Goal: Communication & Community: Answer question/provide support

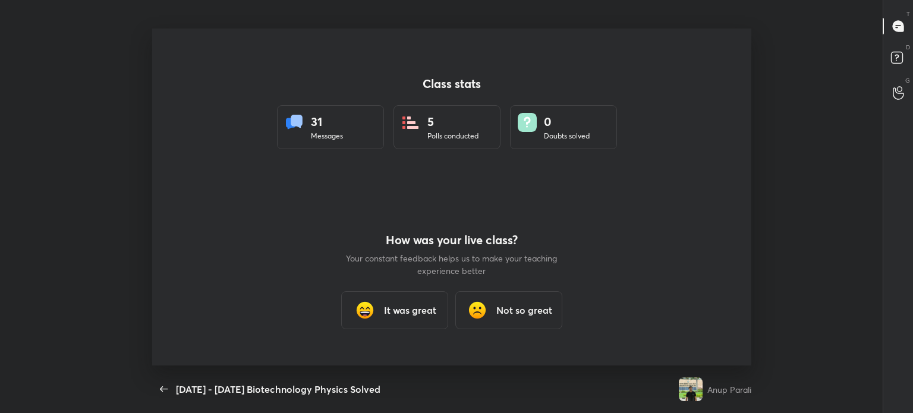
scroll to position [4, 0]
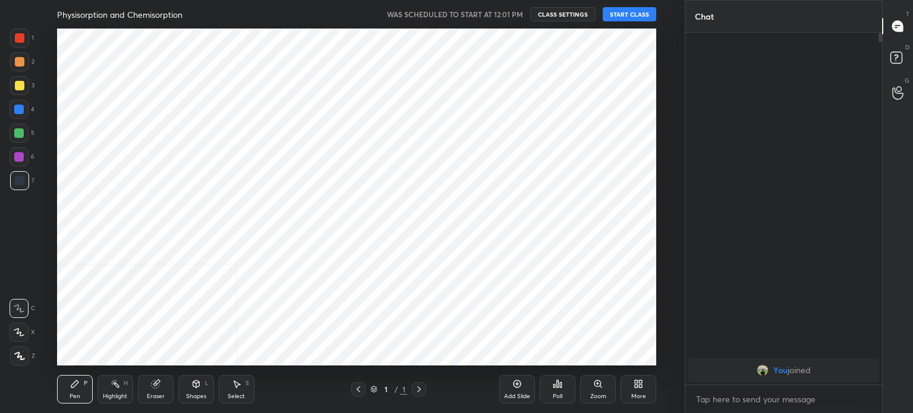
scroll to position [59117, 58817]
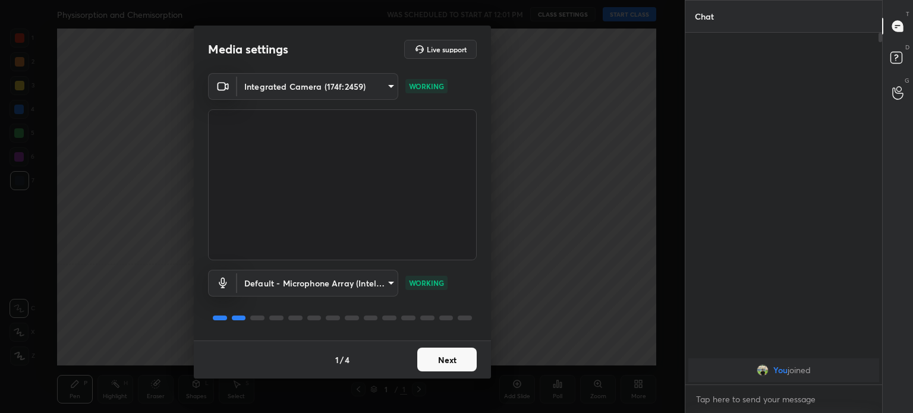
click at [451, 361] on button "Next" at bounding box center [446, 360] width 59 height 24
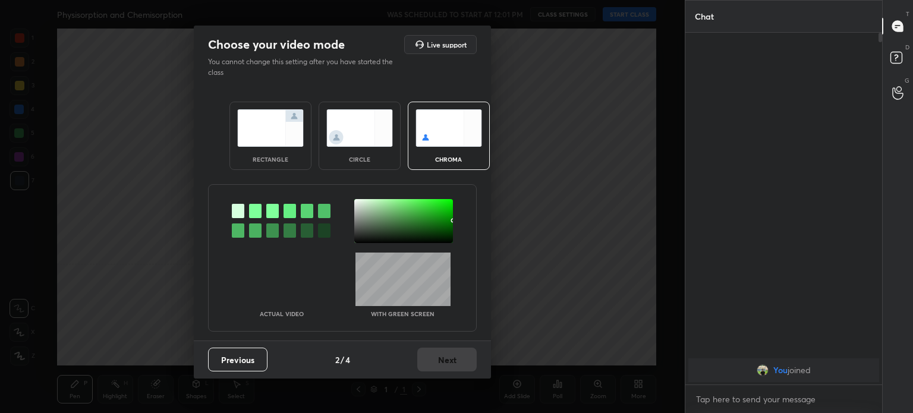
click at [454, 361] on div "Previous 2 / 4 Next" at bounding box center [342, 360] width 297 height 38
click at [370, 147] on div "circle" at bounding box center [360, 136] width 82 height 68
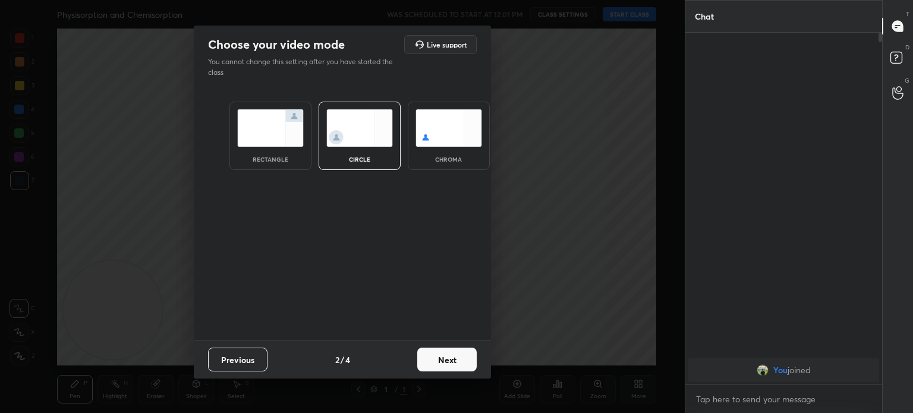
click at [367, 147] on div "circle" at bounding box center [360, 136] width 82 height 68
click at [464, 361] on button "Next" at bounding box center [446, 360] width 59 height 24
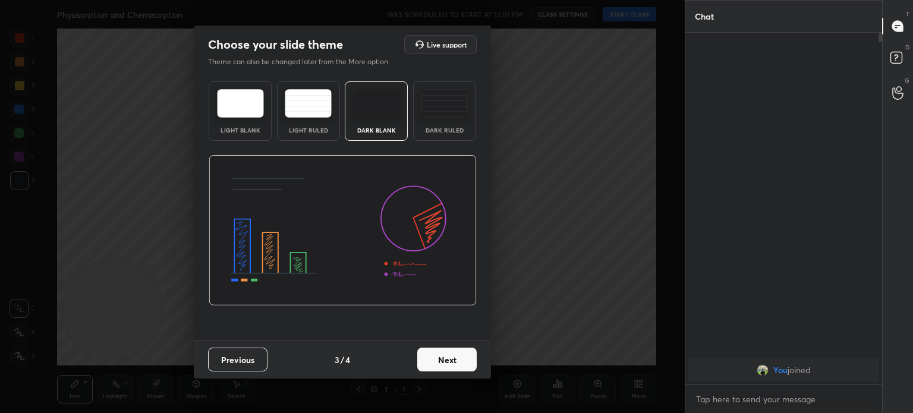
click at [461, 360] on button "Next" at bounding box center [446, 360] width 59 height 24
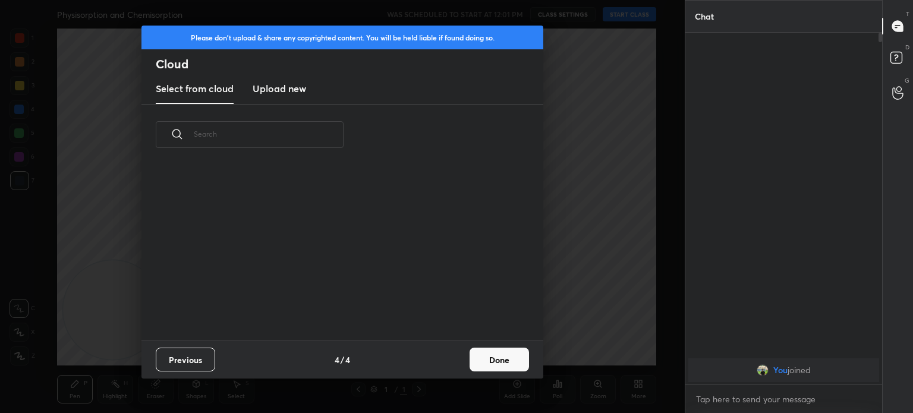
click at [484, 368] on button "Done" at bounding box center [499, 360] width 59 height 24
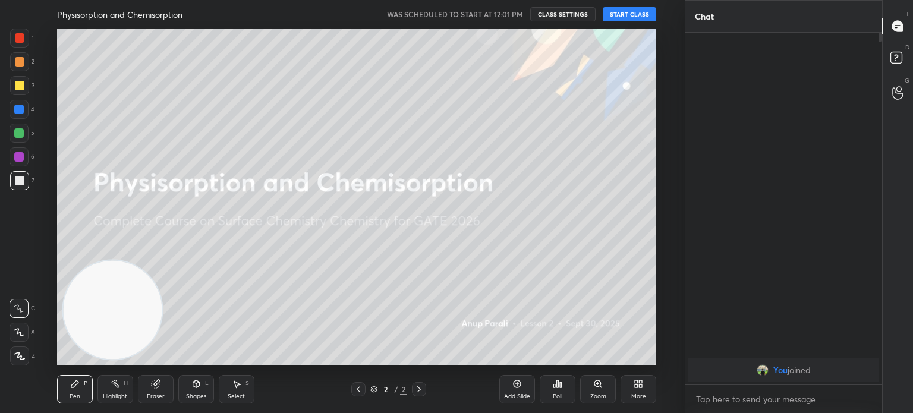
click at [639, 16] on button "START CLASS" at bounding box center [630, 14] width 54 height 14
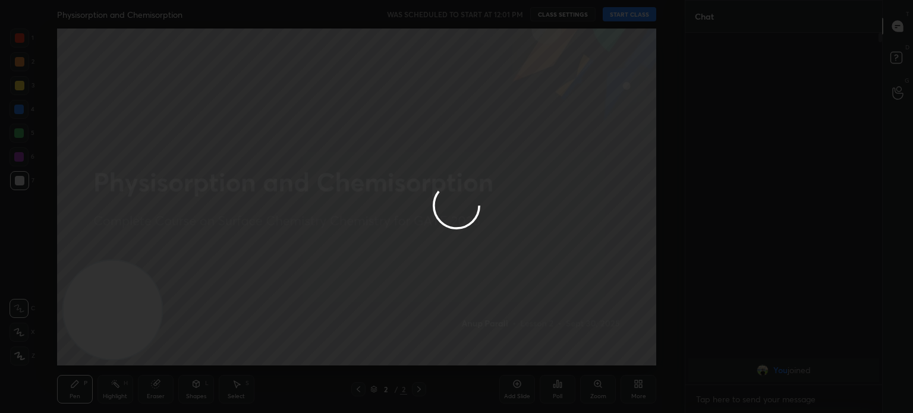
type textarea "x"
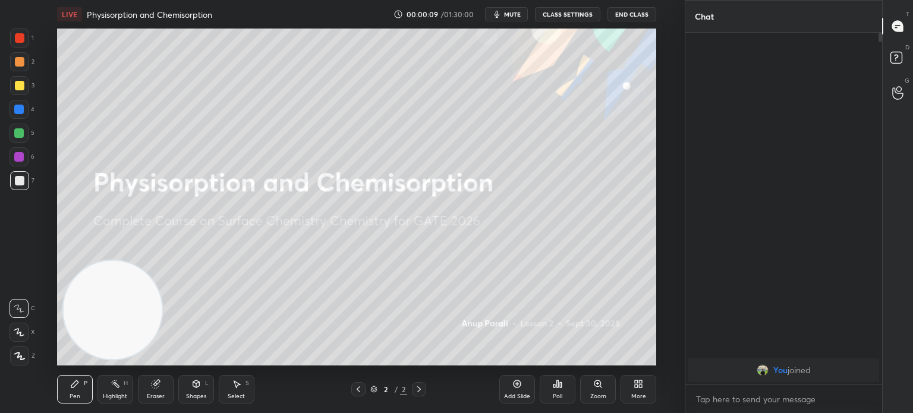
click at [17, 95] on div at bounding box center [19, 85] width 19 height 19
click at [20, 98] on div "3" at bounding box center [22, 88] width 24 height 24
click at [22, 102] on div at bounding box center [19, 109] width 19 height 19
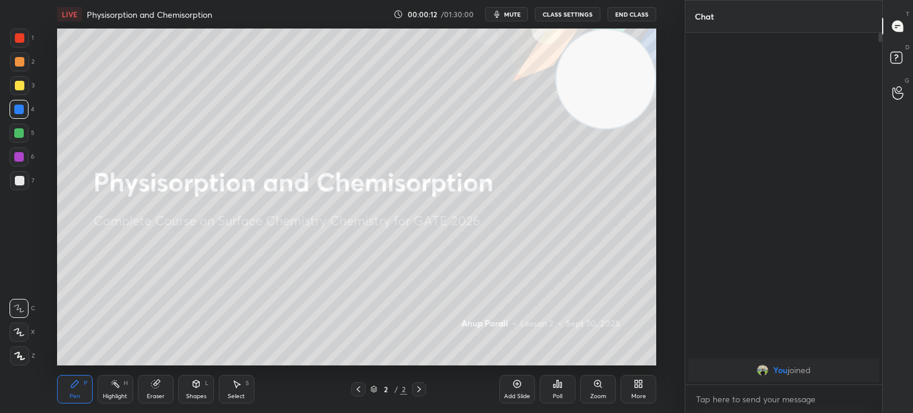
click at [23, 93] on div at bounding box center [19, 85] width 19 height 19
click at [24, 93] on div at bounding box center [19, 85] width 19 height 19
click at [24, 90] on div at bounding box center [19, 85] width 19 height 19
click at [640, 395] on div "More" at bounding box center [638, 397] width 15 height 6
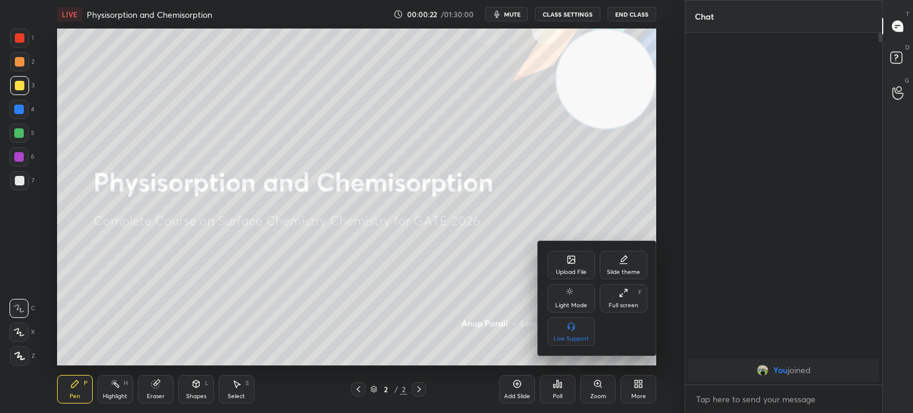
click at [573, 272] on div "Upload File" at bounding box center [571, 272] width 31 height 6
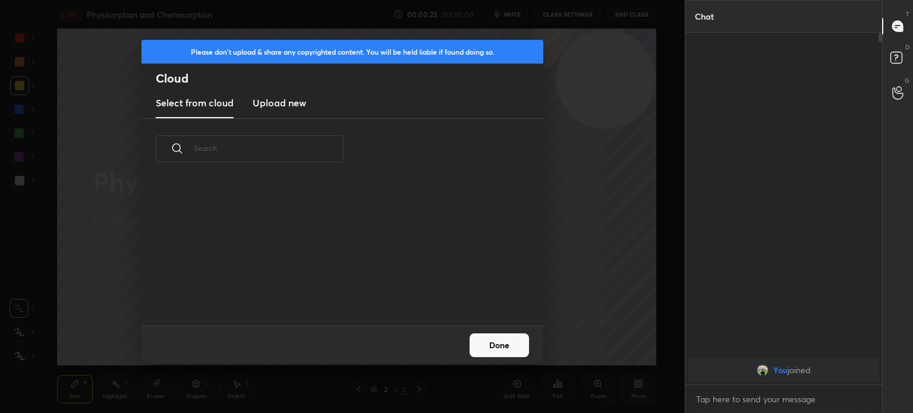
scroll to position [3, 6]
click at [298, 100] on h3 "Upload new" at bounding box center [280, 103] width 54 height 14
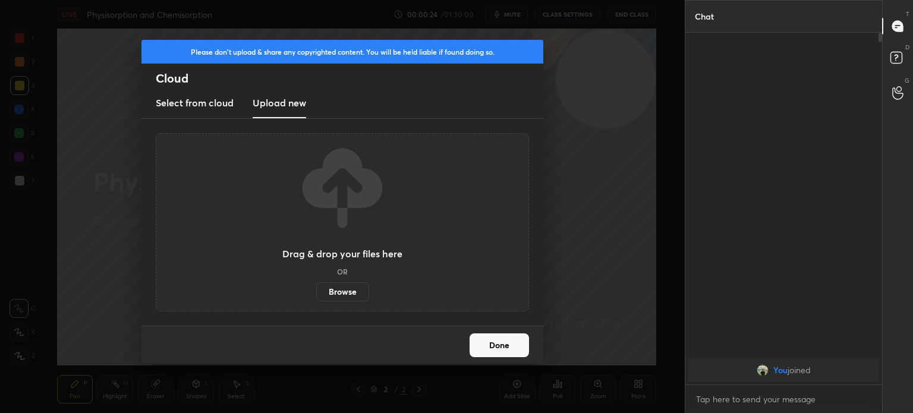
click at [355, 288] on label "Browse" at bounding box center [342, 291] width 53 height 19
click at [316, 288] on input "Browse" at bounding box center [316, 291] width 0 height 19
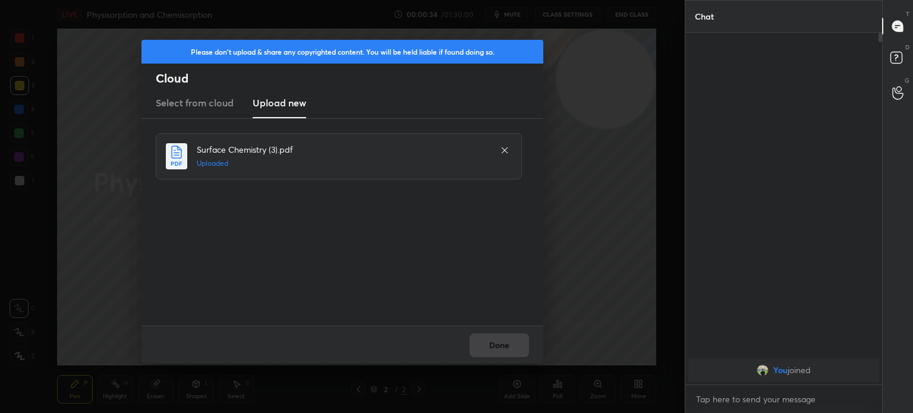
click at [513, 347] on div "Done" at bounding box center [343, 345] width 402 height 38
click at [514, 350] on button "Done" at bounding box center [499, 346] width 59 height 24
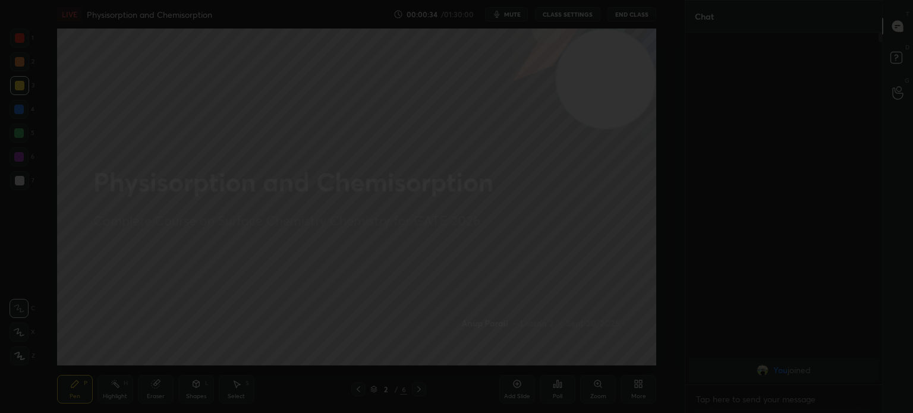
click at [514, 351] on button "Done" at bounding box center [499, 346] width 59 height 24
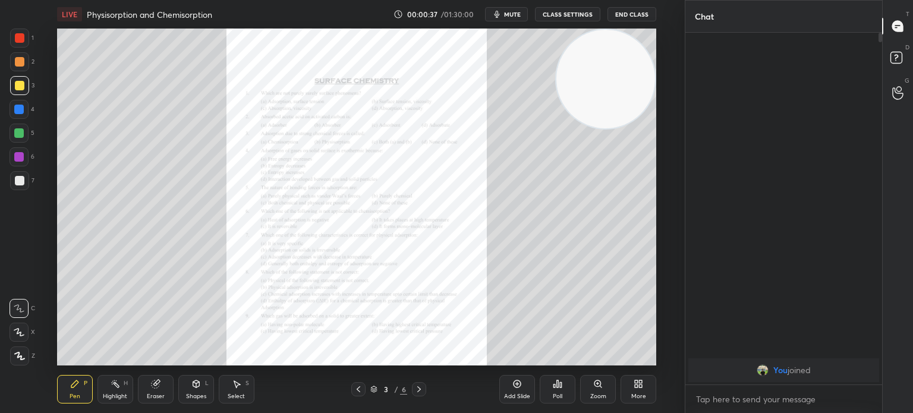
click at [423, 388] on icon at bounding box center [419, 390] width 10 height 10
click at [423, 387] on icon at bounding box center [419, 390] width 10 height 10
click at [424, 389] on div at bounding box center [419, 389] width 14 height 14
click at [600, 392] on div "Zoom" at bounding box center [598, 389] width 36 height 29
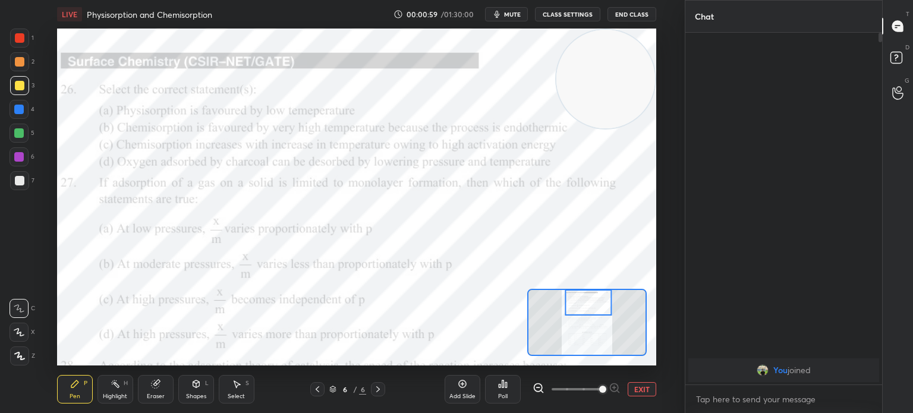
click at [322, 392] on div at bounding box center [317, 389] width 14 height 14
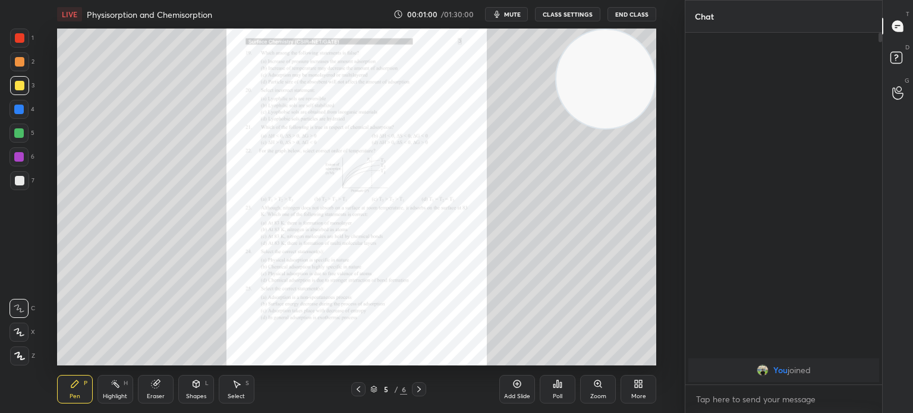
click at [373, 393] on icon at bounding box center [373, 389] width 7 height 7
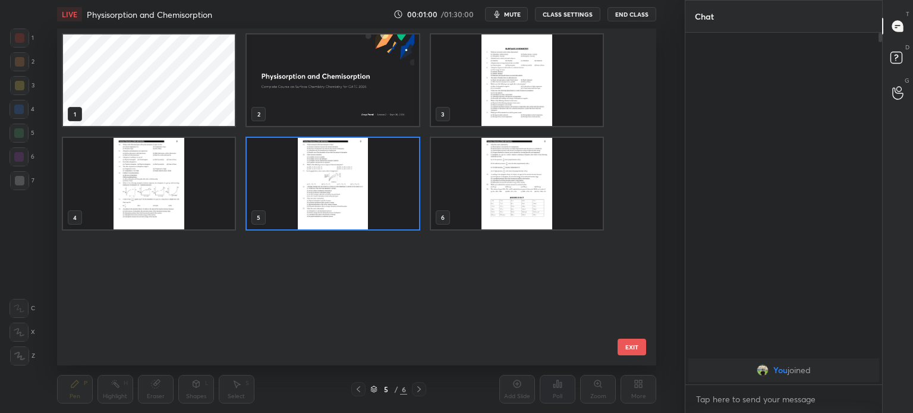
scroll to position [334, 594]
click at [529, 76] on img "grid" at bounding box center [516, 80] width 172 height 92
click at [532, 78] on img "grid" at bounding box center [516, 80] width 172 height 92
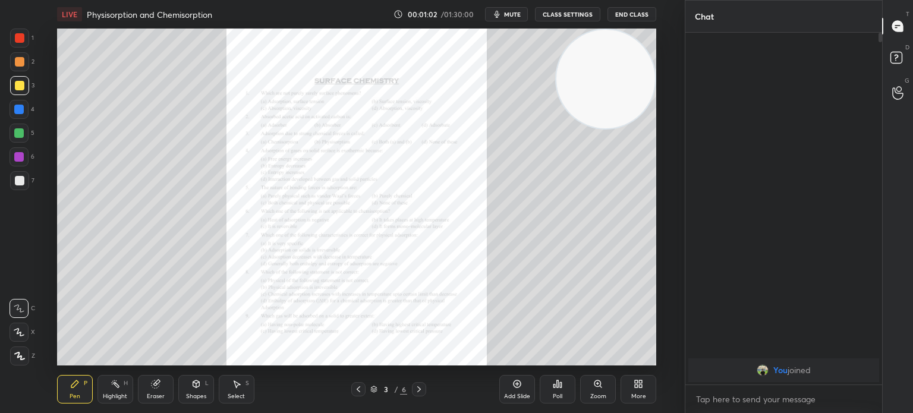
click at [595, 387] on icon at bounding box center [598, 384] width 10 height 10
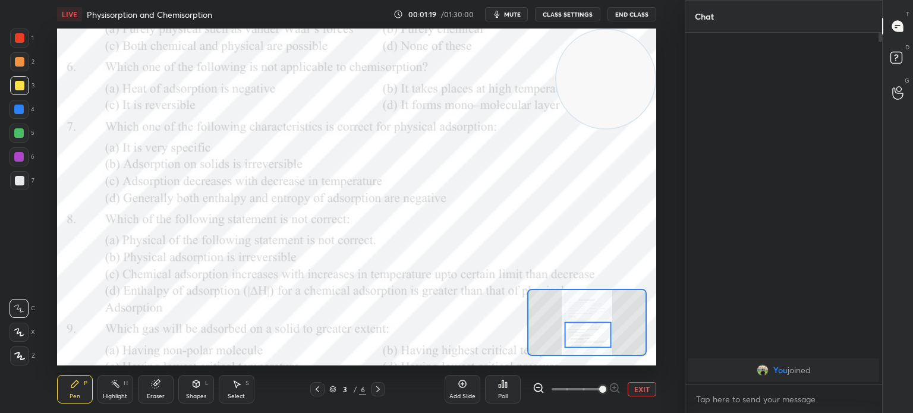
click at [29, 33] on div "1" at bounding box center [22, 38] width 24 height 19
click at [24, 35] on div at bounding box center [20, 38] width 10 height 10
click at [507, 387] on icon at bounding box center [503, 384] width 10 height 10
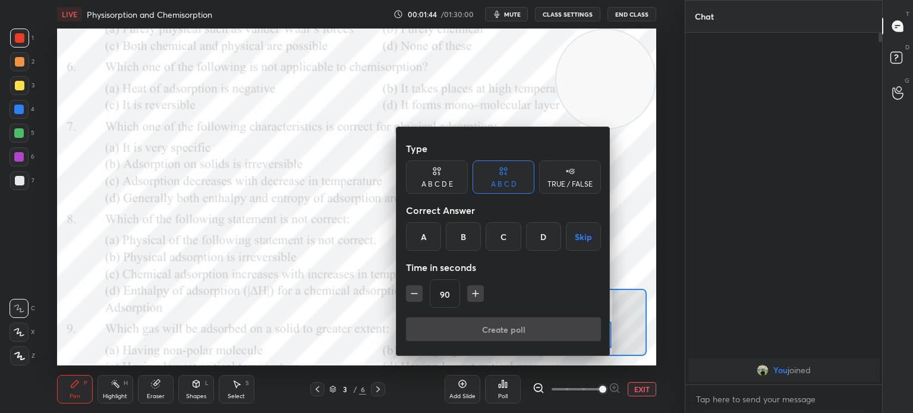
click at [543, 240] on div "D" at bounding box center [543, 236] width 35 height 29
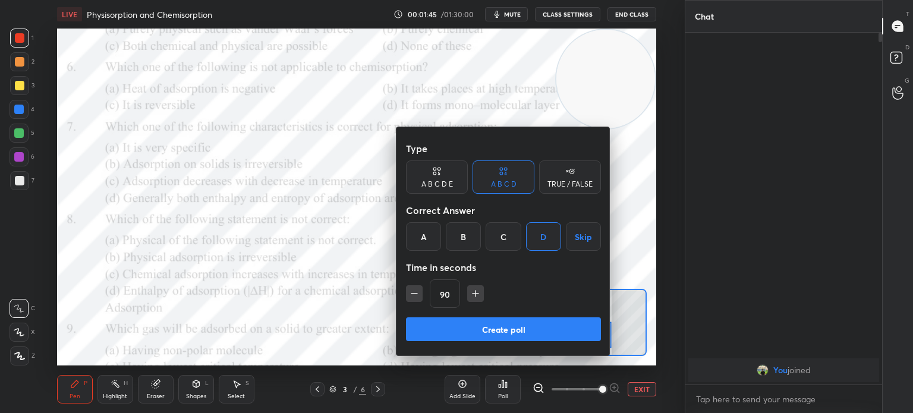
click at [414, 297] on icon "button" at bounding box center [414, 294] width 12 height 12
click at [413, 293] on icon "button" at bounding box center [414, 294] width 12 height 12
click at [414, 292] on icon "button" at bounding box center [414, 294] width 12 height 12
click at [414, 293] on icon "button" at bounding box center [414, 294] width 12 height 12
click at [414, 294] on icon "button" at bounding box center [414, 294] width 6 height 0
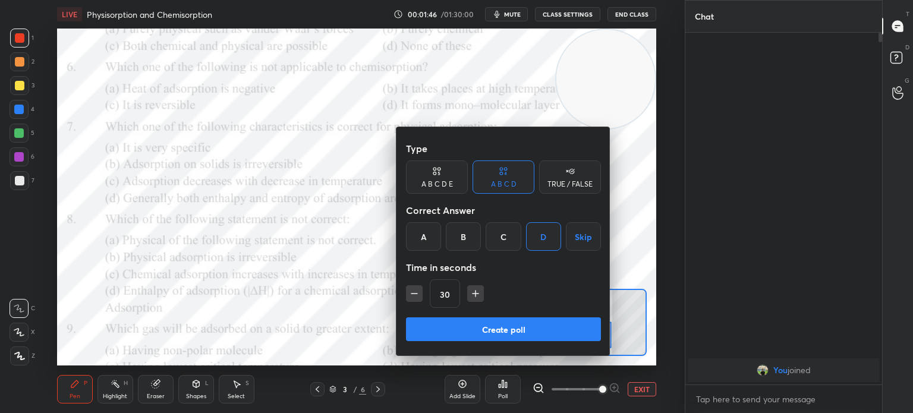
type input "15"
click at [454, 330] on button "Create poll" at bounding box center [503, 329] width 195 height 24
type textarea "x"
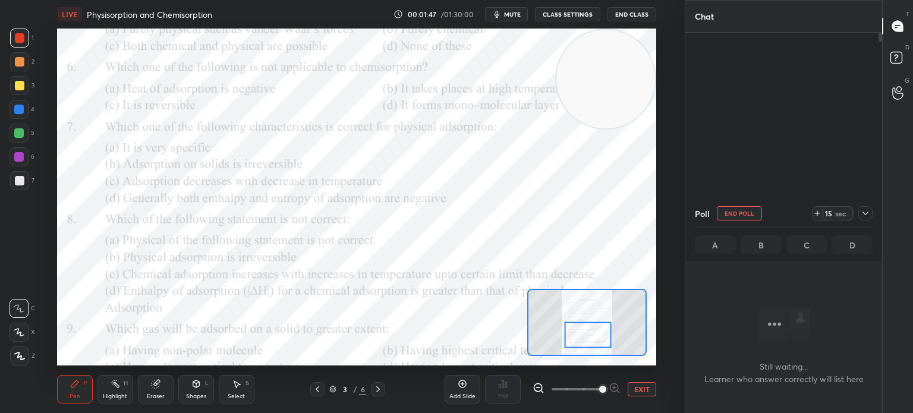
scroll to position [188, 193]
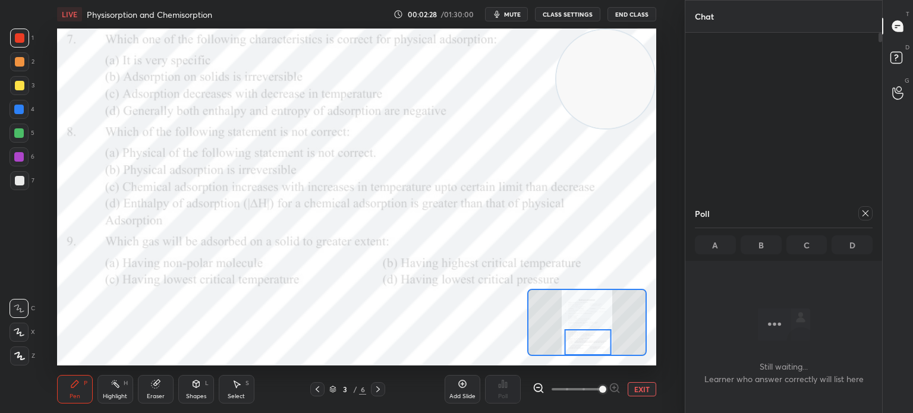
click at [856, 207] on div at bounding box center [863, 213] width 19 height 14
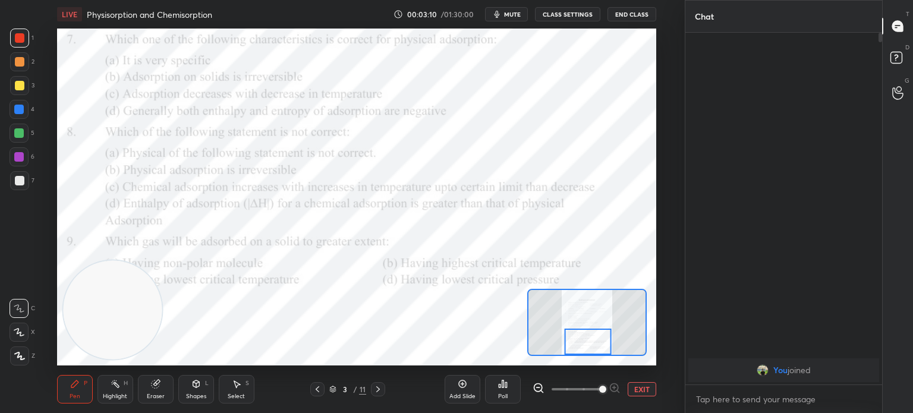
click at [508, 383] on div "Poll" at bounding box center [503, 389] width 36 height 29
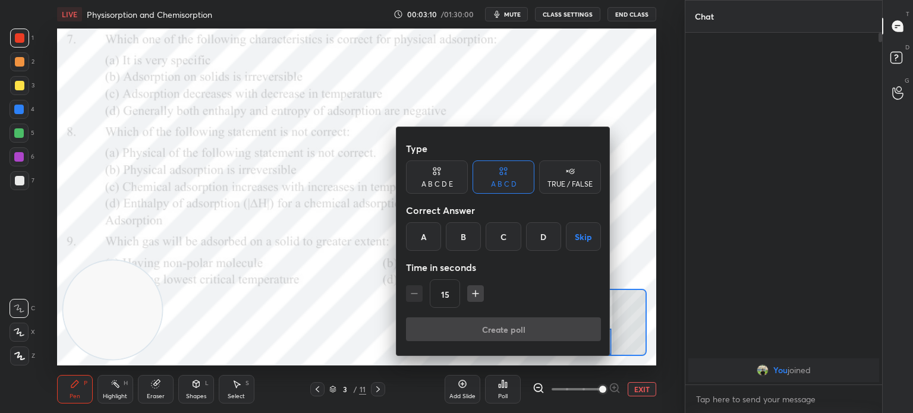
click at [503, 233] on div "C" at bounding box center [503, 236] width 35 height 29
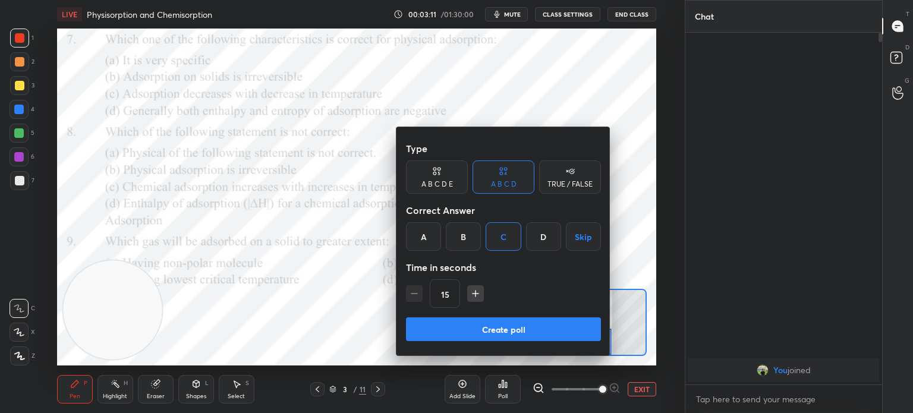
click at [470, 294] on icon "button" at bounding box center [476, 294] width 12 height 12
click at [471, 297] on icon "button" at bounding box center [476, 294] width 12 height 12
click at [474, 298] on icon "button" at bounding box center [476, 294] width 12 height 12
type input "60"
click at [470, 351] on div "Type A B C D E A B C D TRUE / FALSE Correct Answer A B C D Skip Time in seconds…" at bounding box center [504, 241] width 214 height 228
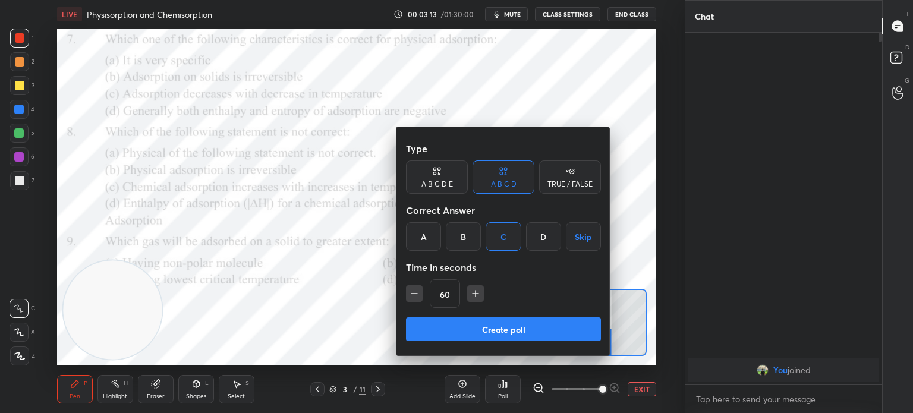
click at [471, 332] on button "Create poll" at bounding box center [503, 329] width 195 height 24
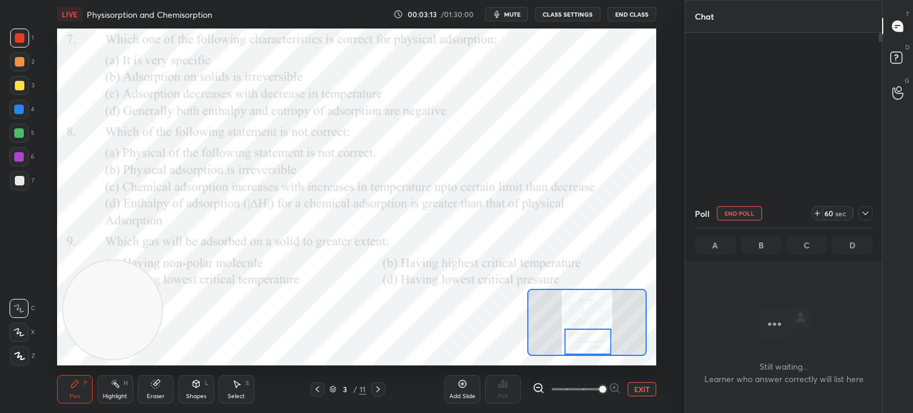
scroll to position [3, 4]
click at [863, 213] on icon at bounding box center [866, 214] width 10 height 10
type textarea "x"
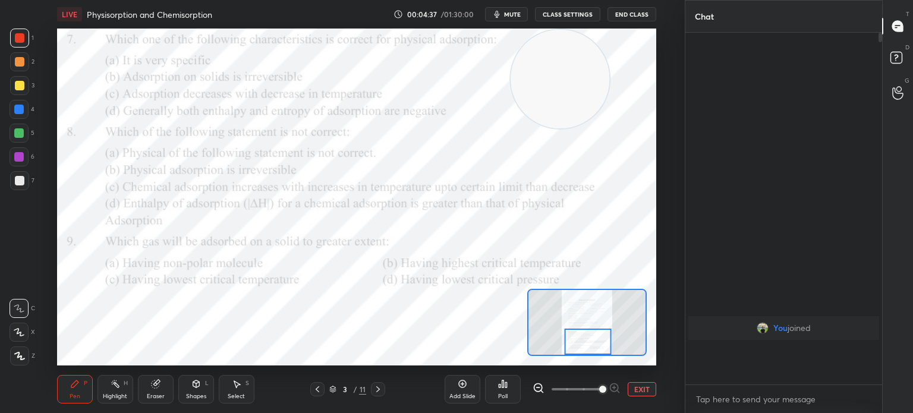
scroll to position [4, 4]
click at [504, 382] on icon at bounding box center [503, 384] width 2 height 7
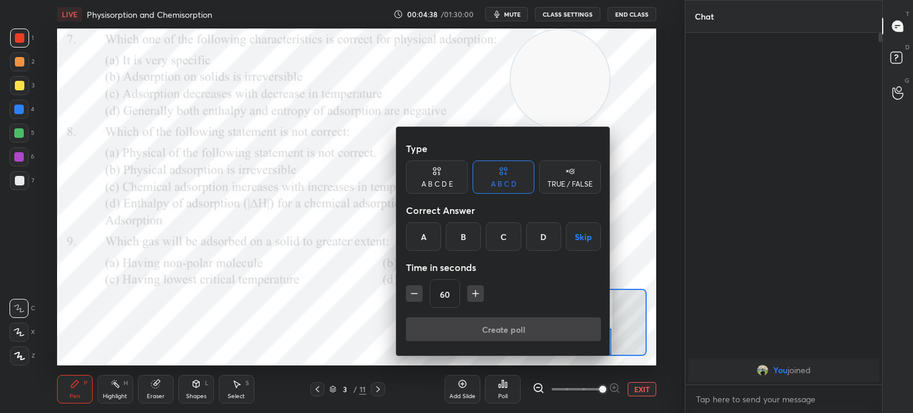
click at [470, 232] on div "B" at bounding box center [463, 236] width 35 height 29
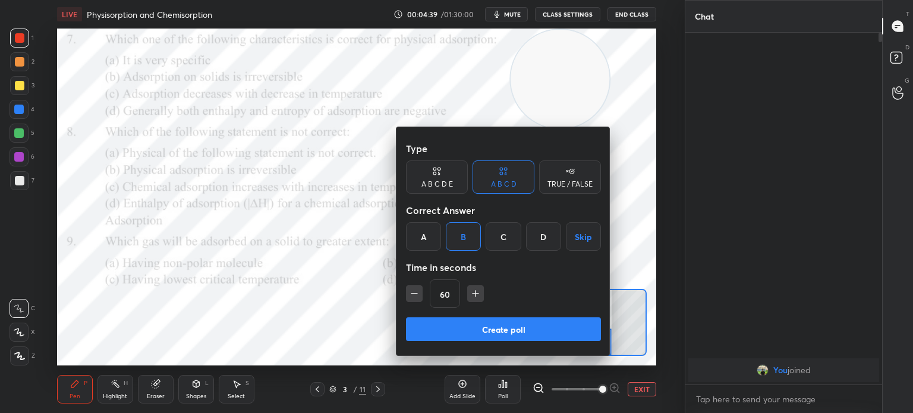
click at [476, 294] on icon "button" at bounding box center [476, 294] width 0 height 6
type input "75"
click at [485, 337] on button "Create poll" at bounding box center [503, 329] width 195 height 24
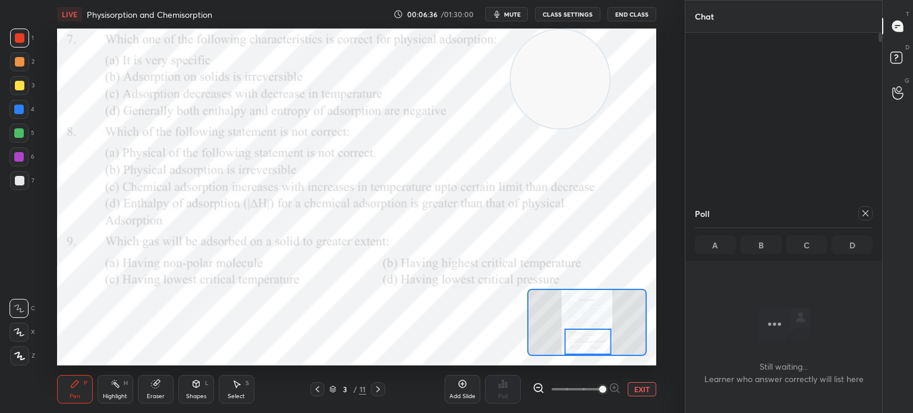
click at [867, 216] on icon at bounding box center [866, 213] width 6 height 6
type textarea "x"
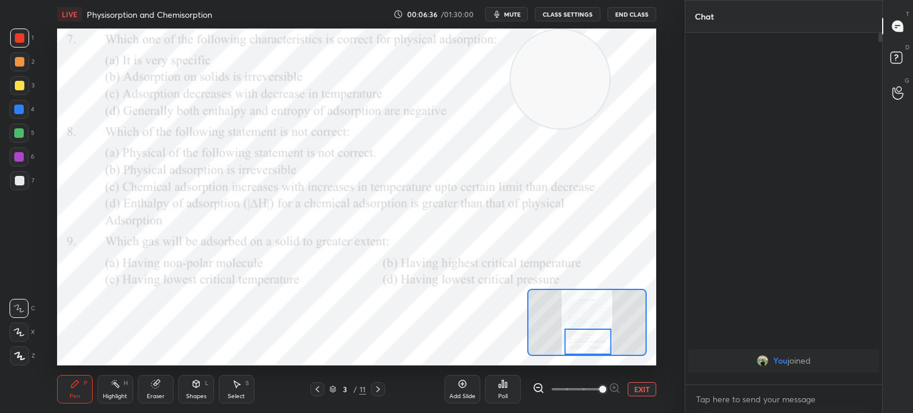
scroll to position [250, 193]
click at [381, 387] on icon at bounding box center [378, 390] width 10 height 10
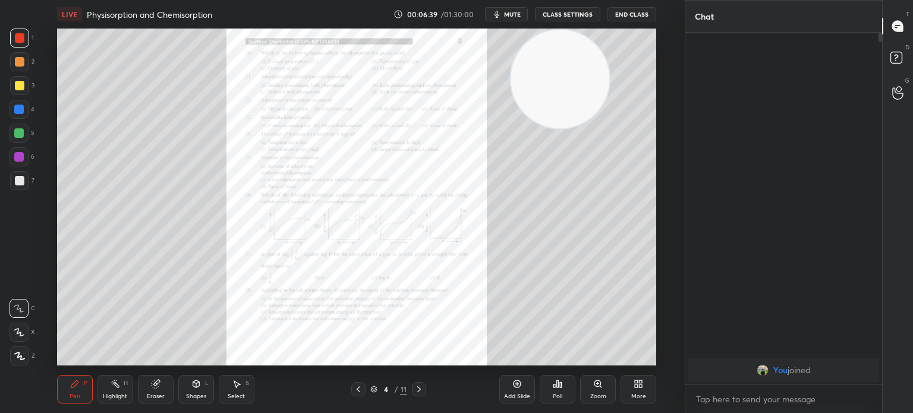
click at [599, 389] on div "Zoom" at bounding box center [598, 389] width 36 height 29
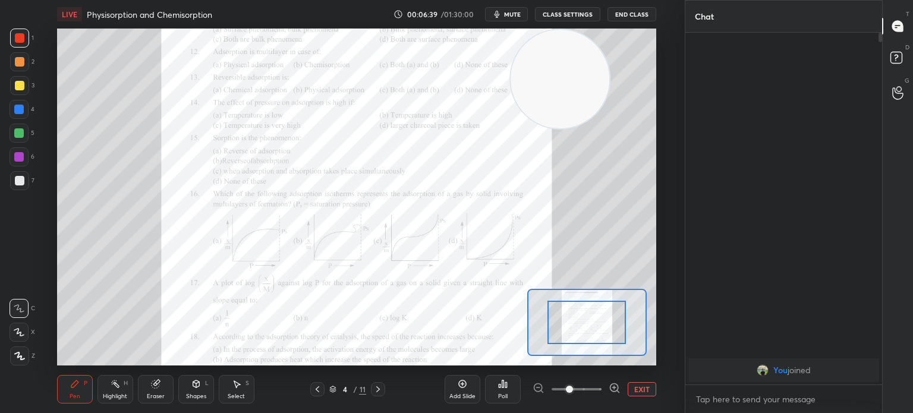
click at [602, 389] on div at bounding box center [577, 389] width 88 height 14
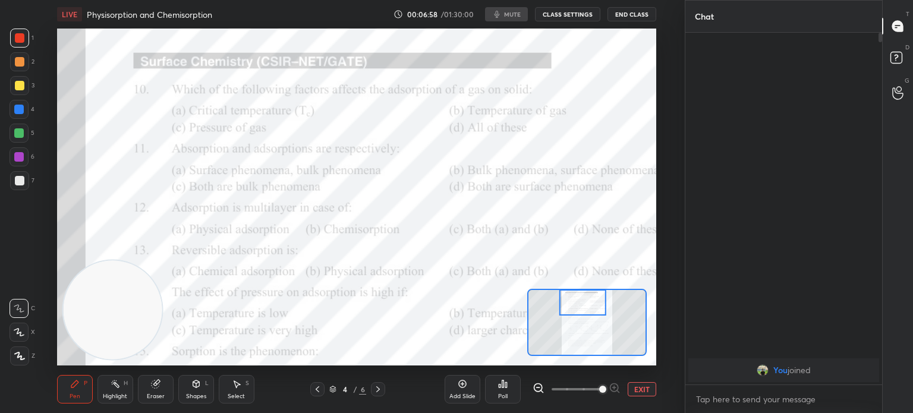
scroll to position [59117, 58817]
click at [501, 389] on div "Poll" at bounding box center [503, 389] width 36 height 29
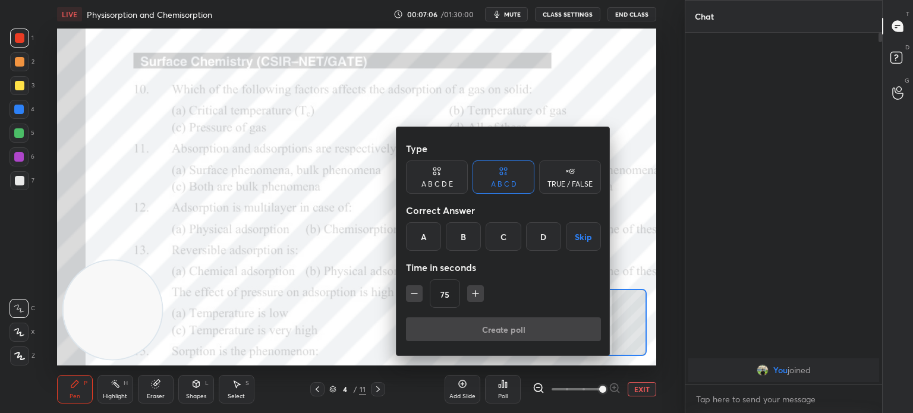
click at [542, 227] on div "D" at bounding box center [543, 236] width 35 height 29
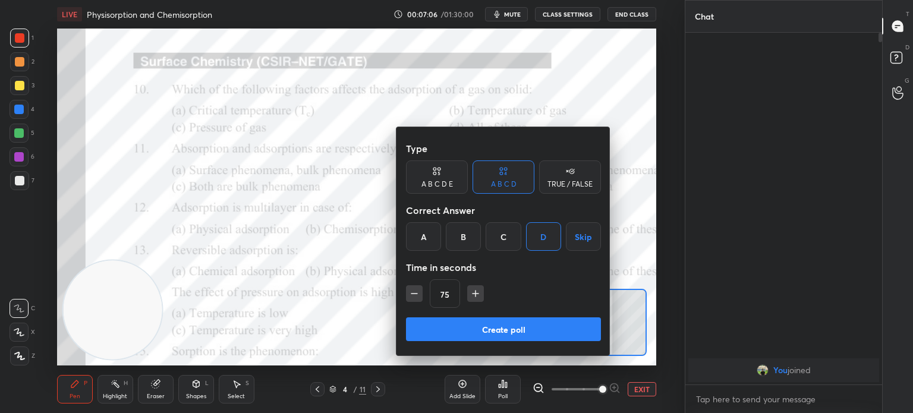
click at [492, 325] on button "Create poll" at bounding box center [503, 329] width 195 height 24
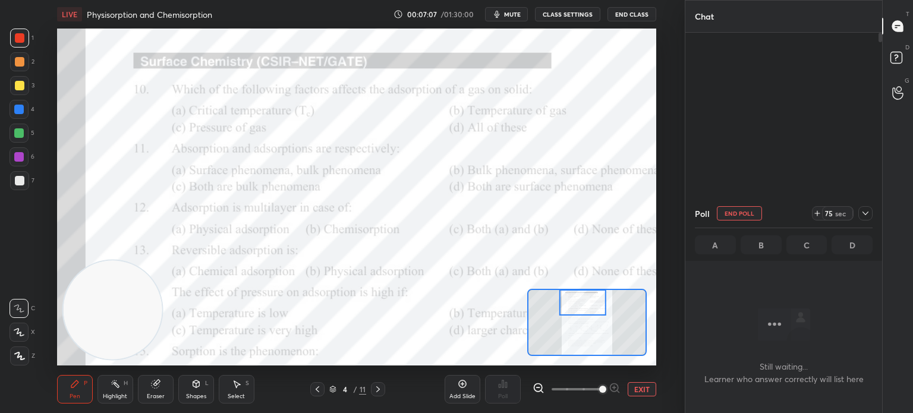
scroll to position [0, 0]
click at [816, 216] on icon at bounding box center [818, 214] width 10 height 10
click at [860, 216] on div at bounding box center [866, 213] width 14 height 14
type textarea "x"
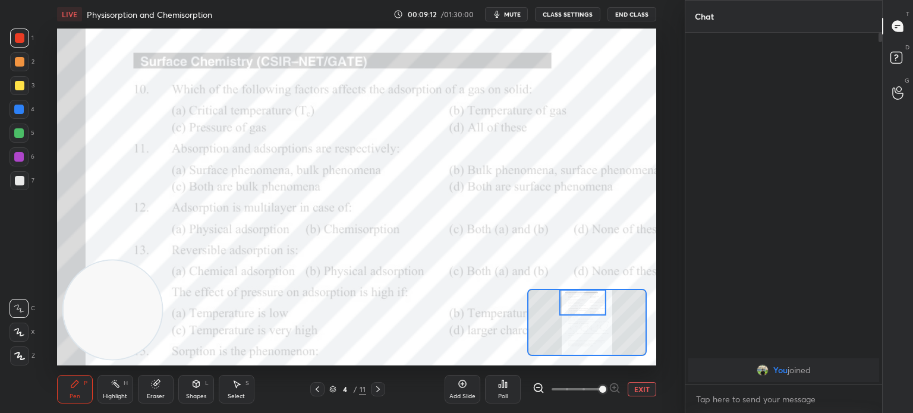
scroll to position [4, 4]
click at [515, 391] on div "Poll" at bounding box center [503, 389] width 36 height 29
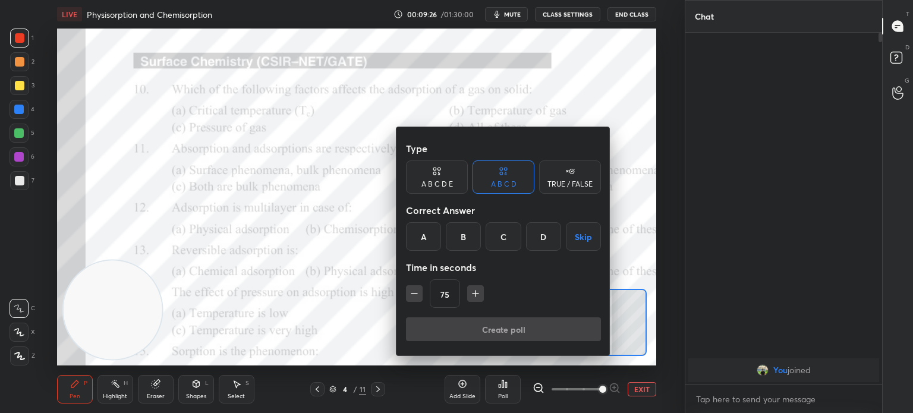
click at [459, 242] on div "B" at bounding box center [463, 236] width 35 height 29
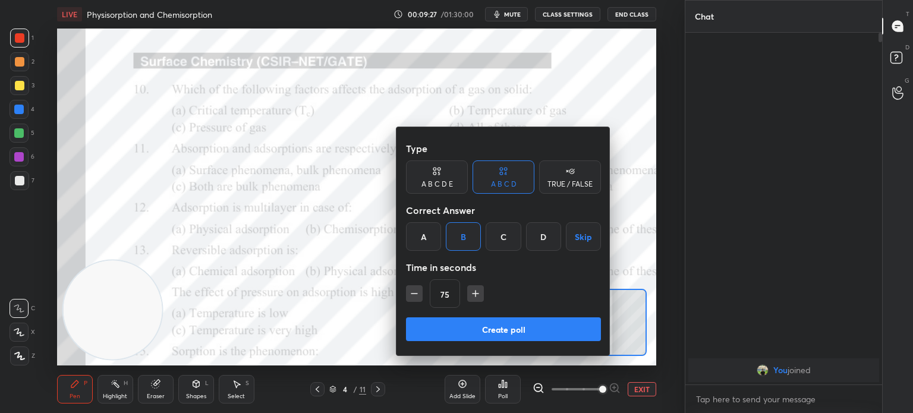
click at [473, 290] on icon "button" at bounding box center [476, 294] width 12 height 12
type input "90"
click at [476, 337] on button "Create poll" at bounding box center [503, 329] width 195 height 24
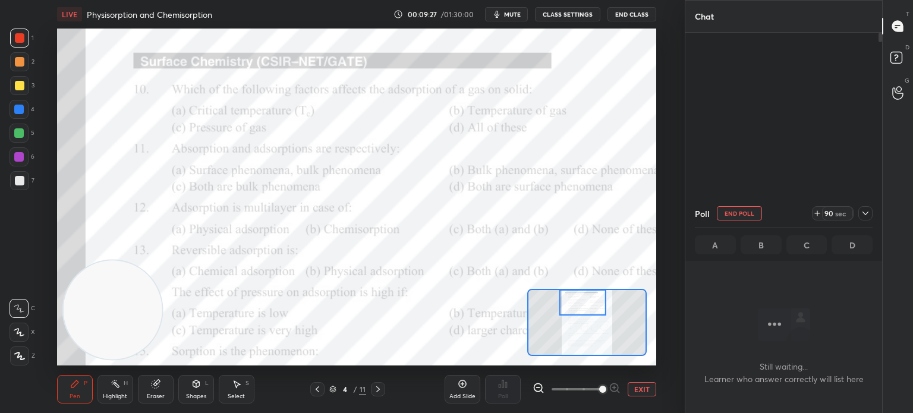
scroll to position [3, 4]
click at [517, 13] on span "mute" at bounding box center [512, 14] width 17 height 8
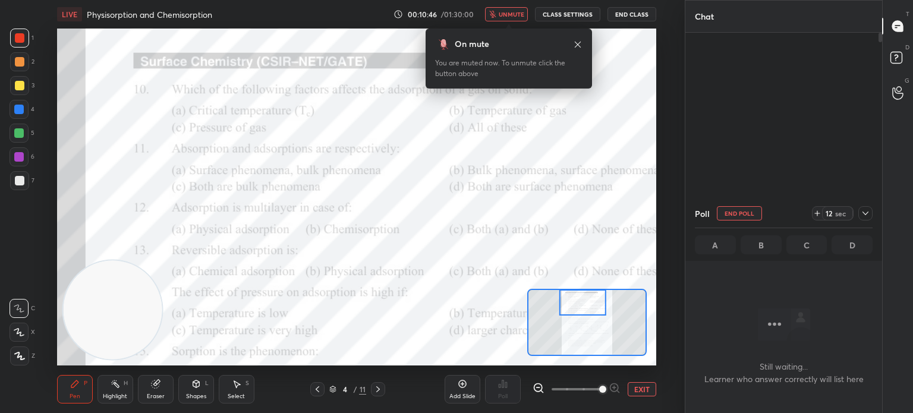
click at [512, 13] on span "unmute" at bounding box center [512, 14] width 26 height 8
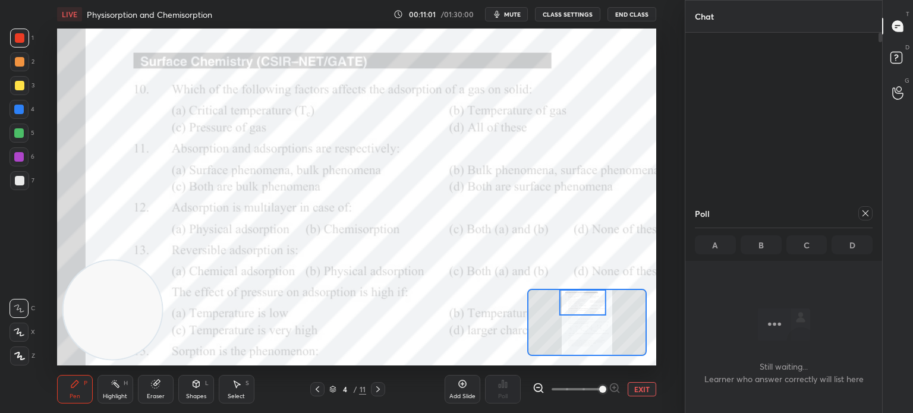
click at [858, 216] on div at bounding box center [863, 213] width 19 height 14
click at [867, 213] on icon at bounding box center [866, 214] width 10 height 10
type textarea "x"
click at [506, 392] on div "Poll" at bounding box center [503, 389] width 36 height 29
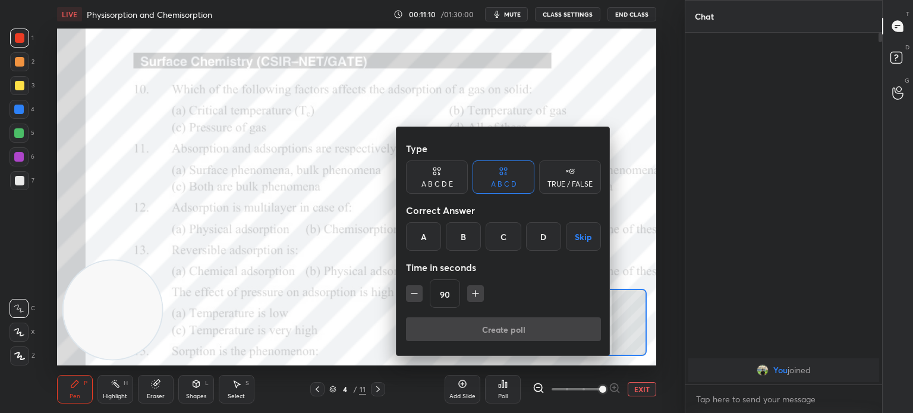
click at [421, 231] on div "A" at bounding box center [423, 236] width 35 height 29
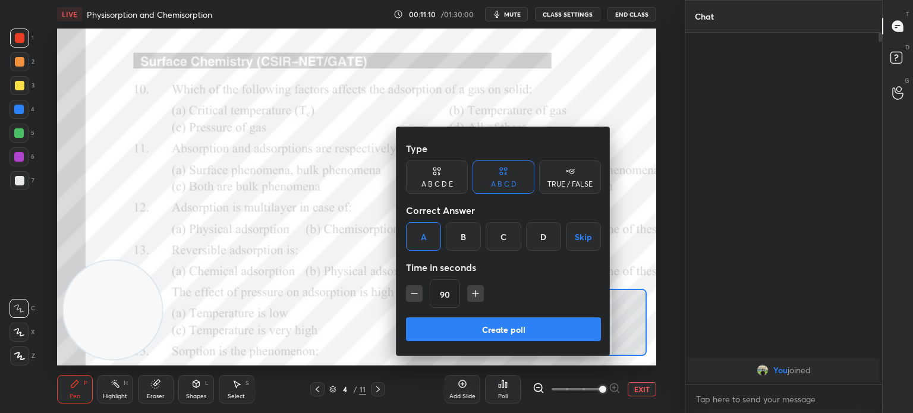
click at [473, 294] on icon "button" at bounding box center [476, 294] width 6 height 0
type input "105"
click at [471, 329] on button "Create poll" at bounding box center [503, 329] width 195 height 24
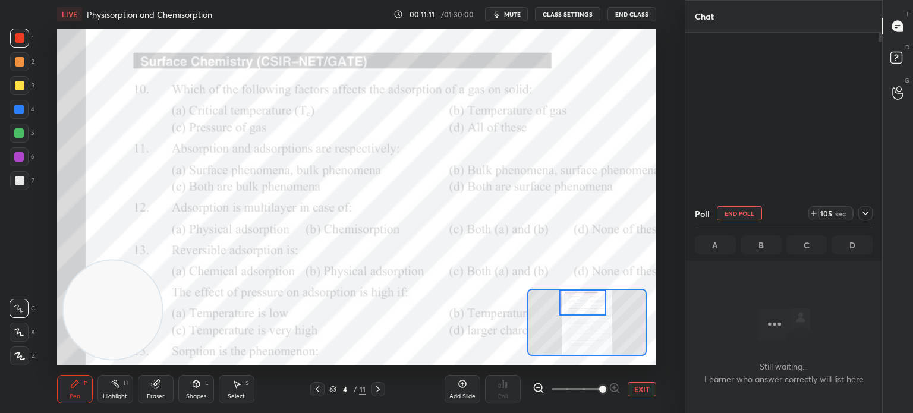
scroll to position [188, 193]
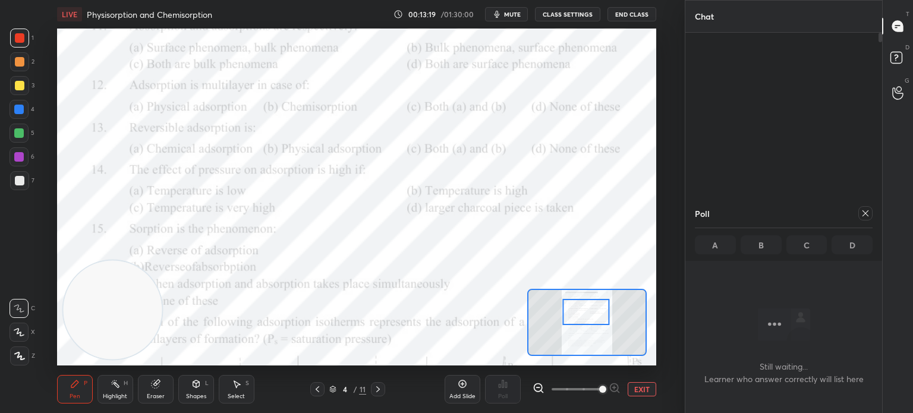
click at [865, 212] on icon at bounding box center [866, 214] width 10 height 10
type textarea "x"
click at [508, 383] on div "Poll" at bounding box center [503, 389] width 36 height 29
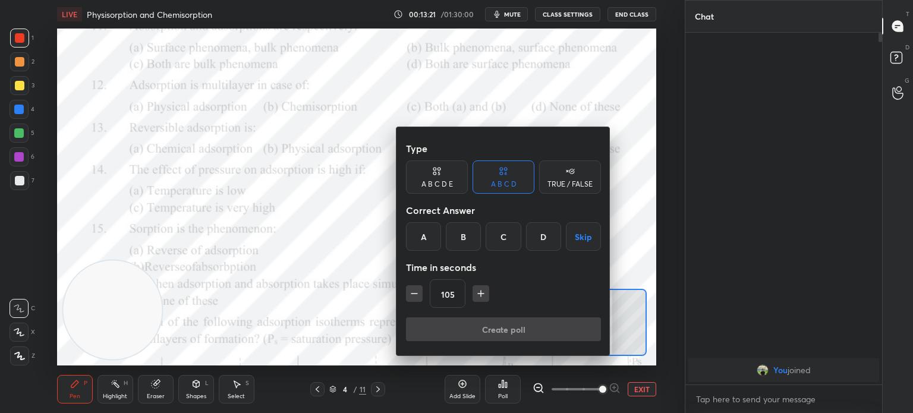
click at [473, 247] on div "B" at bounding box center [463, 236] width 35 height 29
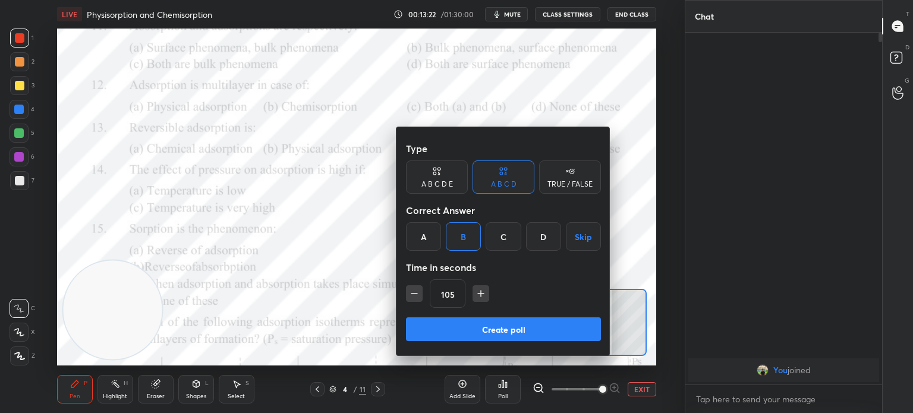
click at [413, 287] on button "button" at bounding box center [414, 293] width 17 height 17
click at [415, 289] on icon "button" at bounding box center [414, 294] width 12 height 12
click at [416, 294] on icon "button" at bounding box center [414, 294] width 12 height 12
type input "60"
click at [474, 330] on button "Create poll" at bounding box center [503, 329] width 195 height 24
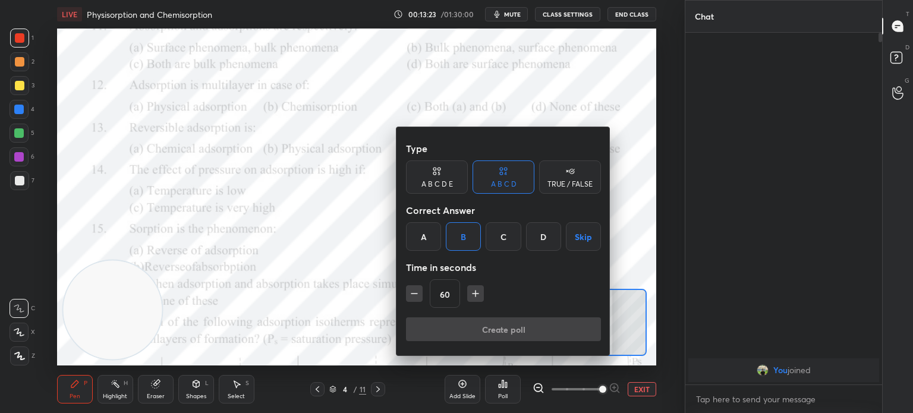
type textarea "x"
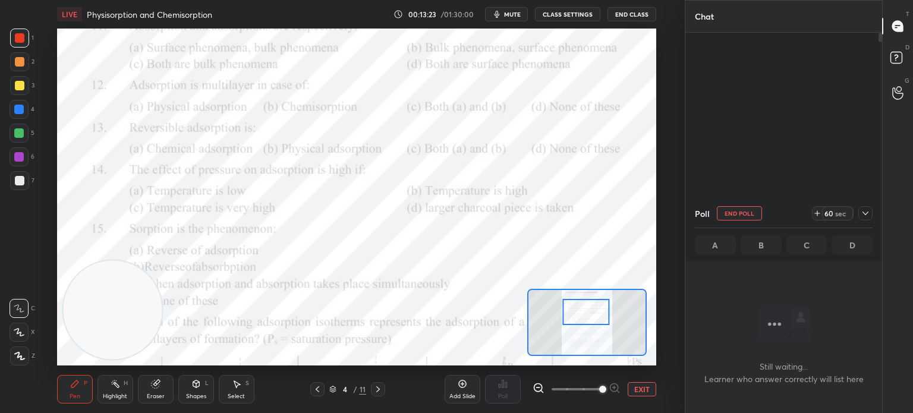
scroll to position [188, 193]
click at [515, 16] on span "mute" at bounding box center [512, 14] width 17 height 8
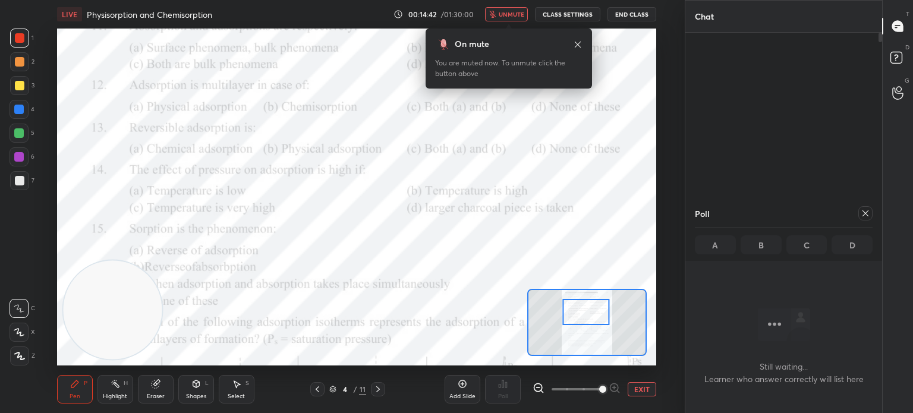
click at [577, 42] on icon at bounding box center [578, 45] width 10 height 10
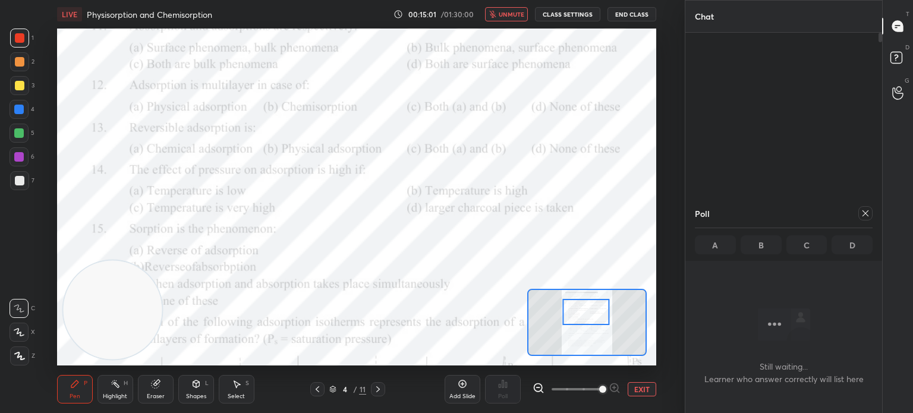
click at [861, 215] on icon at bounding box center [866, 214] width 10 height 10
type textarea "x"
click at [507, 390] on div "Poll" at bounding box center [503, 389] width 36 height 29
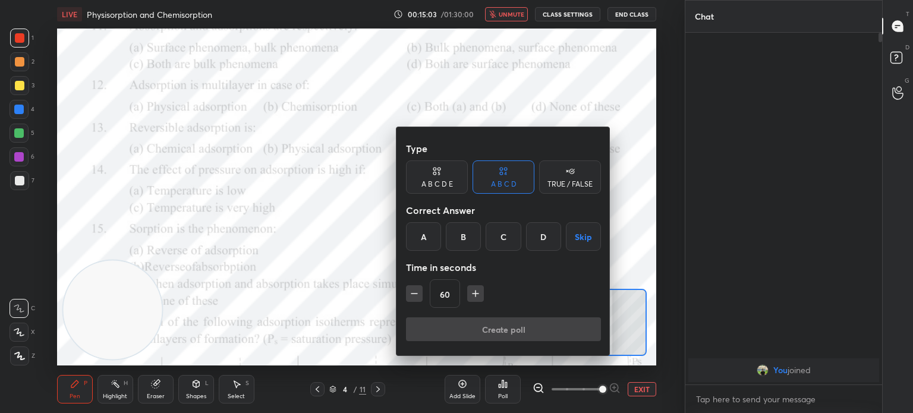
click at [425, 246] on div "A" at bounding box center [423, 236] width 35 height 29
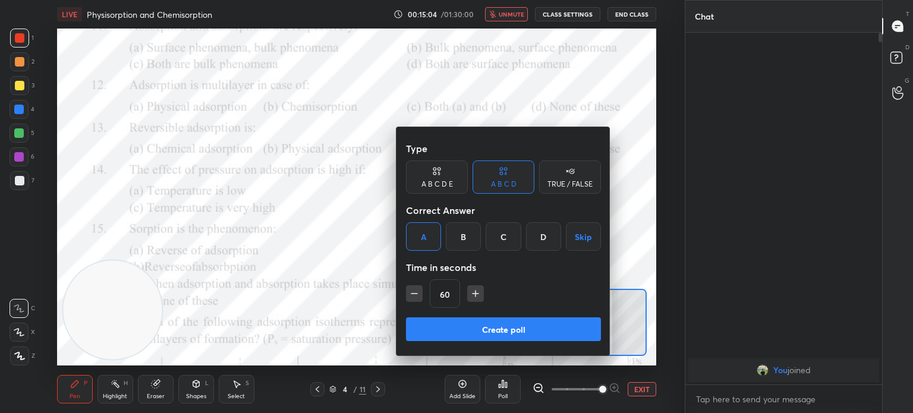
click at [473, 297] on icon "button" at bounding box center [476, 294] width 12 height 12
type input "75"
click at [477, 325] on button "Create poll" at bounding box center [503, 329] width 195 height 24
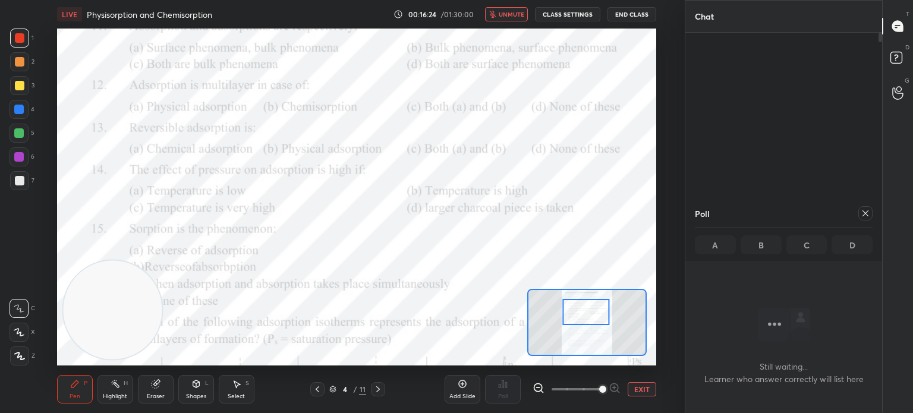
click at [587, 14] on button "CLASS SETTINGS" at bounding box center [567, 14] width 65 height 14
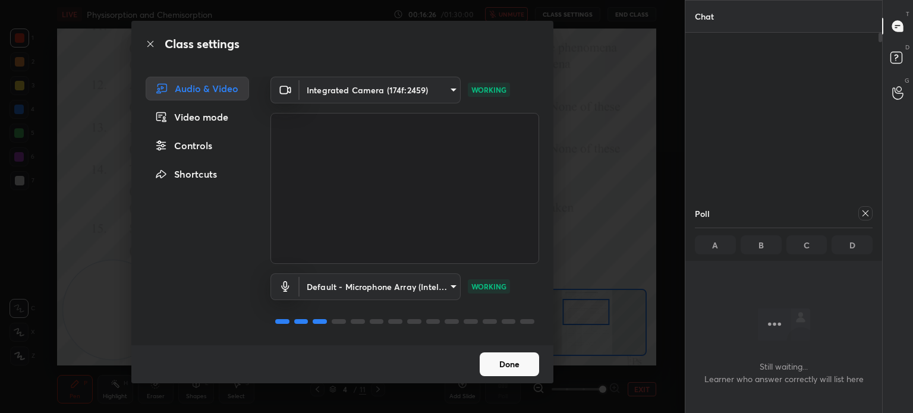
click at [514, 370] on button "Done" at bounding box center [509, 365] width 59 height 24
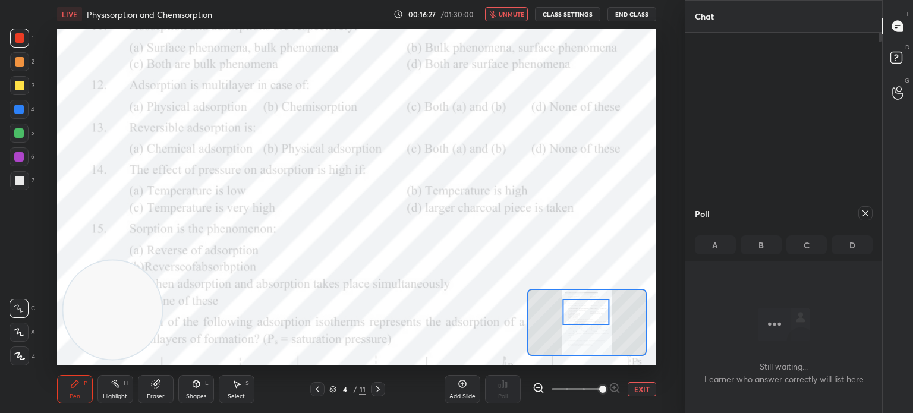
click at [508, 16] on span "unmute" at bounding box center [512, 14] width 26 height 8
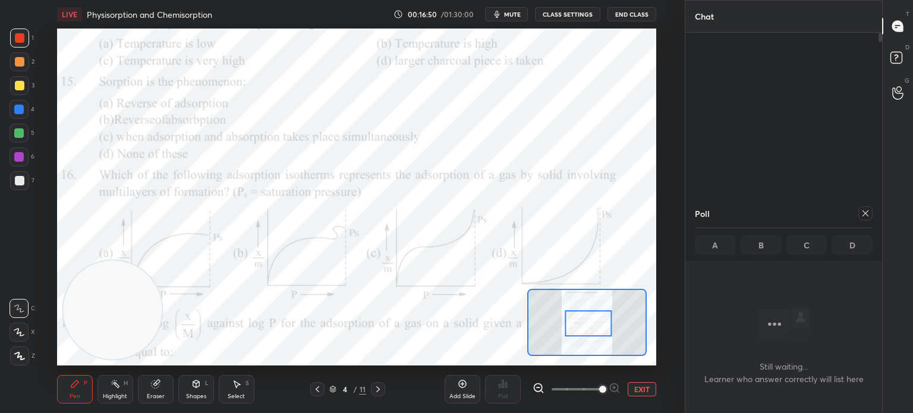
click at [130, 387] on div "Highlight H" at bounding box center [116, 389] width 36 height 29
click at [153, 398] on div "Eraser" at bounding box center [156, 397] width 18 height 6
click at [111, 397] on div "Highlight" at bounding box center [115, 397] width 24 height 6
click at [84, 406] on div "Pen P Highlight H Eraser Shapes L Select S 4 / 11 Add Slide Poll EXIT" at bounding box center [356, 390] width 599 height 48
click at [73, 394] on div "Pen" at bounding box center [75, 397] width 11 height 6
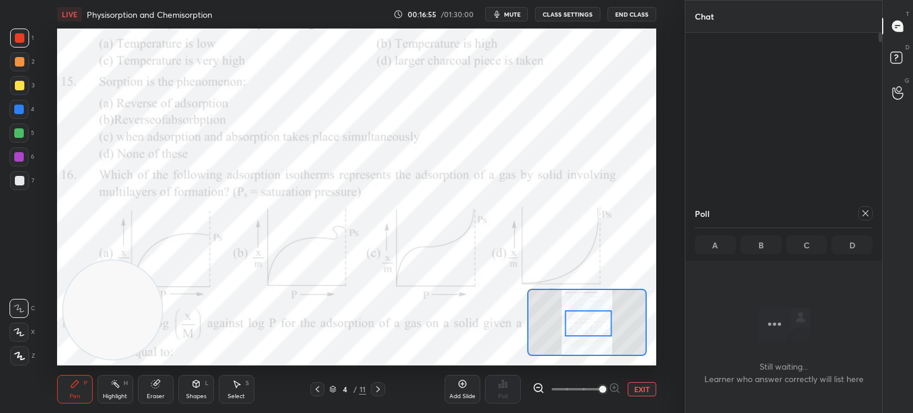
click at [71, 394] on div "Pen" at bounding box center [75, 397] width 11 height 6
click at [859, 214] on div at bounding box center [866, 213] width 14 height 14
type textarea "x"
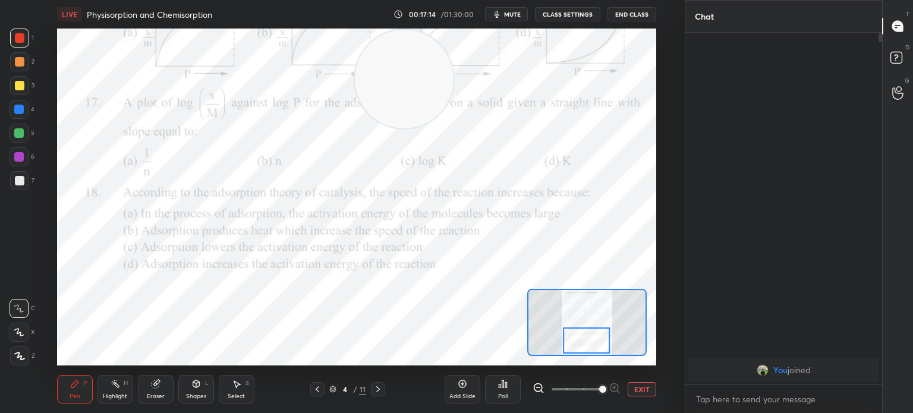
scroll to position [250, 193]
click at [507, 388] on icon at bounding box center [506, 384] width 2 height 5
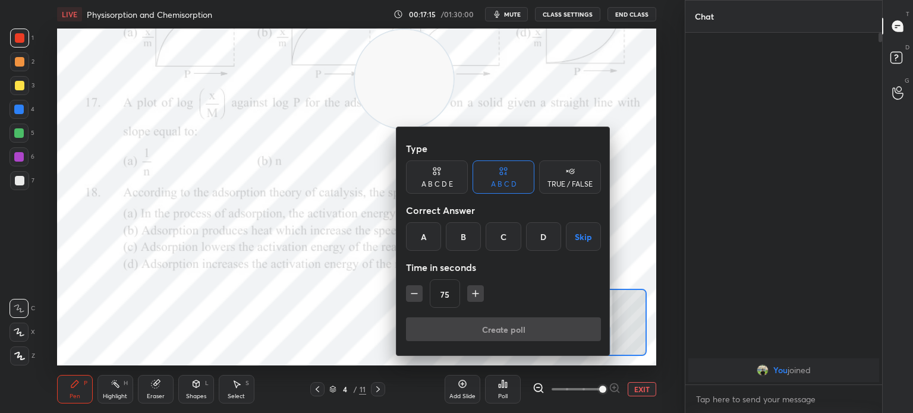
click at [509, 241] on div "C" at bounding box center [503, 236] width 35 height 29
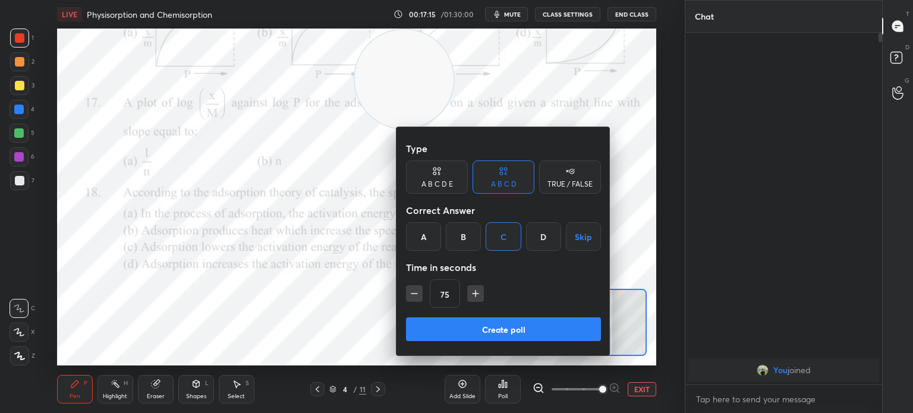
click at [480, 295] on icon "button" at bounding box center [476, 294] width 12 height 12
click at [479, 291] on icon "button" at bounding box center [476, 294] width 12 height 12
type input "105"
click at [480, 329] on button "Create poll" at bounding box center [503, 329] width 195 height 24
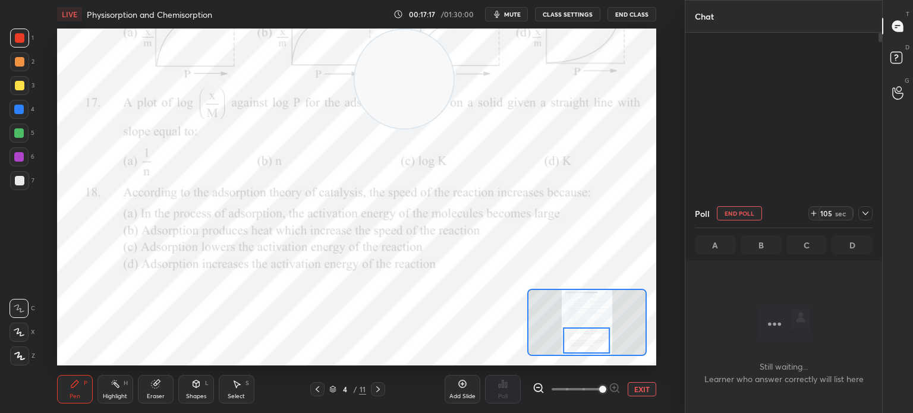
scroll to position [3, 4]
click at [20, 114] on div at bounding box center [19, 110] width 10 height 10
click at [20, 115] on div at bounding box center [19, 109] width 19 height 19
click at [159, 395] on div "Eraser" at bounding box center [156, 397] width 18 height 6
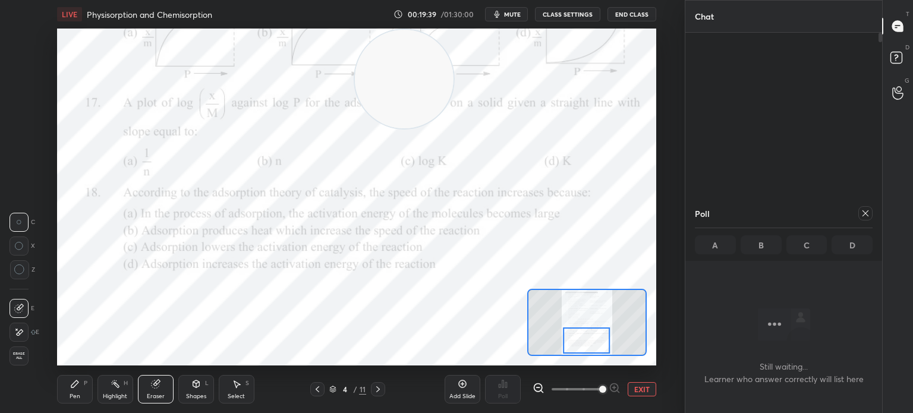
click at [73, 389] on div "Pen P" at bounding box center [75, 389] width 36 height 29
click at [18, 142] on div at bounding box center [19, 133] width 19 height 19
click at [26, 160] on div at bounding box center [19, 156] width 19 height 19
click at [21, 155] on div at bounding box center [19, 157] width 10 height 10
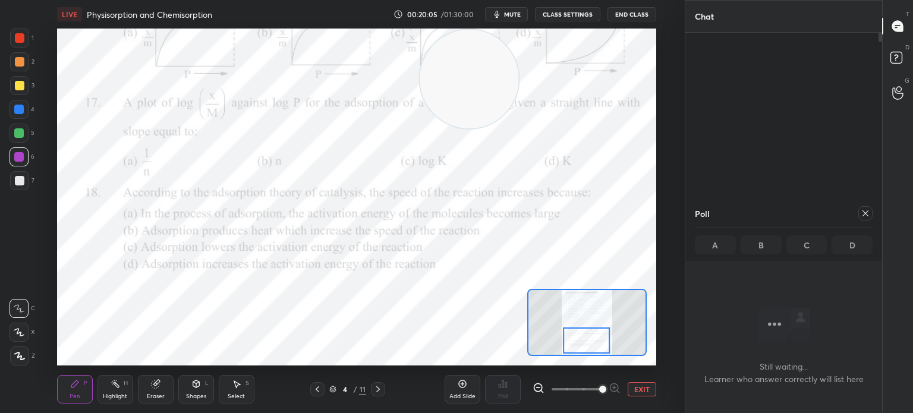
click at [861, 210] on icon at bounding box center [866, 214] width 10 height 10
type textarea "x"
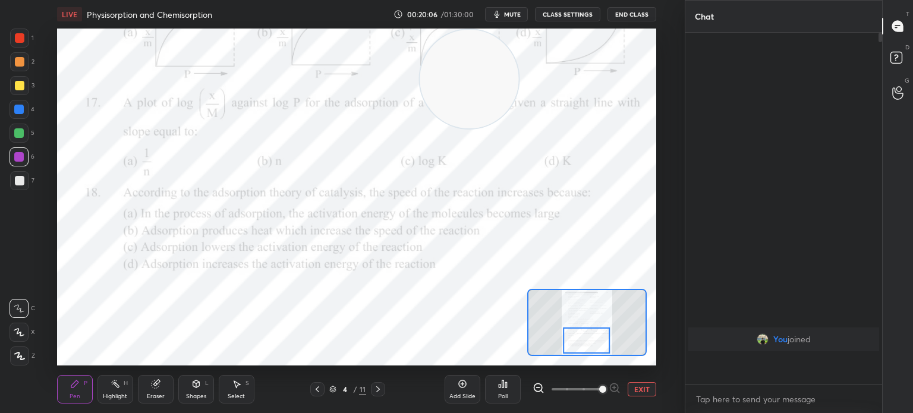
scroll to position [4, 4]
click at [381, 387] on icon at bounding box center [378, 390] width 10 height 10
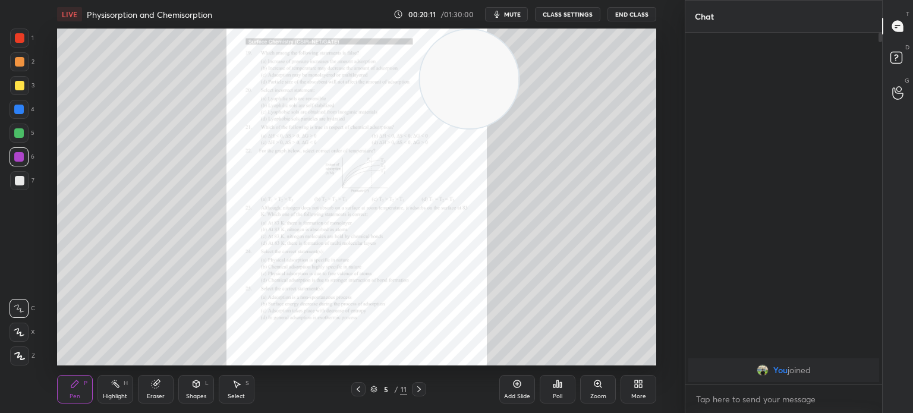
click at [598, 389] on div "Zoom" at bounding box center [598, 389] width 36 height 29
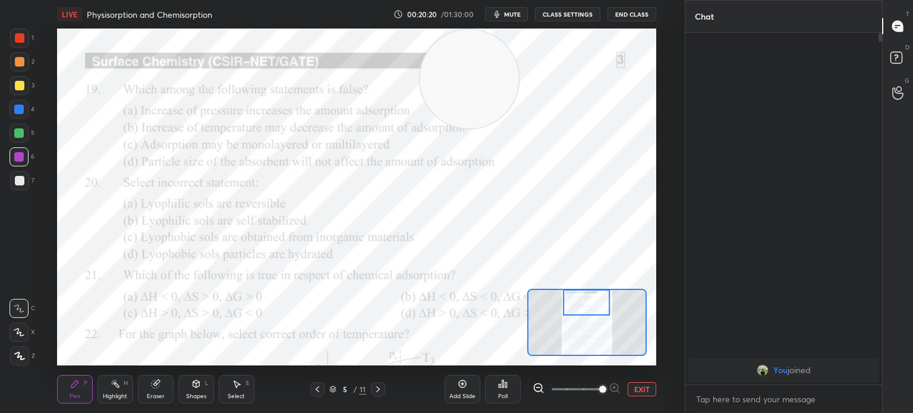
click at [508, 384] on div "Poll" at bounding box center [503, 389] width 36 height 29
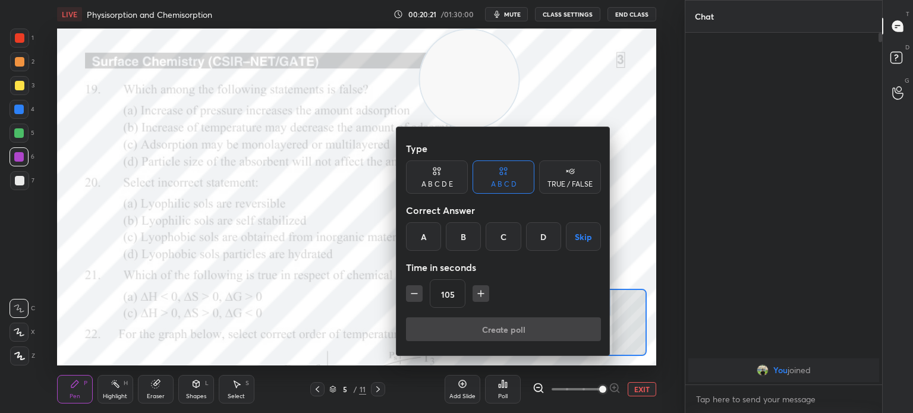
click at [533, 232] on div "D" at bounding box center [543, 236] width 35 height 29
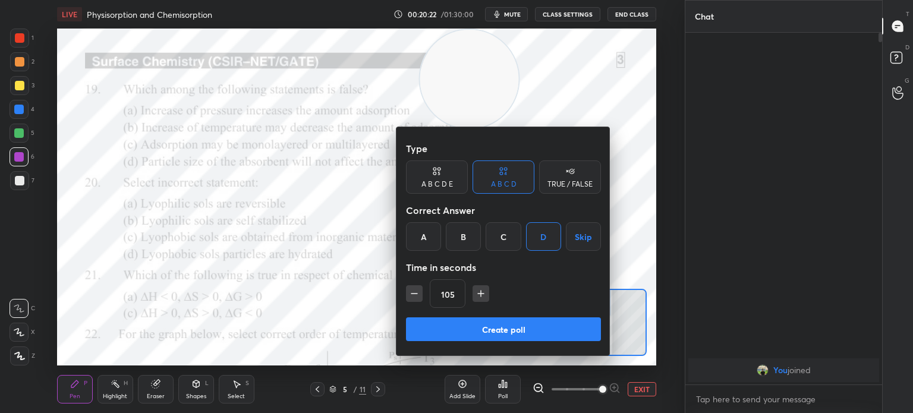
click at [476, 287] on button "button" at bounding box center [481, 293] width 17 height 17
type input "120"
click at [477, 325] on button "Create poll" at bounding box center [503, 329] width 195 height 24
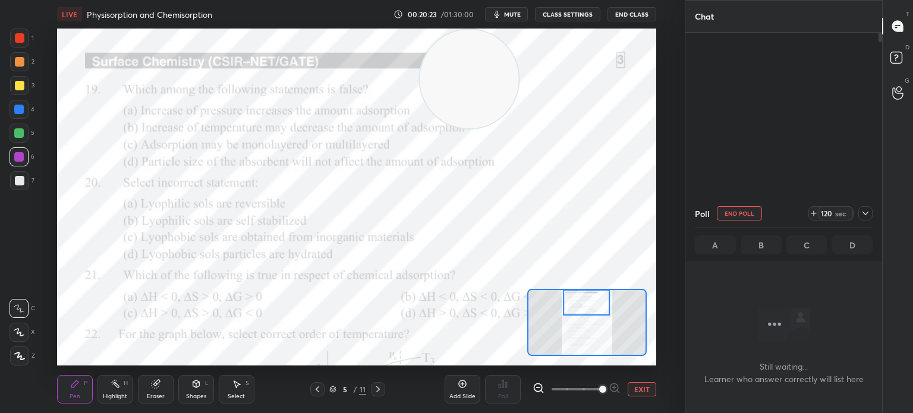
scroll to position [3, 4]
click at [870, 216] on icon at bounding box center [866, 214] width 10 height 10
type textarea "x"
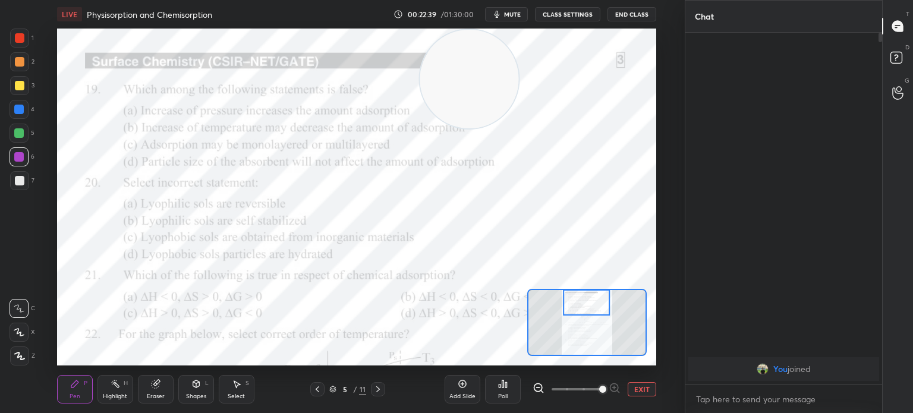
scroll to position [4, 4]
click at [23, 46] on div at bounding box center [19, 38] width 19 height 19
click at [19, 46] on div at bounding box center [19, 38] width 19 height 19
click at [17, 48] on div "1" at bounding box center [22, 41] width 24 height 24
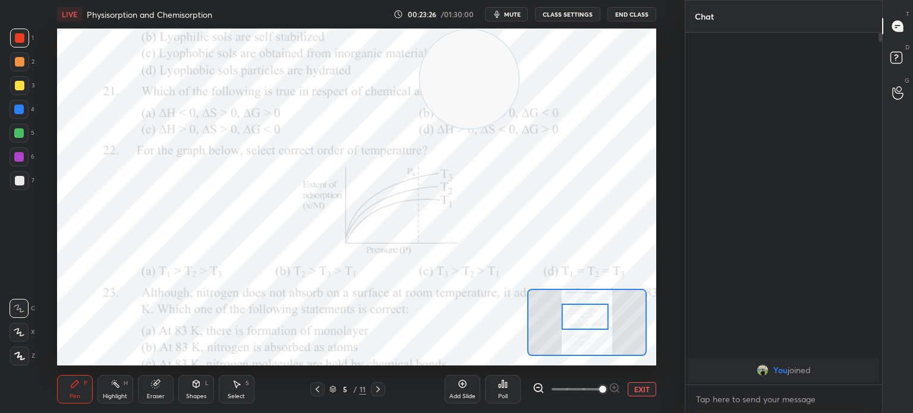
click at [511, 389] on div "Poll" at bounding box center [503, 389] width 36 height 29
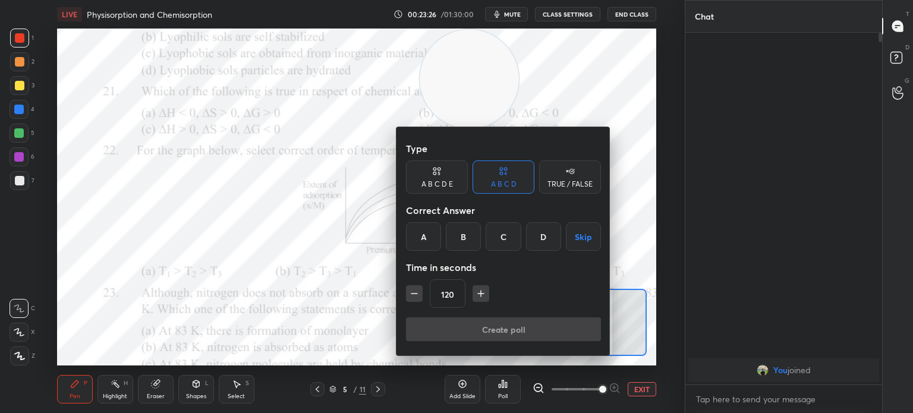
click at [468, 233] on div "B" at bounding box center [463, 236] width 35 height 29
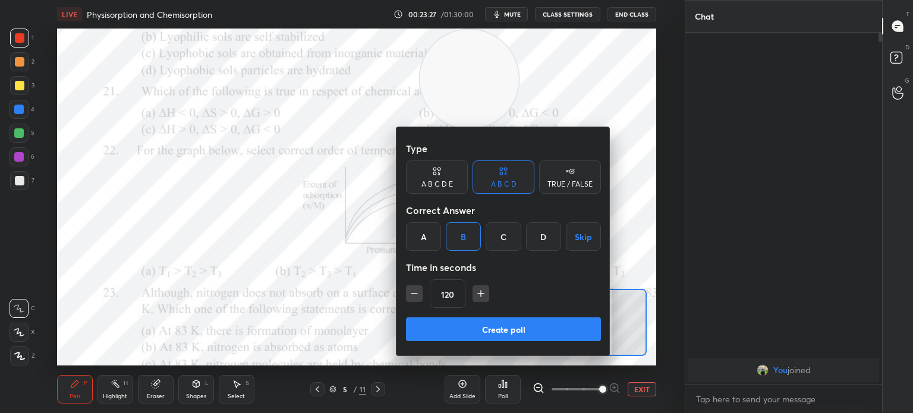
click at [481, 297] on icon "button" at bounding box center [481, 294] width 0 height 6
click at [410, 297] on icon "button" at bounding box center [414, 294] width 12 height 12
type input "120"
click at [462, 334] on button "Create poll" at bounding box center [503, 329] width 195 height 24
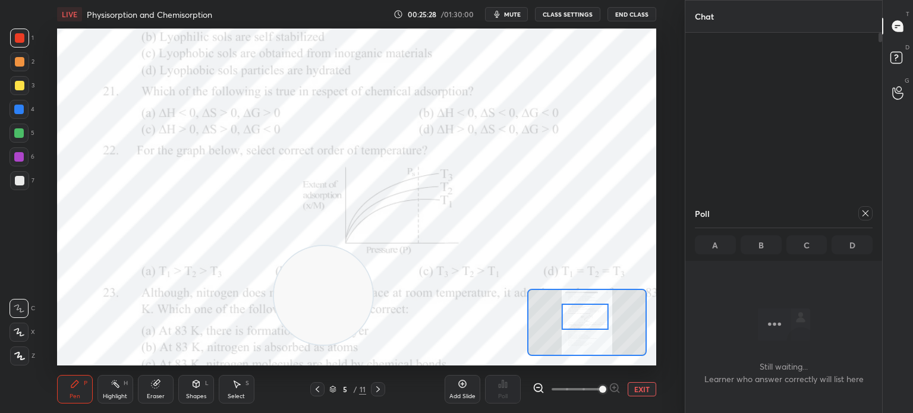
click at [738, 206] on div "Poll" at bounding box center [784, 213] width 178 height 29
click at [866, 213] on icon at bounding box center [866, 213] width 6 height 6
type textarea "x"
click at [501, 394] on div "Poll" at bounding box center [503, 397] width 10 height 6
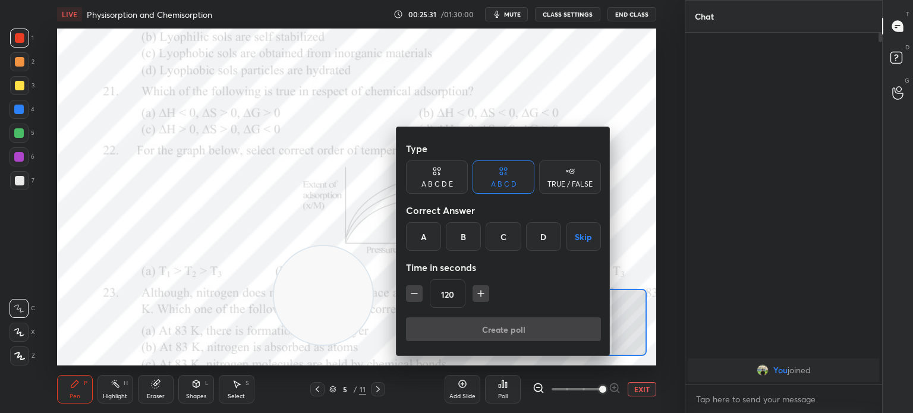
click at [457, 242] on div "B" at bounding box center [463, 236] width 35 height 29
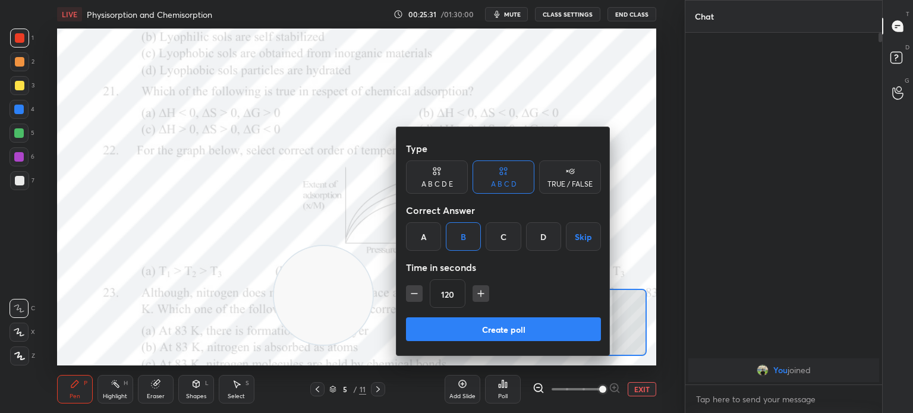
click at [413, 292] on icon "button" at bounding box center [414, 294] width 12 height 12
type input "105"
click at [444, 328] on button "Create poll" at bounding box center [503, 329] width 195 height 24
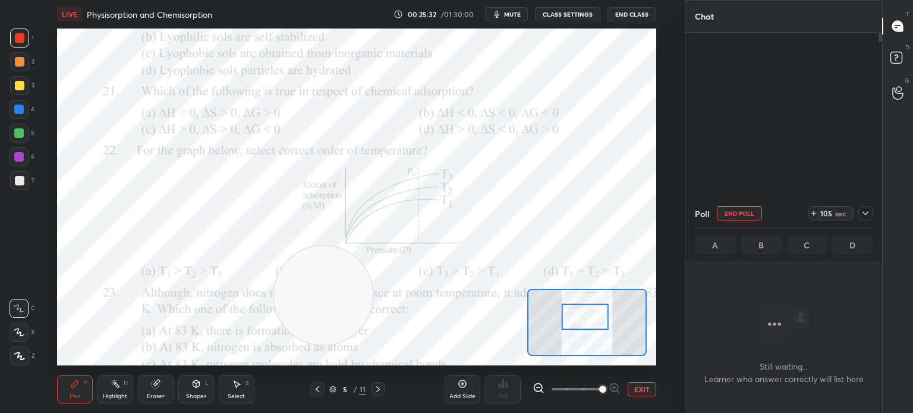
scroll to position [188, 193]
click at [746, 213] on button "End Poll" at bounding box center [739, 213] width 45 height 14
type textarea "x"
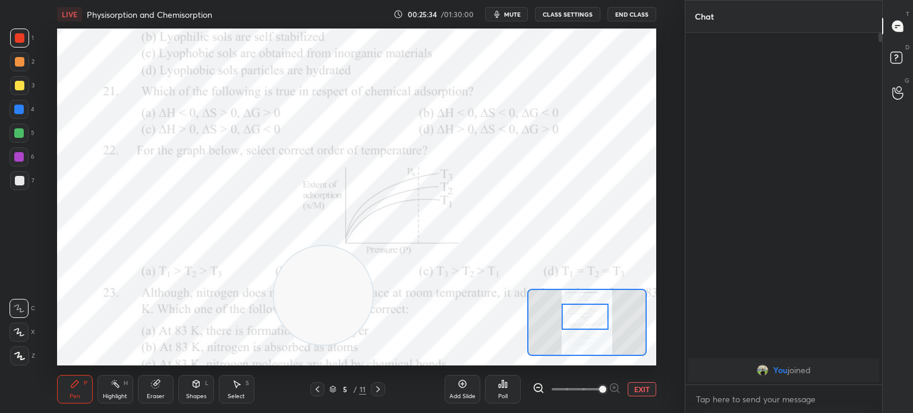
scroll to position [348, 193]
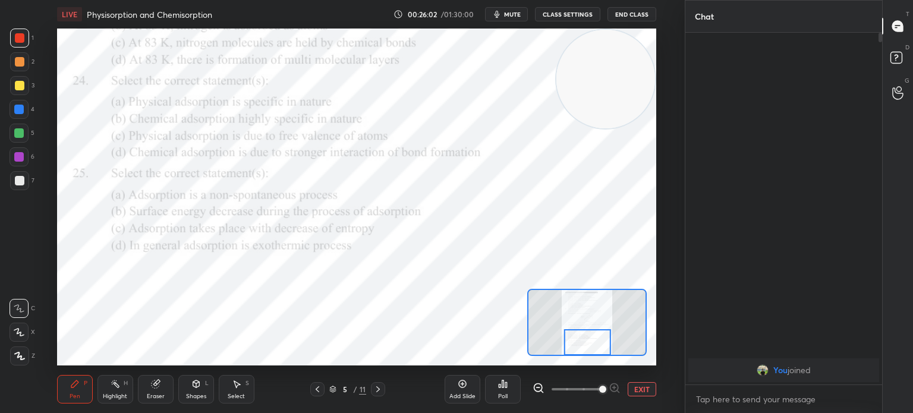
click at [511, 389] on div "Poll" at bounding box center [503, 389] width 36 height 29
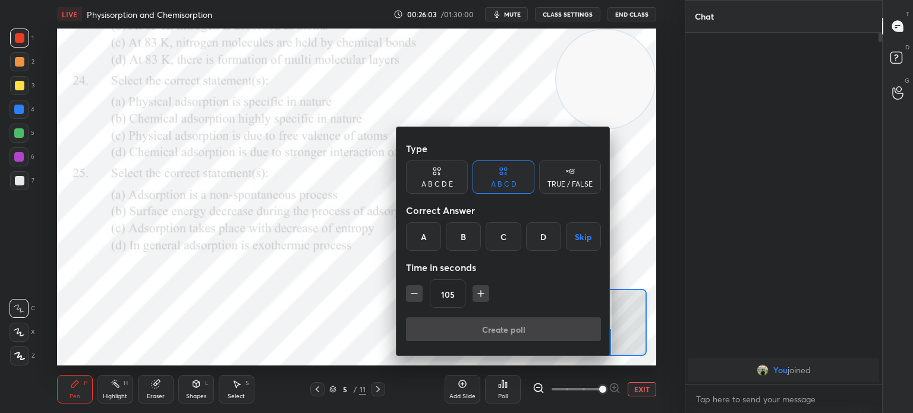
click at [540, 233] on div "D" at bounding box center [543, 236] width 35 height 29
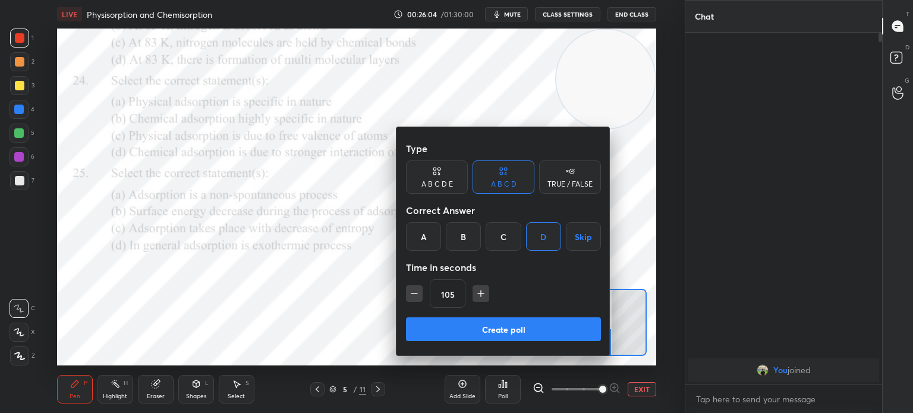
click at [483, 288] on icon "button" at bounding box center [481, 294] width 12 height 12
type input "120"
click at [498, 342] on div "Create poll" at bounding box center [503, 331] width 195 height 29
click at [561, 326] on button "Create poll" at bounding box center [503, 329] width 195 height 24
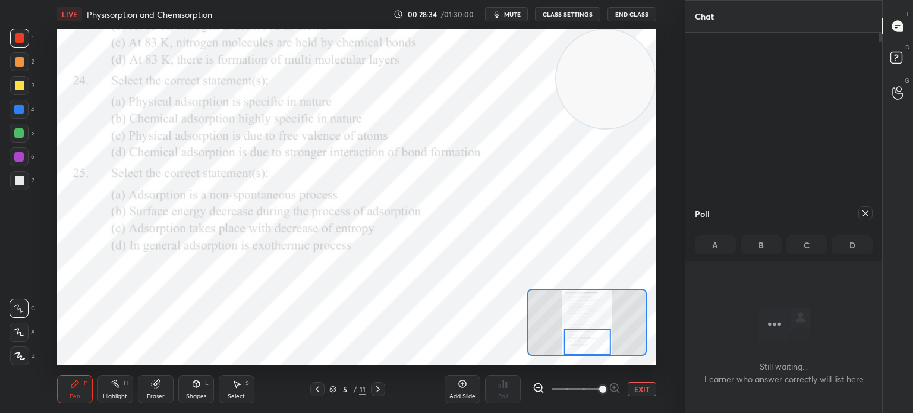
click at [863, 216] on icon at bounding box center [866, 214] width 10 height 10
type textarea "x"
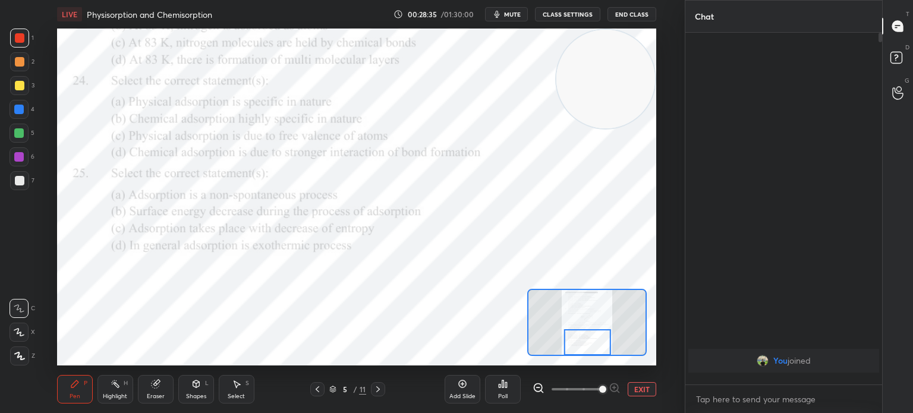
scroll to position [250, 193]
click at [183, 383] on div "Shapes L" at bounding box center [196, 389] width 36 height 29
click at [170, 394] on div "Eraser" at bounding box center [156, 389] width 36 height 29
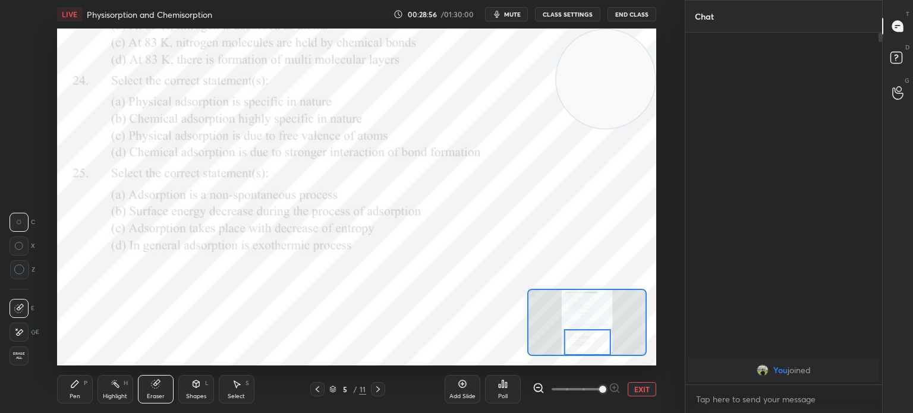
click at [167, 399] on div "Eraser" at bounding box center [156, 389] width 36 height 29
click at [26, 337] on div at bounding box center [19, 332] width 19 height 19
click at [80, 397] on div "Pen" at bounding box center [75, 397] width 11 height 6
click at [82, 391] on div "Pen P" at bounding box center [75, 389] width 36 height 29
click at [510, 391] on div "Poll" at bounding box center [503, 389] width 36 height 29
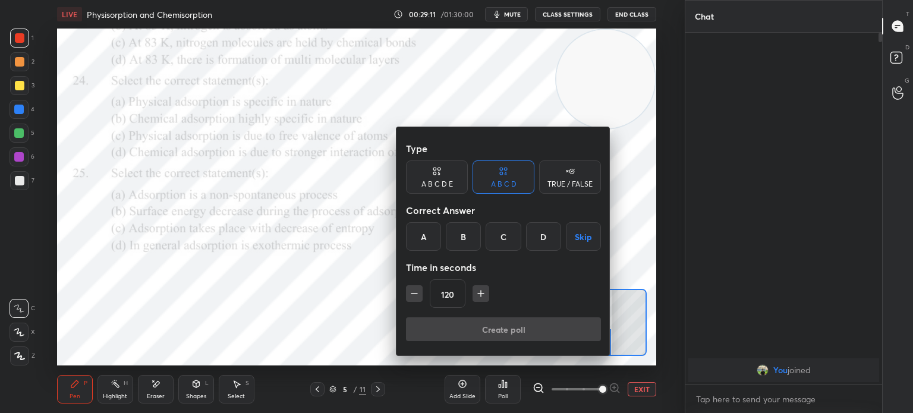
click at [480, 295] on icon "button" at bounding box center [481, 294] width 12 height 12
click at [400, 304] on div "Type A B C D E A B C D TRUE / FALSE Correct Answer A B C D Skip Time in seconds…" at bounding box center [504, 241] width 214 height 228
click at [475, 287] on button "button" at bounding box center [481, 293] width 17 height 17
click at [479, 290] on icon "button" at bounding box center [481, 294] width 12 height 12
click at [482, 291] on icon "button" at bounding box center [481, 294] width 12 height 12
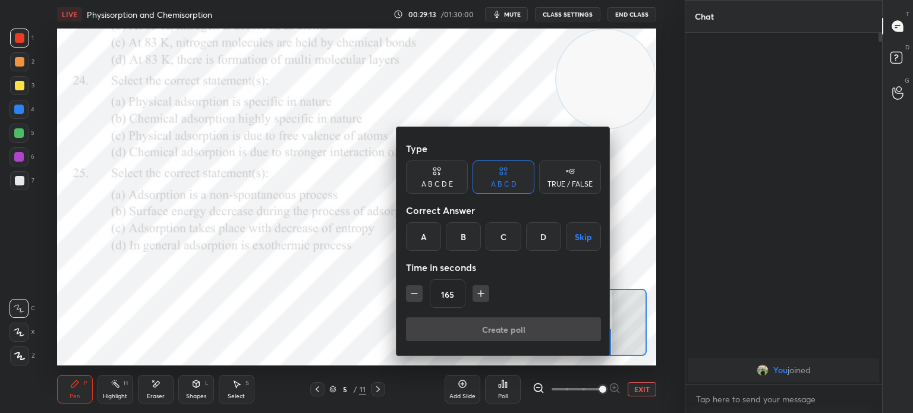
type input "180"
click at [471, 231] on div "B" at bounding box center [463, 236] width 35 height 29
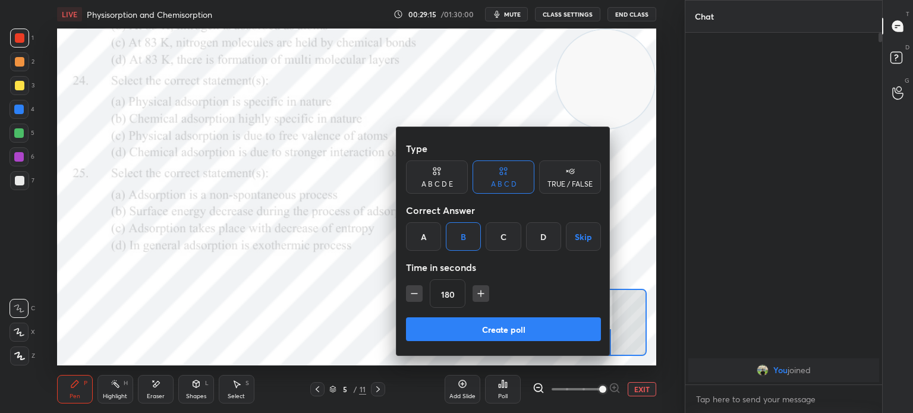
click at [473, 328] on button "Create poll" at bounding box center [503, 329] width 195 height 24
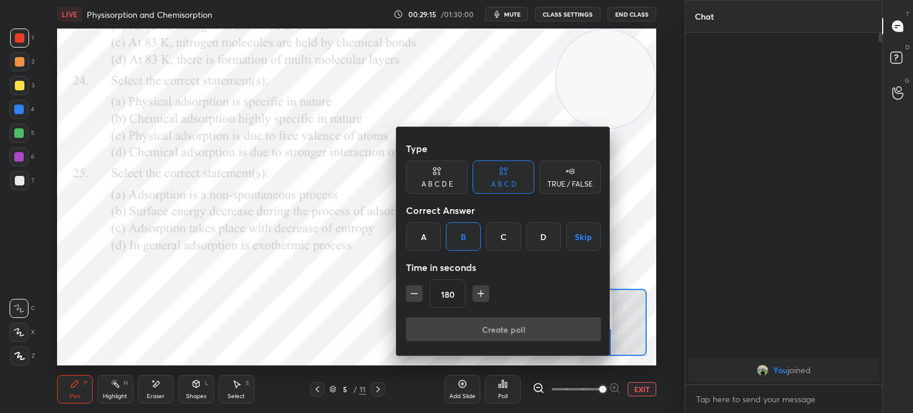
type textarea "x"
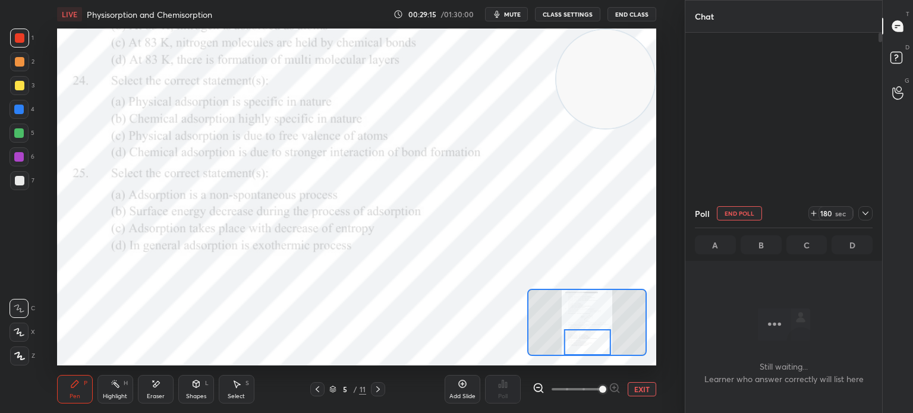
click at [323, 334] on div "Type A B C D E A B C D TRUE / FALSE Correct Answer A B C D Skip Time in seconds…" at bounding box center [456, 206] width 913 height 413
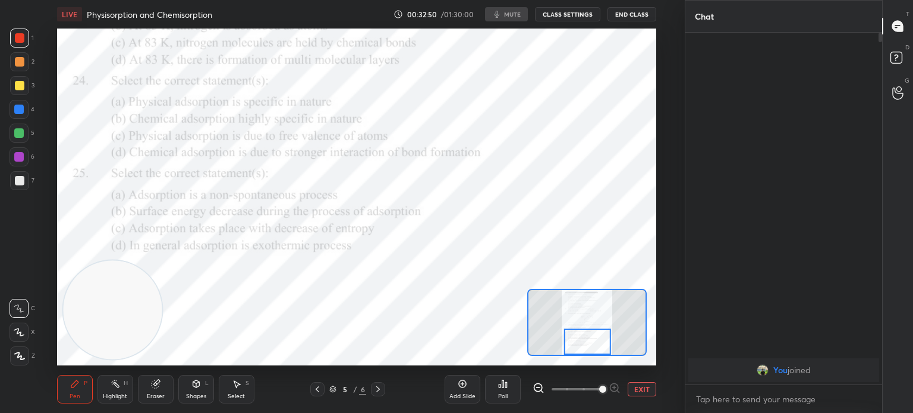
scroll to position [59117, 58817]
click at [383, 389] on icon at bounding box center [378, 390] width 10 height 10
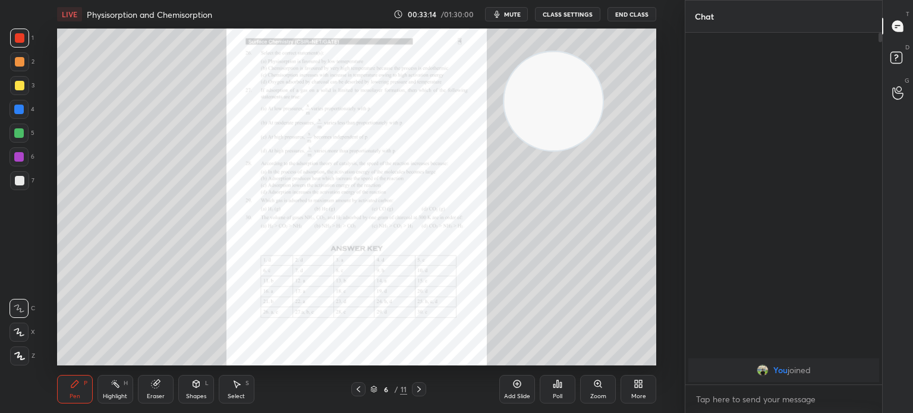
click at [596, 386] on icon at bounding box center [598, 384] width 7 height 7
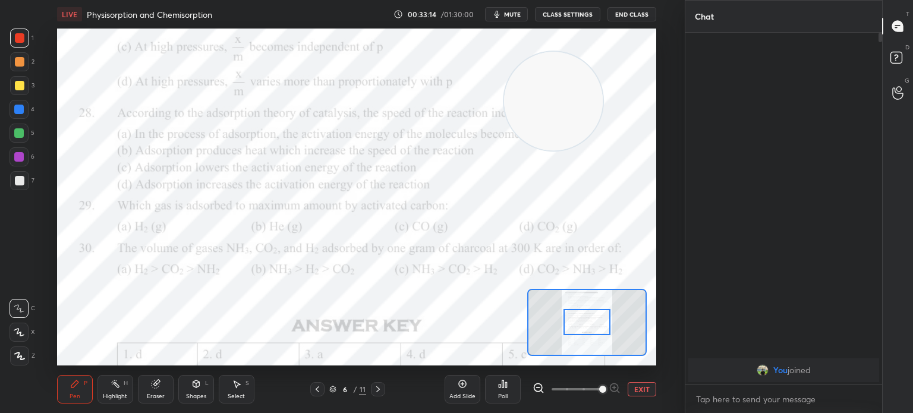
click at [601, 388] on span at bounding box center [602, 389] width 7 height 7
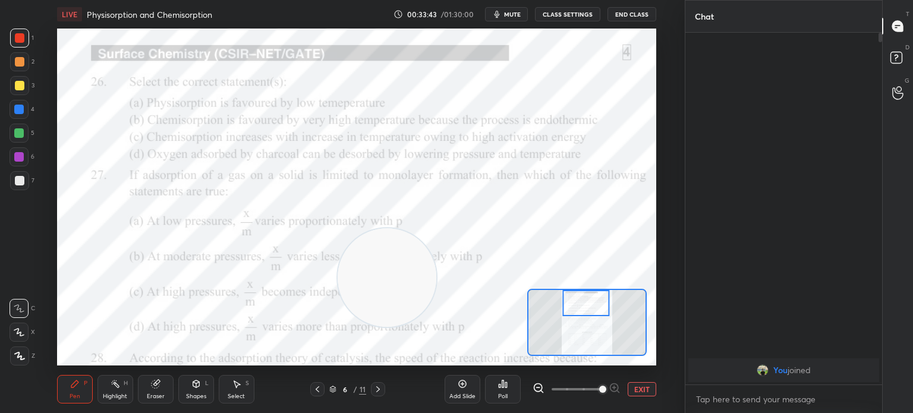
click at [506, 395] on div "Poll" at bounding box center [503, 397] width 10 height 6
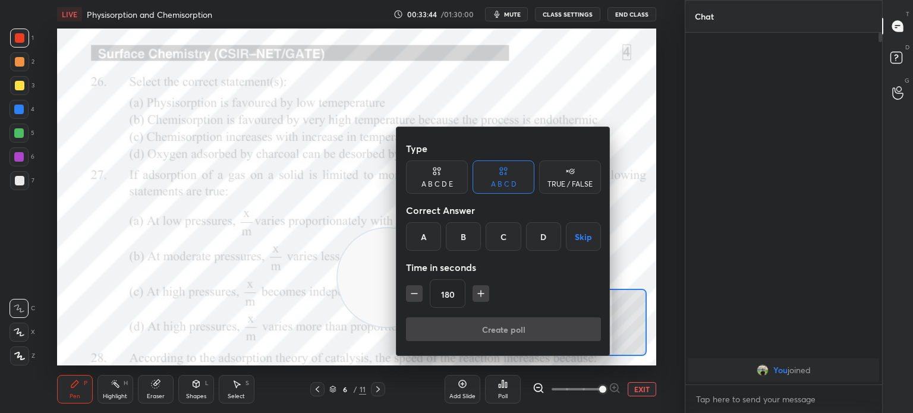
click at [426, 244] on div "A" at bounding box center [423, 236] width 35 height 29
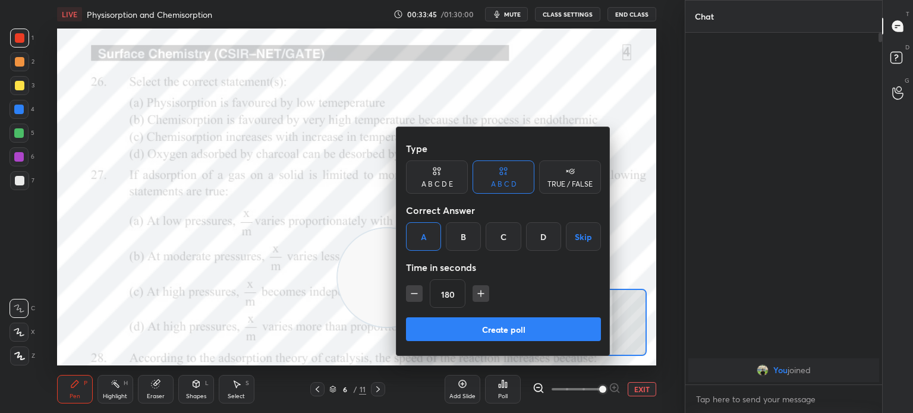
click at [421, 295] on button "button" at bounding box center [414, 293] width 17 height 17
type input "165"
click at [442, 319] on button "Create poll" at bounding box center [503, 329] width 195 height 24
type textarea "x"
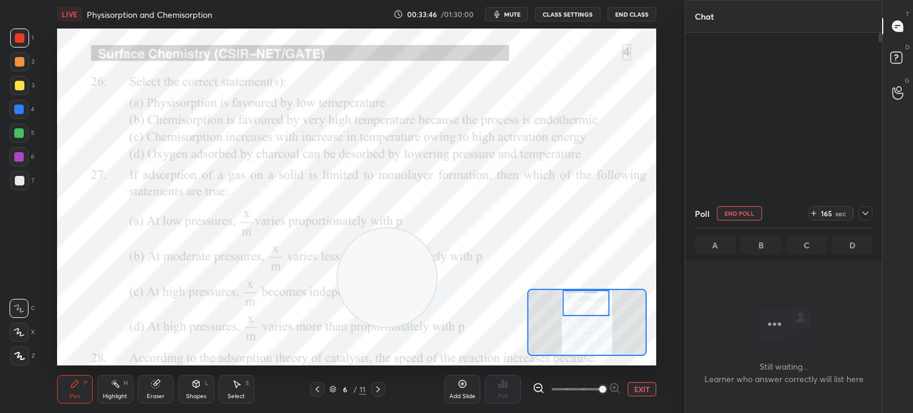
scroll to position [0, 0]
click at [519, 17] on span "mute" at bounding box center [512, 14] width 17 height 8
click at [522, 13] on span "unmute" at bounding box center [512, 14] width 26 height 8
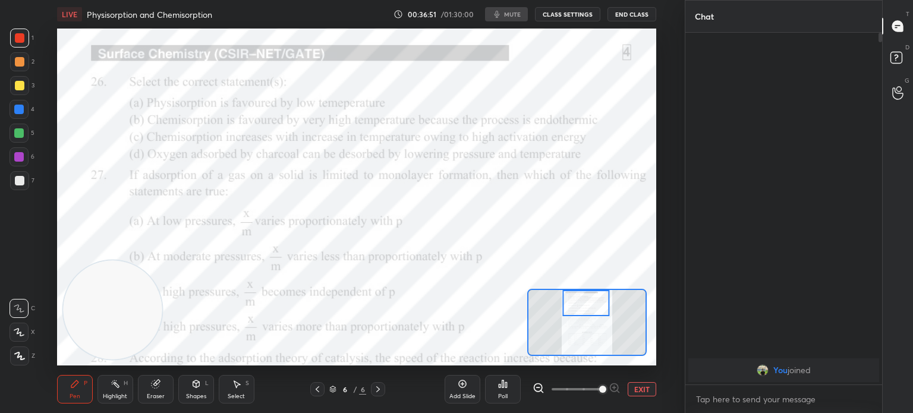
scroll to position [59117, 58817]
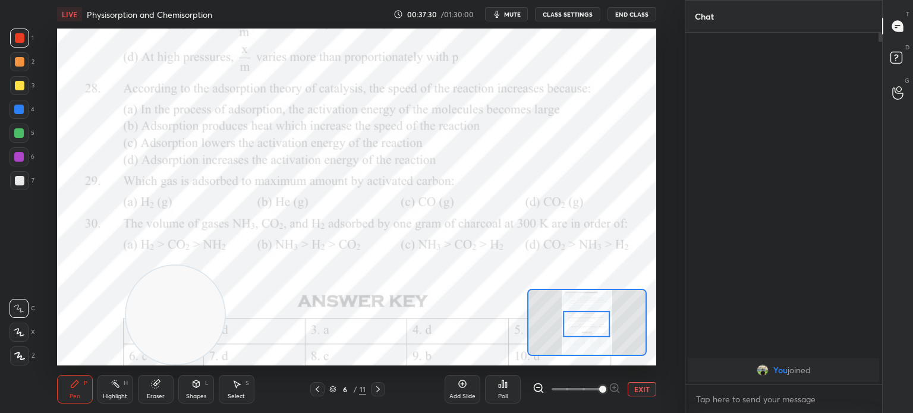
click at [513, 392] on div "Poll" at bounding box center [503, 389] width 36 height 29
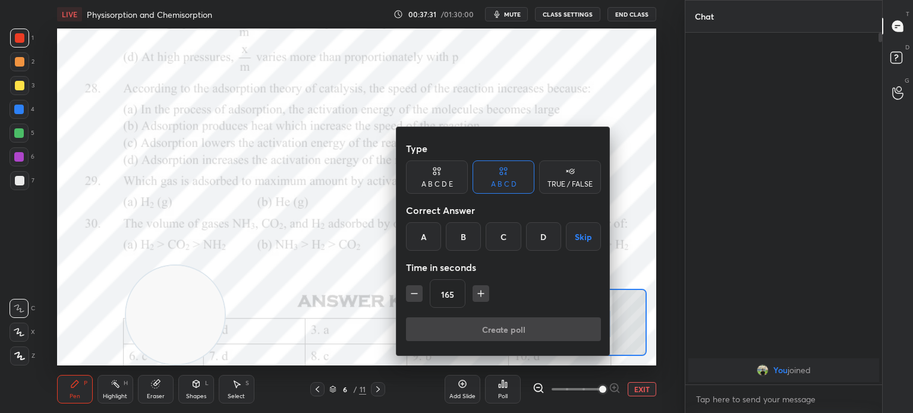
click at [514, 235] on div "C" at bounding box center [503, 236] width 35 height 29
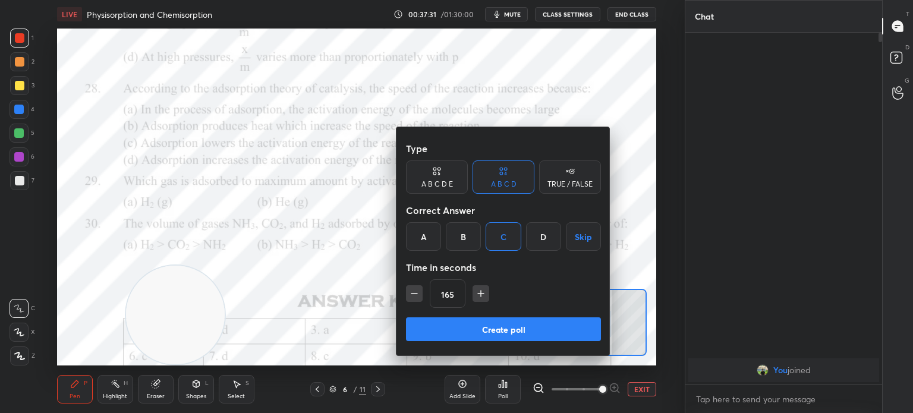
click at [477, 321] on button "Create poll" at bounding box center [503, 329] width 195 height 24
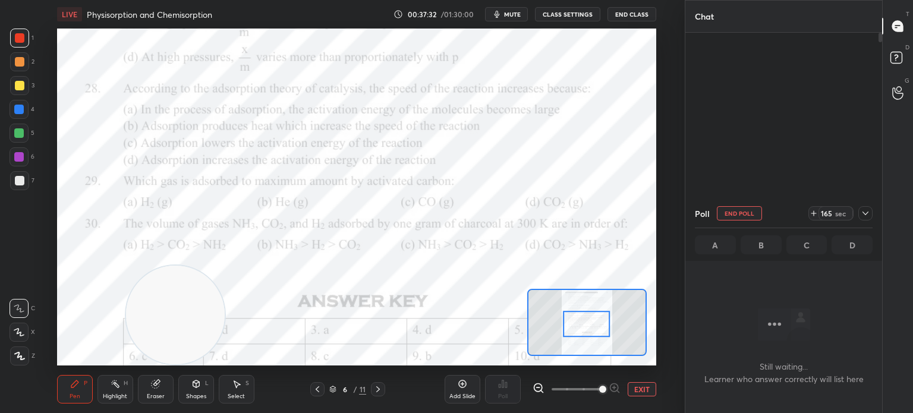
scroll to position [4, 4]
click at [537, 366] on div "Add Slide Poll EXIT" at bounding box center [551, 389] width 212 height 67
click at [746, 217] on button "End Poll" at bounding box center [739, 213] width 45 height 14
type textarea "x"
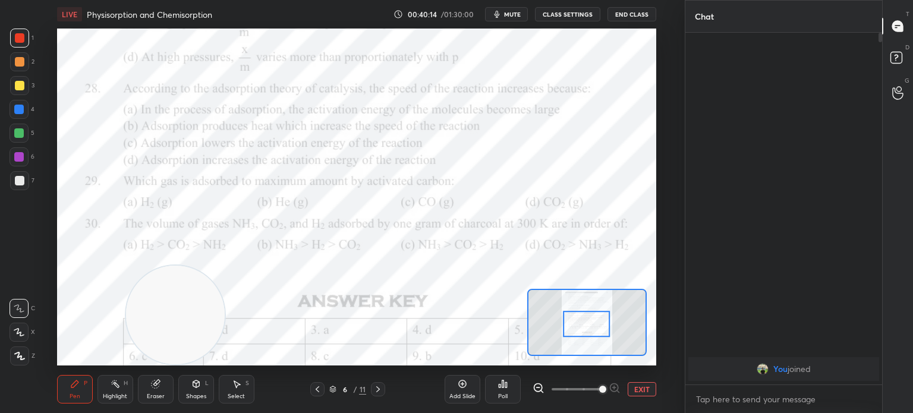
scroll to position [250, 193]
click at [508, 386] on div "Poll" at bounding box center [503, 389] width 36 height 29
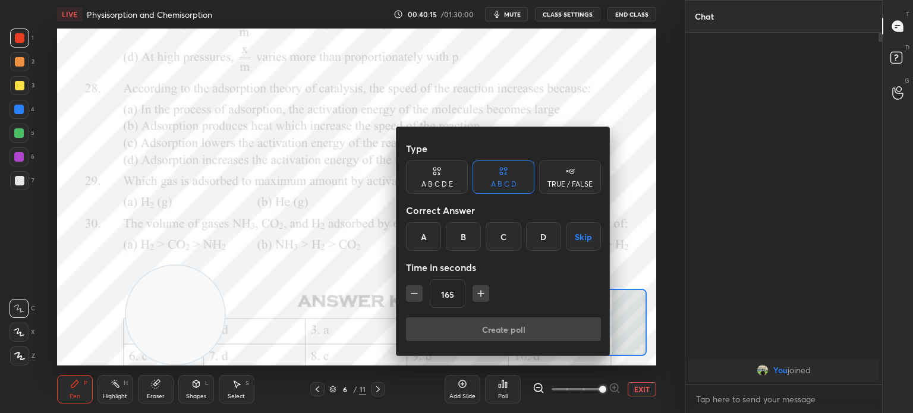
click at [539, 246] on div "D" at bounding box center [543, 236] width 35 height 29
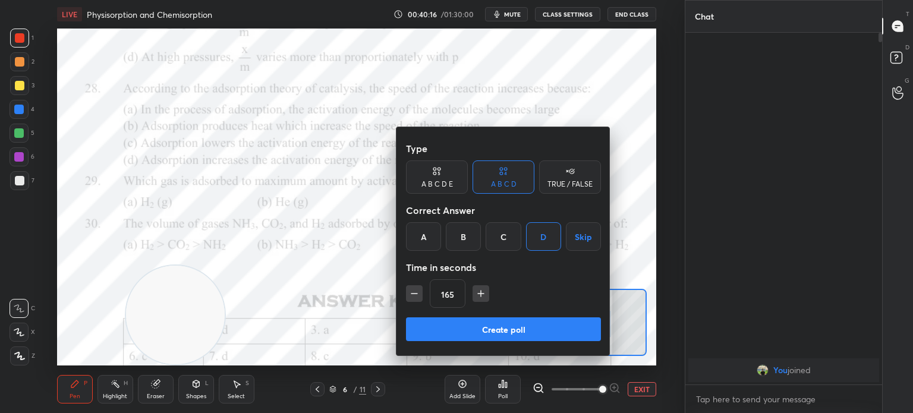
click at [423, 295] on div "165" at bounding box center [503, 293] width 195 height 29
click at [416, 297] on icon "button" at bounding box center [414, 294] width 12 height 12
click at [413, 301] on button "button" at bounding box center [414, 293] width 17 height 17
type input "135"
click at [470, 326] on button "Create poll" at bounding box center [503, 329] width 195 height 24
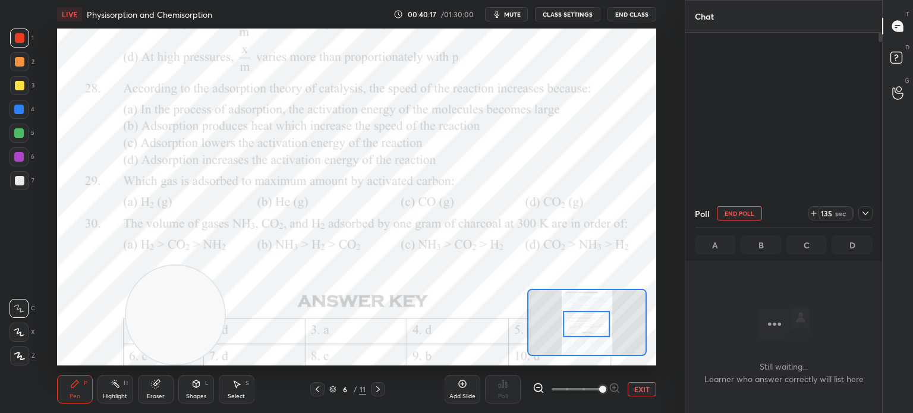
scroll to position [4, 4]
click at [864, 214] on icon at bounding box center [866, 214] width 10 height 10
type textarea "x"
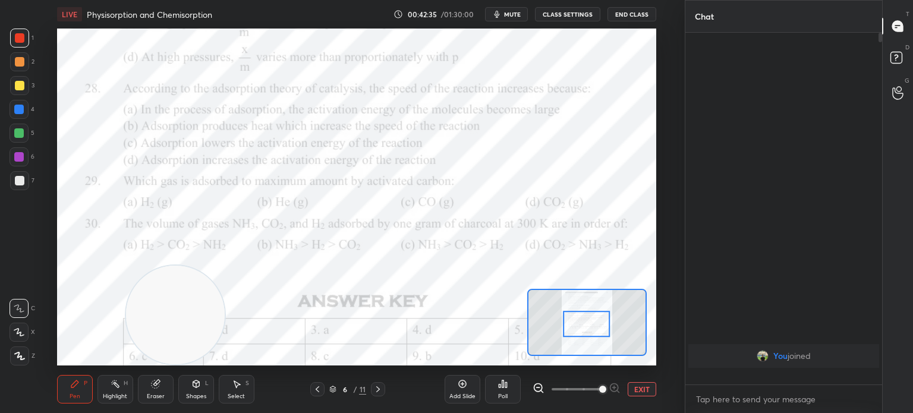
scroll to position [0, 0]
click at [510, 391] on div "Poll" at bounding box center [503, 389] width 36 height 29
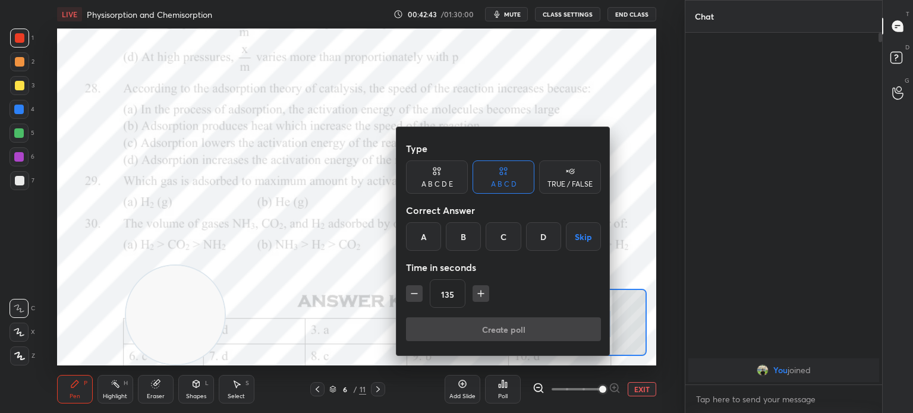
click at [489, 230] on div "C" at bounding box center [503, 236] width 35 height 29
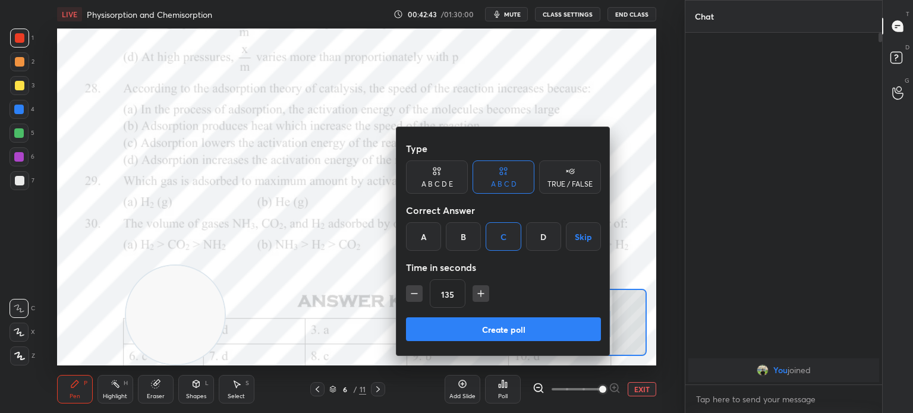
click at [478, 293] on icon "button" at bounding box center [481, 294] width 12 height 12
click at [422, 298] on button "button" at bounding box center [414, 293] width 17 height 17
type input "135"
click at [451, 327] on button "Create poll" at bounding box center [503, 329] width 195 height 24
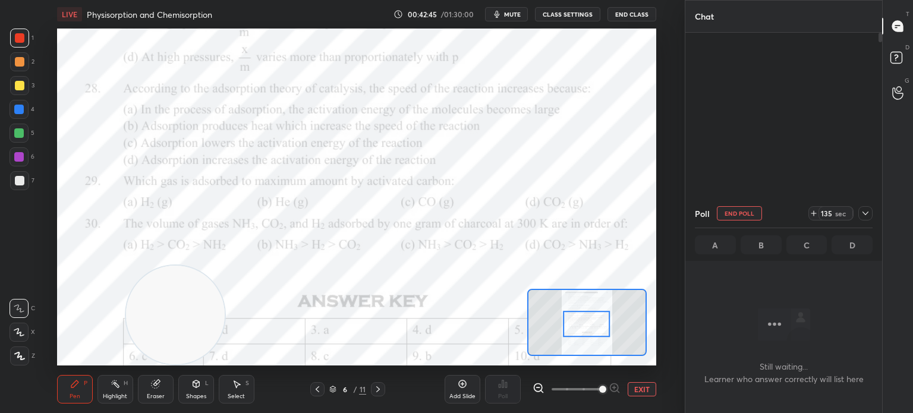
scroll to position [188, 193]
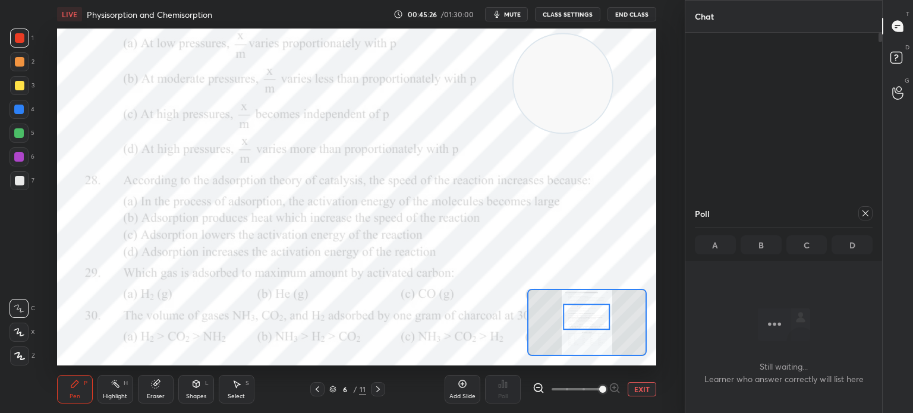
click at [863, 212] on icon at bounding box center [866, 214] width 10 height 10
type textarea "x"
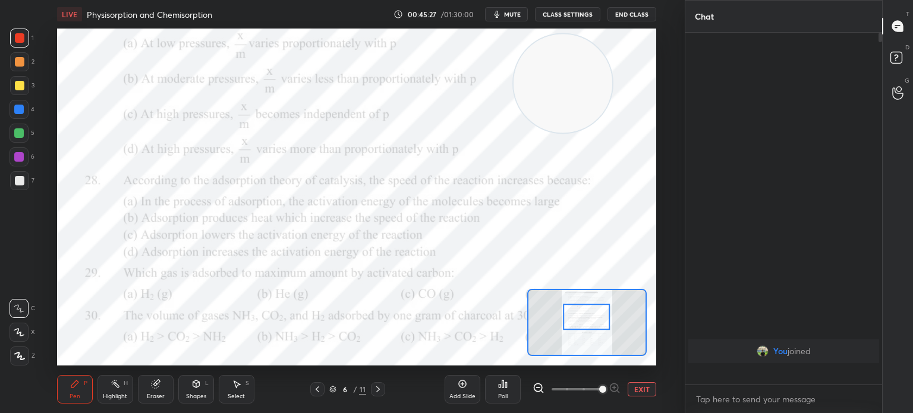
scroll to position [250, 193]
click at [511, 15] on span "mute" at bounding box center [512, 14] width 17 height 8
click at [561, 17] on button "CLASS SETTINGS" at bounding box center [567, 14] width 65 height 14
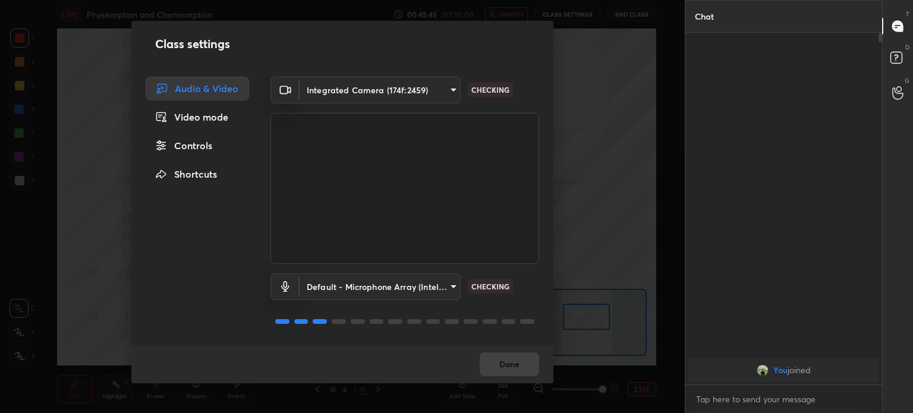
click at [413, 90] on body "1 2 3 4 5 6 7 C X Z C X Z E E Erase all H H LIVE Physisorption and Chemisorptio…" at bounding box center [456, 206] width 913 height 413
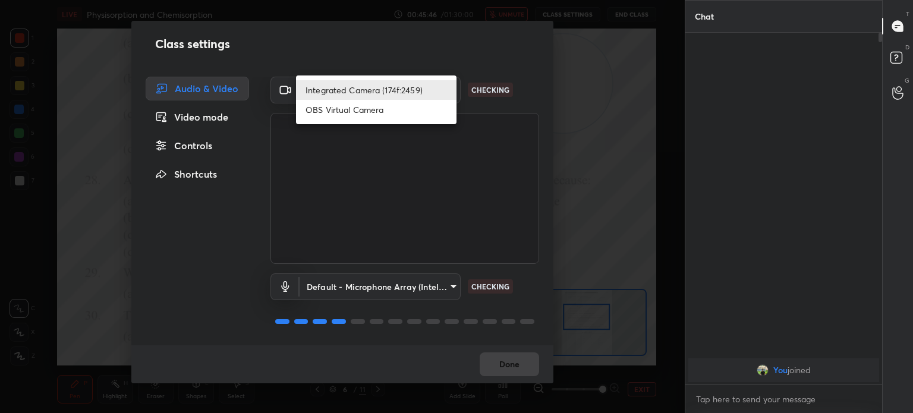
click at [414, 108] on li "OBS Virtual Camera" at bounding box center [376, 110] width 161 height 20
type input "68a8993dd87bda3d5b66c110c3b6a96e94b8352f026b6fb61be91fdecf3cec3e"
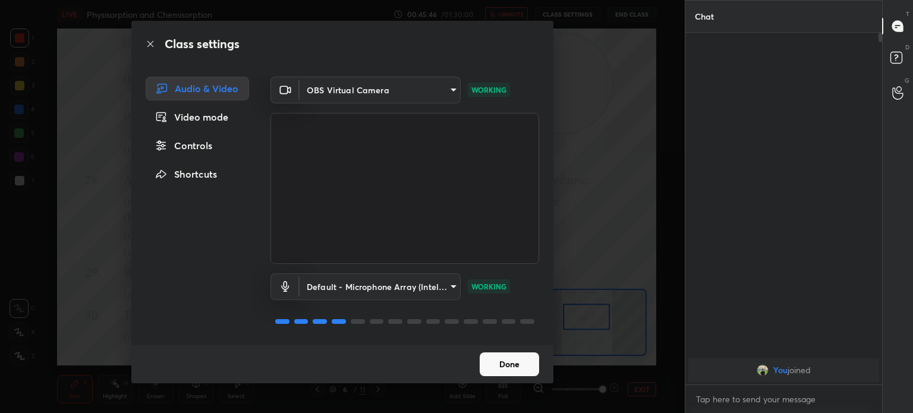
click at [516, 353] on button "Done" at bounding box center [509, 365] width 59 height 24
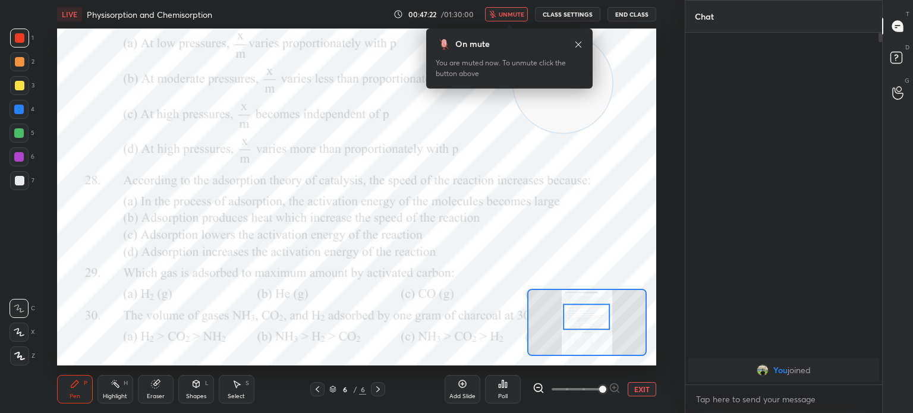
click at [514, 21] on button "unmute" at bounding box center [506, 14] width 43 height 14
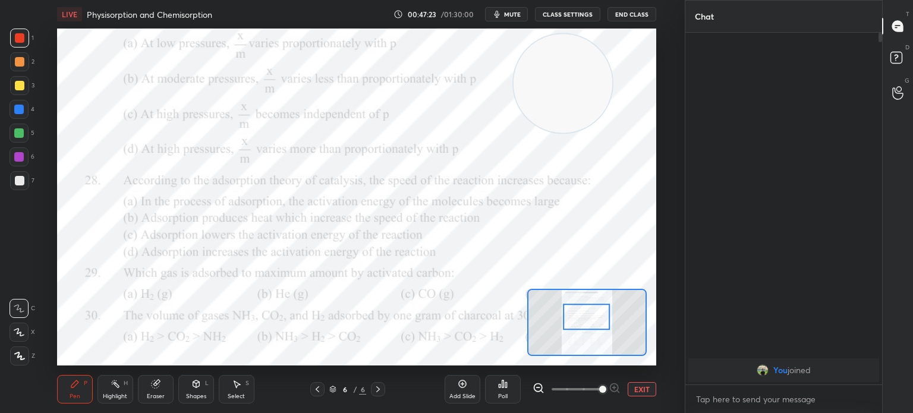
click at [567, 11] on button "CLASS SETTINGS" at bounding box center [567, 14] width 65 height 14
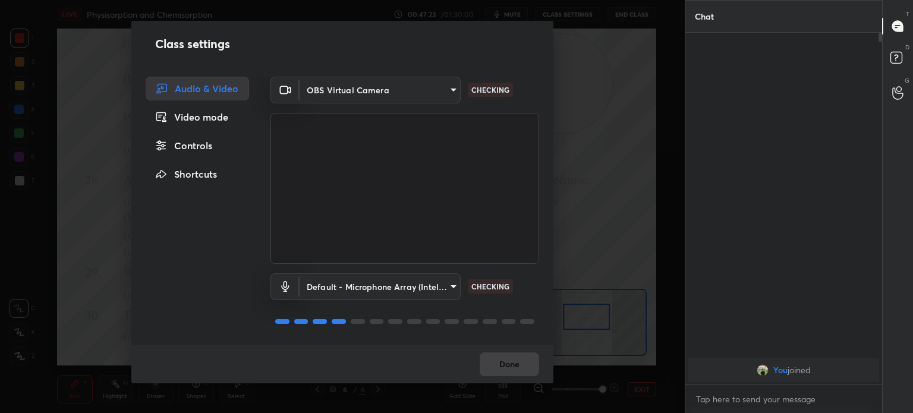
click at [408, 93] on body "1 2 3 4 5 6 7 C X Z C X Z E E Erase all H H LIVE Physisorption and Chemisorptio…" at bounding box center [456, 206] width 913 height 413
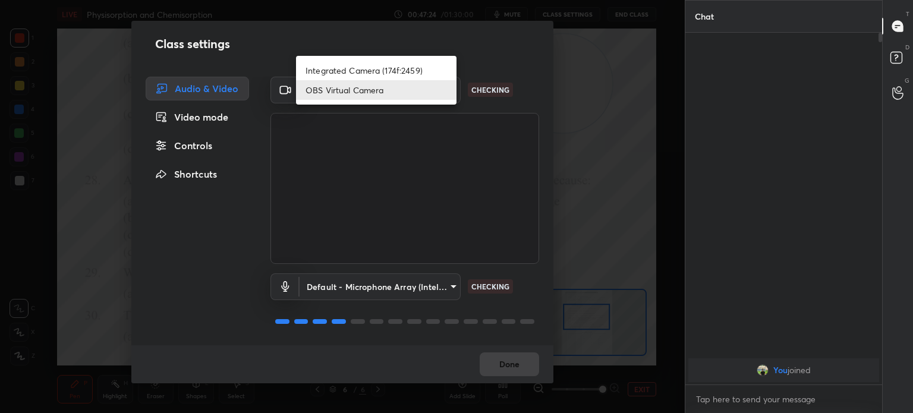
click at [411, 63] on li "Integrated Camera (174f:2459)" at bounding box center [376, 71] width 161 height 20
type input "508fb433e1996cd6e8905166ba7ed748c512908726d307d94b000c2f198a4065"
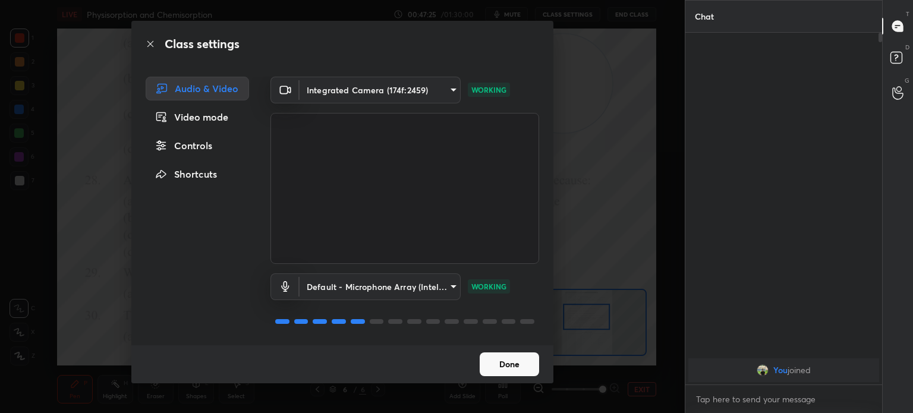
click at [517, 349] on div "Done" at bounding box center [342, 364] width 422 height 38
click at [521, 366] on button "Done" at bounding box center [509, 365] width 59 height 24
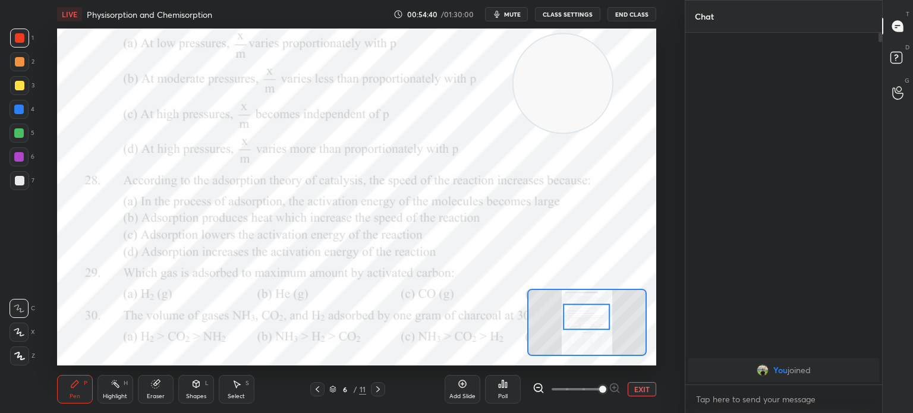
click at [527, 19] on button "mute" at bounding box center [506, 14] width 43 height 14
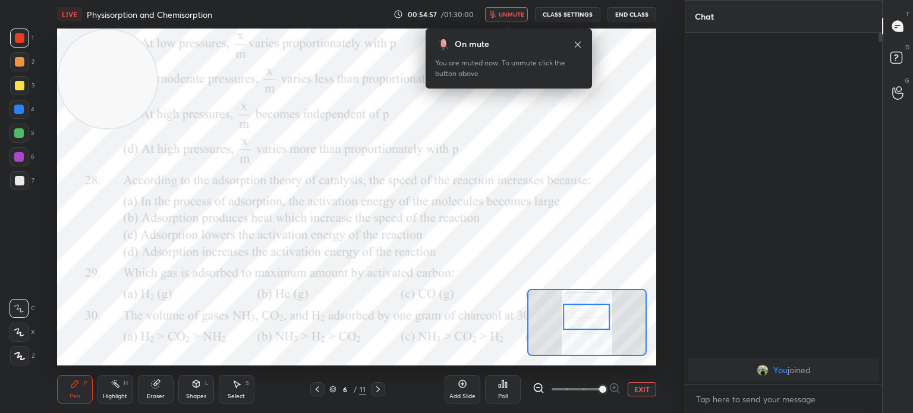
click at [578, 42] on icon at bounding box center [578, 45] width 10 height 10
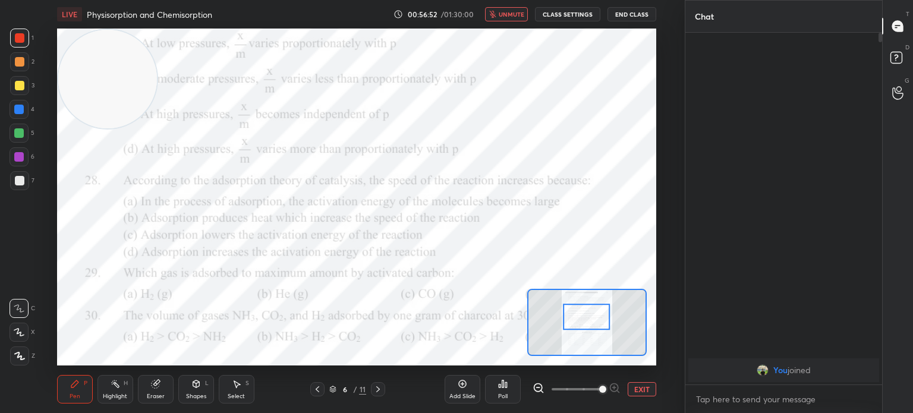
click at [511, 9] on button "unmute" at bounding box center [506, 14] width 43 height 14
click at [517, 18] on button "mute" at bounding box center [506, 14] width 43 height 14
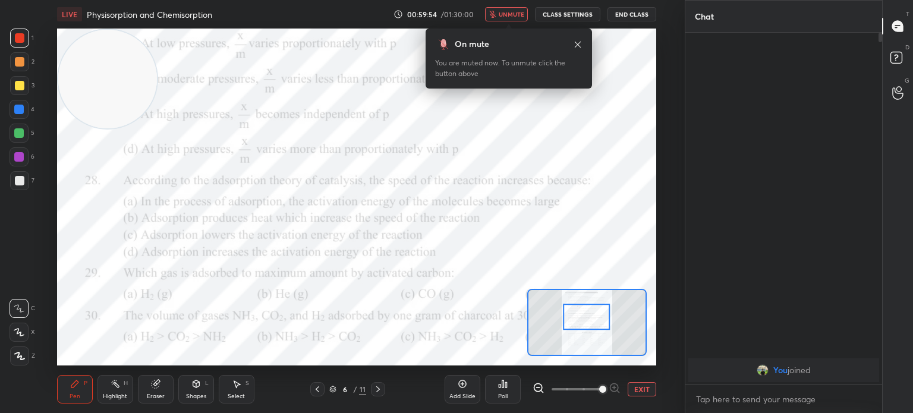
click at [576, 45] on icon at bounding box center [578, 45] width 10 height 10
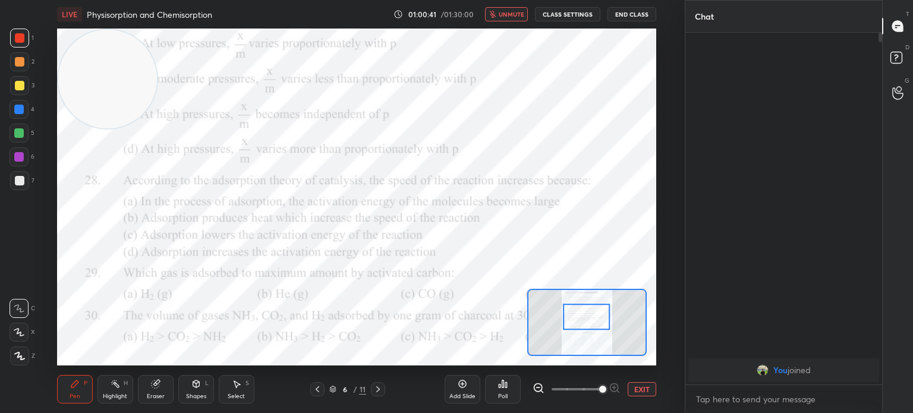
click at [518, 23] on div "LIVE Physisorption and Chemisorption 01:00:41 / 01:30:00 unmute CLASS SETTINGS …" at bounding box center [356, 14] width 599 height 29
click at [518, 14] on span "unmute" at bounding box center [512, 14] width 26 height 8
click at [521, 12] on span "mute" at bounding box center [512, 14] width 17 height 8
click at [524, 20] on button "unmute" at bounding box center [506, 14] width 43 height 14
click at [513, 10] on button "mute" at bounding box center [506, 14] width 43 height 14
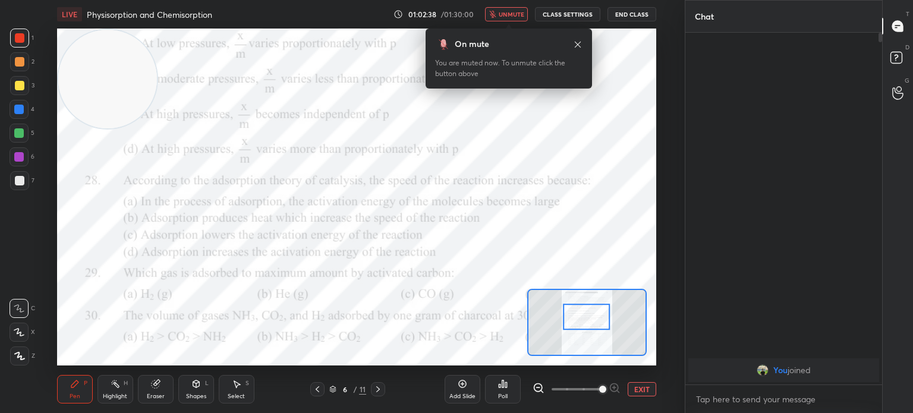
click at [519, 15] on span "unmute" at bounding box center [512, 14] width 26 height 8
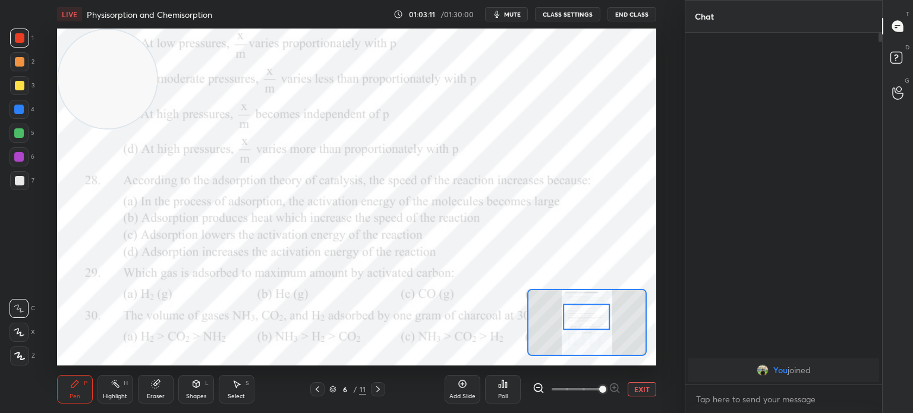
click at [621, 15] on button "End Class" at bounding box center [632, 14] width 49 height 14
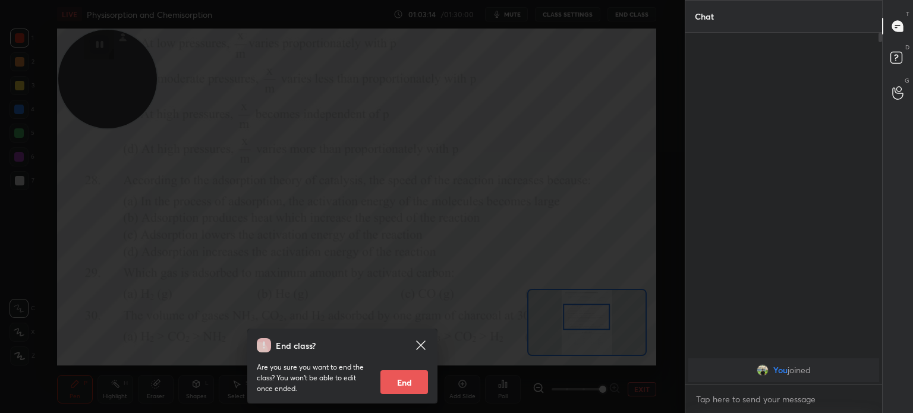
click at [416, 380] on button "End" at bounding box center [405, 382] width 48 height 24
type textarea "x"
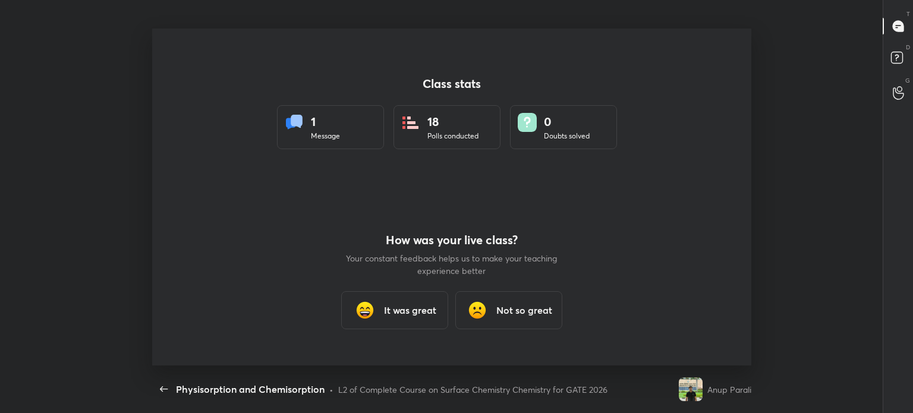
scroll to position [337, 828]
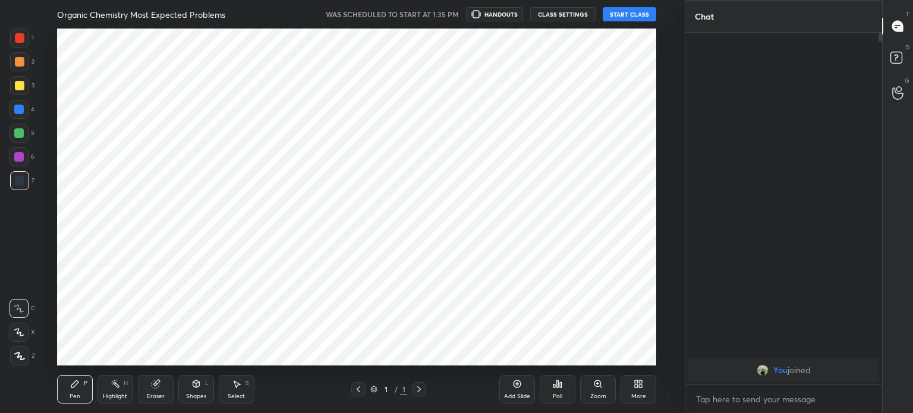
scroll to position [59117, 58817]
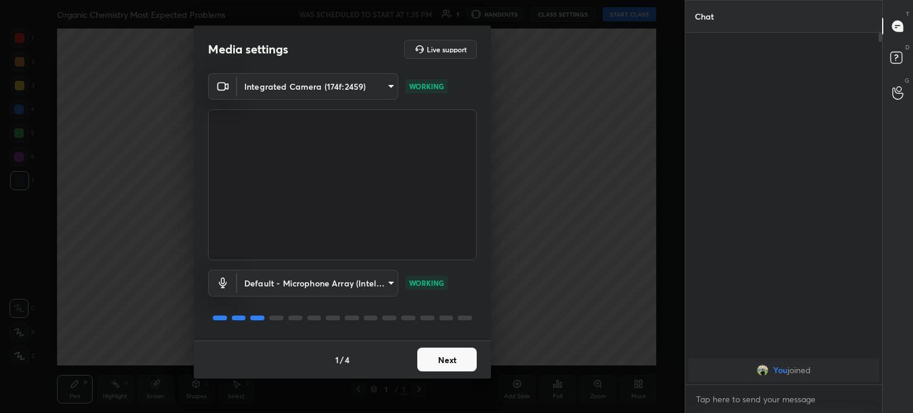
click at [429, 353] on button "Next" at bounding box center [446, 360] width 59 height 24
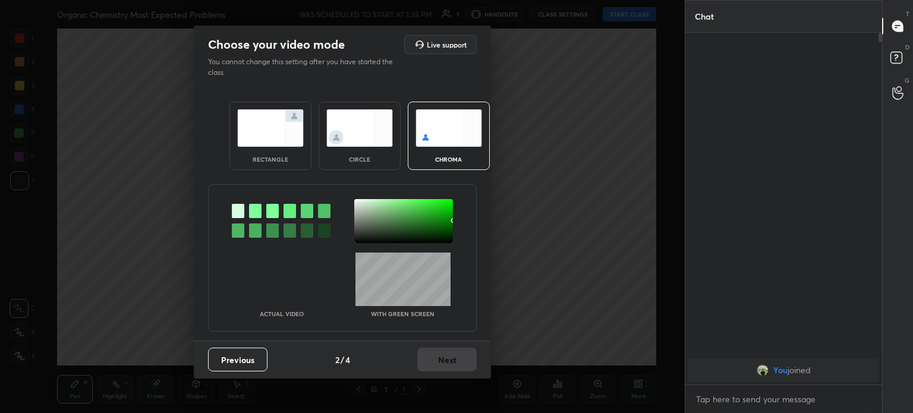
click at [433, 353] on div "Previous 2 / 4 Next" at bounding box center [342, 360] width 297 height 38
click at [369, 121] on img at bounding box center [359, 127] width 67 height 37
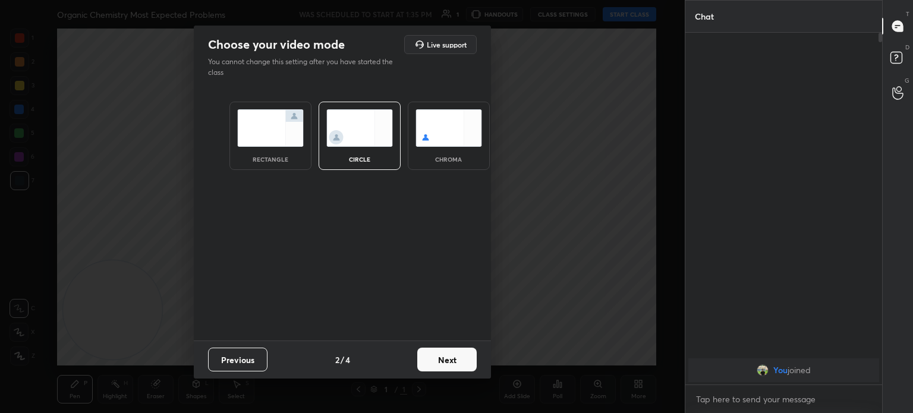
click at [366, 133] on img at bounding box center [359, 127] width 67 height 37
click at [431, 365] on button "Next" at bounding box center [446, 360] width 59 height 24
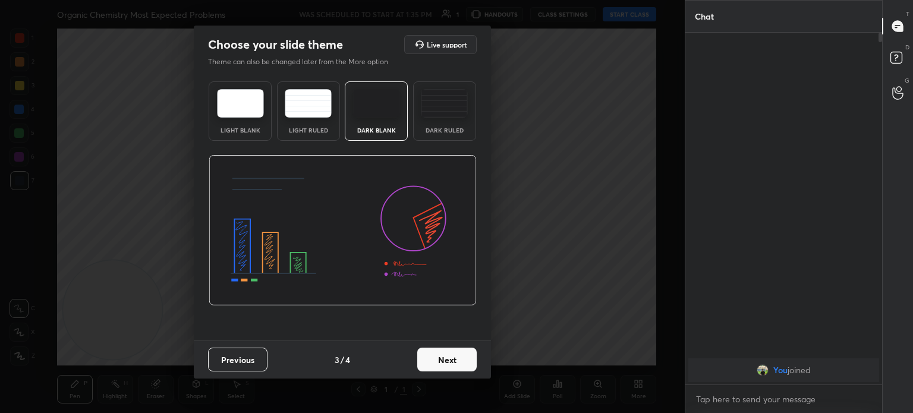
click at [440, 359] on button "Next" at bounding box center [446, 360] width 59 height 24
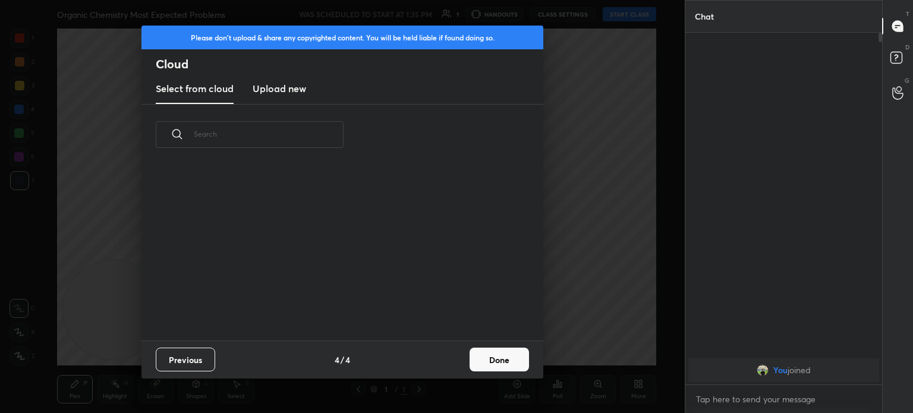
click at [488, 366] on button "Done" at bounding box center [499, 360] width 59 height 24
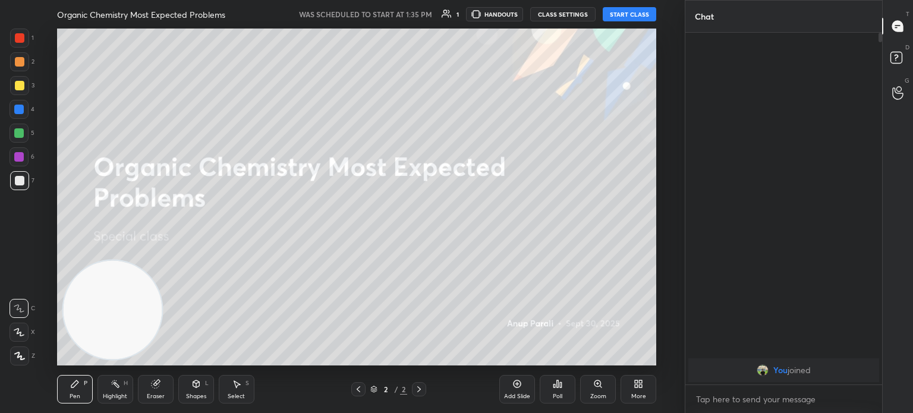
click at [627, 17] on button "START CLASS" at bounding box center [630, 14] width 54 height 14
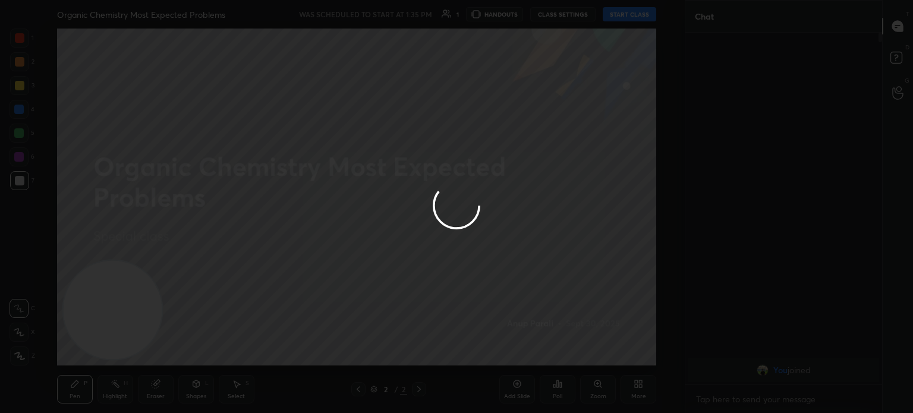
type textarea "x"
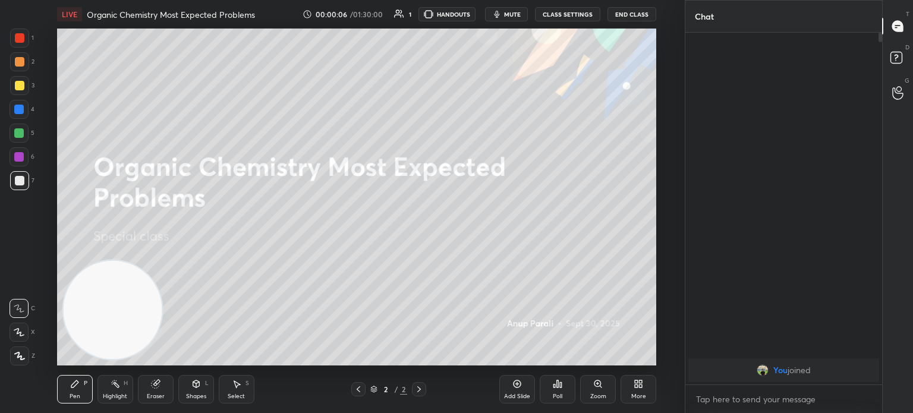
click at [18, 353] on icon at bounding box center [20, 356] width 10 height 7
click at [21, 358] on icon at bounding box center [19, 356] width 11 height 8
click at [18, 94] on div at bounding box center [19, 85] width 19 height 19
click at [18, 91] on div at bounding box center [19, 85] width 19 height 19
click at [21, 87] on div at bounding box center [20, 86] width 10 height 10
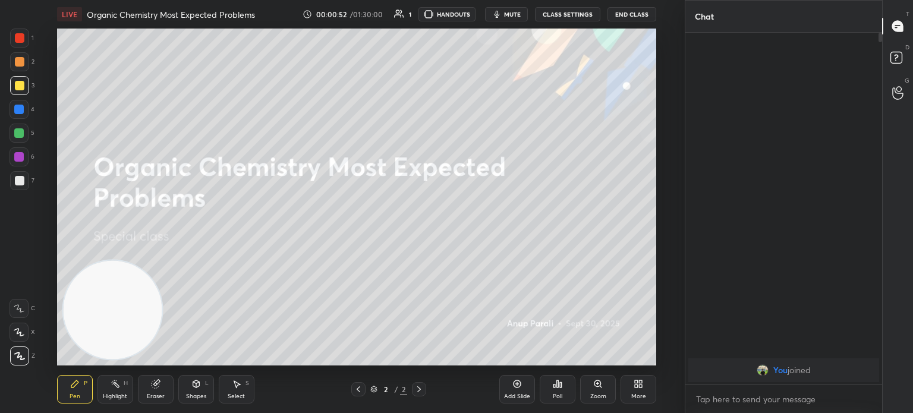
click at [19, 90] on div at bounding box center [19, 85] width 19 height 19
click at [640, 387] on icon at bounding box center [641, 386] width 3 height 3
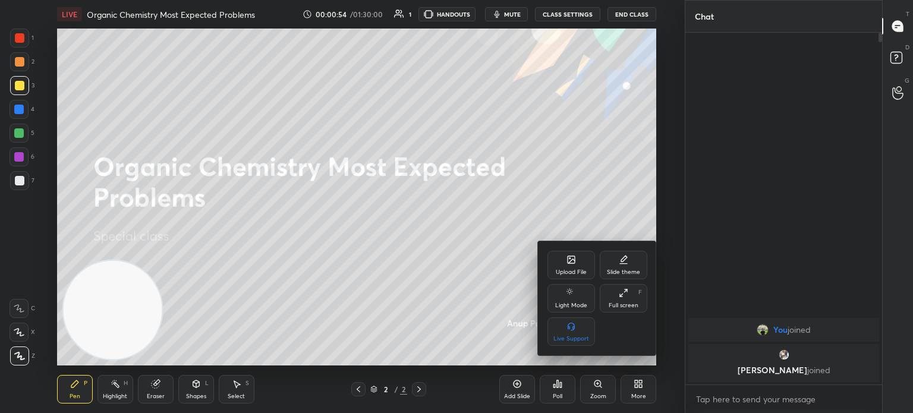
click at [576, 260] on icon at bounding box center [572, 260] width 10 height 10
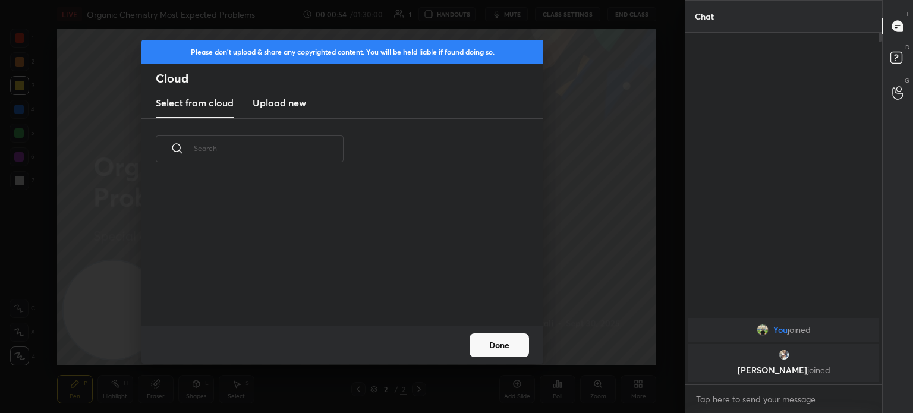
scroll to position [146, 382]
click at [278, 95] on new "Upload new" at bounding box center [280, 104] width 54 height 30
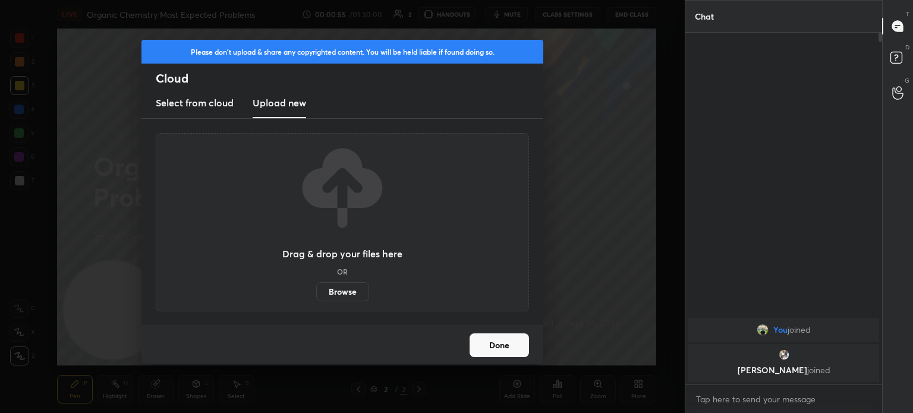
click at [334, 290] on label "Browse" at bounding box center [342, 291] width 53 height 19
click at [316, 290] on input "Browse" at bounding box center [316, 291] width 0 height 19
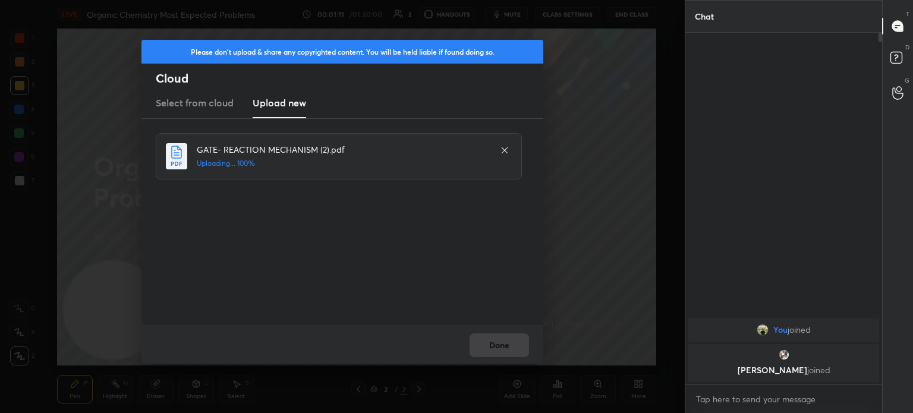
click at [498, 352] on div "Done" at bounding box center [343, 345] width 402 height 38
click at [496, 350] on div "Done" at bounding box center [343, 345] width 402 height 38
click at [496, 348] on button "Done" at bounding box center [499, 346] width 59 height 24
click at [495, 347] on button "Done" at bounding box center [499, 346] width 59 height 24
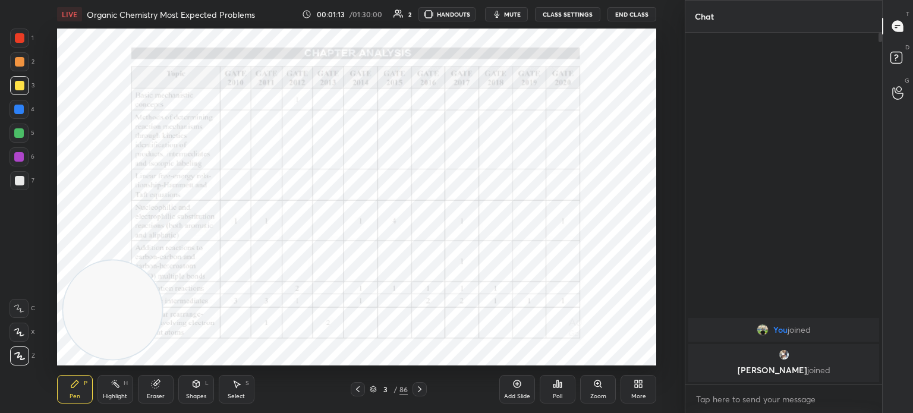
click at [422, 388] on icon at bounding box center [420, 390] width 10 height 10
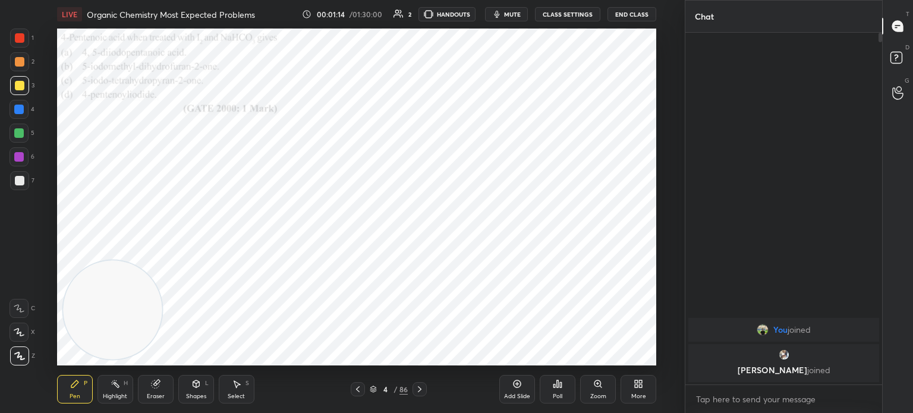
click at [370, 391] on icon at bounding box center [373, 389] width 7 height 7
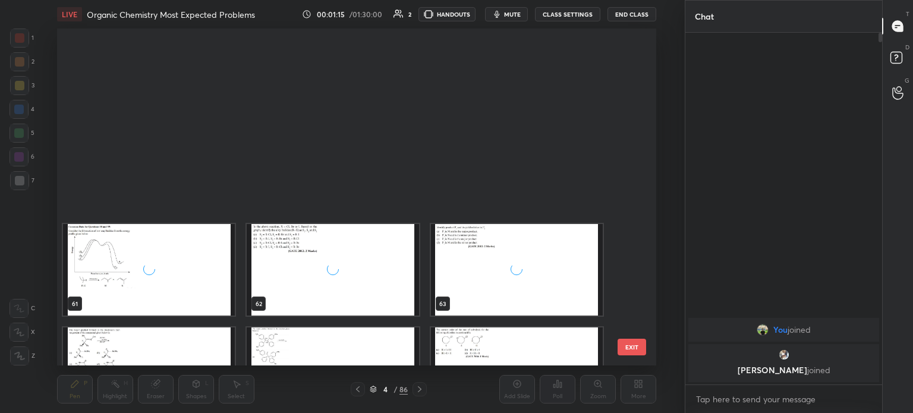
scroll to position [2091, 0]
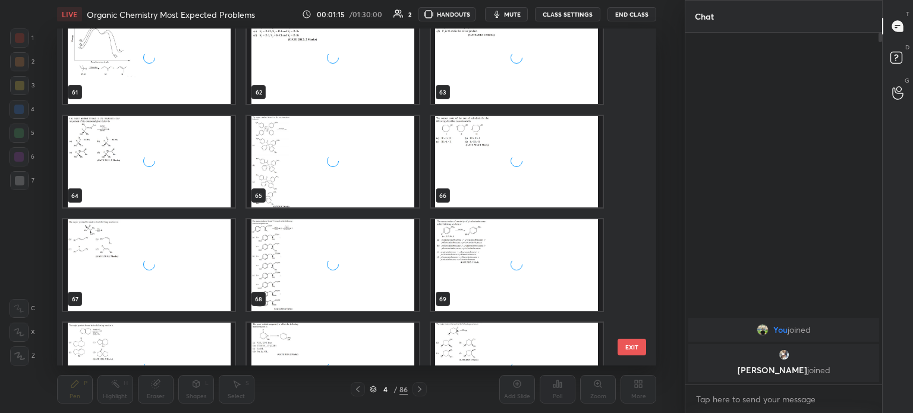
click at [388, 204] on div "61 62 63 64 65 66 67 68 69 70 71 72 73 74 75" at bounding box center [346, 197] width 578 height 337
click at [341, 232] on div "grid" at bounding box center [333, 265] width 172 height 92
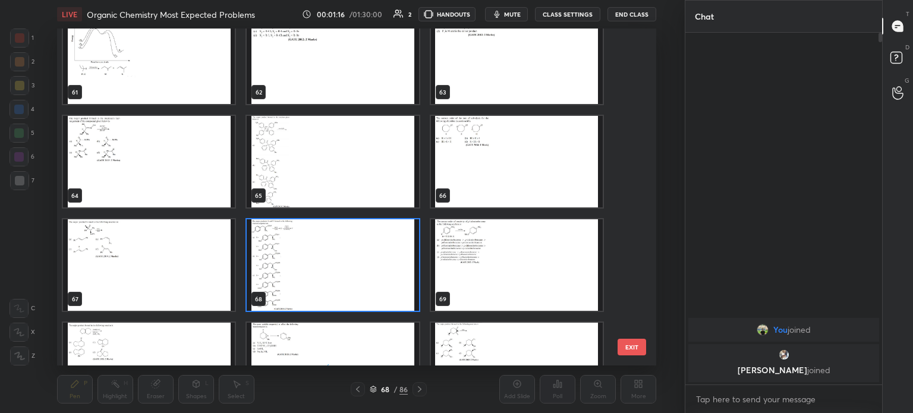
click at [346, 241] on img "grid" at bounding box center [333, 265] width 172 height 92
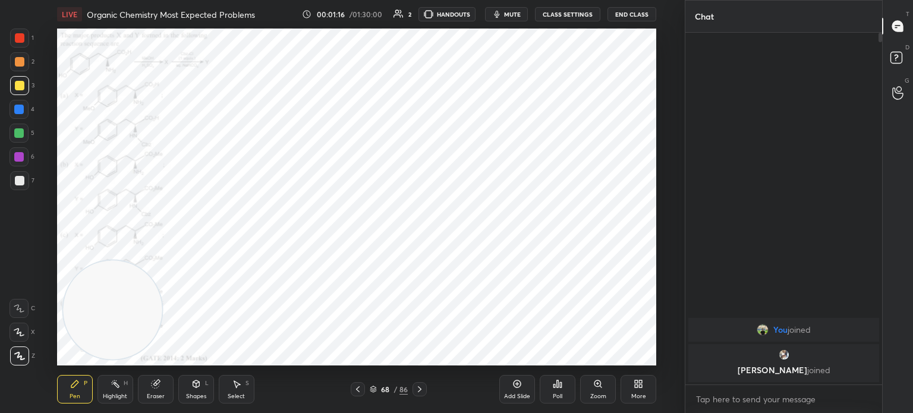
click at [348, 245] on img "grid" at bounding box center [333, 265] width 172 height 92
click at [421, 393] on icon at bounding box center [420, 390] width 10 height 10
click at [597, 387] on icon at bounding box center [598, 384] width 7 height 7
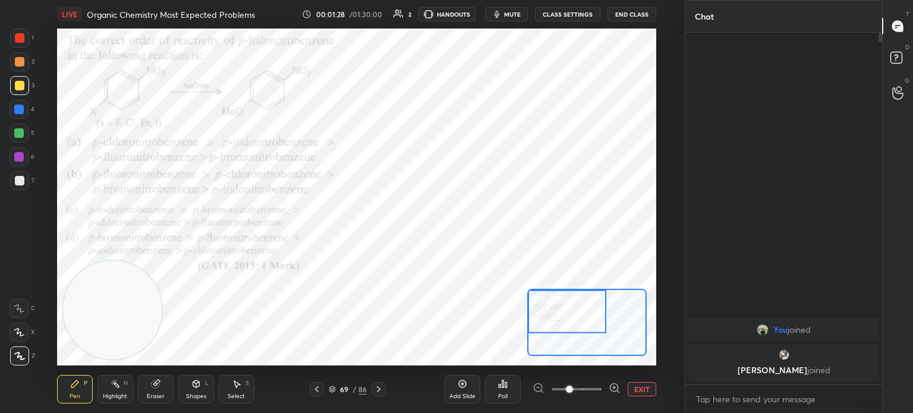
click at [509, 380] on div "Poll" at bounding box center [503, 389] width 36 height 29
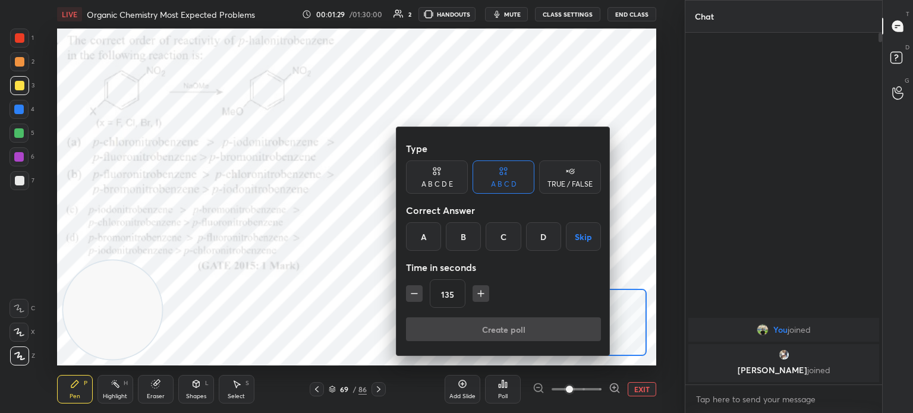
click at [466, 234] on div "B" at bounding box center [463, 236] width 35 height 29
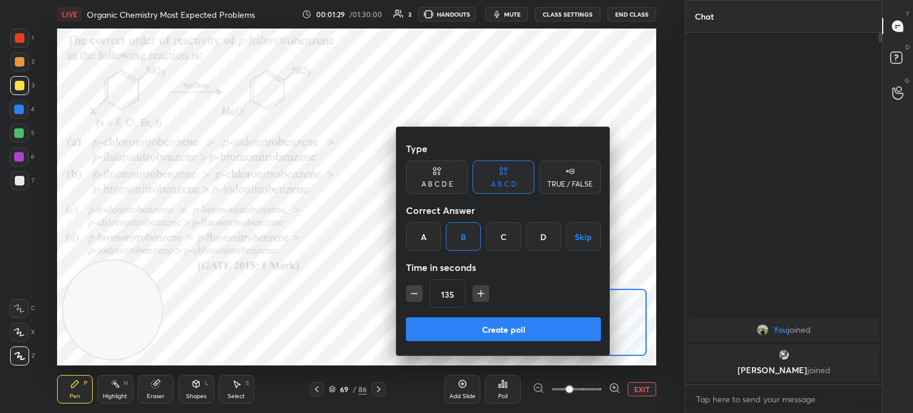
click at [407, 296] on button "button" at bounding box center [414, 293] width 17 height 17
click at [411, 293] on icon "button" at bounding box center [414, 294] width 12 height 12
click at [412, 296] on icon "button" at bounding box center [414, 294] width 12 height 12
click at [476, 298] on icon "button" at bounding box center [476, 294] width 12 height 12
type input "105"
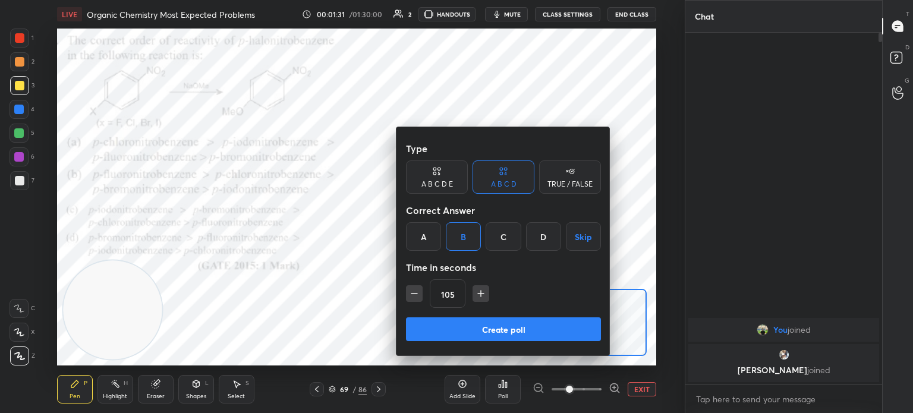
click at [470, 325] on button "Create poll" at bounding box center [503, 329] width 195 height 24
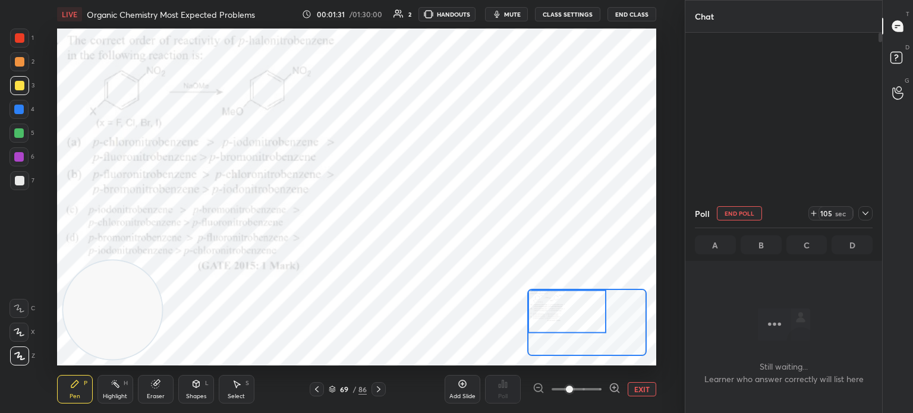
scroll to position [4, 4]
click at [17, 40] on div at bounding box center [20, 38] width 10 height 10
click at [863, 210] on icon at bounding box center [866, 214] width 10 height 10
type textarea "x"
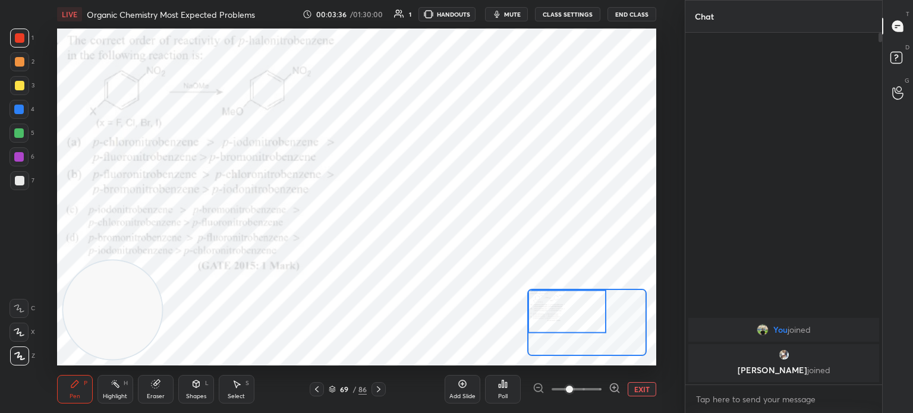
click at [151, 398] on div "Eraser" at bounding box center [156, 397] width 18 height 6
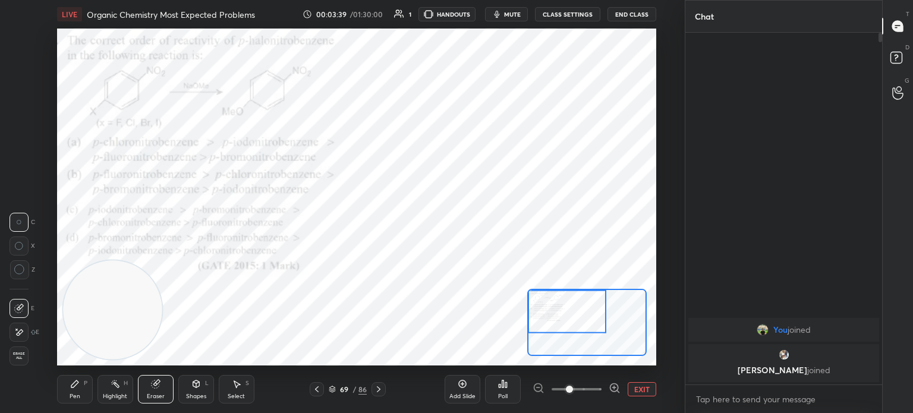
click at [71, 396] on div "Pen" at bounding box center [75, 397] width 11 height 6
click at [74, 382] on icon at bounding box center [74, 384] width 7 height 7
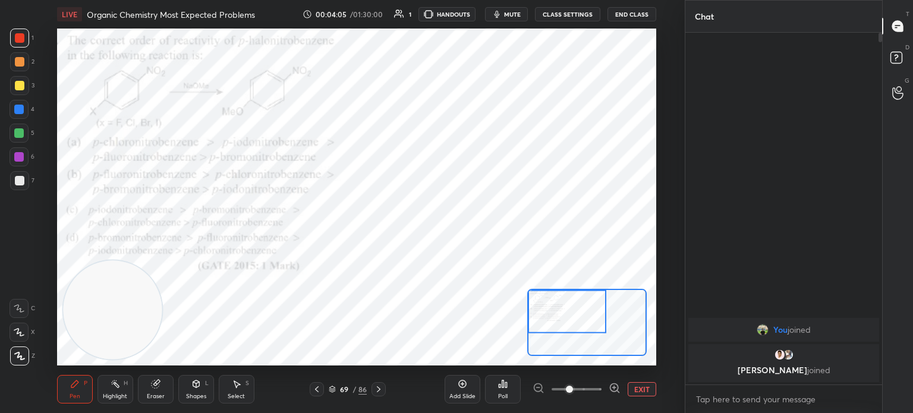
click at [5, 108] on div "1 2 3 4 5 6 7 C X Z C X Z E E Erase all H H" at bounding box center [19, 197] width 38 height 337
click at [18, 109] on div at bounding box center [19, 110] width 10 height 10
click at [17, 109] on div at bounding box center [19, 110] width 10 height 10
click at [17, 111] on div at bounding box center [19, 110] width 10 height 10
click at [381, 387] on icon at bounding box center [379, 390] width 10 height 10
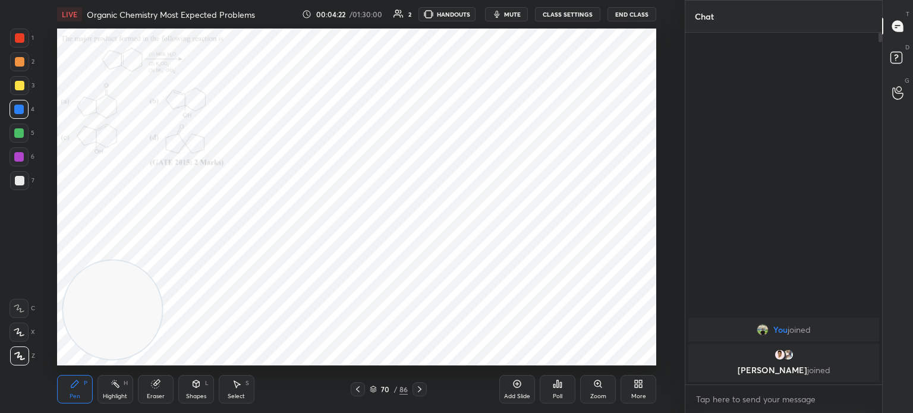
click at [597, 388] on icon at bounding box center [598, 384] width 10 height 10
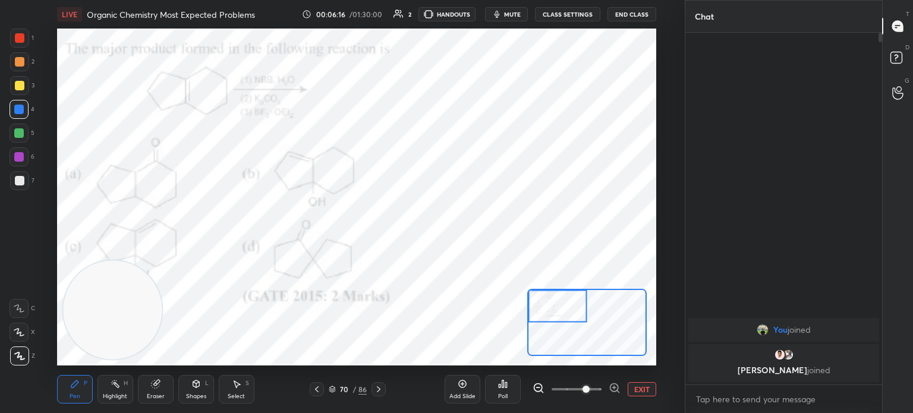
click at [510, 391] on div "Poll" at bounding box center [503, 389] width 36 height 29
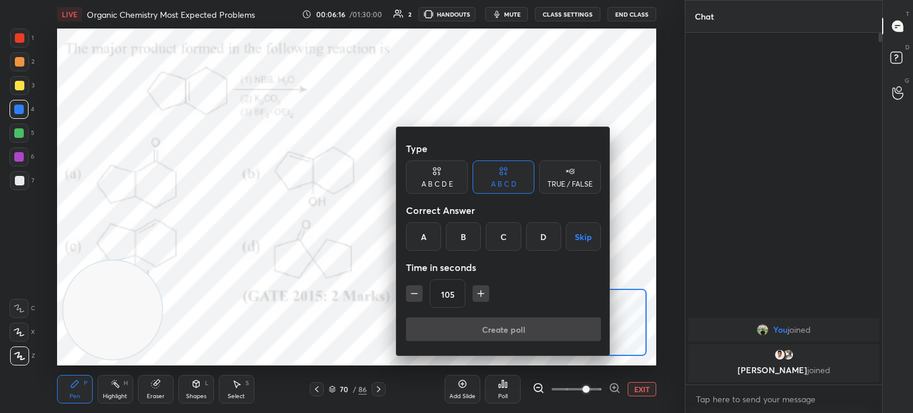
click at [546, 234] on div "D" at bounding box center [543, 236] width 35 height 29
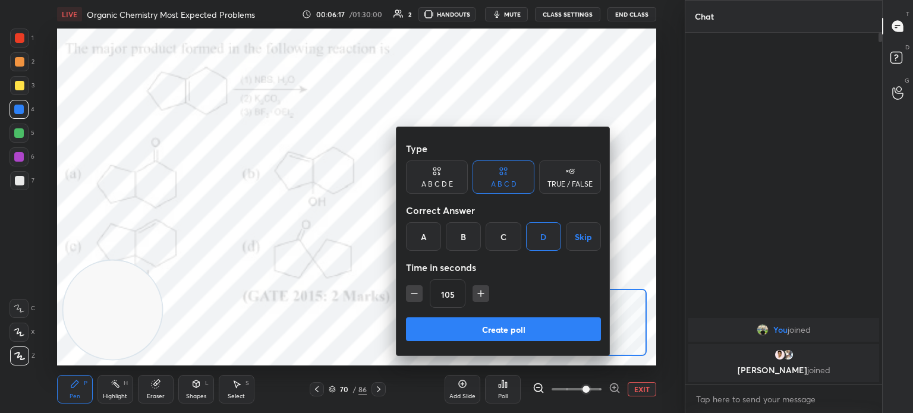
click at [421, 293] on button "button" at bounding box center [414, 293] width 17 height 17
click at [419, 294] on icon "button" at bounding box center [414, 294] width 12 height 12
click at [419, 297] on icon "button" at bounding box center [414, 294] width 12 height 12
click at [420, 295] on icon "button" at bounding box center [414, 294] width 12 height 12
click at [470, 294] on icon "button" at bounding box center [476, 294] width 12 height 12
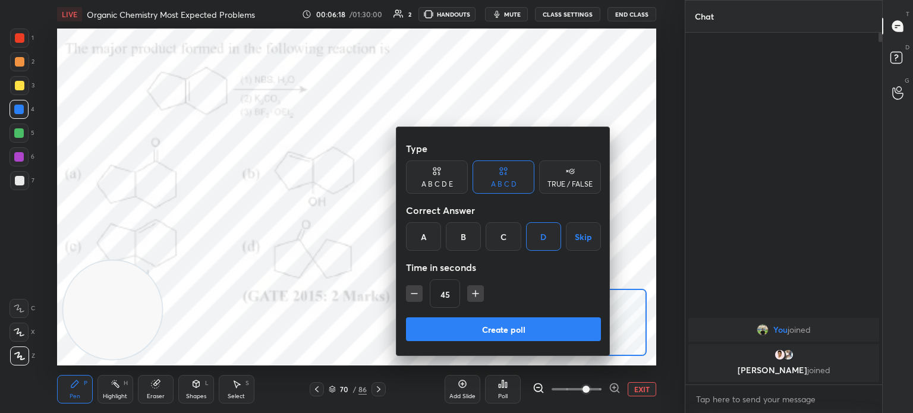
type input "60"
click at [470, 334] on button "Create poll" at bounding box center [503, 329] width 195 height 24
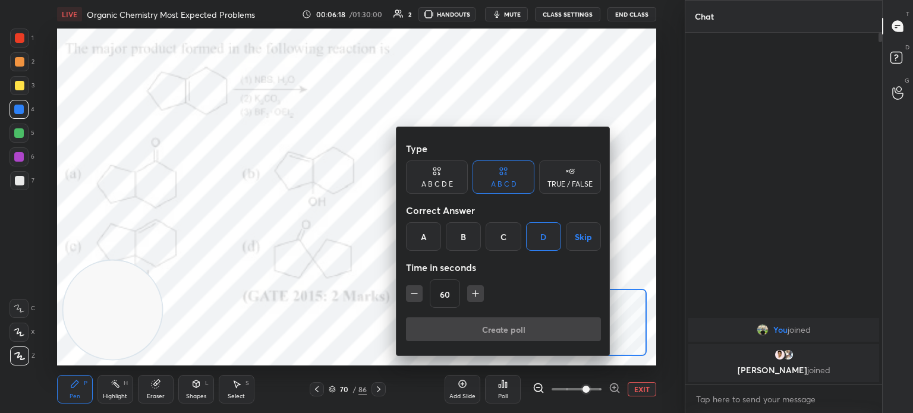
type textarea "x"
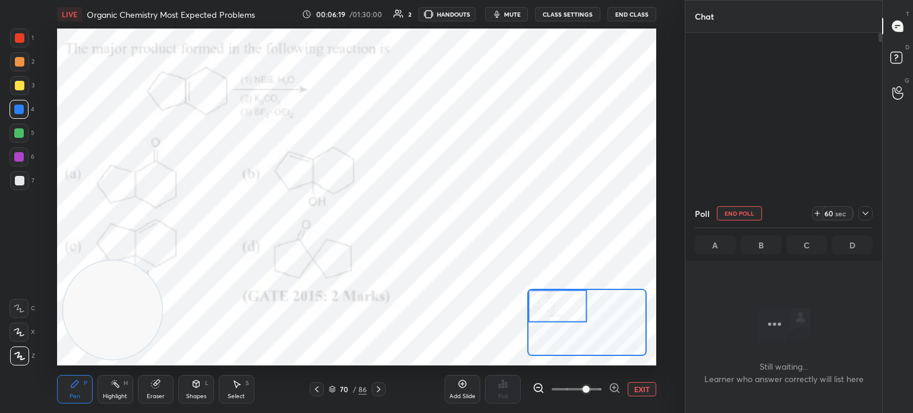
scroll to position [188, 193]
click at [868, 211] on icon at bounding box center [866, 214] width 10 height 10
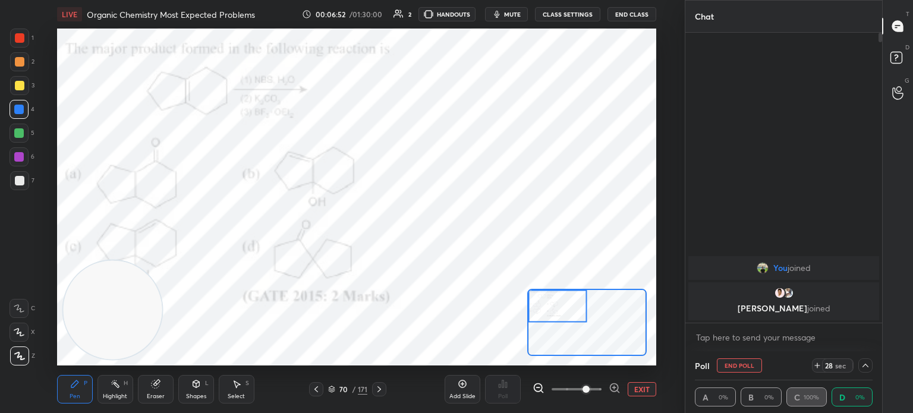
click at [635, 388] on button "EXIT" at bounding box center [642, 389] width 29 height 14
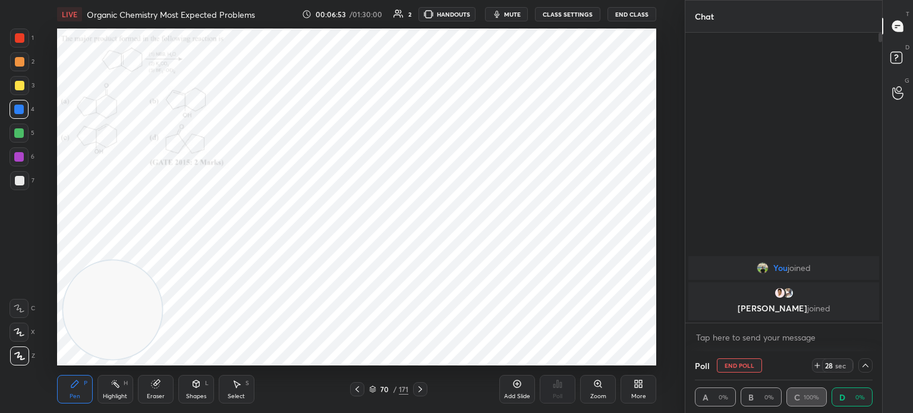
click at [638, 388] on icon at bounding box center [639, 384] width 10 height 10
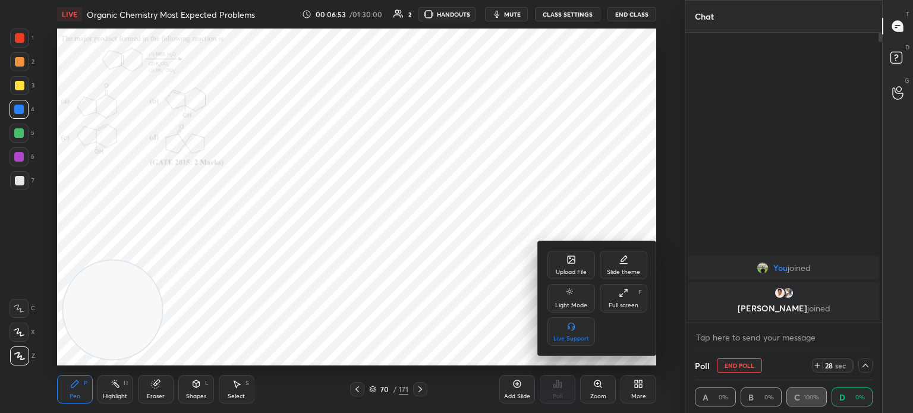
click at [568, 259] on icon at bounding box center [571, 259] width 7 height 7
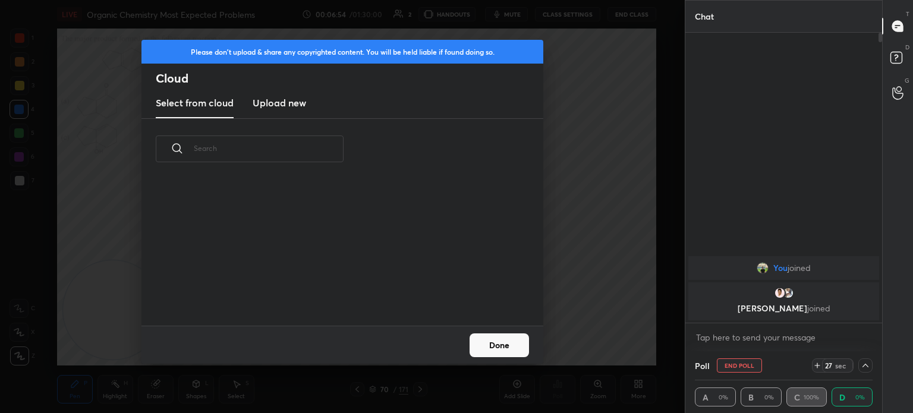
scroll to position [146, 382]
click at [296, 96] on h3 "Upload new" at bounding box center [280, 103] width 54 height 14
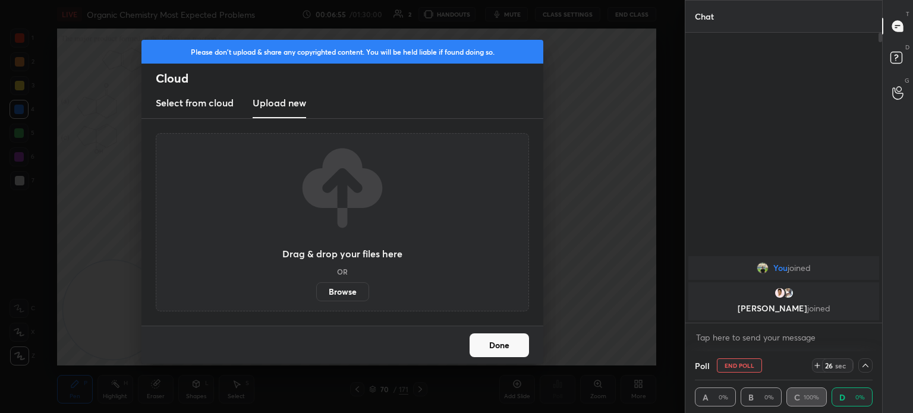
click at [340, 288] on label "Browse" at bounding box center [342, 291] width 53 height 19
click at [316, 288] on input "Browse" at bounding box center [316, 291] width 0 height 19
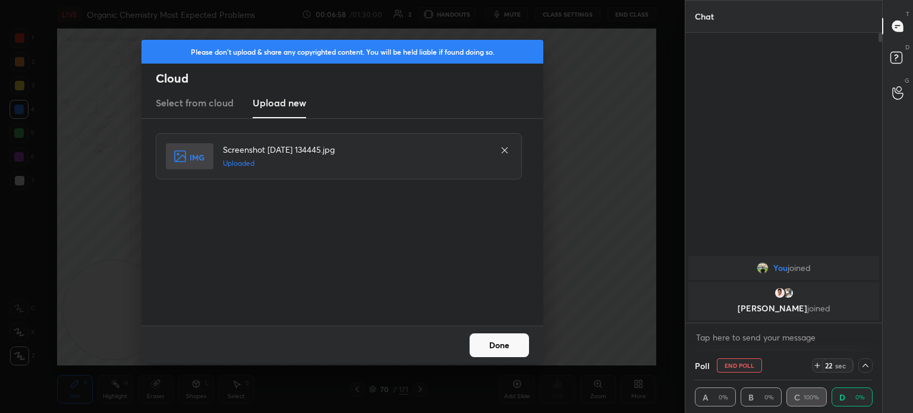
click at [483, 344] on button "Done" at bounding box center [499, 346] width 59 height 24
click at [492, 342] on button "Done" at bounding box center [499, 346] width 59 height 24
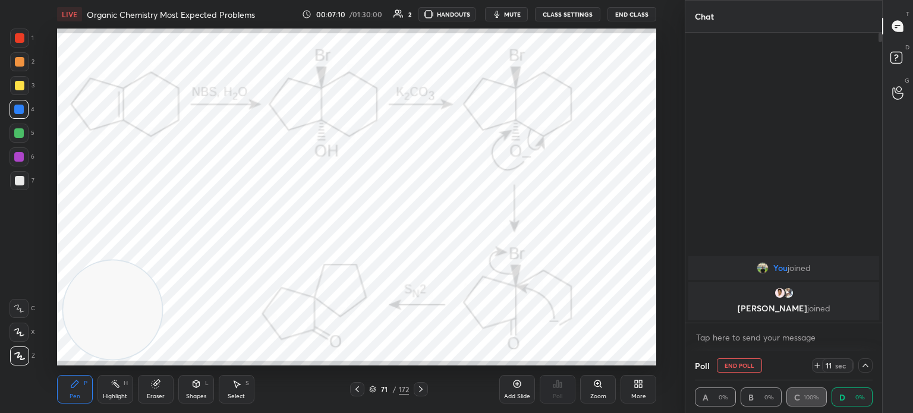
click at [131, 403] on div "Highlight H" at bounding box center [116, 389] width 36 height 29
click at [142, 401] on div "Eraser" at bounding box center [156, 389] width 36 height 29
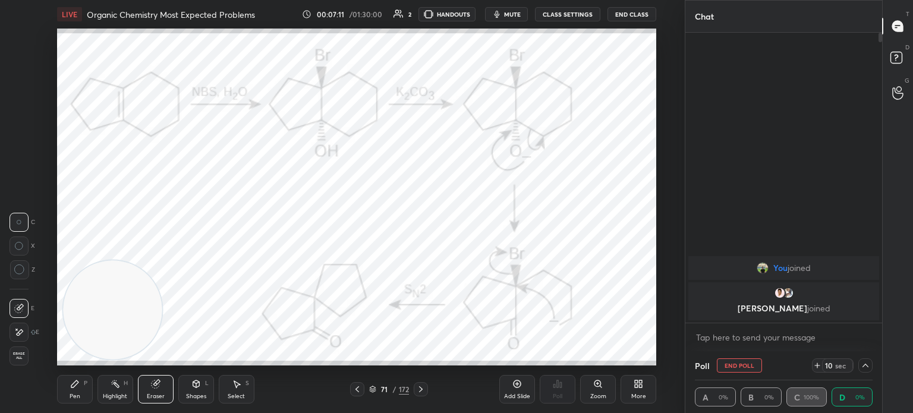
click at [19, 360] on span "Erase all" at bounding box center [19, 356] width 18 height 8
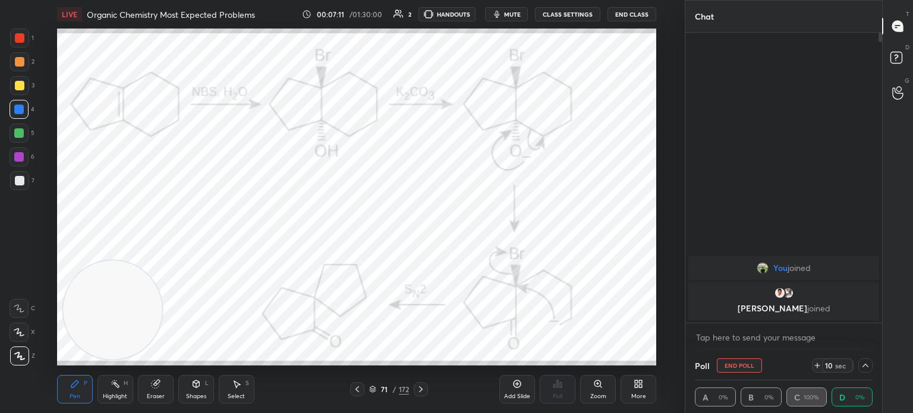
click at [24, 363] on div "1 2 3 4 5 6 7 C X Z C X Z E E Erase all H H" at bounding box center [19, 197] width 38 height 337
click at [101, 393] on div "Highlight H" at bounding box center [116, 389] width 36 height 29
click at [114, 394] on div "Highlight" at bounding box center [115, 397] width 24 height 6
click at [67, 385] on div "Pen P" at bounding box center [75, 389] width 36 height 29
click at [159, 394] on div "Eraser" at bounding box center [156, 397] width 18 height 6
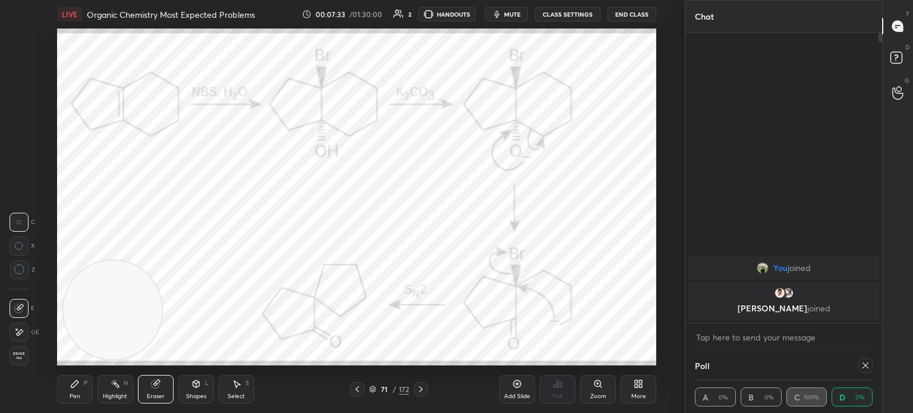
click at [75, 388] on icon at bounding box center [75, 384] width 10 height 10
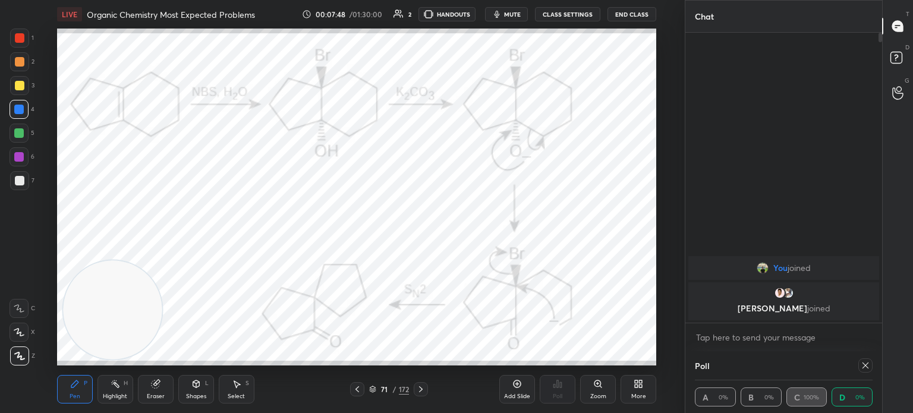
click at [858, 367] on div at bounding box center [863, 366] width 19 height 14
click at [864, 365] on icon at bounding box center [866, 366] width 6 height 6
type textarea "x"
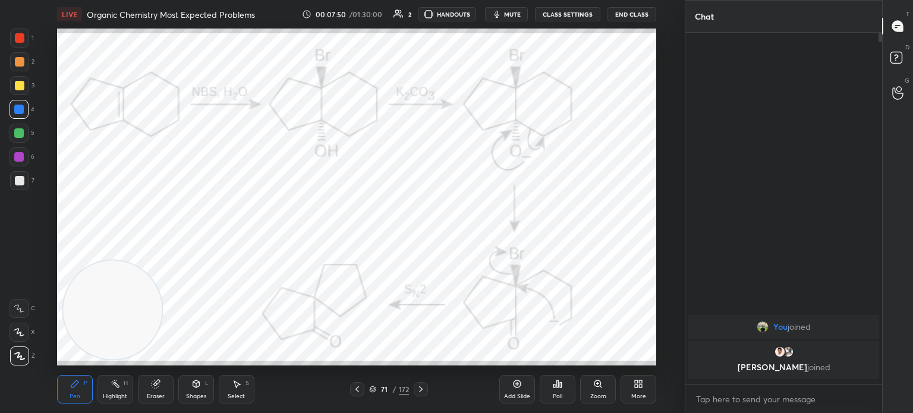
scroll to position [4, 4]
click at [419, 387] on icon at bounding box center [421, 390] width 10 height 10
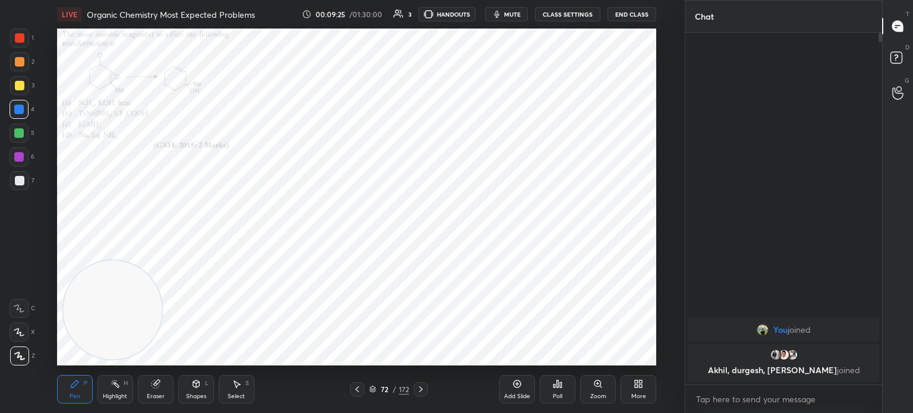
click at [427, 392] on div at bounding box center [421, 389] width 14 height 14
click at [426, 392] on div at bounding box center [421, 389] width 14 height 14
click at [357, 392] on icon at bounding box center [358, 390] width 10 height 10
click at [592, 387] on div "Zoom" at bounding box center [598, 389] width 36 height 29
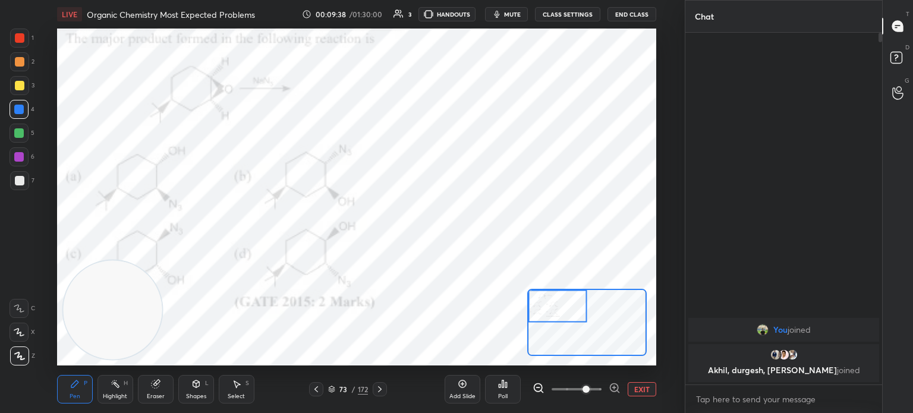
click at [514, 393] on div "Poll" at bounding box center [503, 389] width 36 height 29
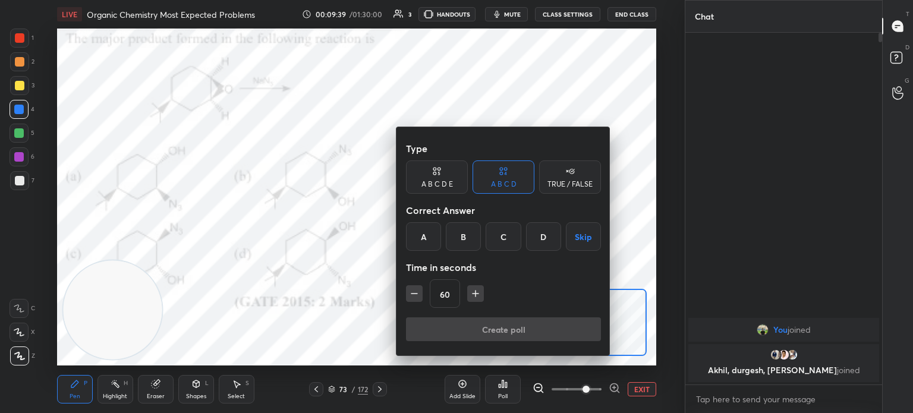
click at [539, 238] on div "D" at bounding box center [543, 236] width 35 height 29
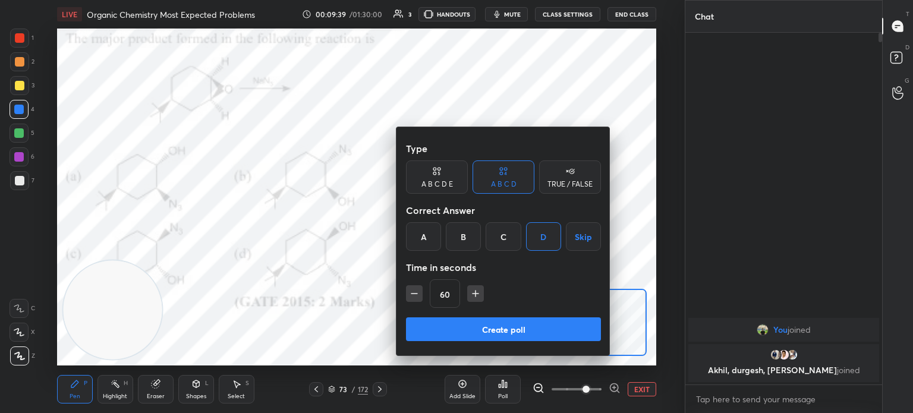
click at [470, 298] on icon "button" at bounding box center [476, 294] width 12 height 12
click at [473, 295] on icon "button" at bounding box center [476, 294] width 12 height 12
click at [407, 290] on button "button" at bounding box center [414, 293] width 17 height 17
type input "90"
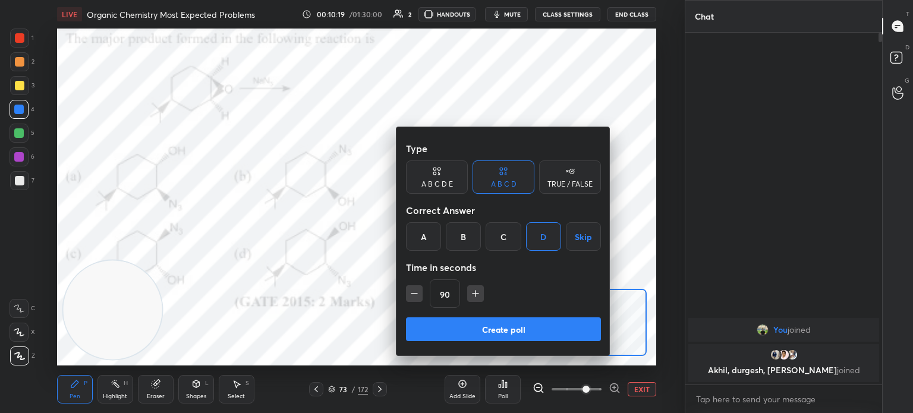
click at [473, 328] on button "Create poll" at bounding box center [503, 329] width 195 height 24
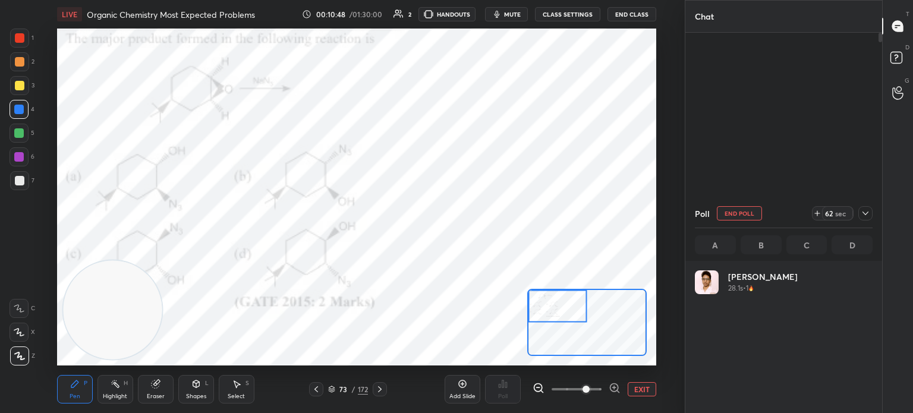
scroll to position [139, 174]
click at [521, 20] on button "mute" at bounding box center [506, 14] width 43 height 14
click at [521, 20] on button "unmute" at bounding box center [506, 14] width 43 height 14
click at [521, 20] on button "mute" at bounding box center [506, 14] width 43 height 14
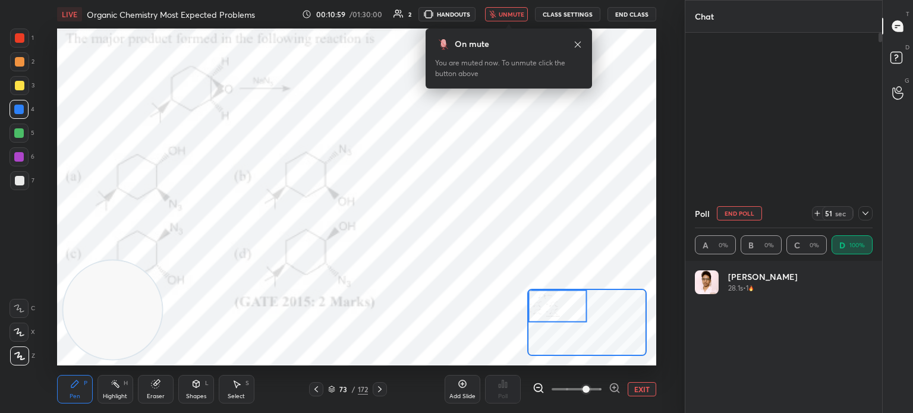
click at [578, 42] on icon at bounding box center [578, 45] width 10 height 10
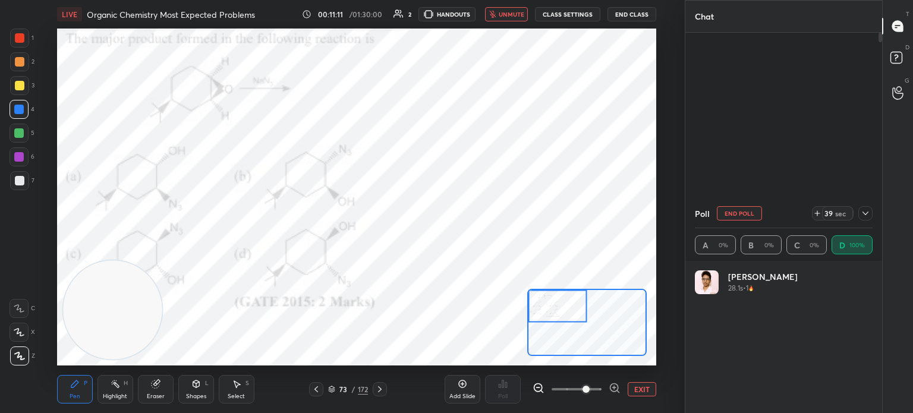
click at [518, 17] on span "unmute" at bounding box center [512, 14] width 26 height 8
click at [861, 218] on icon at bounding box center [866, 214] width 10 height 10
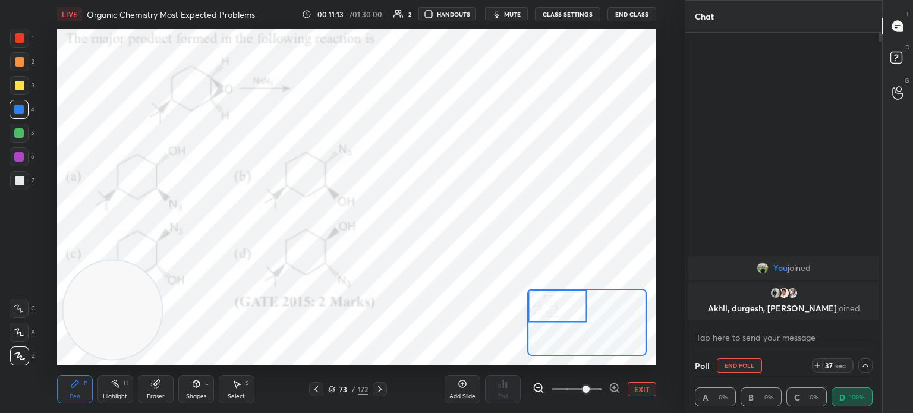
scroll to position [0, 4]
click at [114, 392] on div "Highlight H" at bounding box center [116, 389] width 36 height 29
click at [121, 389] on div "Highlight H" at bounding box center [116, 389] width 36 height 29
click at [76, 394] on div "Pen" at bounding box center [75, 397] width 11 height 6
click at [82, 389] on div "Pen P" at bounding box center [75, 389] width 36 height 29
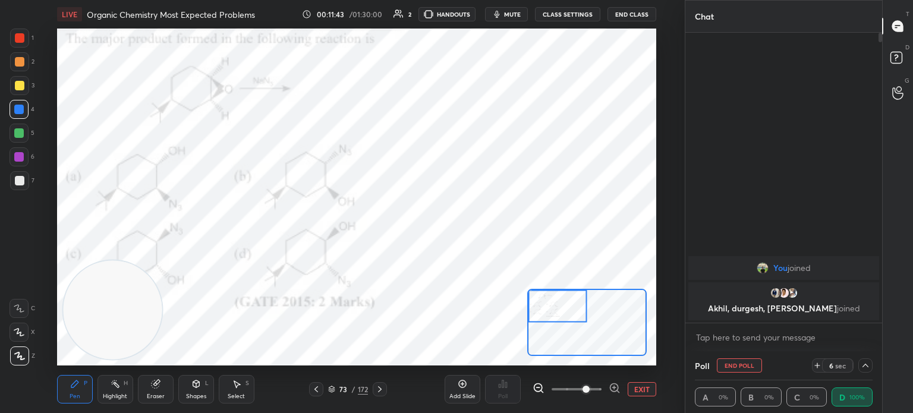
click at [389, 375] on div "Pen P Highlight H Eraser Shapes L Select S 73 / 172 Add Slide Poll EXIT" at bounding box center [356, 390] width 599 height 48
click at [384, 392] on icon at bounding box center [380, 390] width 10 height 10
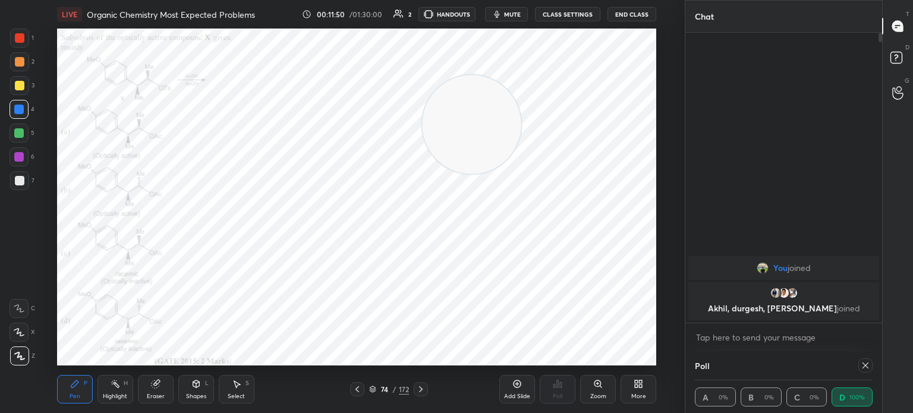
click at [422, 386] on icon at bounding box center [421, 390] width 10 height 10
click at [598, 385] on icon at bounding box center [598, 383] width 0 height 2
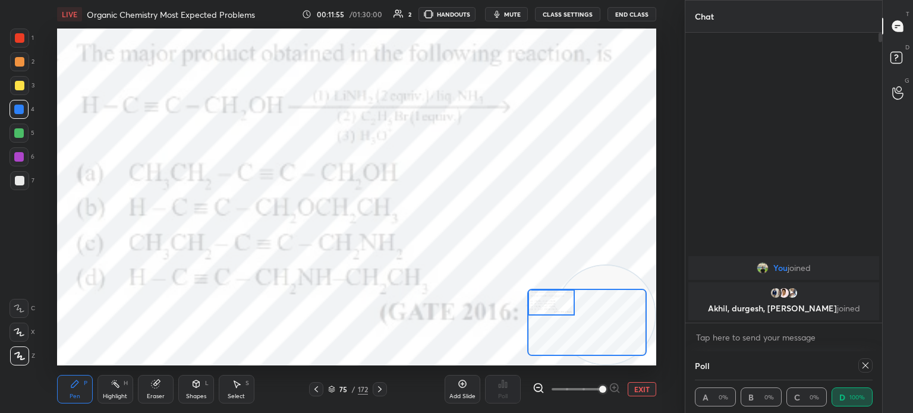
click at [867, 370] on icon at bounding box center [866, 366] width 10 height 10
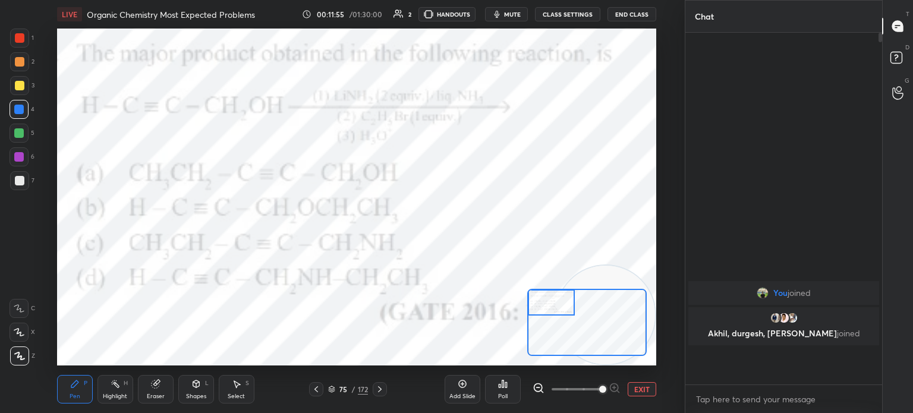
scroll to position [0, 0]
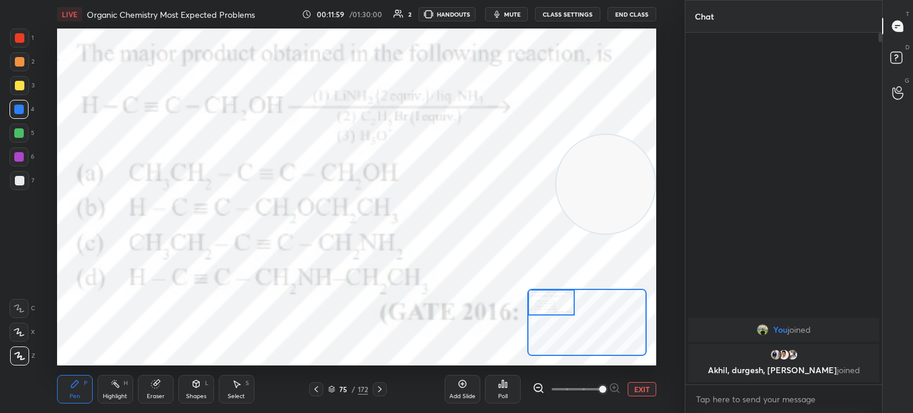
click at [509, 402] on div "Poll" at bounding box center [503, 389] width 36 height 29
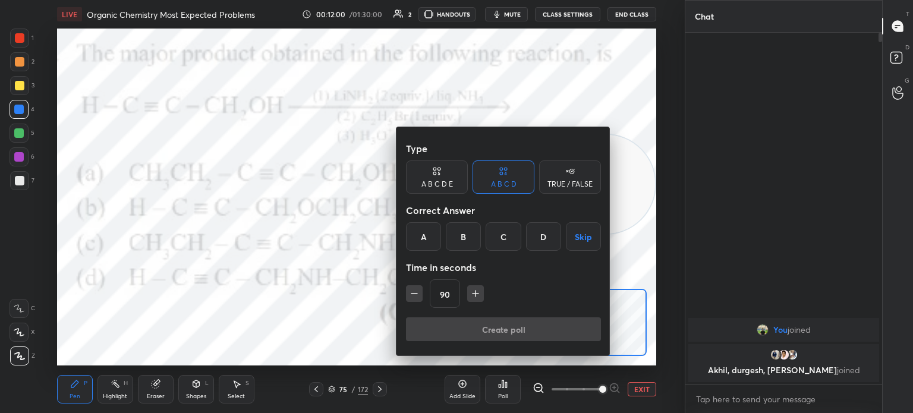
click at [425, 237] on div "A" at bounding box center [423, 236] width 35 height 29
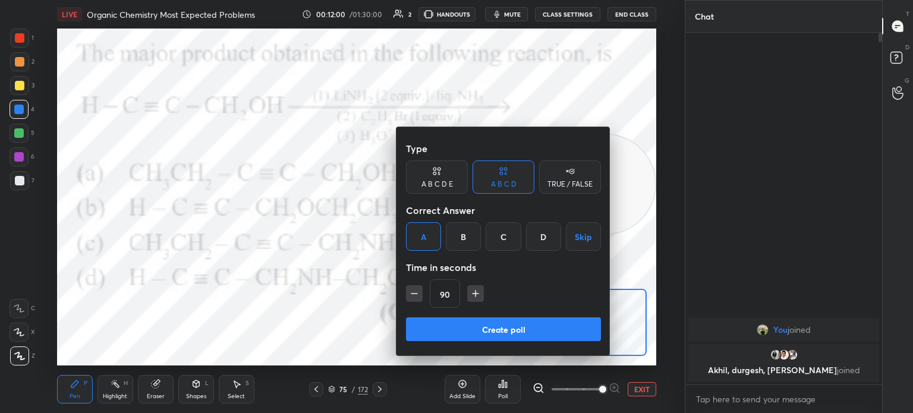
click at [485, 329] on button "Create poll" at bounding box center [503, 329] width 195 height 24
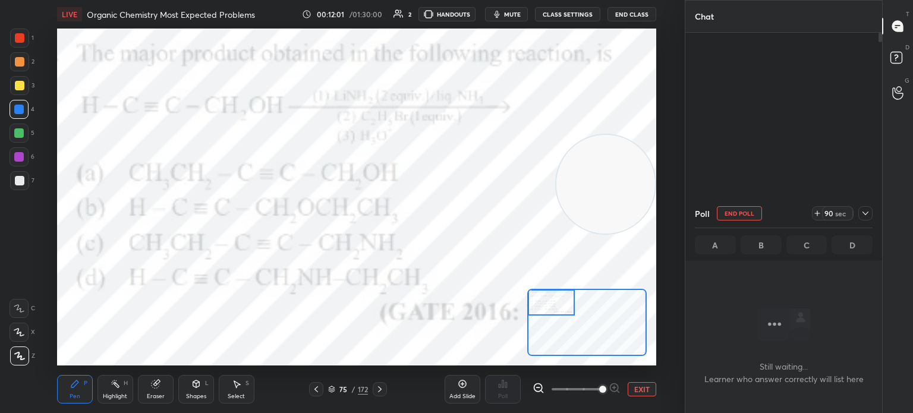
scroll to position [4, 4]
click at [517, 14] on span "mute" at bounding box center [512, 14] width 17 height 8
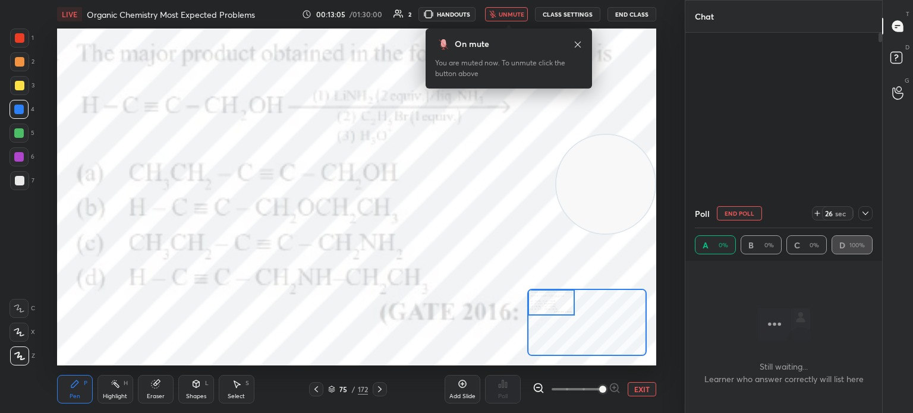
click at [508, 14] on span "unmute" at bounding box center [512, 14] width 26 height 8
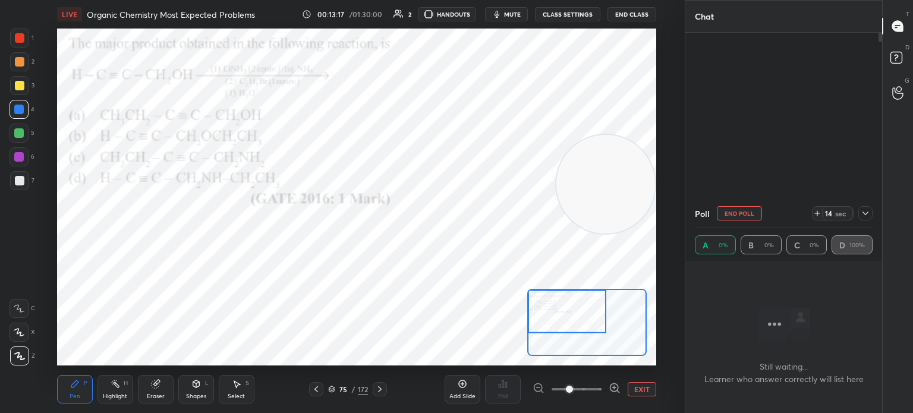
click at [18, 39] on div at bounding box center [20, 38] width 10 height 10
click at [17, 40] on div at bounding box center [20, 38] width 10 height 10
click at [863, 209] on icon at bounding box center [866, 214] width 10 height 10
type textarea "x"
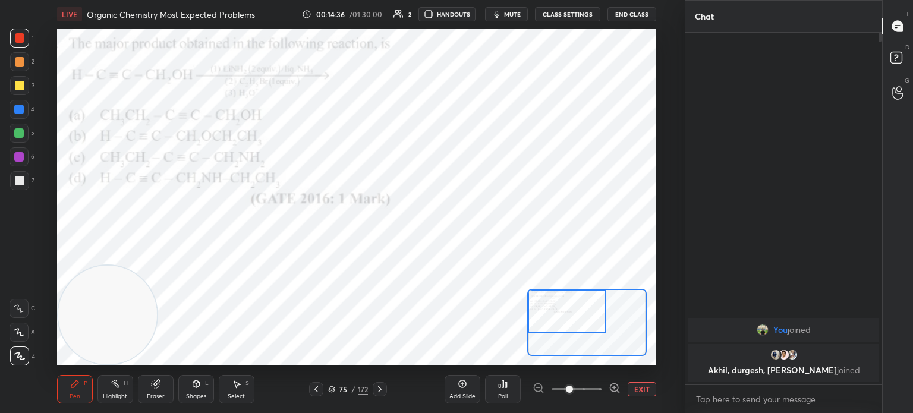
click at [385, 391] on div at bounding box center [380, 389] width 14 height 14
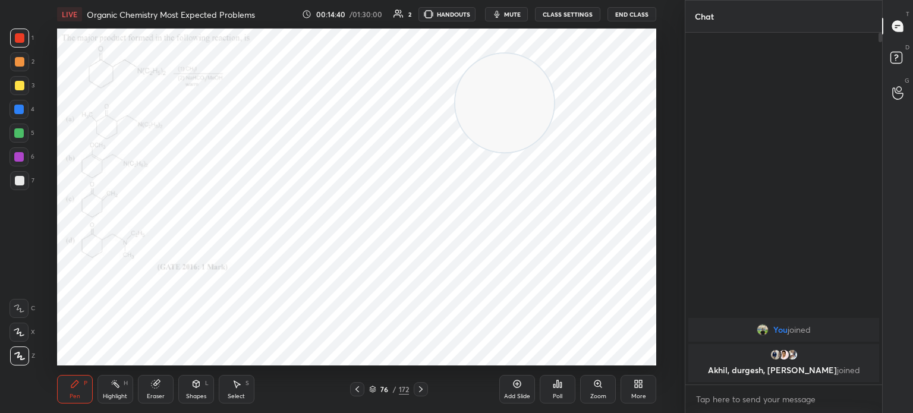
click at [603, 388] on div "Zoom" at bounding box center [598, 389] width 36 height 29
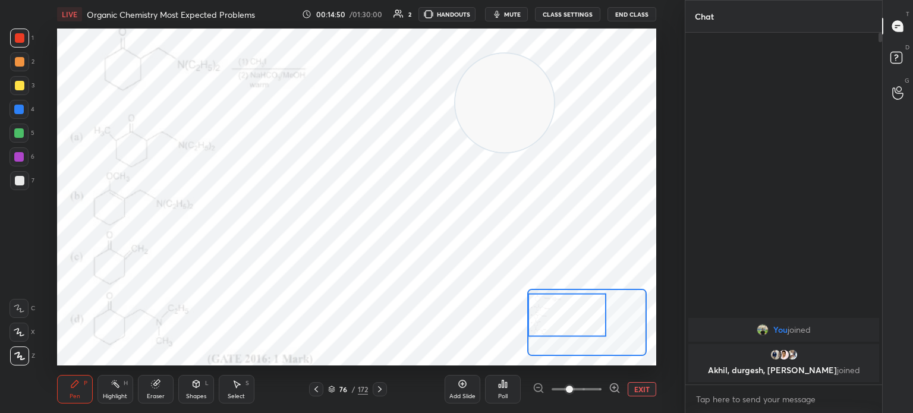
click at [507, 401] on div "Poll" at bounding box center [503, 389] width 36 height 29
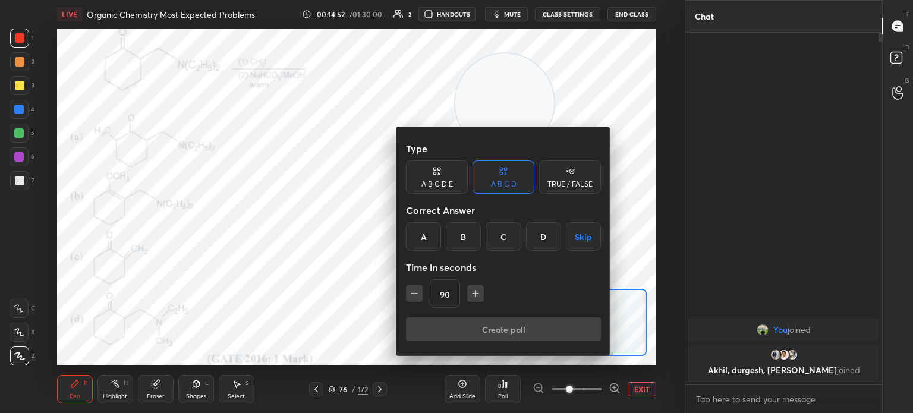
click at [510, 233] on div "C" at bounding box center [503, 236] width 35 height 29
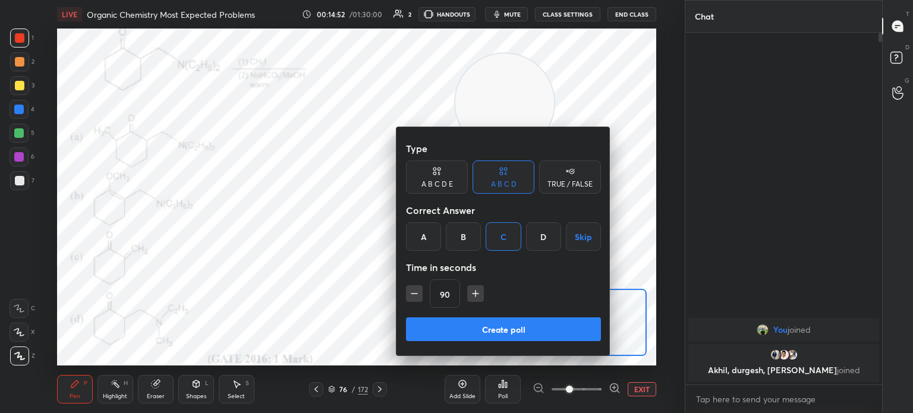
click at [474, 287] on button "button" at bounding box center [475, 293] width 17 height 17
type input "105"
click at [502, 320] on button "Create poll" at bounding box center [503, 329] width 195 height 24
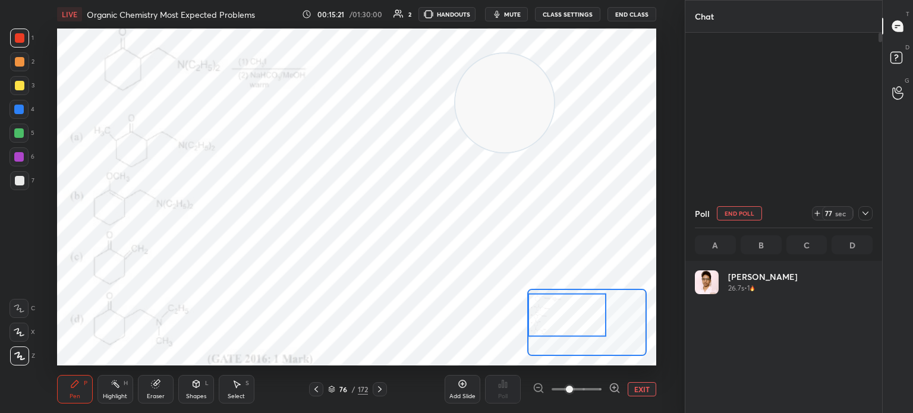
scroll to position [139, 174]
click at [21, 112] on div at bounding box center [19, 110] width 10 height 10
click at [26, 114] on div at bounding box center [19, 109] width 19 height 19
click at [741, 213] on button "End Poll" at bounding box center [739, 213] width 45 height 14
type textarea "x"
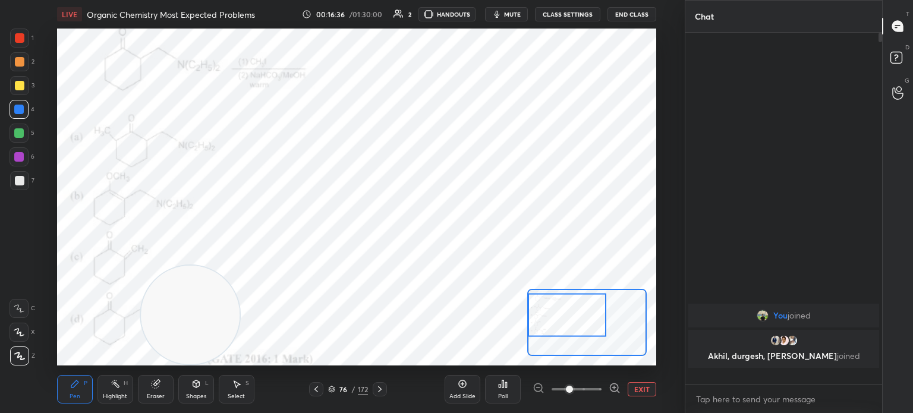
scroll to position [246, 193]
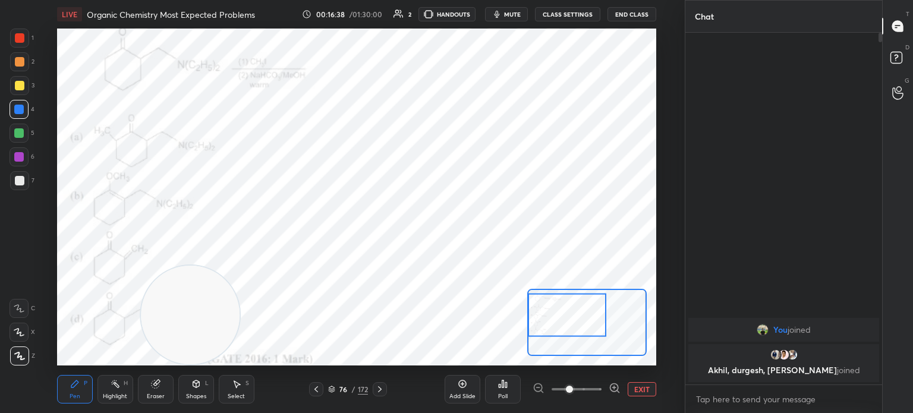
click at [379, 394] on icon at bounding box center [380, 390] width 10 height 10
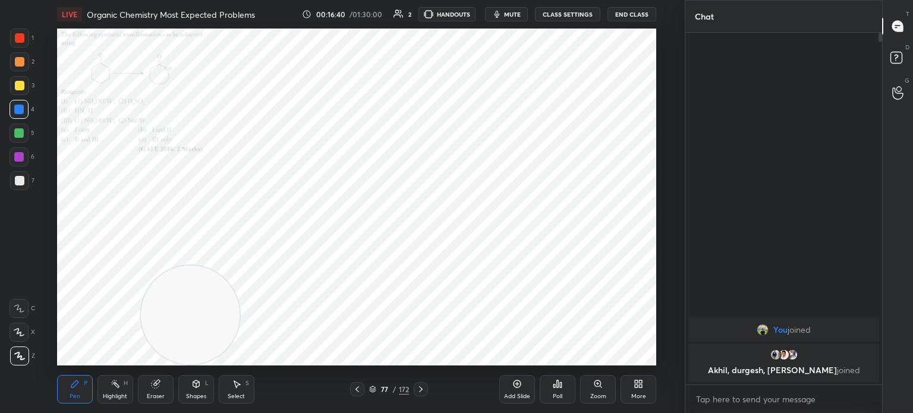
click at [595, 387] on icon at bounding box center [598, 384] width 10 height 10
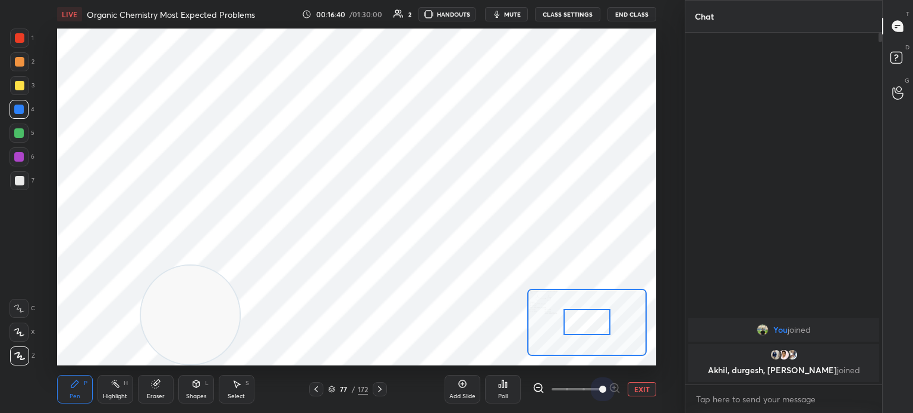
click at [599, 386] on span at bounding box center [602, 389] width 7 height 7
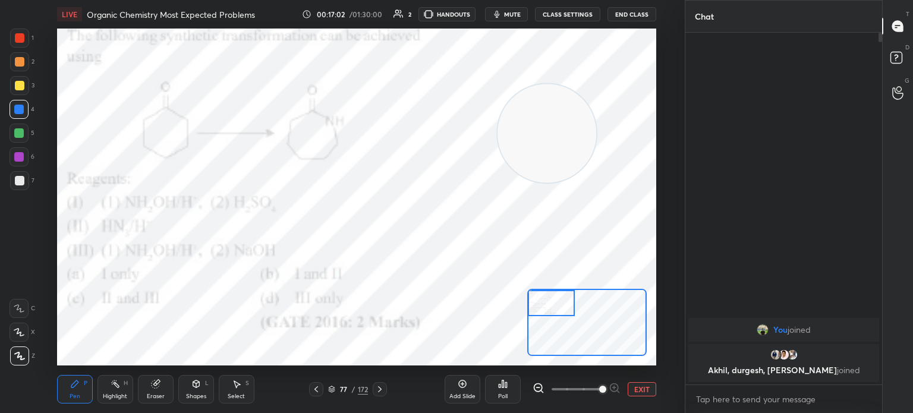
click at [510, 389] on div "Poll" at bounding box center [503, 389] width 36 height 29
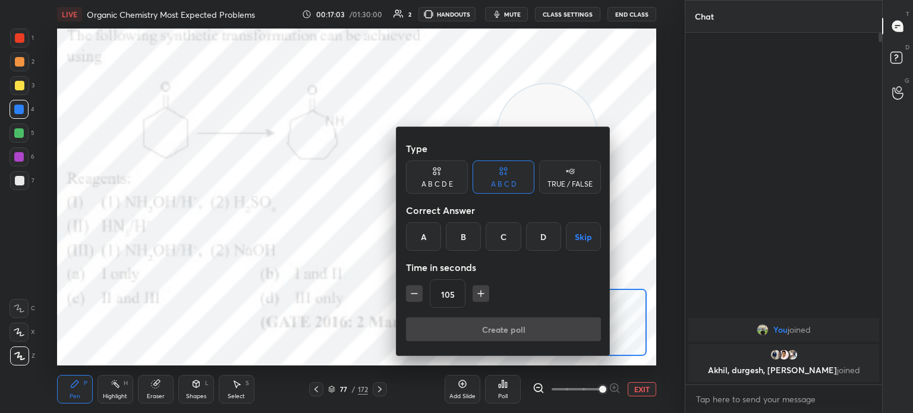
click at [457, 240] on div "B" at bounding box center [463, 236] width 35 height 29
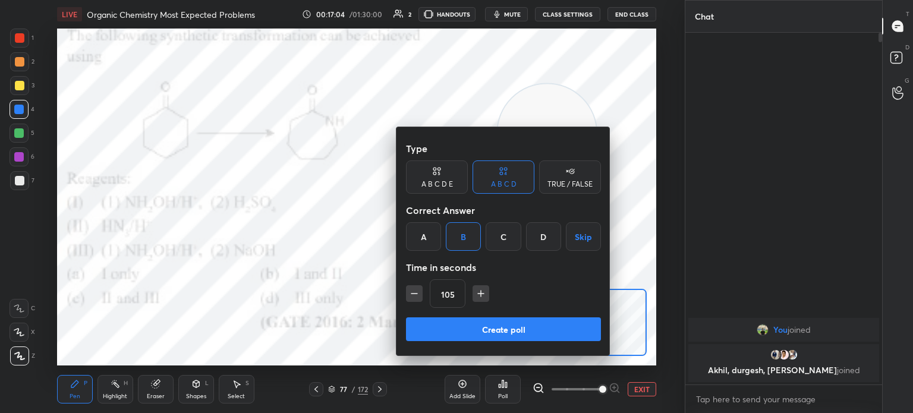
click at [420, 291] on icon "button" at bounding box center [414, 294] width 12 height 12
click at [473, 295] on icon "button" at bounding box center [476, 294] width 12 height 12
type input "105"
click at [461, 327] on button "Create poll" at bounding box center [503, 329] width 195 height 24
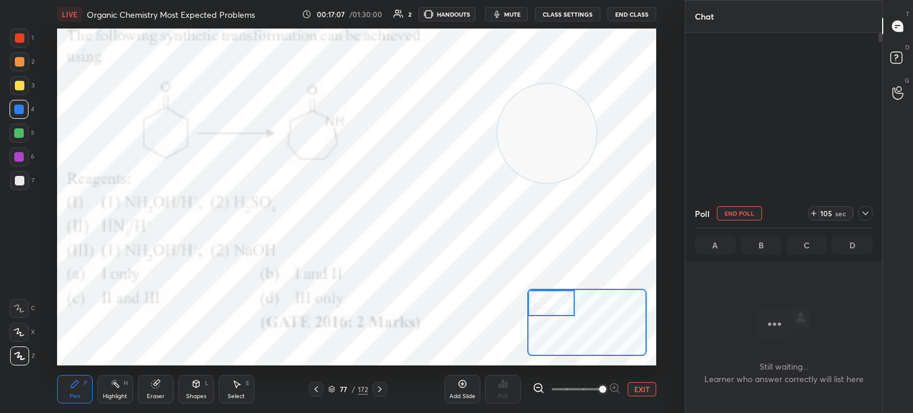
scroll to position [4, 4]
click at [20, 34] on div at bounding box center [20, 38] width 10 height 10
click at [21, 42] on div at bounding box center [20, 38] width 10 height 10
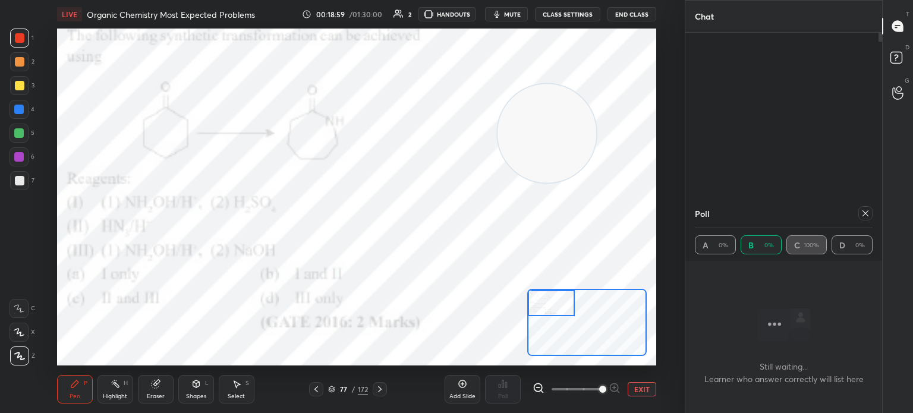
click at [866, 213] on icon at bounding box center [866, 213] width 6 height 6
type textarea "x"
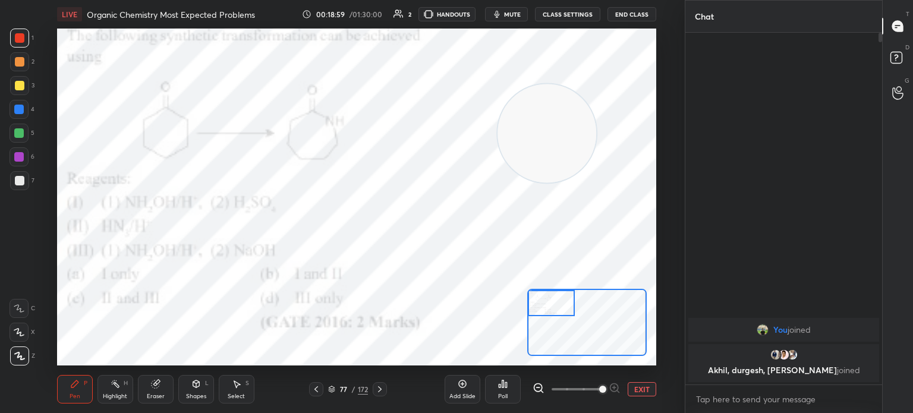
scroll to position [250, 193]
click at [28, 334] on div at bounding box center [19, 332] width 19 height 19
click at [24, 327] on div at bounding box center [19, 332] width 19 height 19
click at [143, 385] on div "Eraser" at bounding box center [156, 389] width 36 height 29
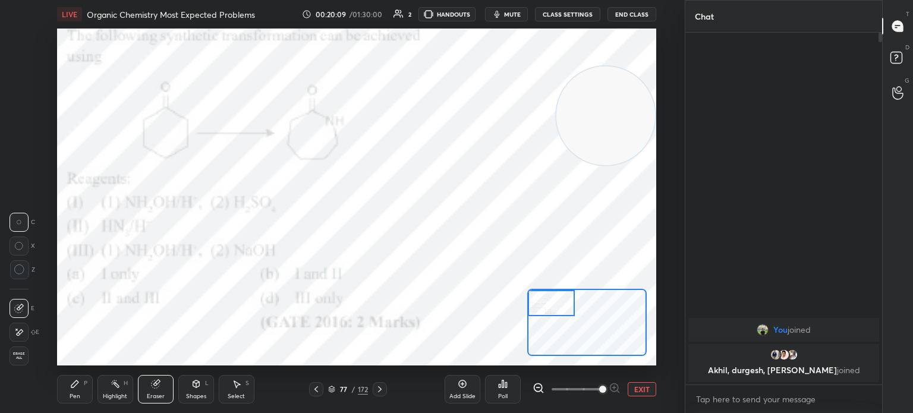
click at [65, 391] on div "Pen P" at bounding box center [75, 389] width 36 height 29
click at [74, 389] on div "Pen P" at bounding box center [75, 389] width 36 height 29
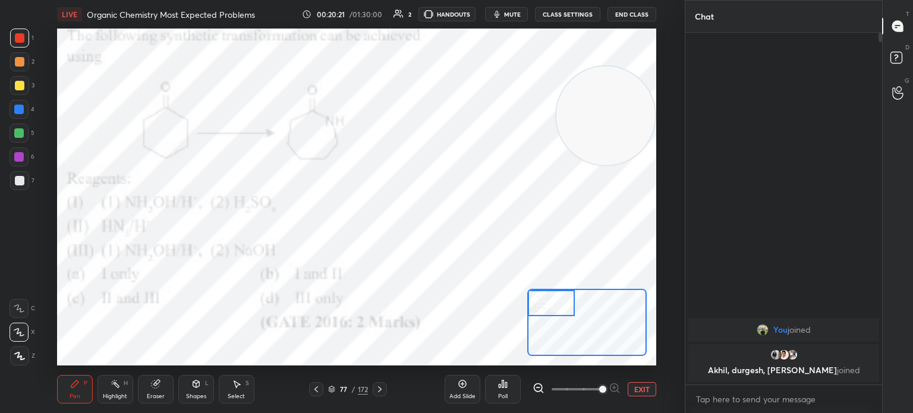
click at [145, 392] on div "Eraser" at bounding box center [156, 389] width 36 height 29
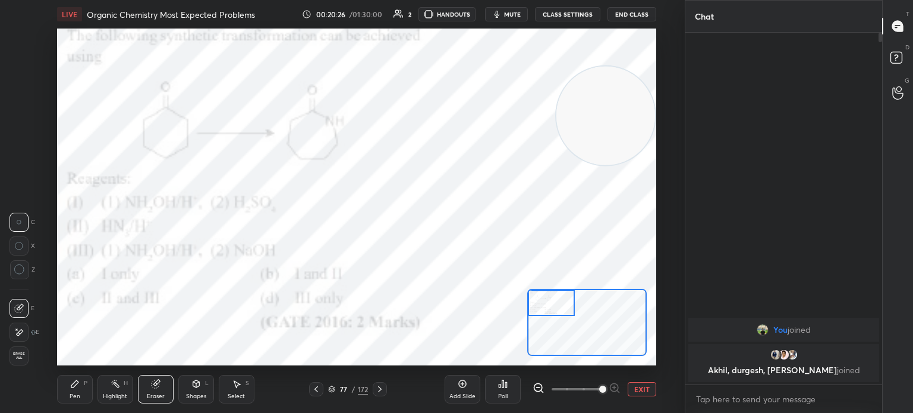
click at [81, 398] on div "Pen P" at bounding box center [75, 389] width 36 height 29
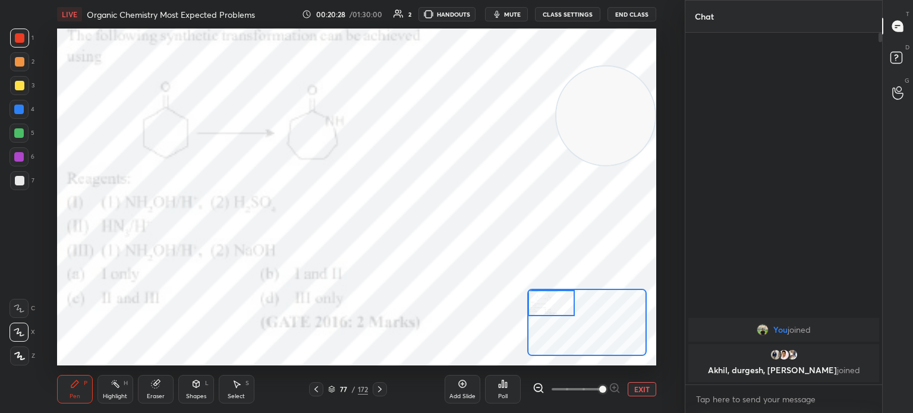
click at [75, 399] on div "Pen" at bounding box center [75, 397] width 11 height 6
click at [77, 399] on div "Pen" at bounding box center [75, 397] width 11 height 6
click at [157, 392] on div "Eraser" at bounding box center [156, 389] width 36 height 29
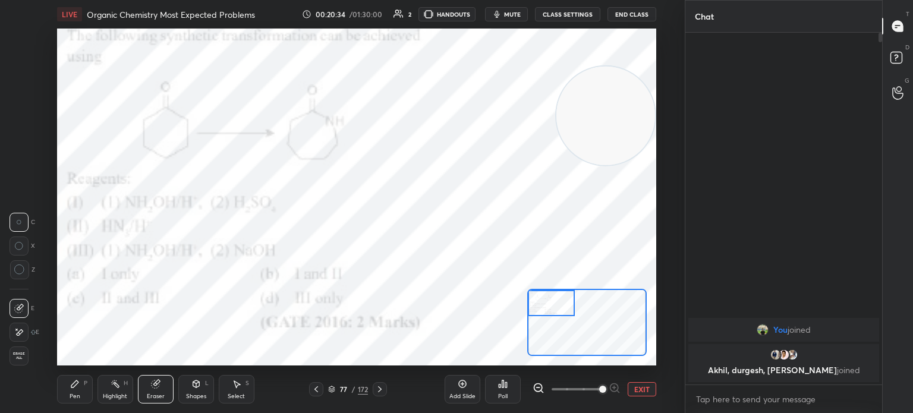
click at [80, 394] on div "Pen P" at bounding box center [75, 389] width 36 height 29
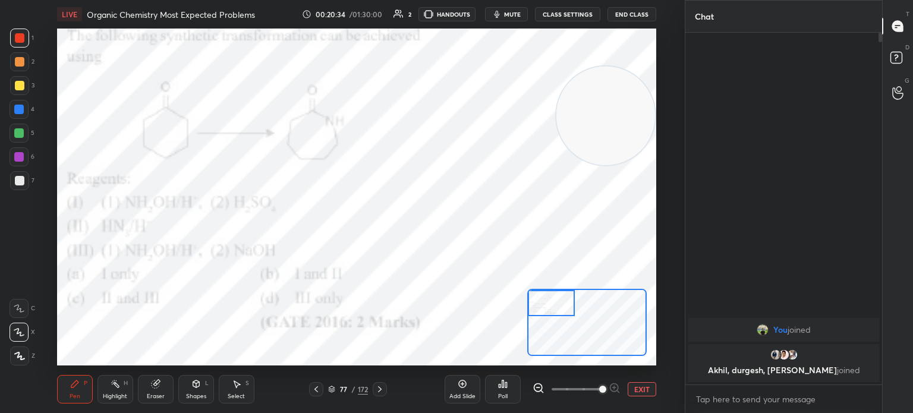
click at [84, 392] on div "Pen P" at bounding box center [75, 389] width 36 height 29
click at [385, 391] on div at bounding box center [380, 389] width 14 height 14
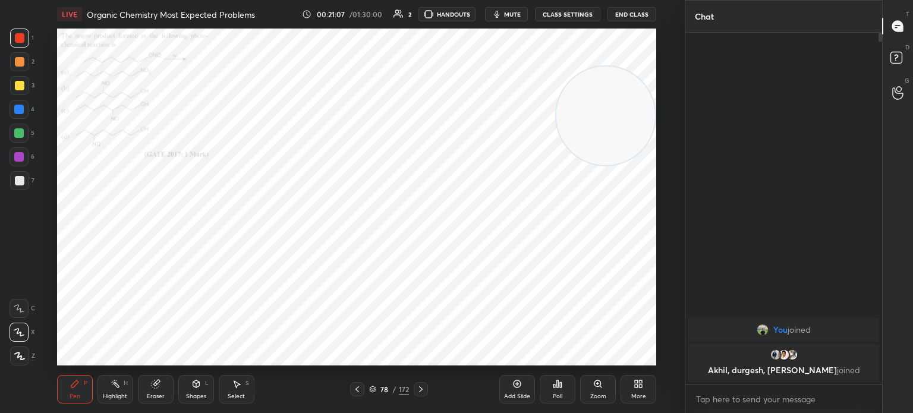
click at [420, 385] on icon at bounding box center [421, 390] width 10 height 10
click at [422, 387] on icon at bounding box center [421, 390] width 10 height 10
click at [600, 388] on icon at bounding box center [598, 384] width 10 height 10
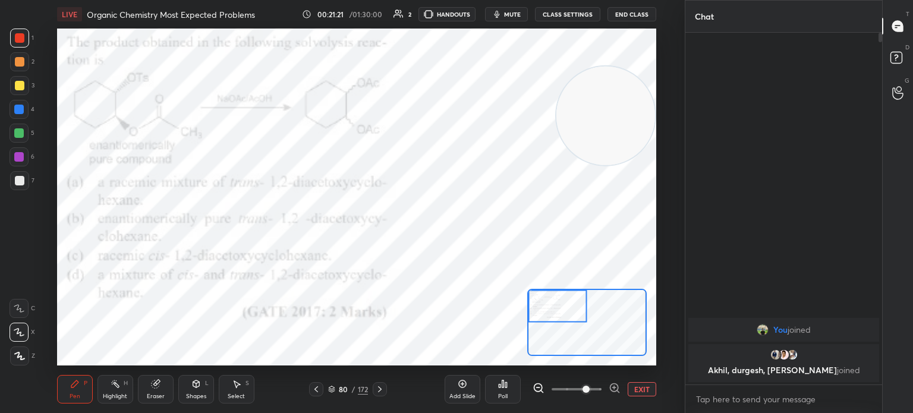
click at [509, 389] on div "Poll" at bounding box center [503, 389] width 36 height 29
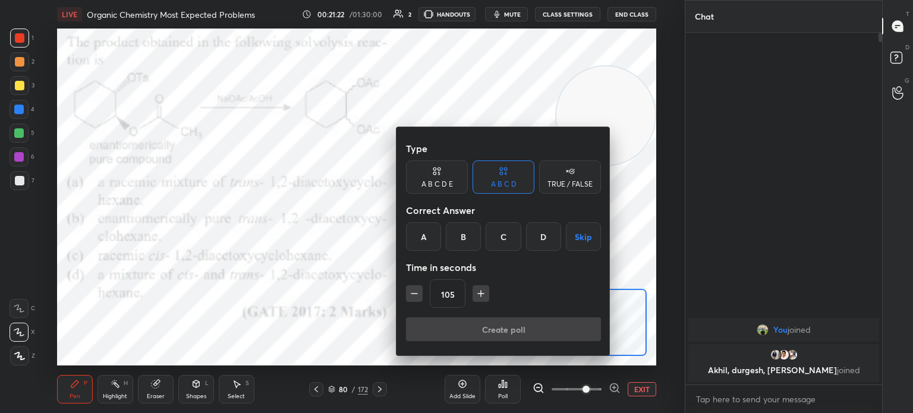
click at [423, 237] on div "A" at bounding box center [423, 236] width 35 height 29
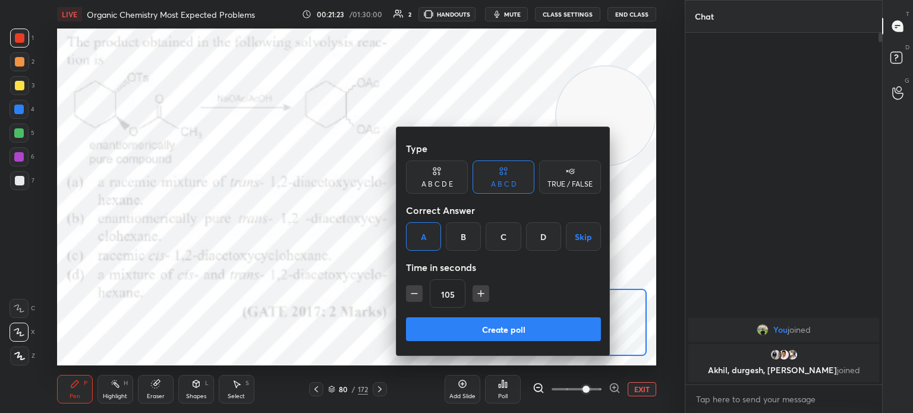
click at [419, 297] on icon "button" at bounding box center [414, 294] width 12 height 12
type input "90"
click at [454, 326] on button "Create poll" at bounding box center [503, 329] width 195 height 24
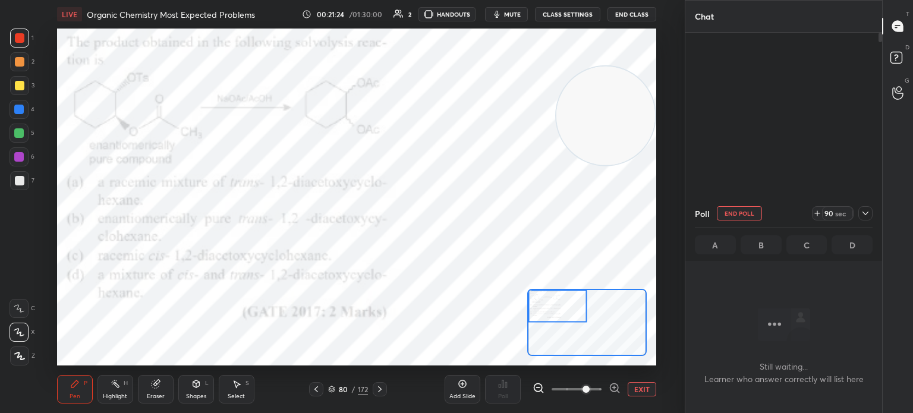
scroll to position [287, 193]
click at [860, 213] on div at bounding box center [866, 213] width 14 height 14
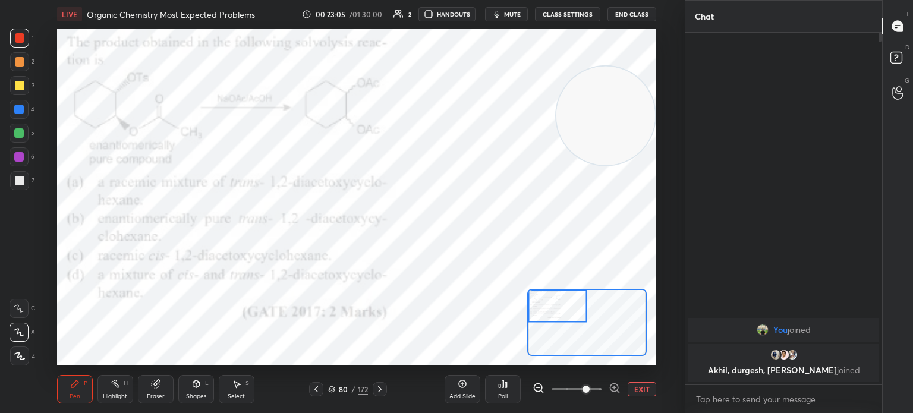
scroll to position [250, 193]
click at [628, 394] on button "EXIT" at bounding box center [642, 389] width 29 height 14
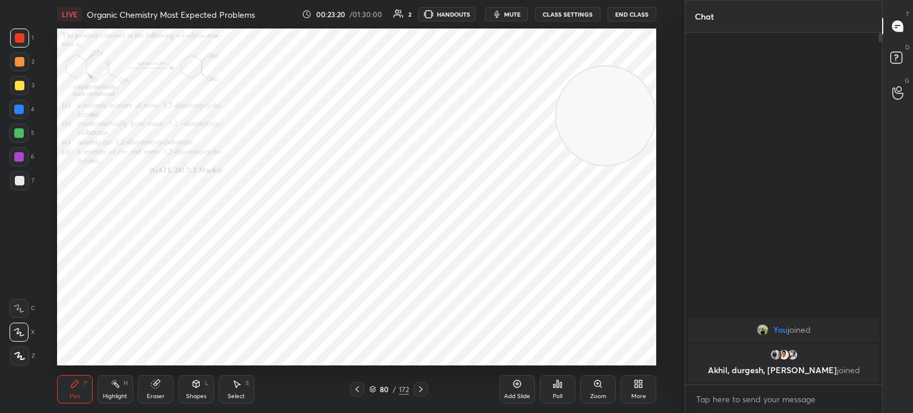
click at [645, 395] on div "More" at bounding box center [638, 397] width 15 height 6
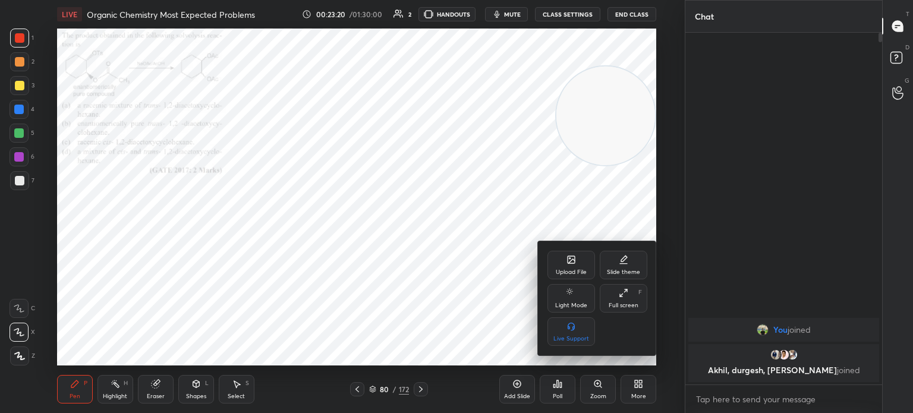
click at [556, 265] on div "Upload File" at bounding box center [572, 265] width 48 height 29
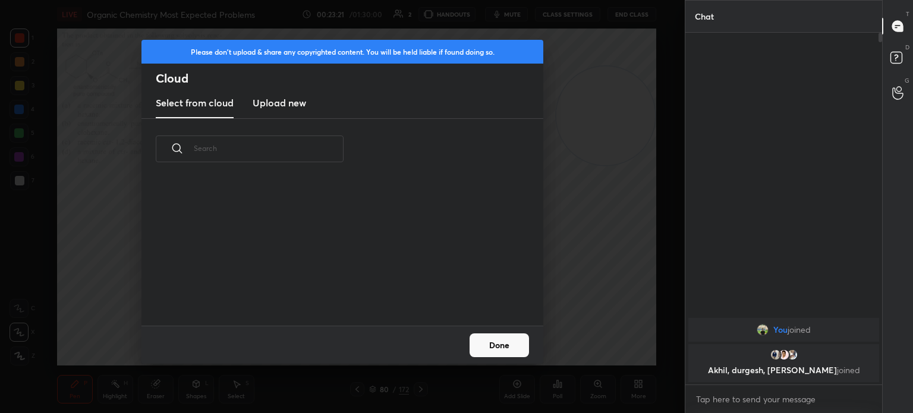
scroll to position [146, 382]
click at [284, 90] on new "Upload new" at bounding box center [280, 104] width 54 height 30
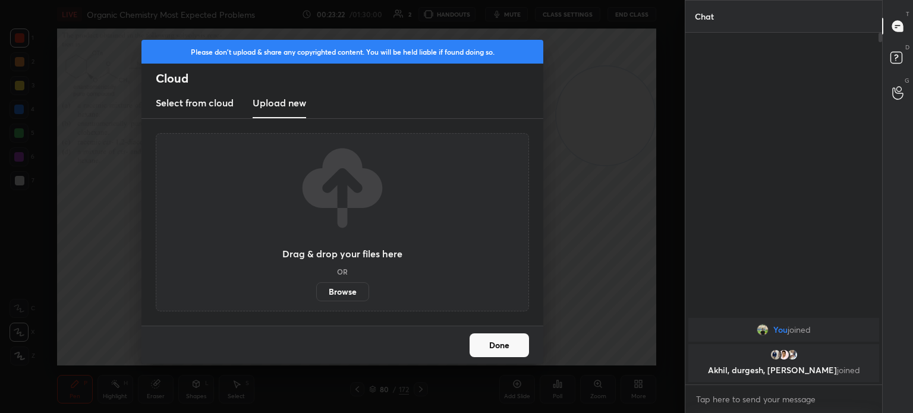
click at [342, 291] on label "Browse" at bounding box center [342, 291] width 53 height 19
click at [316, 291] on input "Browse" at bounding box center [316, 291] width 0 height 19
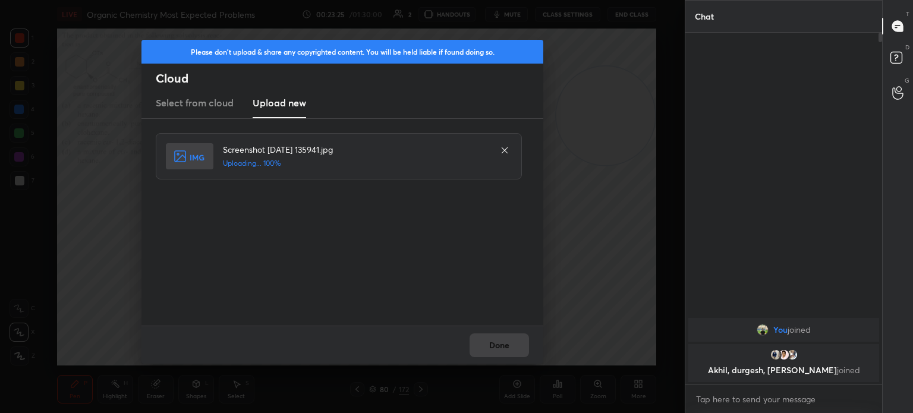
click at [506, 339] on div "Done" at bounding box center [343, 345] width 402 height 38
click at [507, 339] on button "Done" at bounding box center [499, 346] width 59 height 24
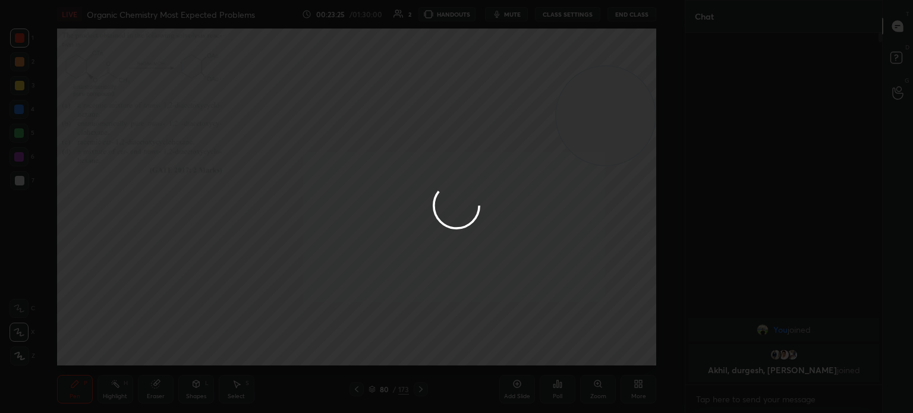
click at [507, 340] on button "Done" at bounding box center [499, 346] width 59 height 24
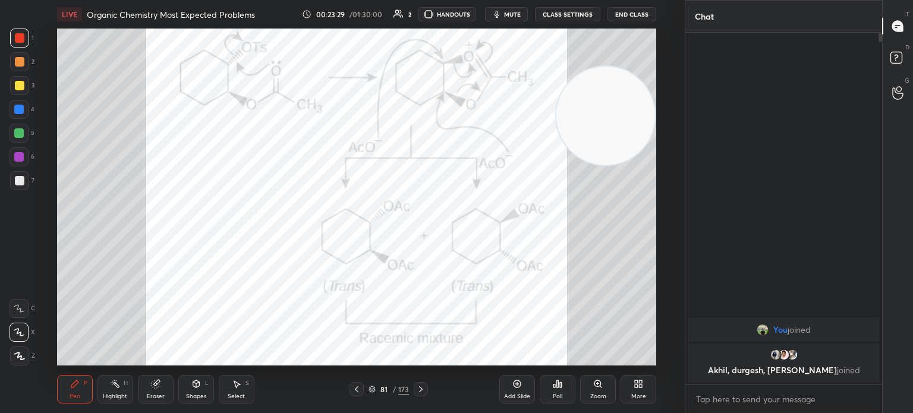
click at [112, 389] on div "Highlight H" at bounding box center [116, 389] width 36 height 29
click at [423, 389] on icon at bounding box center [421, 390] width 10 height 10
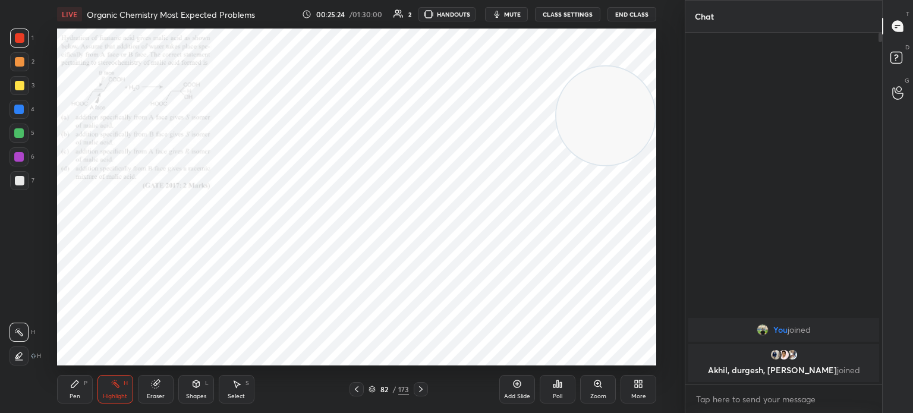
click at [417, 388] on icon at bounding box center [421, 390] width 10 height 10
click at [590, 386] on div "Zoom" at bounding box center [598, 389] width 36 height 29
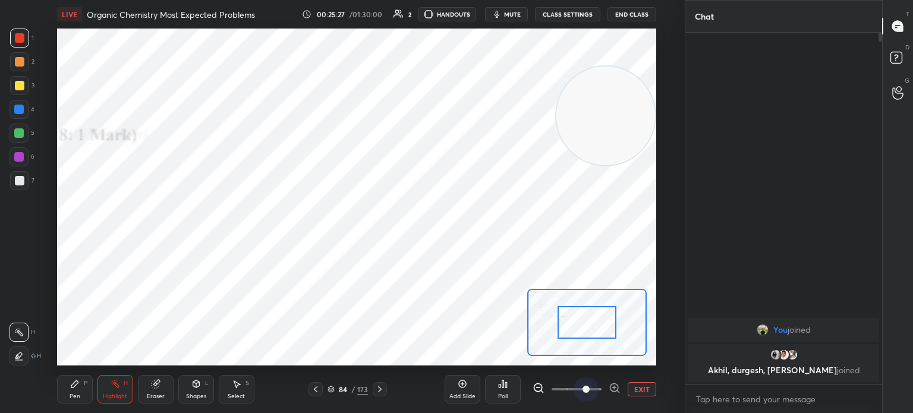
click at [590, 386] on span at bounding box center [577, 390] width 50 height 18
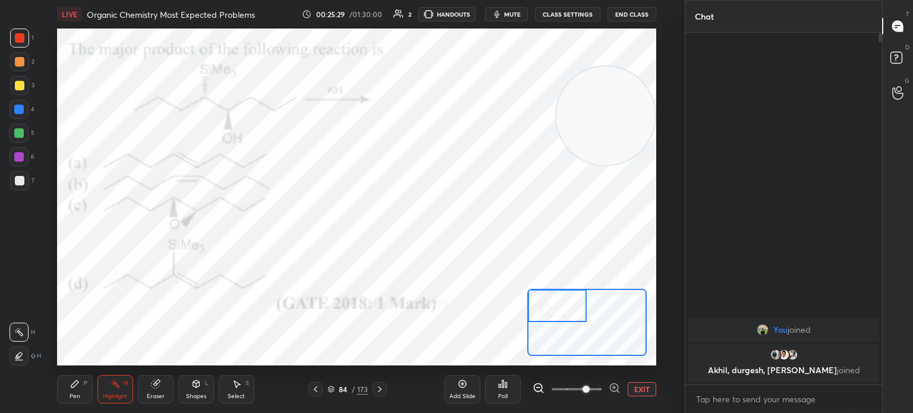
click at [545, 282] on div "Setting up your live class Congratulations on completing 6 years with Unacademy…" at bounding box center [356, 197] width 599 height 337
click at [505, 378] on div "Poll" at bounding box center [503, 389] width 36 height 29
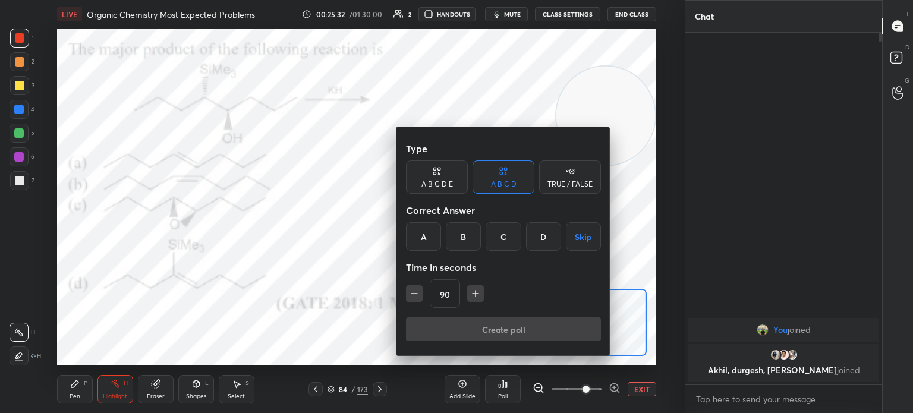
drag, startPoint x: 469, startPoint y: 231, endPoint x: 464, endPoint y: 242, distance: 12.3
click at [464, 242] on div "B" at bounding box center [463, 236] width 35 height 29
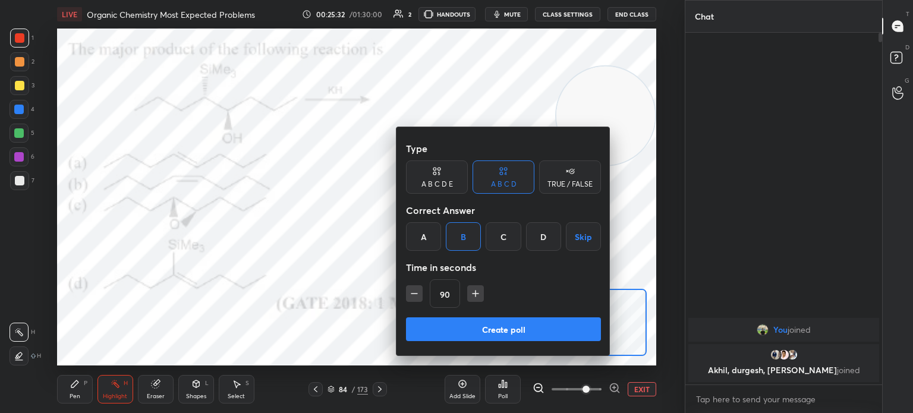
click at [464, 242] on div "B" at bounding box center [463, 236] width 35 height 29
click at [514, 331] on button "Create poll" at bounding box center [503, 329] width 195 height 24
type textarea "x"
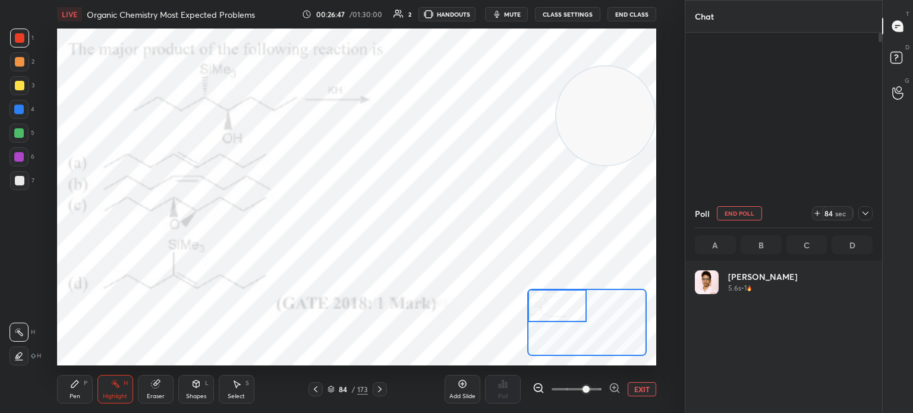
scroll to position [139, 174]
click at [87, 383] on div "Pen P" at bounding box center [75, 389] width 36 height 29
click at [87, 376] on div "Pen P" at bounding box center [75, 389] width 36 height 29
click at [15, 115] on div at bounding box center [19, 109] width 19 height 19
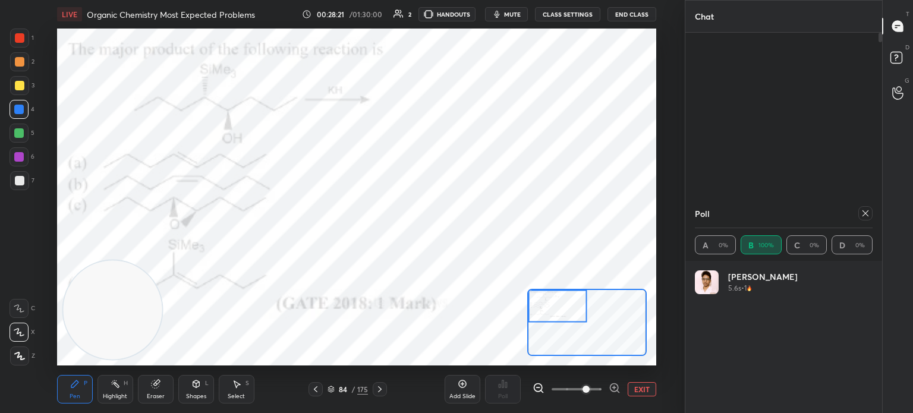
click at [17, 40] on div at bounding box center [20, 38] width 10 height 10
click at [16, 40] on div at bounding box center [20, 38] width 10 height 10
click at [864, 215] on icon at bounding box center [866, 214] width 10 height 10
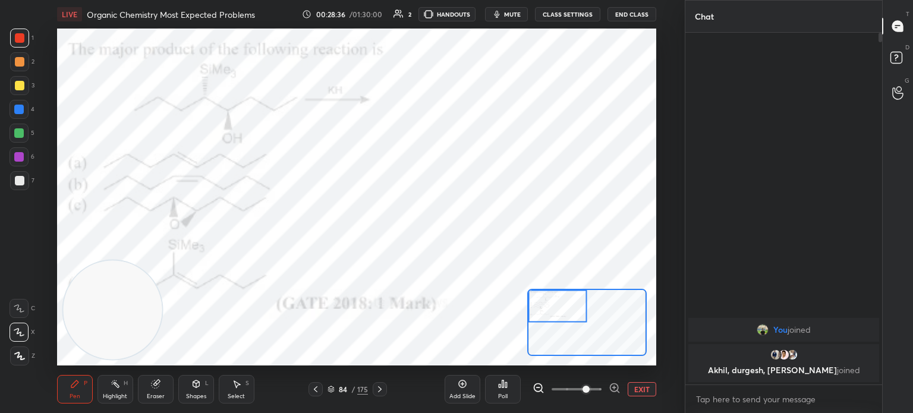
click at [379, 390] on icon at bounding box center [380, 390] width 10 height 10
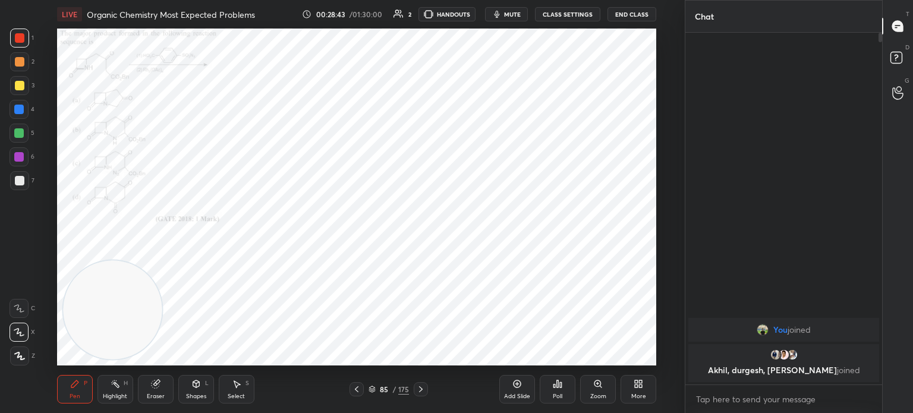
click at [423, 392] on icon at bounding box center [421, 390] width 10 height 10
click at [425, 389] on icon at bounding box center [421, 390] width 10 height 10
click at [429, 383] on div "87 / 175" at bounding box center [388, 389] width 221 height 14
click at [424, 391] on icon at bounding box center [421, 390] width 10 height 10
click at [599, 392] on div "Zoom" at bounding box center [598, 389] width 36 height 29
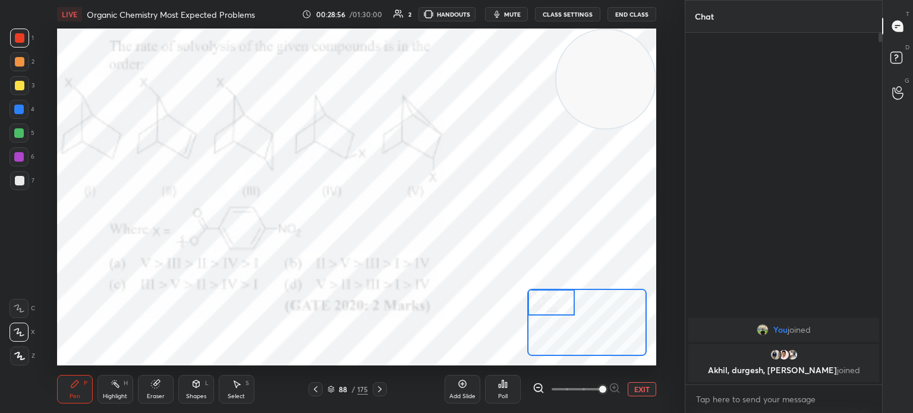
click at [499, 375] on div "Poll" at bounding box center [503, 389] width 36 height 67
click at [504, 387] on icon at bounding box center [503, 384] width 10 height 10
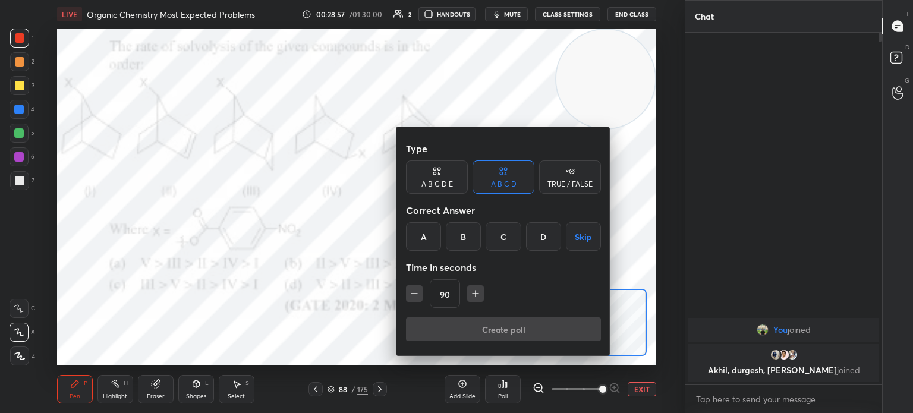
click at [471, 236] on div "B" at bounding box center [463, 236] width 35 height 29
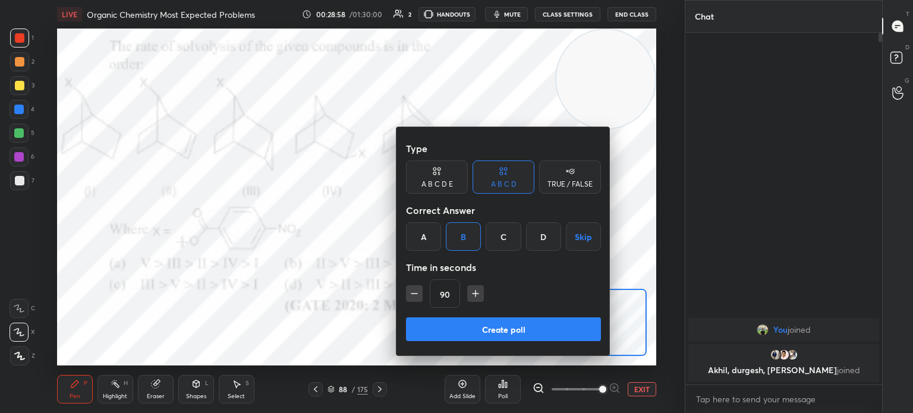
click at [469, 337] on button "Create poll" at bounding box center [503, 329] width 195 height 24
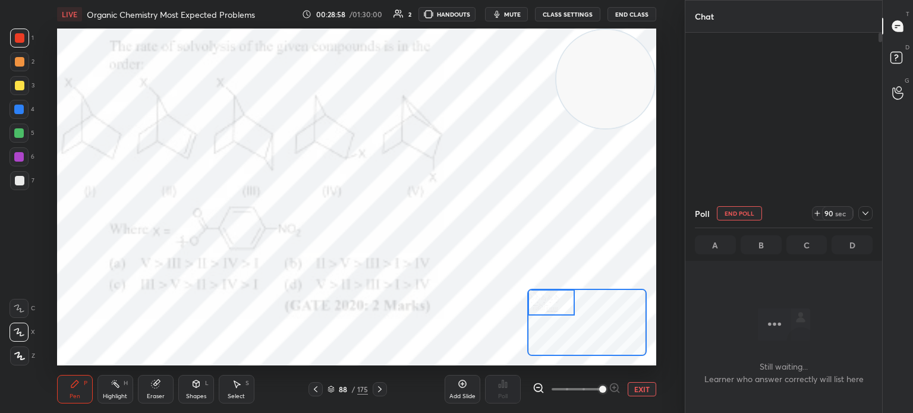
scroll to position [4, 4]
click at [29, 39] on div at bounding box center [19, 38] width 19 height 19
click at [11, 110] on div at bounding box center [19, 109] width 19 height 19
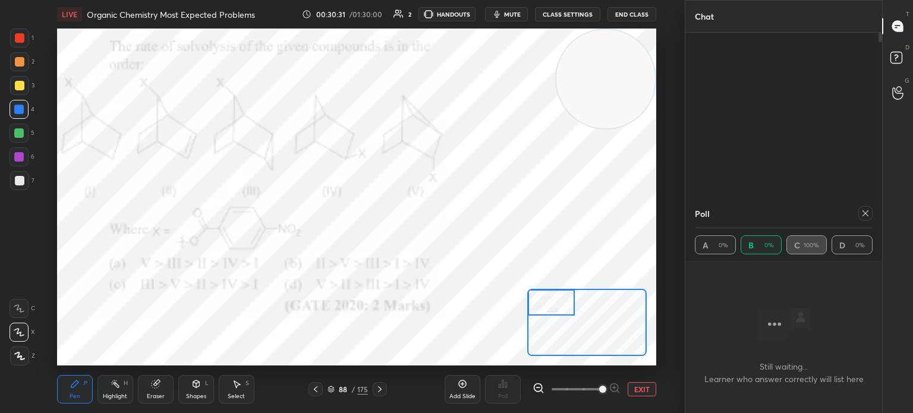
click at [15, 111] on div at bounding box center [19, 110] width 10 height 10
click at [867, 206] on div "Poll" at bounding box center [784, 213] width 178 height 29
click at [866, 213] on icon at bounding box center [866, 213] width 6 height 6
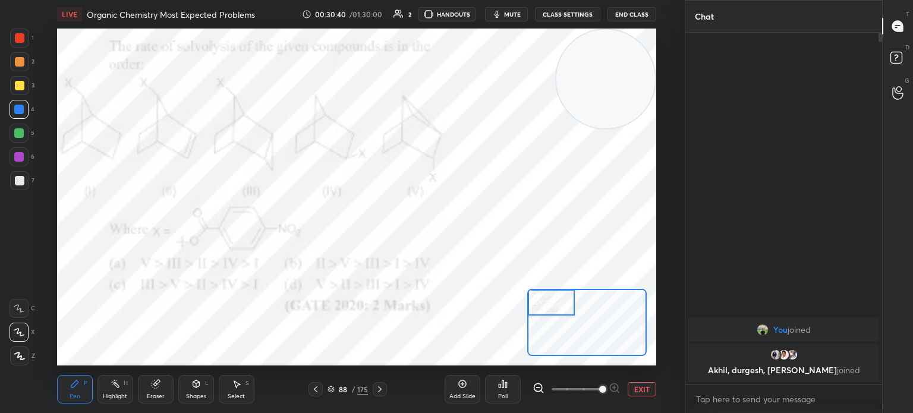
click at [314, 381] on div "Pen P Highlight H Eraser Shapes L Select S 88 / 175 Add Slide Poll EXIT" at bounding box center [356, 390] width 599 height 48
click at [319, 389] on icon at bounding box center [316, 390] width 10 height 10
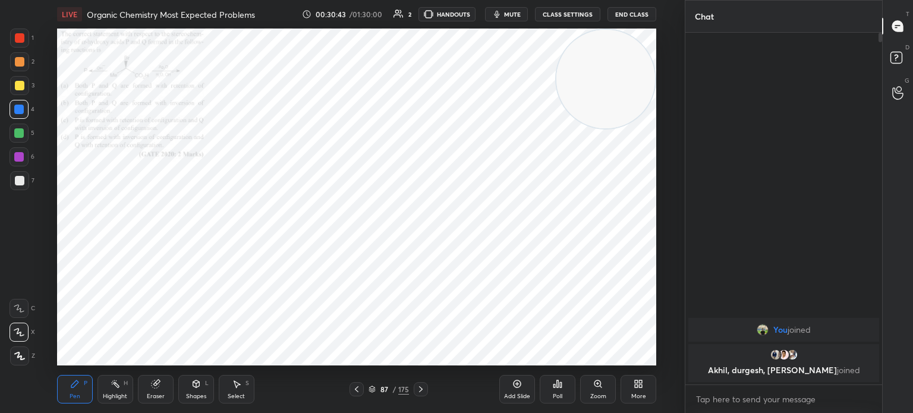
click at [421, 388] on icon at bounding box center [421, 390] width 10 height 10
click at [371, 386] on icon at bounding box center [372, 389] width 7 height 7
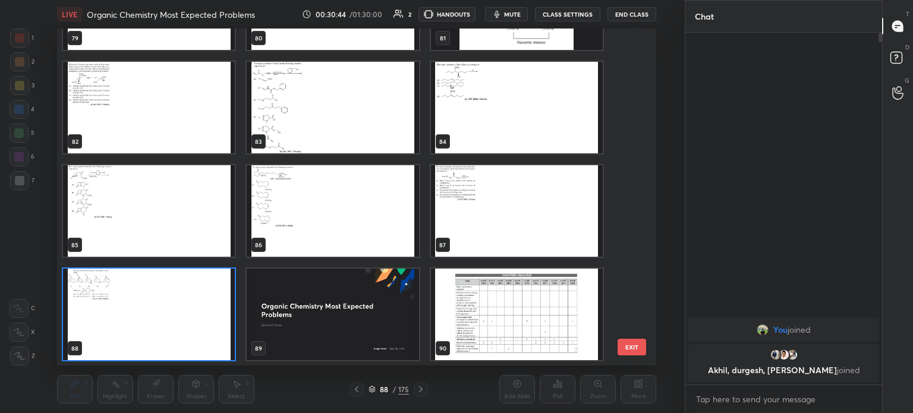
scroll to position [334, 594]
click at [633, 350] on button "EXIT" at bounding box center [632, 347] width 29 height 17
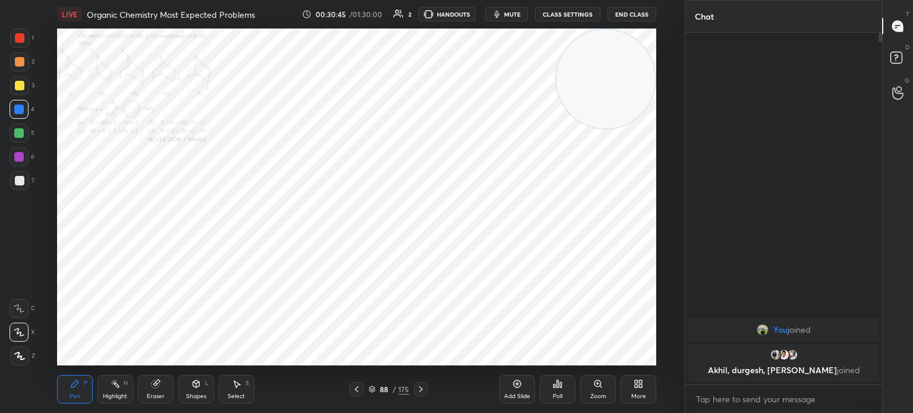
click at [596, 385] on icon at bounding box center [598, 384] width 7 height 7
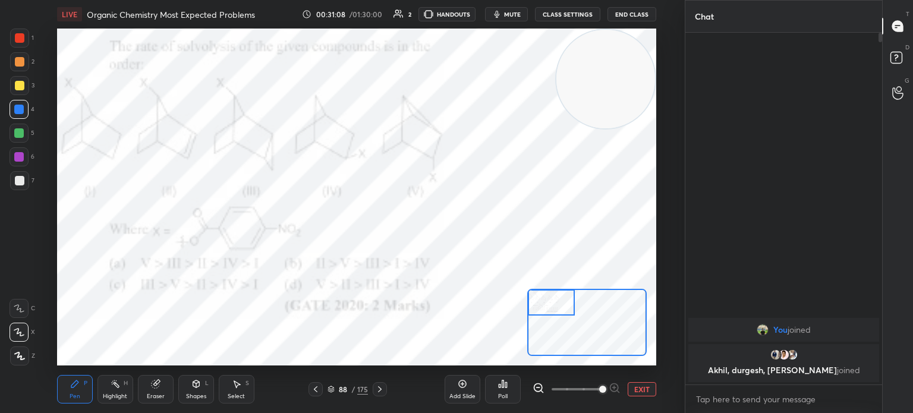
click at [332, 388] on icon at bounding box center [331, 389] width 7 height 7
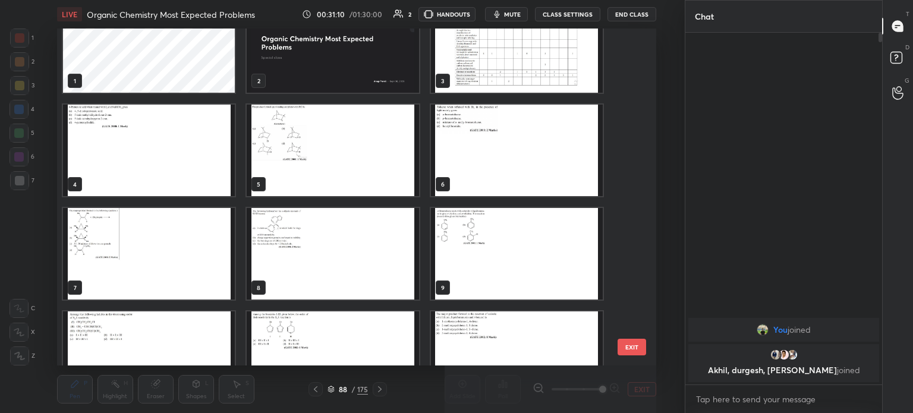
scroll to position [0, 0]
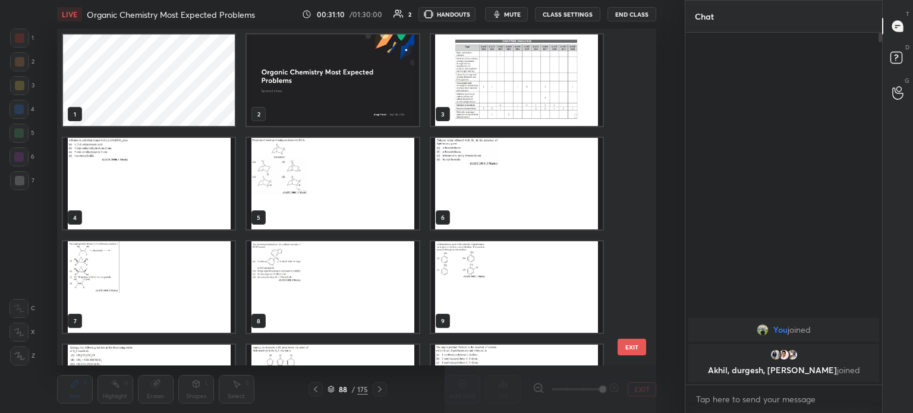
click at [353, 205] on div "1 2 3 4 5 6 7 8 9 10 11 12" at bounding box center [346, 197] width 578 height 337
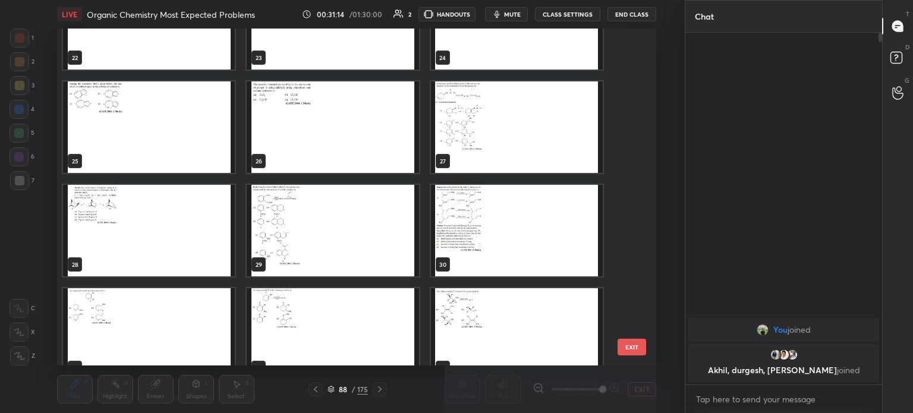
scroll to position [801, 0]
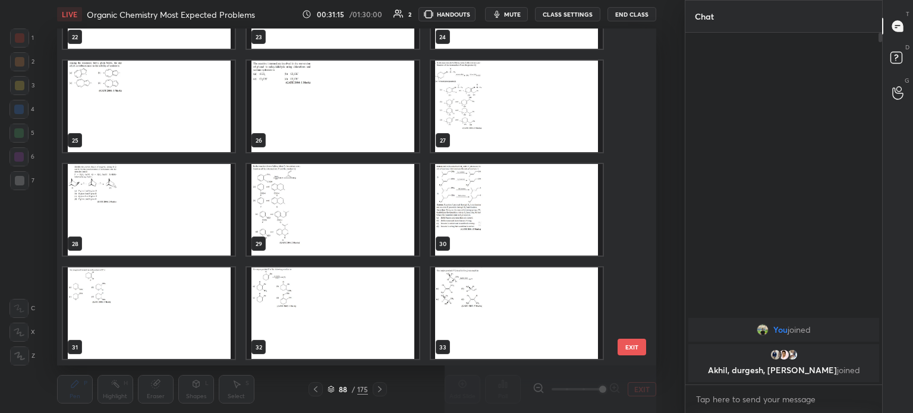
click at [200, 242] on img "grid" at bounding box center [149, 210] width 172 height 92
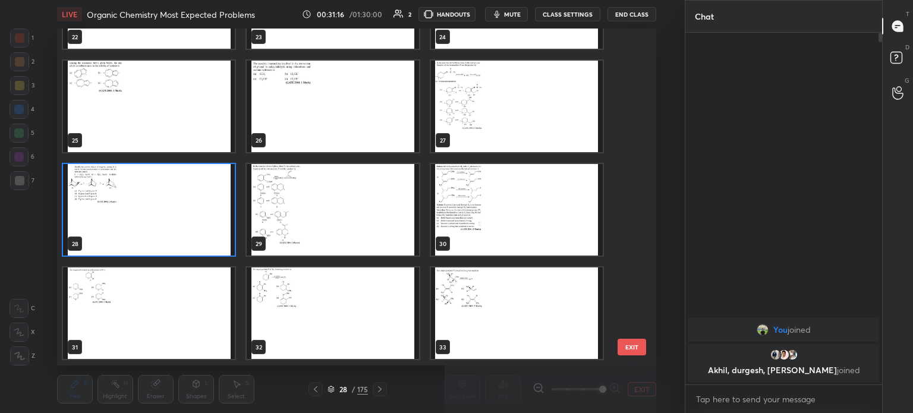
click at [200, 241] on img "grid" at bounding box center [149, 210] width 172 height 92
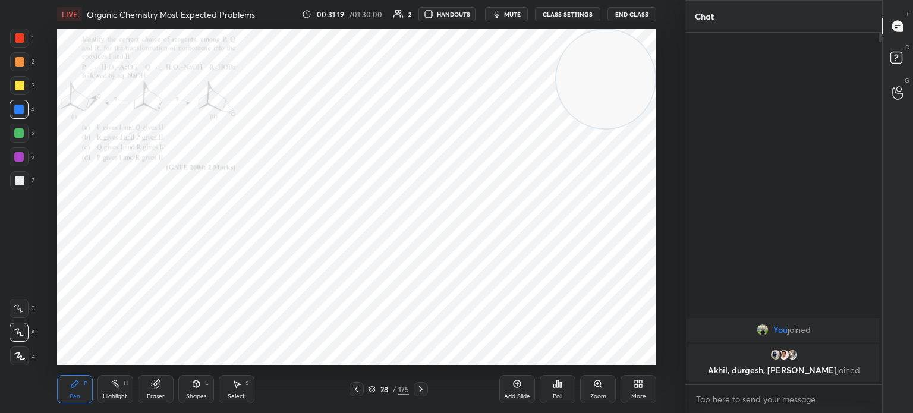
click at [599, 389] on div "Zoom" at bounding box center [598, 389] width 36 height 29
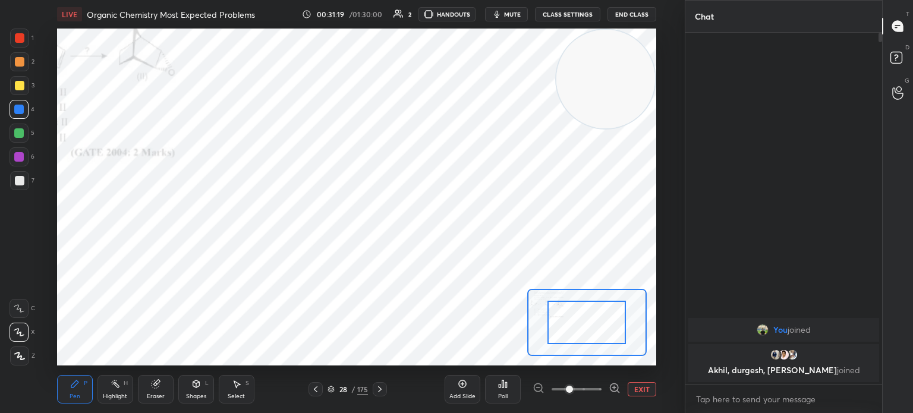
click at [573, 386] on span at bounding box center [569, 389] width 7 height 7
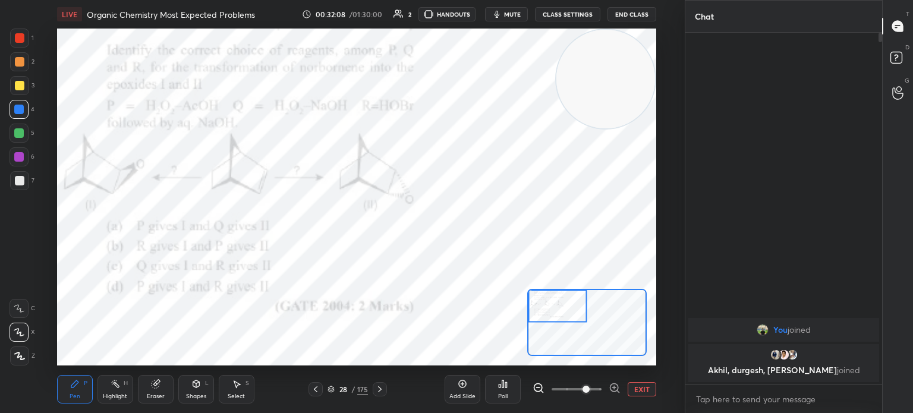
click at [507, 392] on div "Poll" at bounding box center [503, 389] width 36 height 29
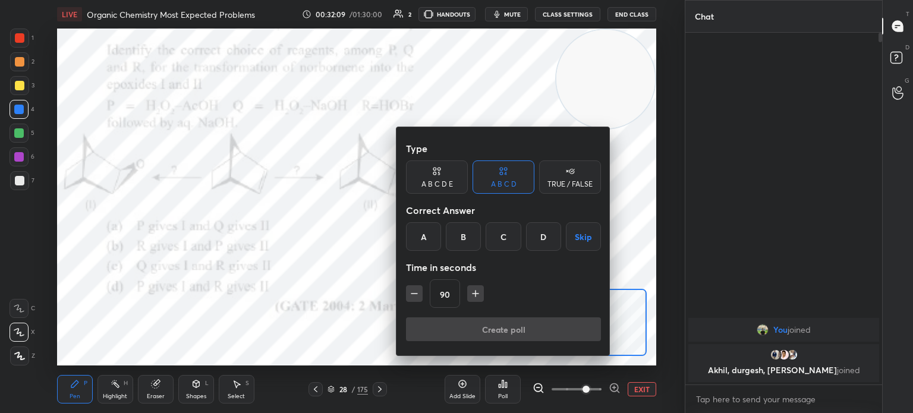
click at [426, 244] on div "A" at bounding box center [423, 236] width 35 height 29
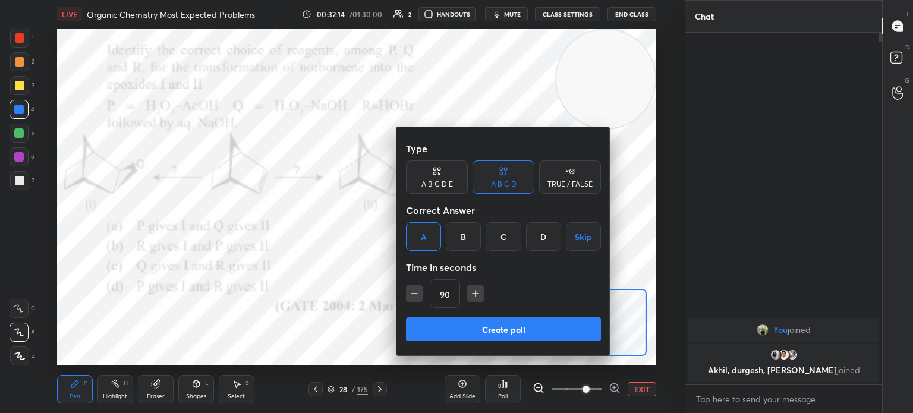
click at [530, 323] on button "Create poll" at bounding box center [503, 329] width 195 height 24
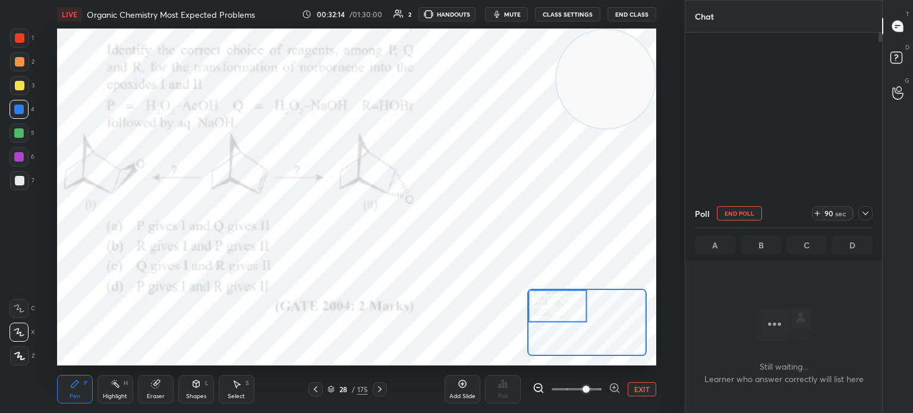
scroll to position [188, 193]
click at [716, 240] on div "A B C D" at bounding box center [784, 244] width 178 height 19
click at [725, 206] on div "Poll End Poll 83 sec" at bounding box center [784, 213] width 178 height 29
click at [742, 213] on button "End Poll" at bounding box center [739, 213] width 45 height 14
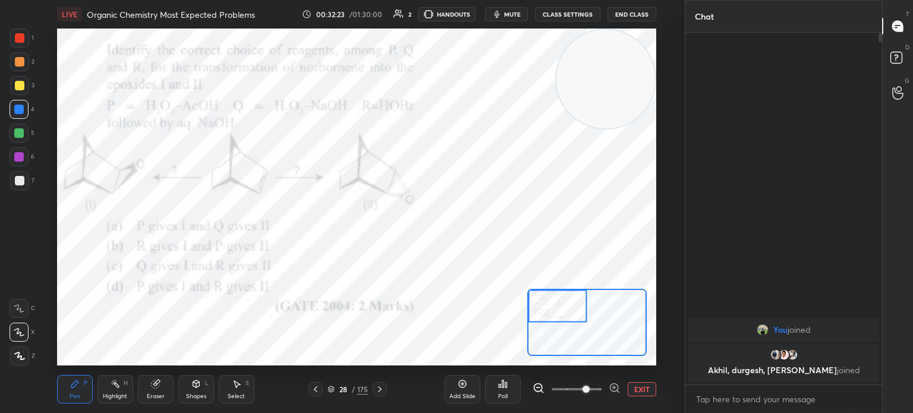
scroll to position [250, 193]
click at [504, 388] on icon at bounding box center [503, 384] width 10 height 10
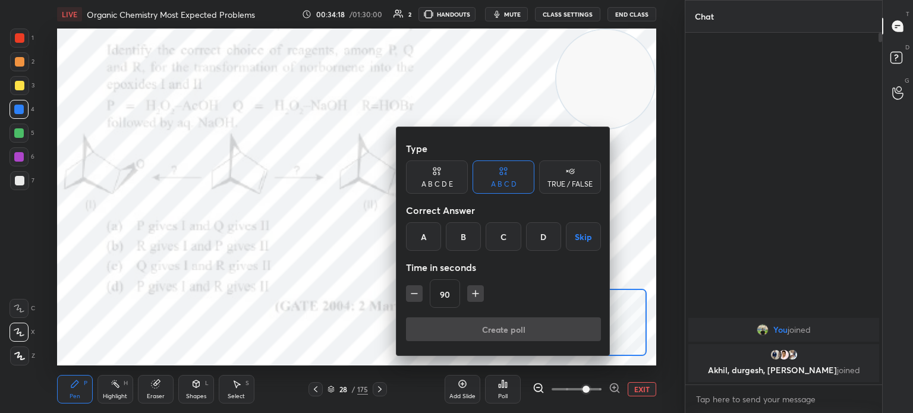
click at [426, 240] on div "A" at bounding box center [423, 236] width 35 height 29
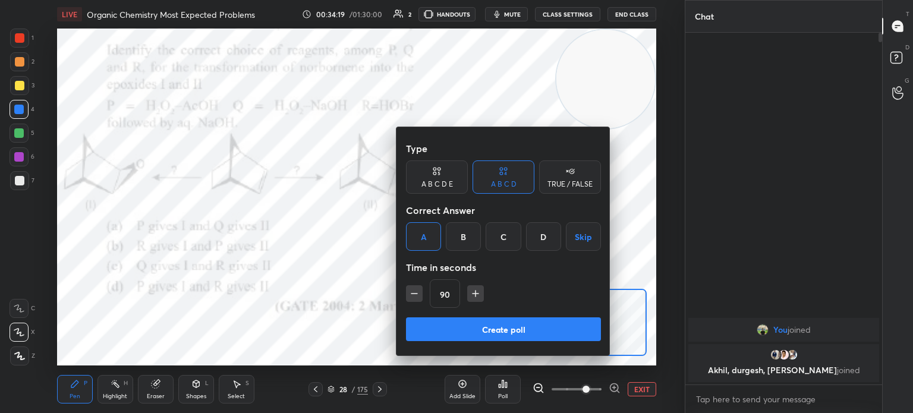
click at [469, 325] on button "Create poll" at bounding box center [503, 329] width 195 height 24
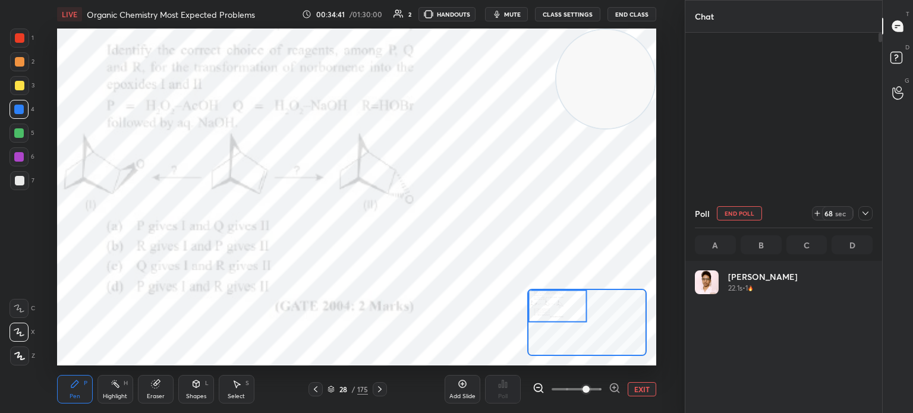
scroll to position [139, 174]
click at [24, 41] on div at bounding box center [19, 38] width 19 height 19
click at [23, 42] on div at bounding box center [20, 38] width 10 height 10
click at [637, 388] on button "EXIT" at bounding box center [642, 389] width 29 height 14
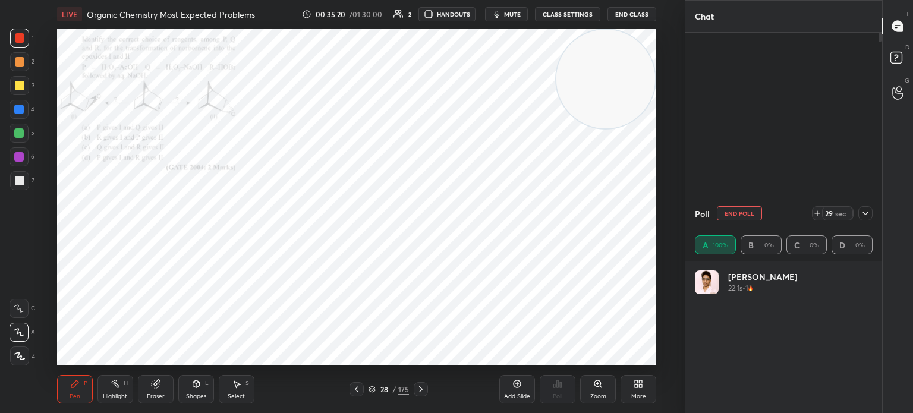
click at [630, 385] on div "More" at bounding box center [639, 389] width 36 height 29
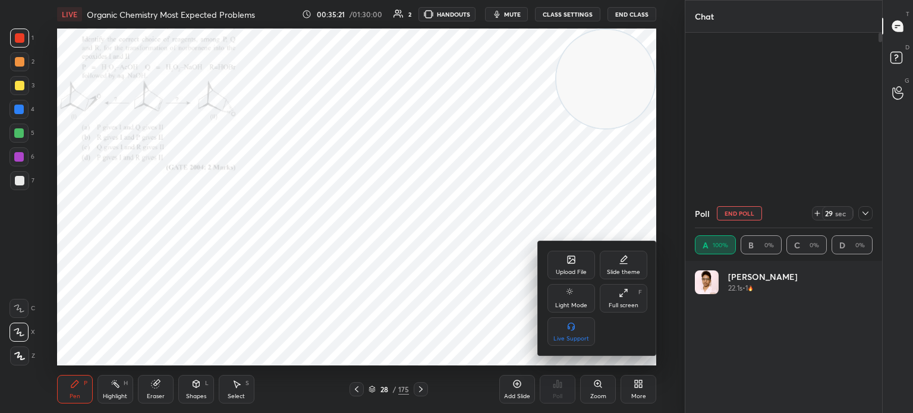
click at [555, 263] on div "Upload File" at bounding box center [572, 265] width 48 height 29
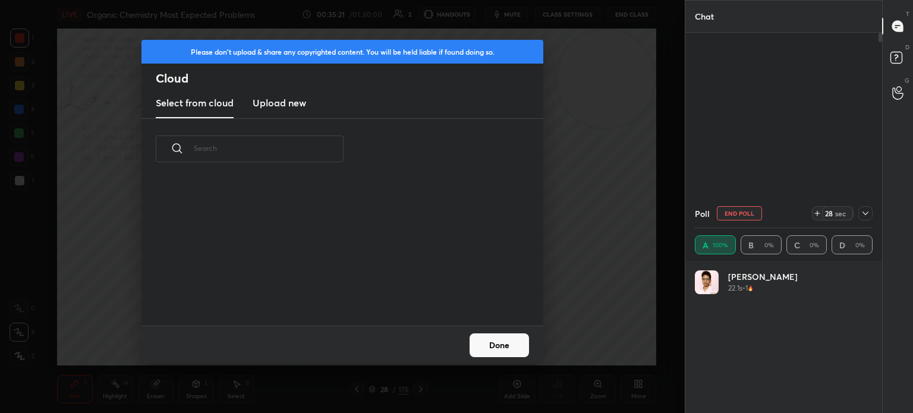
scroll to position [146, 382]
click at [264, 108] on h3 "Upload new" at bounding box center [280, 103] width 54 height 14
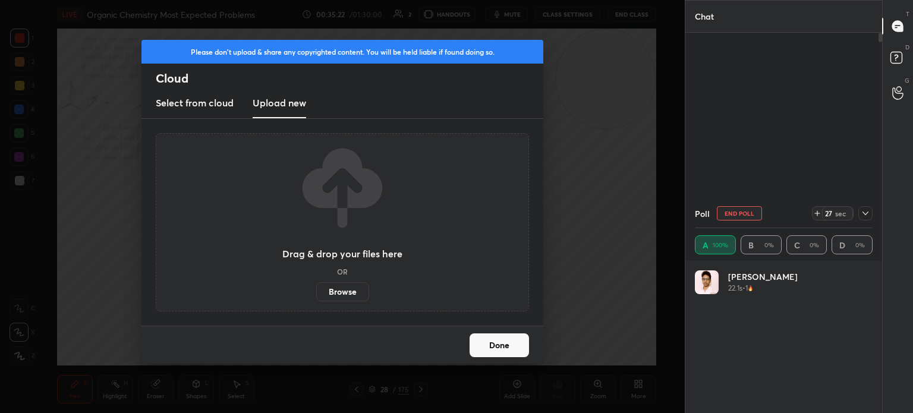
click at [339, 291] on label "Browse" at bounding box center [342, 291] width 53 height 19
click at [316, 291] on input "Browse" at bounding box center [316, 291] width 0 height 19
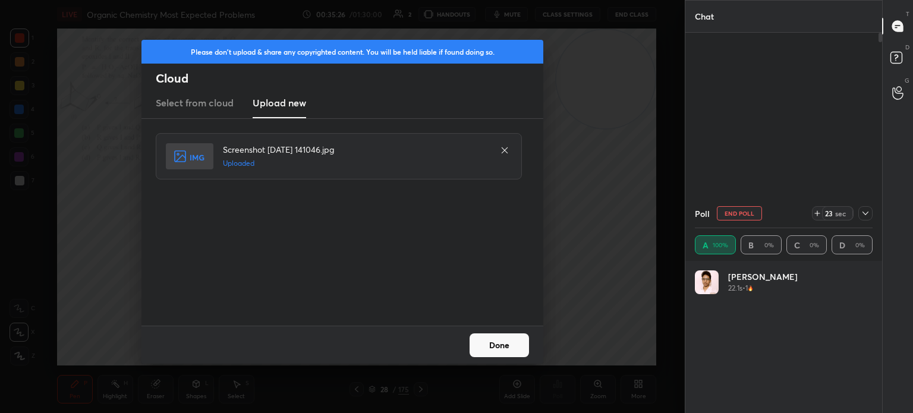
click at [482, 354] on button "Done" at bounding box center [499, 346] width 59 height 24
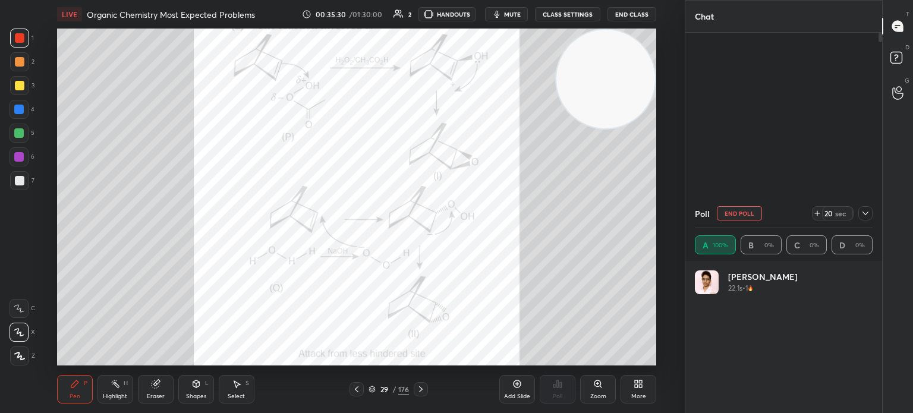
click at [126, 394] on div "Highlight" at bounding box center [115, 397] width 24 height 6
click at [124, 386] on div "H" at bounding box center [126, 384] width 4 height 6
click at [357, 387] on icon at bounding box center [357, 390] width 10 height 10
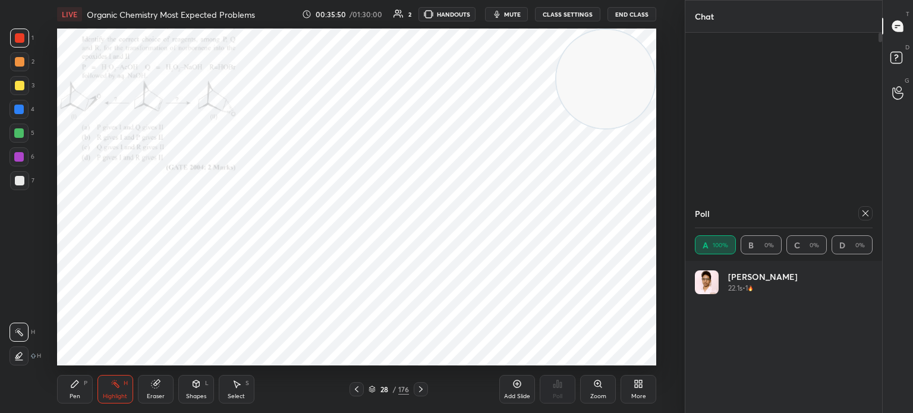
click at [432, 392] on div "28 / 176" at bounding box center [388, 389] width 221 height 14
click at [423, 389] on icon at bounding box center [421, 390] width 10 height 10
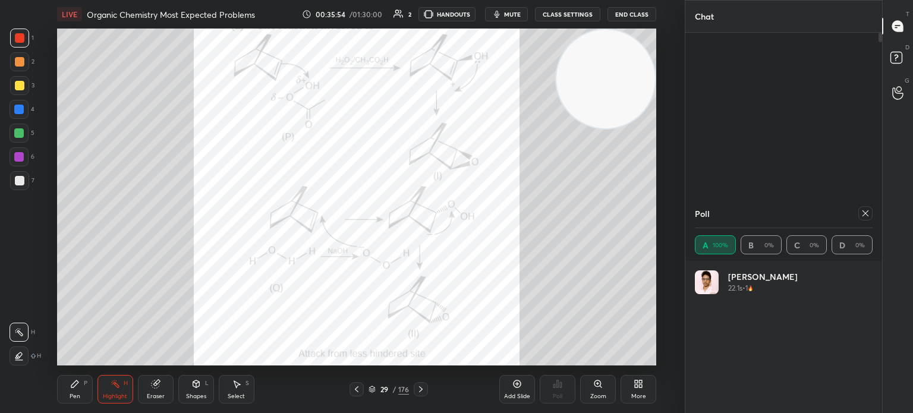
click at [864, 215] on icon at bounding box center [866, 214] width 10 height 10
type textarea "x"
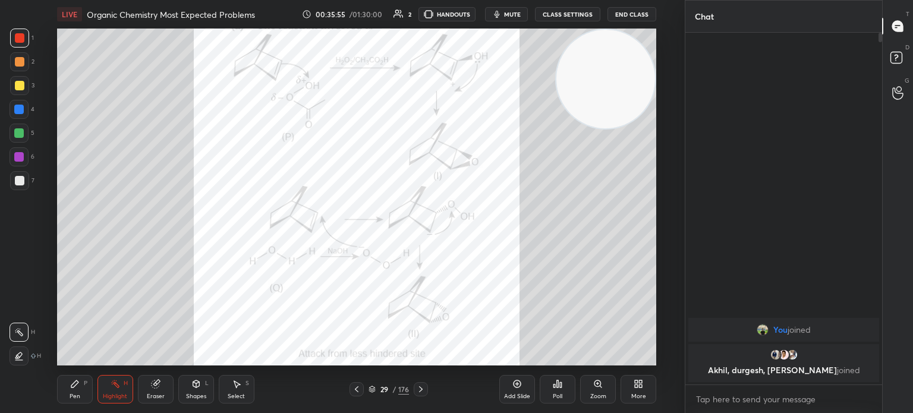
scroll to position [3, 4]
click at [357, 389] on icon at bounding box center [357, 389] width 4 height 6
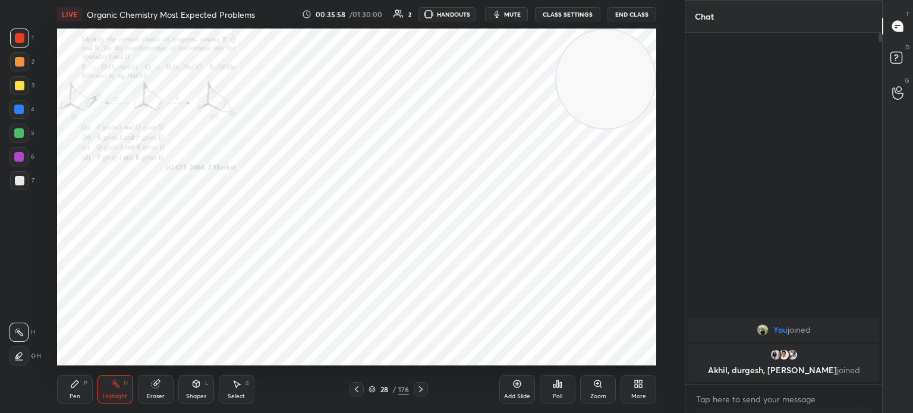
click at [425, 390] on icon at bounding box center [421, 390] width 10 height 10
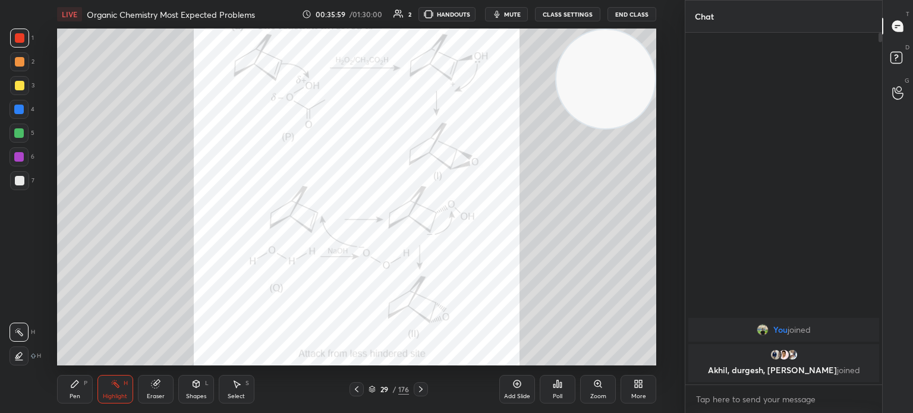
click at [421, 390] on icon at bounding box center [421, 389] width 4 height 6
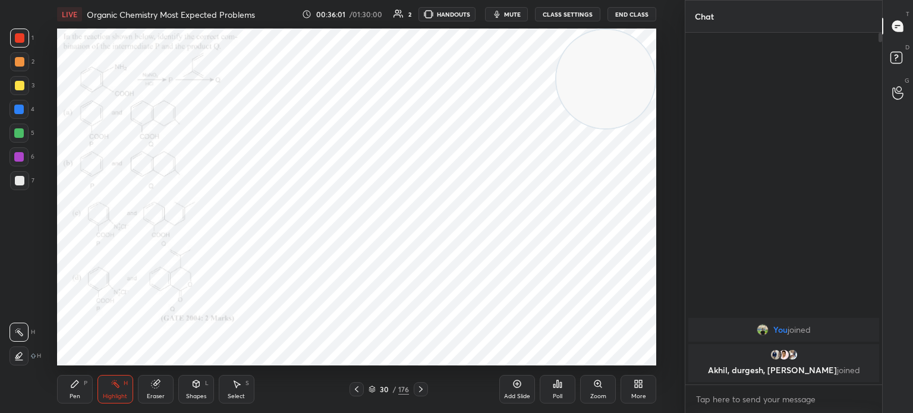
click at [423, 389] on icon at bounding box center [421, 390] width 10 height 10
click at [424, 391] on icon at bounding box center [421, 390] width 10 height 10
click at [423, 389] on icon at bounding box center [421, 390] width 10 height 10
click at [422, 389] on icon at bounding box center [421, 390] width 10 height 10
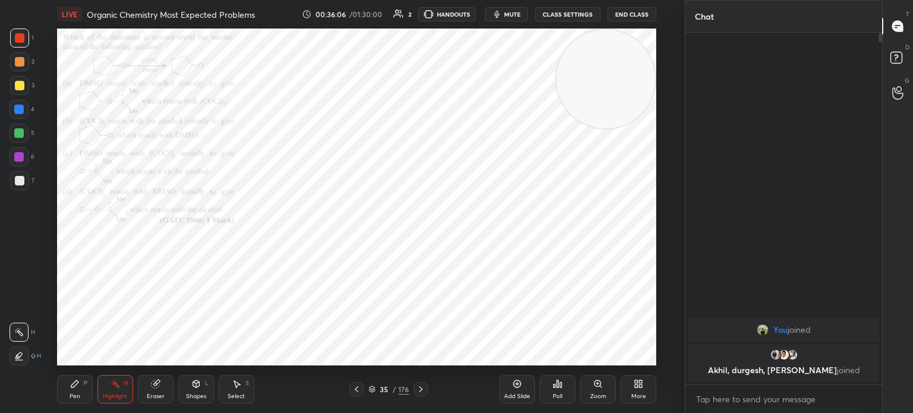
click at [421, 392] on icon at bounding box center [421, 390] width 10 height 10
click at [595, 385] on icon at bounding box center [598, 384] width 7 height 7
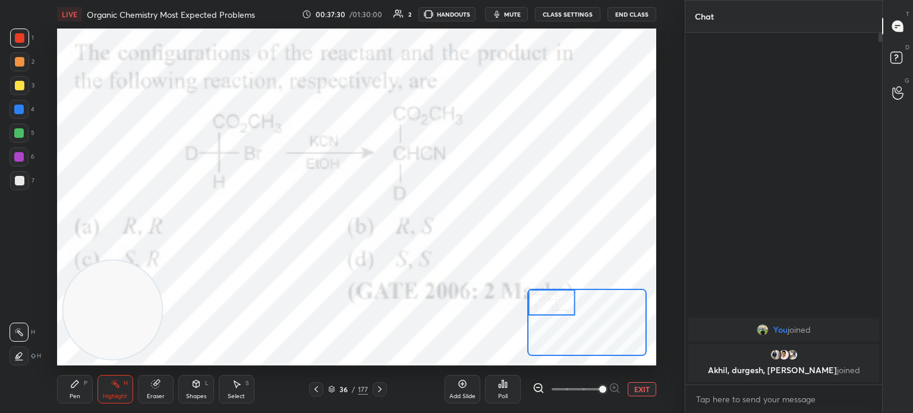
click at [500, 389] on div "Poll" at bounding box center [503, 389] width 36 height 29
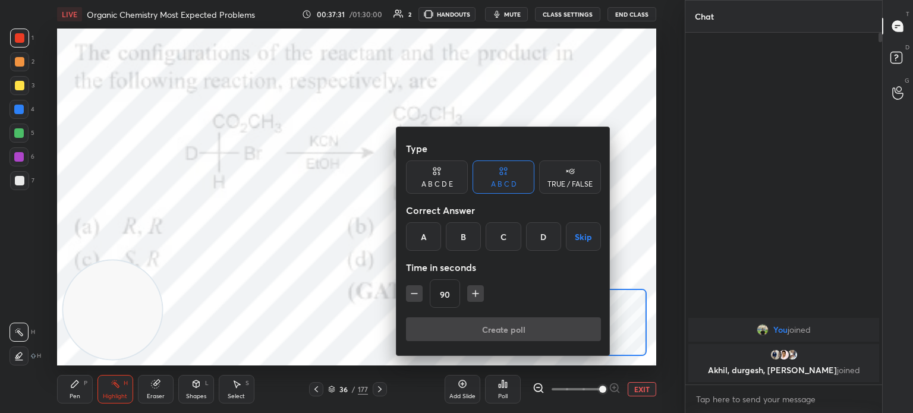
click at [498, 242] on div "C" at bounding box center [503, 236] width 35 height 29
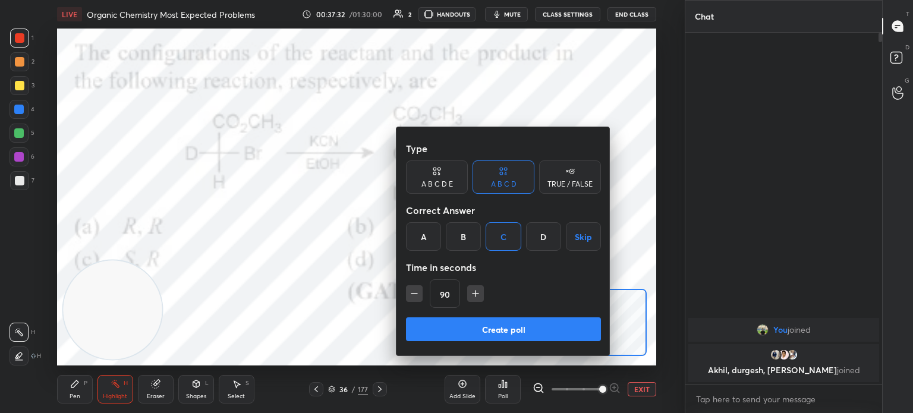
click at [482, 325] on button "Create poll" at bounding box center [503, 329] width 195 height 24
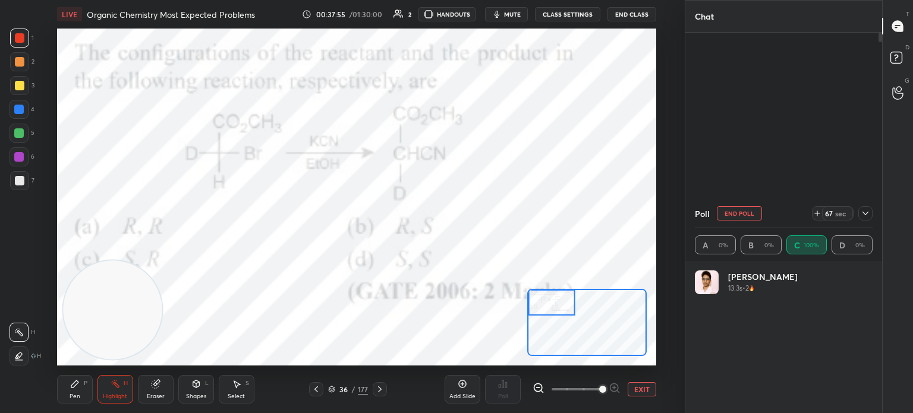
scroll to position [4, 4]
click at [648, 390] on button "EXIT" at bounding box center [642, 389] width 29 height 14
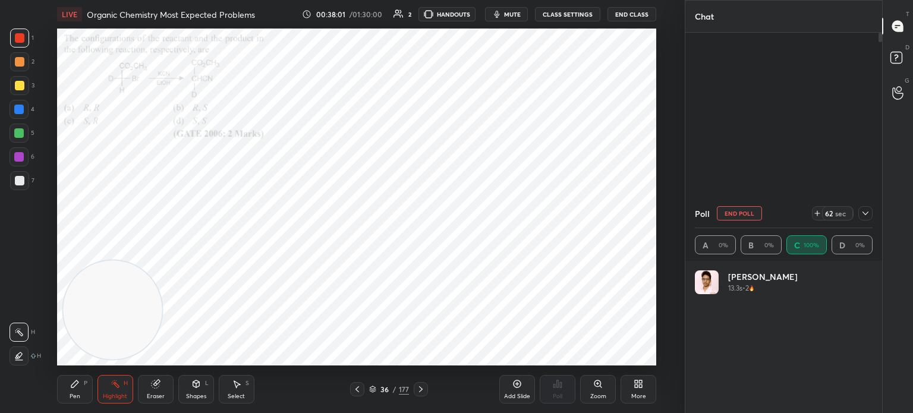
click at [647, 391] on div "More" at bounding box center [639, 389] width 36 height 29
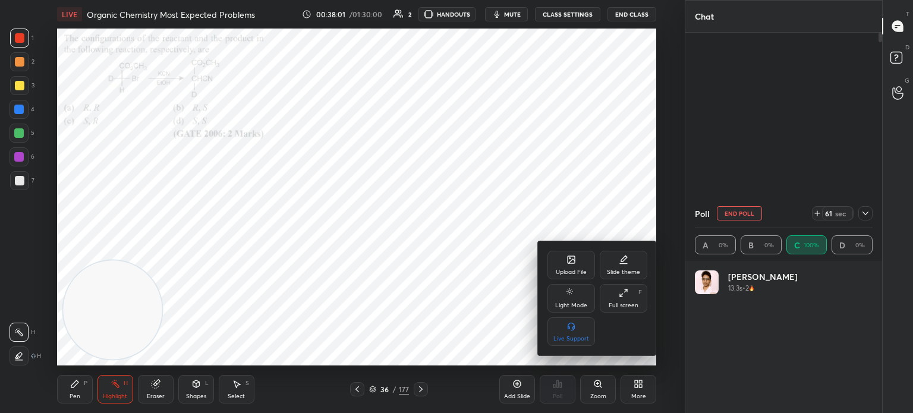
click at [578, 260] on div "Upload File" at bounding box center [572, 265] width 48 height 29
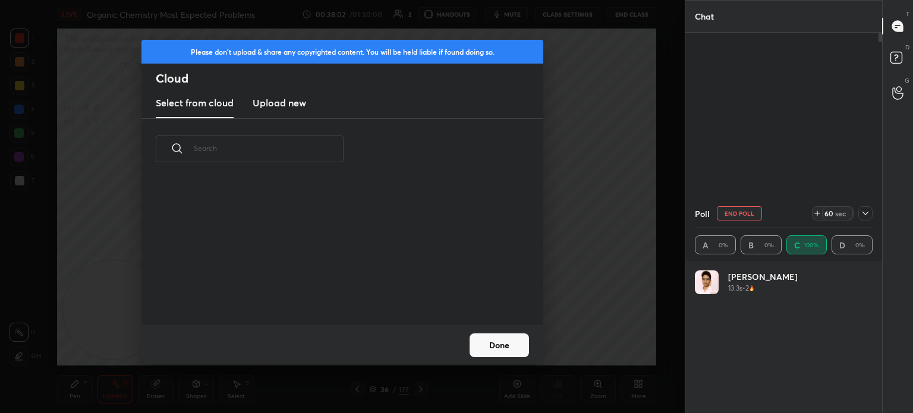
scroll to position [146, 382]
click at [262, 96] on h3 "Upload new" at bounding box center [280, 103] width 54 height 14
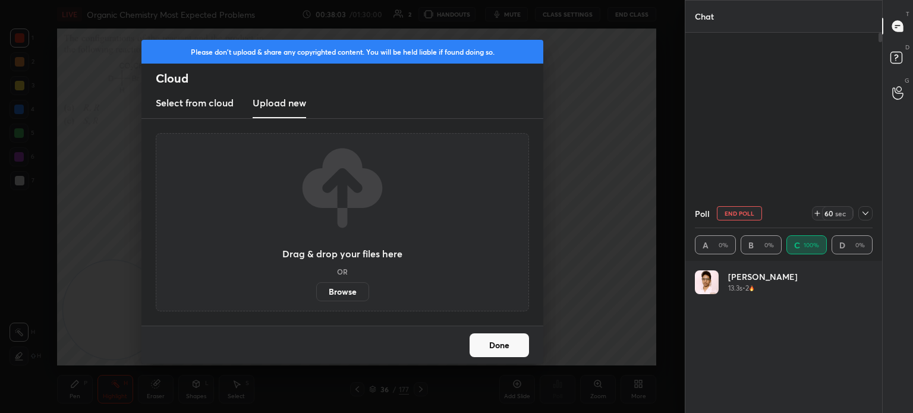
click at [350, 294] on label "Browse" at bounding box center [342, 291] width 53 height 19
click at [316, 294] on input "Browse" at bounding box center [316, 291] width 0 height 19
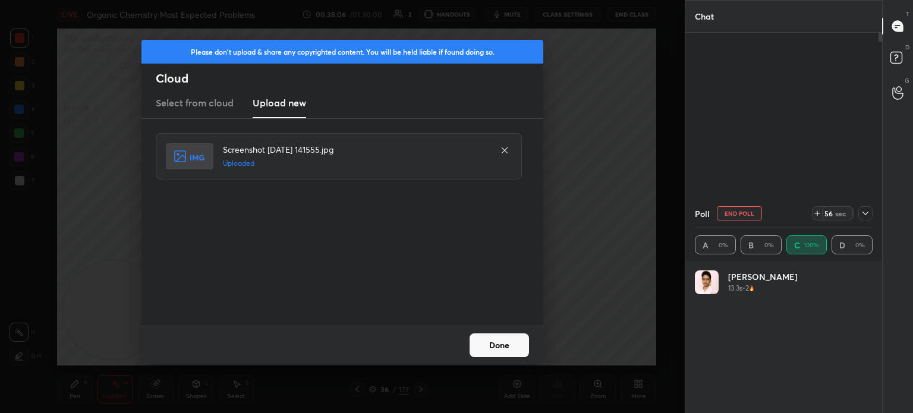
click at [512, 341] on button "Done" at bounding box center [499, 346] width 59 height 24
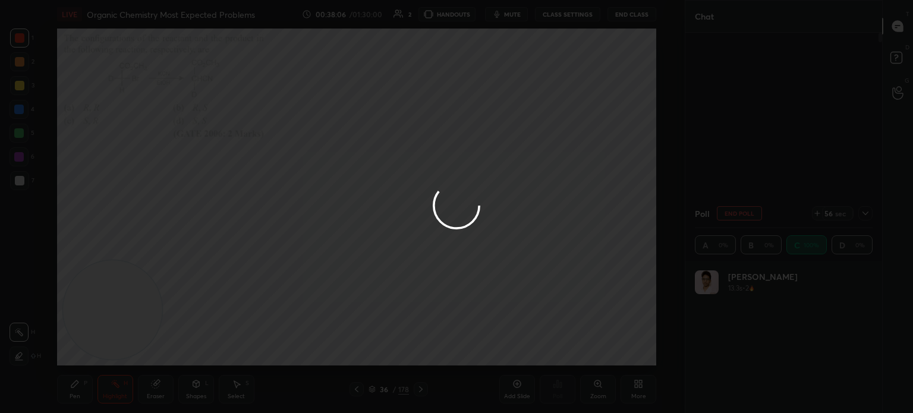
click at [510, 344] on button "Done" at bounding box center [499, 346] width 59 height 24
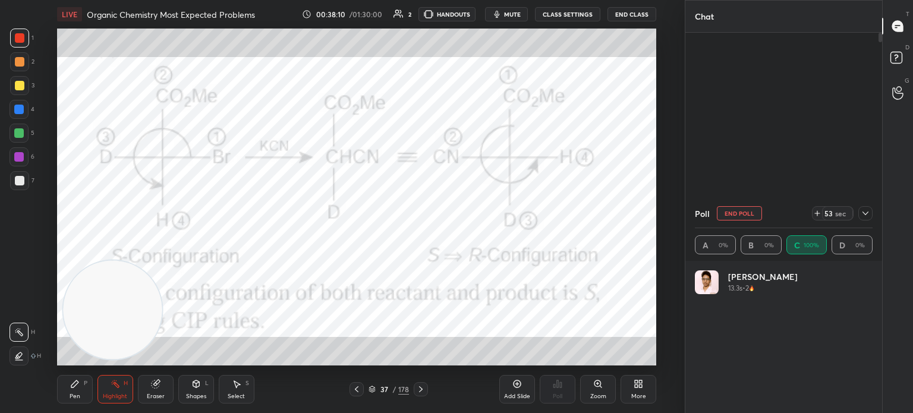
click at [89, 385] on div "Pen P" at bounding box center [75, 389] width 36 height 29
click at [84, 392] on div "Pen P" at bounding box center [75, 389] width 36 height 29
click at [357, 387] on icon at bounding box center [357, 390] width 10 height 10
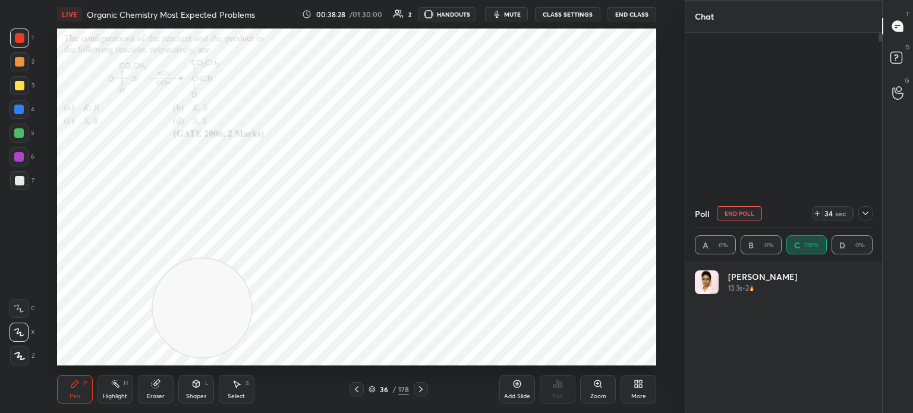
click at [420, 387] on icon at bounding box center [421, 390] width 10 height 10
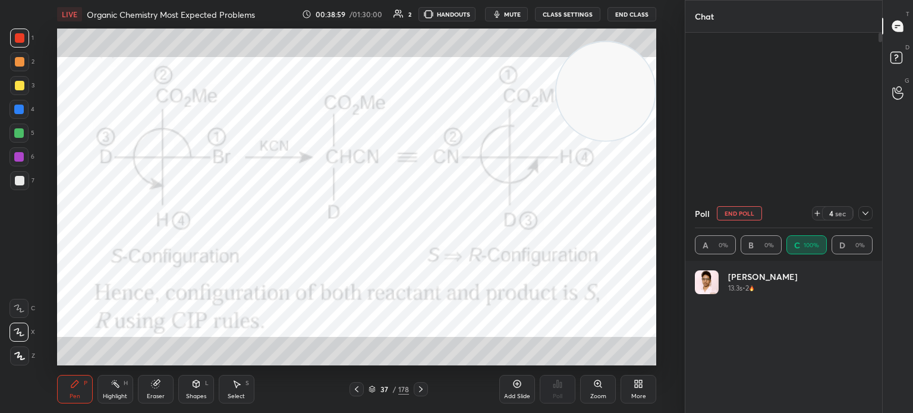
click at [457, 366] on div "Pen P Highlight H Eraser Shapes L Select S 37 / 178 Add Slide Poll Zoom More" at bounding box center [356, 390] width 599 height 48
click at [427, 385] on div at bounding box center [421, 389] width 14 height 14
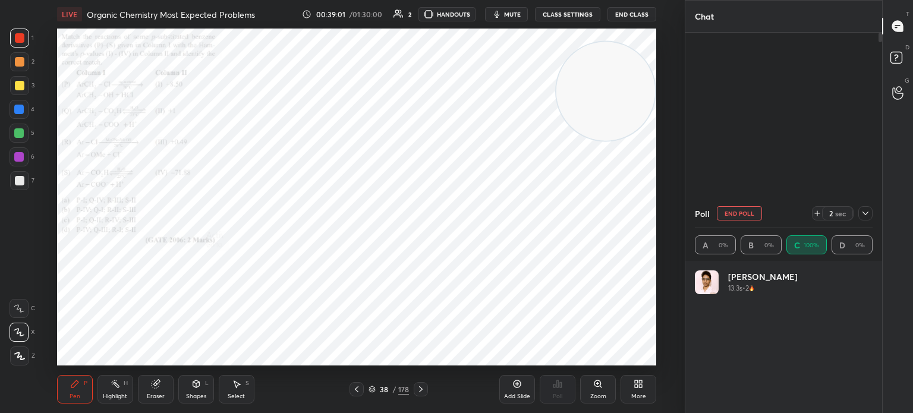
click at [423, 387] on icon at bounding box center [421, 390] width 10 height 10
click at [356, 384] on div at bounding box center [357, 389] width 14 height 14
click at [420, 408] on div "Pen P Highlight H Eraser Shapes L Select S 38 / 178 Add Slide Poll Zoom More" at bounding box center [356, 390] width 599 height 48
click at [423, 392] on icon at bounding box center [421, 390] width 10 height 10
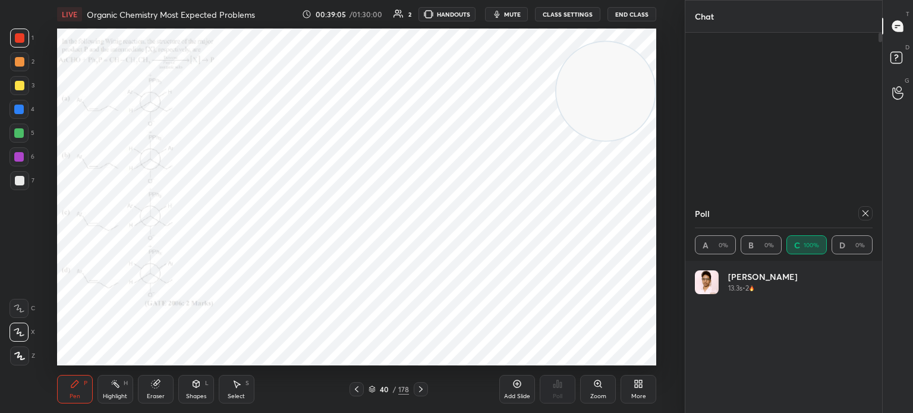
click at [423, 389] on icon at bounding box center [421, 390] width 10 height 10
click at [417, 392] on icon at bounding box center [421, 390] width 10 height 10
click at [426, 389] on div at bounding box center [421, 389] width 14 height 14
click at [426, 390] on div at bounding box center [421, 389] width 14 height 14
click at [425, 389] on icon at bounding box center [421, 390] width 10 height 10
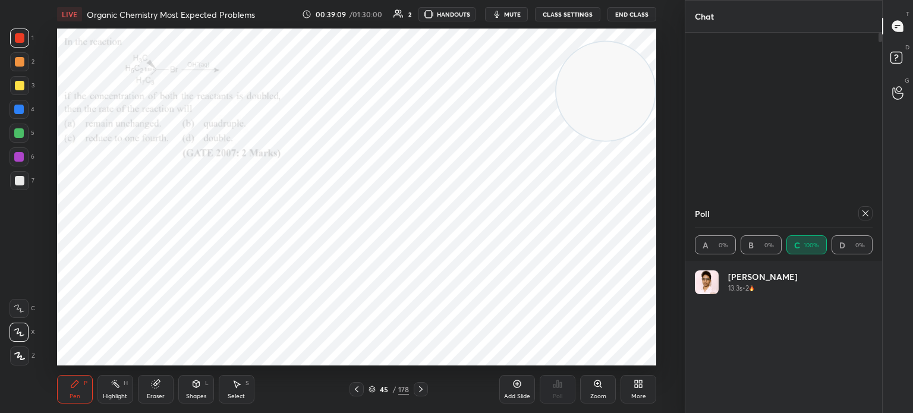
click at [426, 391] on div at bounding box center [421, 389] width 14 height 14
click at [428, 390] on div "46 / 178" at bounding box center [388, 389] width 221 height 14
click at [424, 391] on icon at bounding box center [421, 390] width 10 height 10
click at [425, 389] on icon at bounding box center [421, 390] width 10 height 10
click at [426, 389] on div at bounding box center [421, 389] width 14 height 14
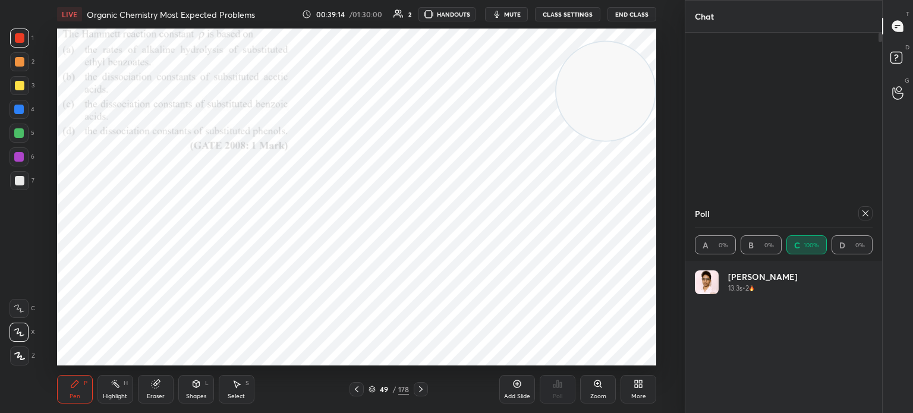
click at [426, 388] on div at bounding box center [421, 389] width 14 height 14
click at [426, 386] on div at bounding box center [421, 389] width 14 height 14
click at [426, 387] on div at bounding box center [421, 389] width 14 height 14
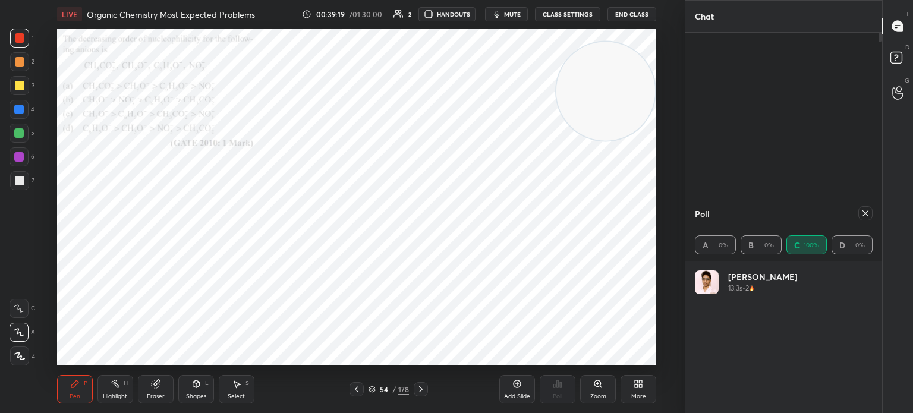
click at [352, 382] on div at bounding box center [357, 389] width 14 height 14
click at [596, 379] on icon at bounding box center [598, 384] width 10 height 10
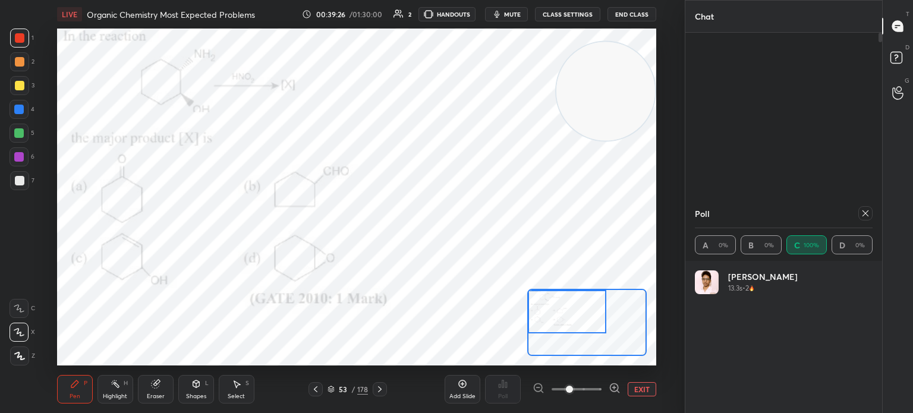
click at [859, 212] on div at bounding box center [866, 213] width 14 height 14
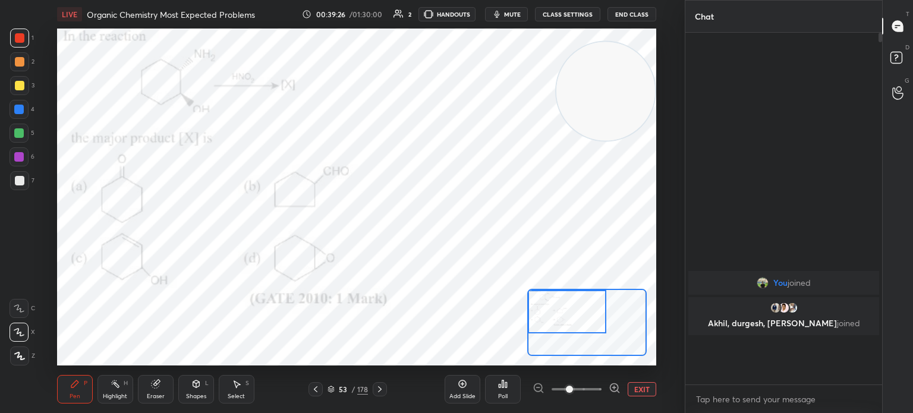
scroll to position [248, 193]
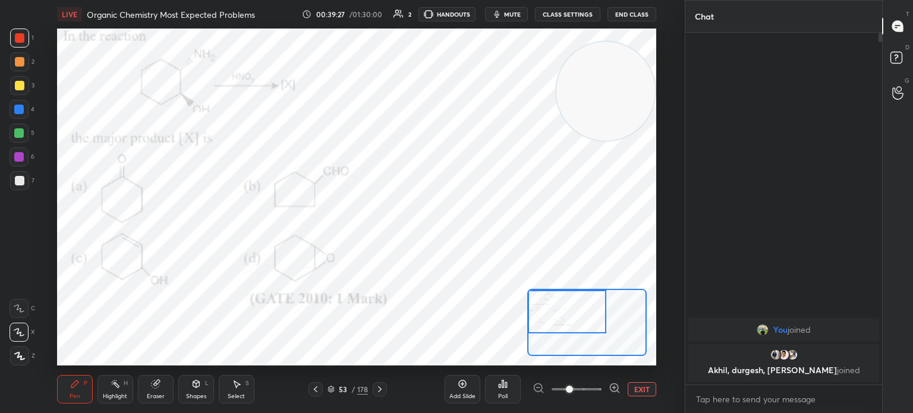
click at [496, 401] on div "Poll" at bounding box center [503, 389] width 36 height 29
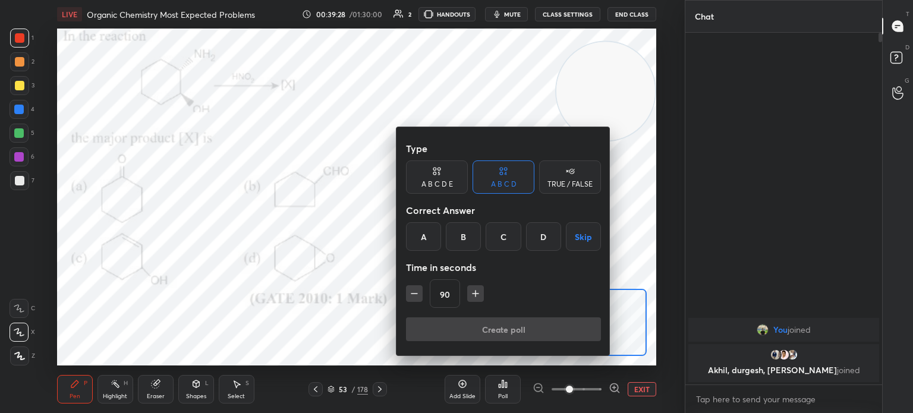
click at [459, 235] on div "B" at bounding box center [463, 236] width 35 height 29
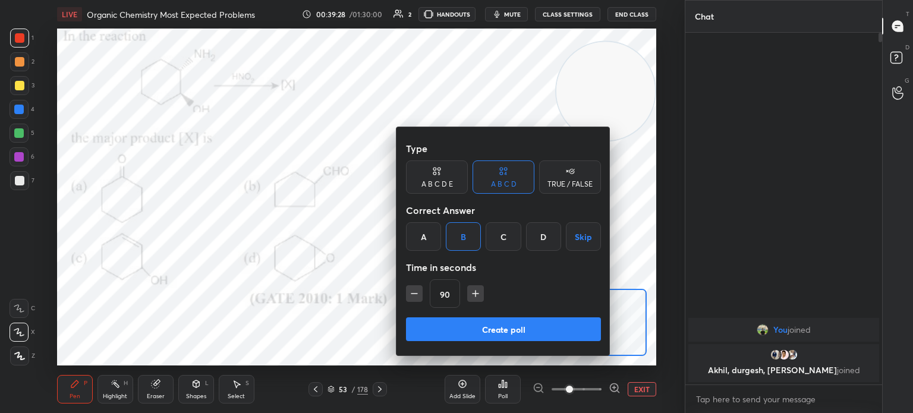
click at [457, 333] on button "Create poll" at bounding box center [503, 329] width 195 height 24
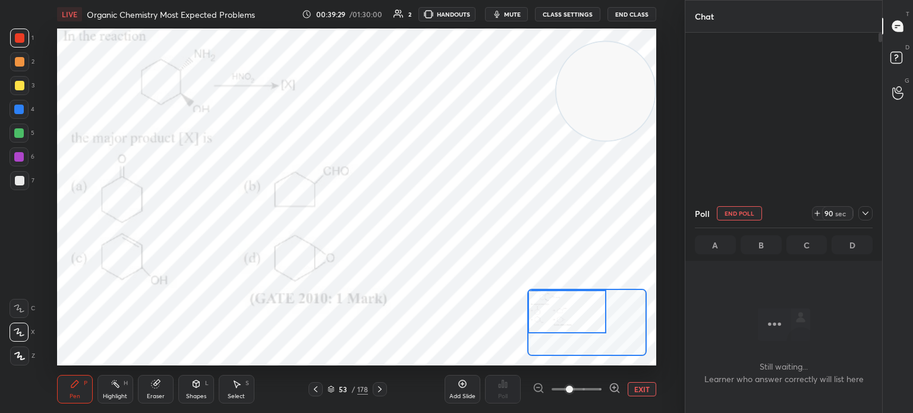
scroll to position [188, 193]
click at [144, 385] on div "Eraser" at bounding box center [156, 389] width 36 height 29
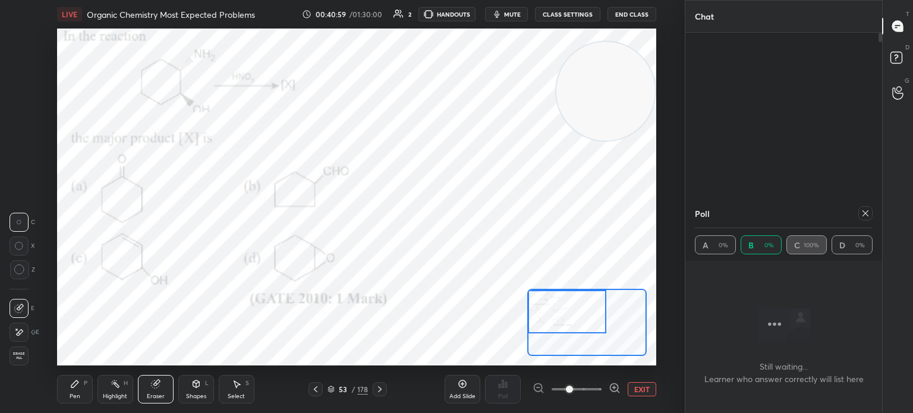
click at [155, 380] on icon at bounding box center [156, 384] width 10 height 10
click at [76, 390] on div "Pen P" at bounding box center [75, 389] width 36 height 29
click at [80, 383] on div "Pen P" at bounding box center [75, 389] width 36 height 29
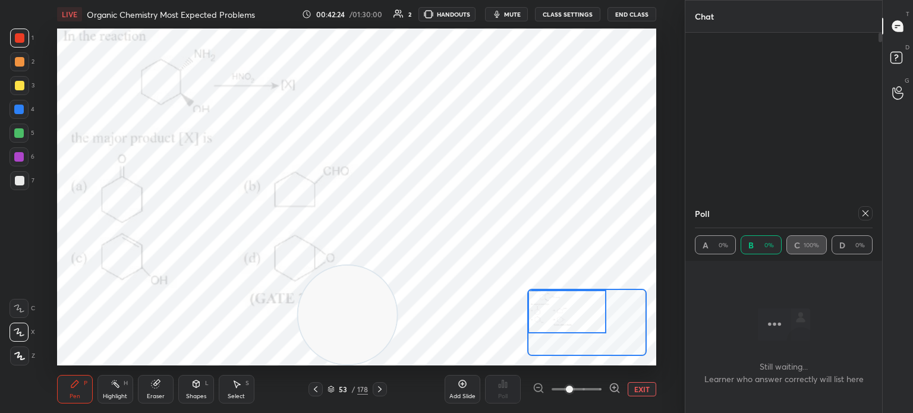
click at [862, 209] on icon at bounding box center [866, 214] width 10 height 10
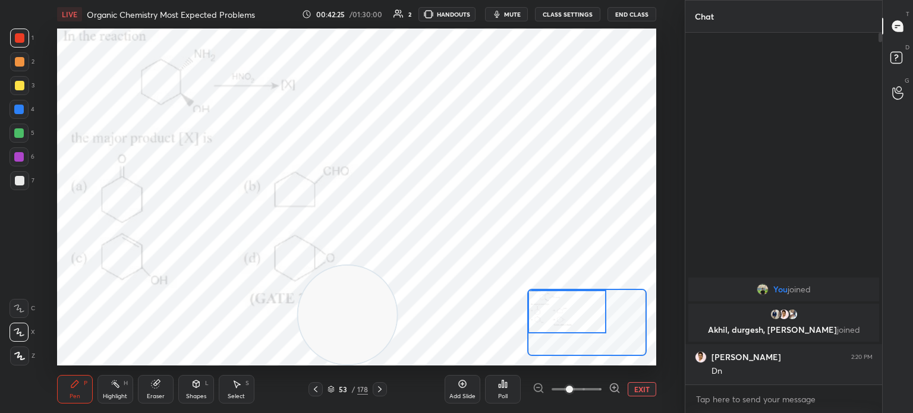
scroll to position [250, 193]
click at [382, 384] on div at bounding box center [380, 389] width 14 height 14
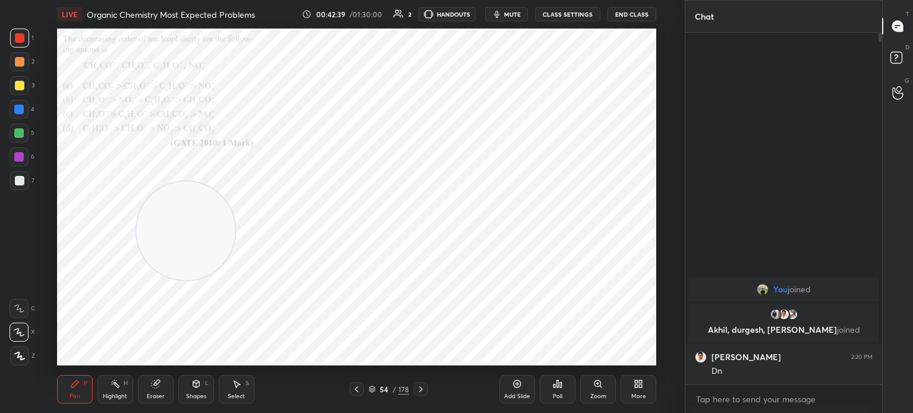
click at [417, 388] on icon at bounding box center [421, 390] width 10 height 10
click at [424, 385] on icon at bounding box center [421, 390] width 10 height 10
click at [425, 390] on icon at bounding box center [421, 390] width 10 height 10
click at [423, 388] on icon at bounding box center [421, 390] width 10 height 10
click at [423, 387] on icon at bounding box center [421, 390] width 10 height 10
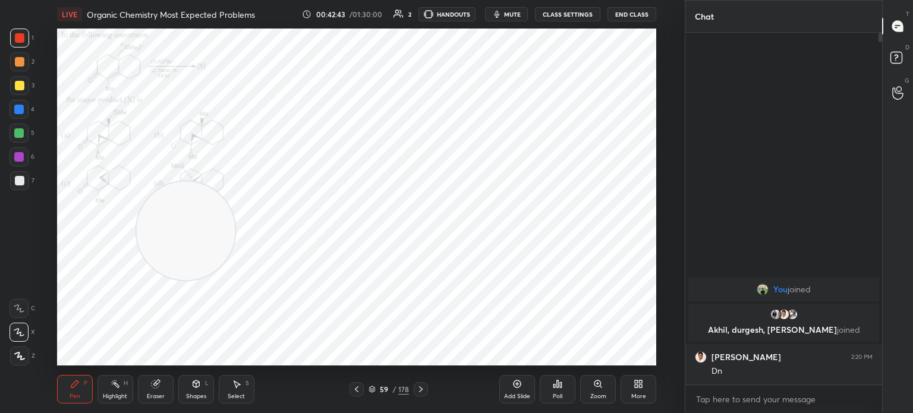
click at [422, 387] on icon at bounding box center [421, 390] width 10 height 10
click at [423, 387] on icon at bounding box center [421, 390] width 10 height 10
click at [595, 388] on icon at bounding box center [598, 384] width 10 height 10
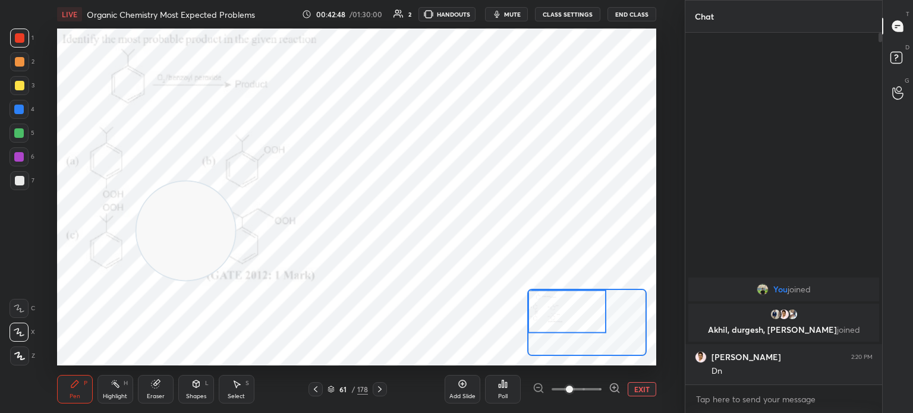
click at [573, 393] on span at bounding box center [569, 389] width 7 height 7
click at [509, 389] on div "Poll" at bounding box center [503, 389] width 36 height 29
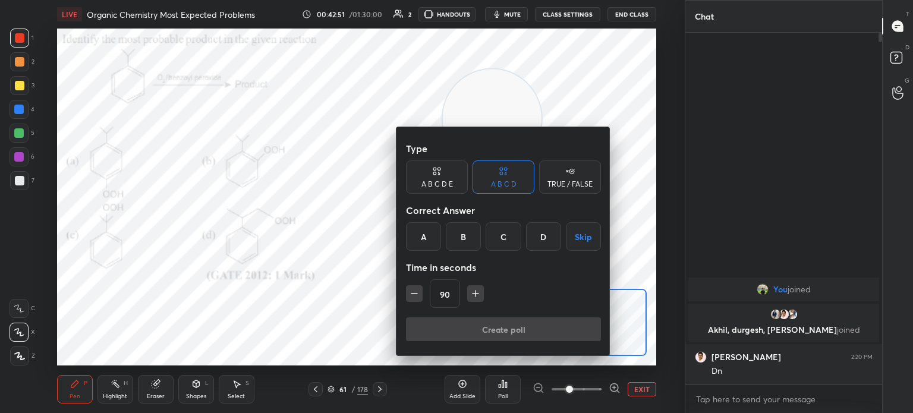
click at [511, 235] on div "C" at bounding box center [503, 236] width 35 height 29
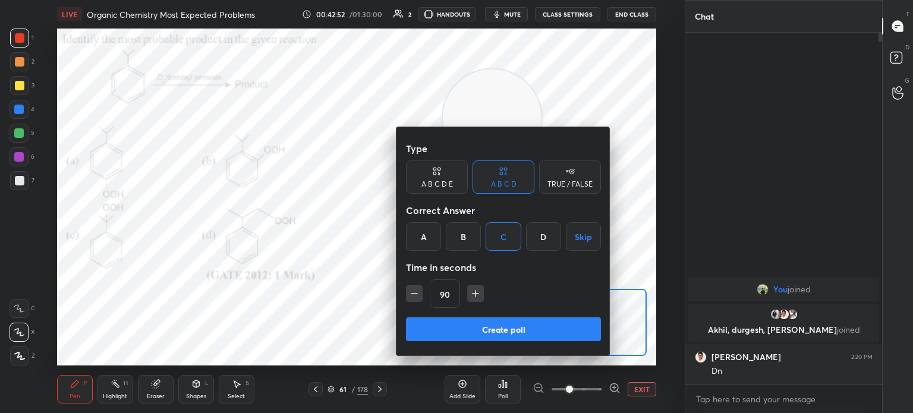
click at [493, 335] on button "Create poll" at bounding box center [503, 329] width 195 height 24
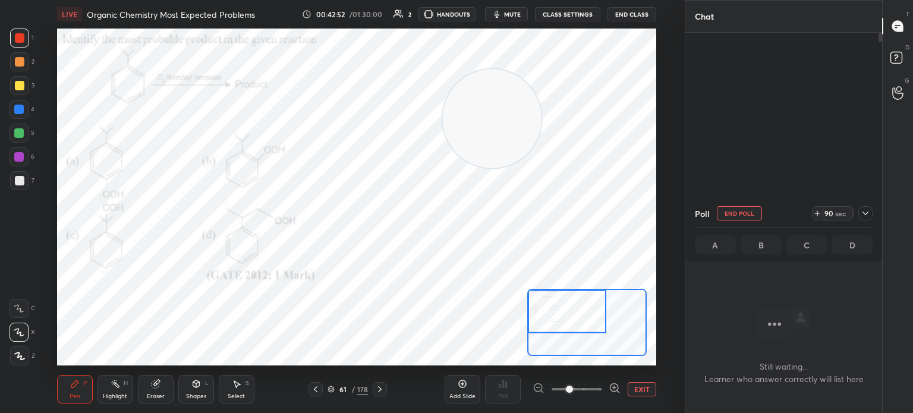
scroll to position [188, 193]
click at [863, 212] on icon at bounding box center [866, 214] width 10 height 10
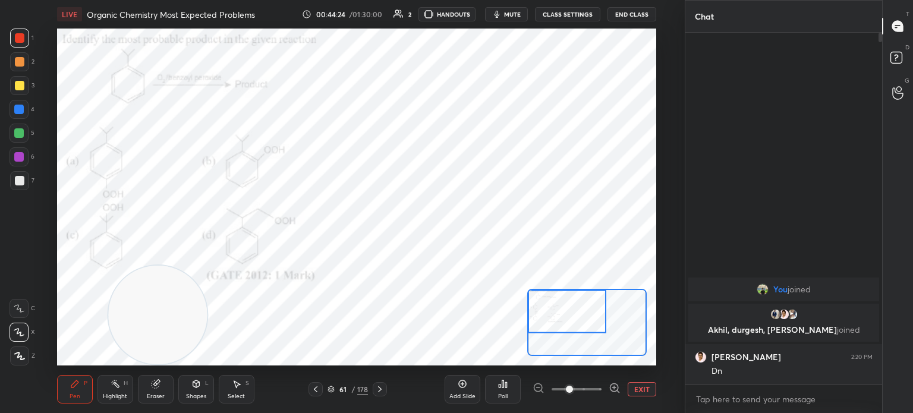
scroll to position [250, 193]
click at [20, 110] on div at bounding box center [19, 110] width 10 height 10
click at [23, 111] on div at bounding box center [19, 110] width 10 height 10
click at [113, 411] on div "Pen P Highlight H Eraser Shapes L Select S 61 / 178 Add Slide Poll EXIT" at bounding box center [356, 390] width 599 height 48
click at [118, 400] on div "Highlight" at bounding box center [115, 397] width 24 height 6
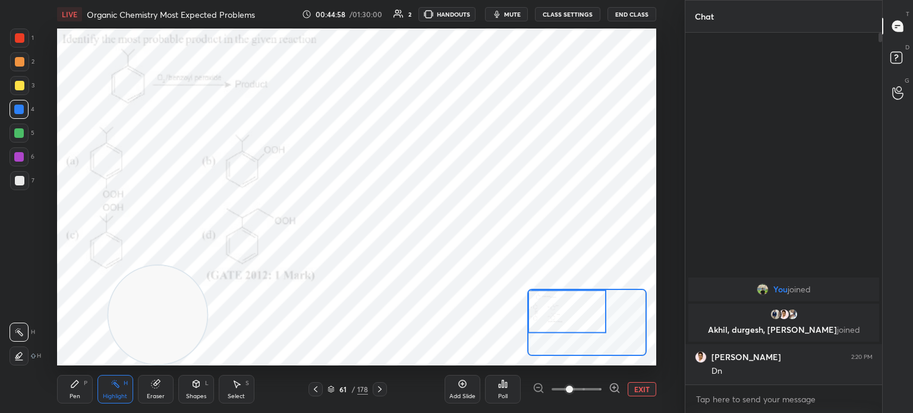
click at [78, 399] on div "Pen" at bounding box center [75, 397] width 11 height 6
click at [77, 388] on icon at bounding box center [75, 384] width 10 height 10
click at [19, 43] on div at bounding box center [19, 38] width 19 height 19
click at [24, 45] on div at bounding box center [19, 38] width 19 height 19
click at [385, 392] on div at bounding box center [380, 389] width 14 height 14
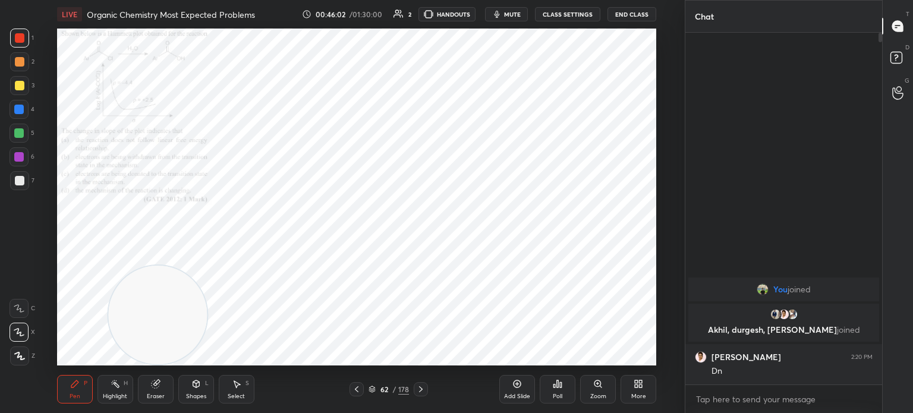
click at [419, 389] on icon at bounding box center [421, 390] width 10 height 10
click at [421, 388] on icon at bounding box center [421, 390] width 10 height 10
click at [421, 395] on div at bounding box center [421, 389] width 14 height 14
click at [422, 397] on div "Pen P Highlight H Eraser Shapes L Select S 65 / 178 Add Slide Poll Zoom More" at bounding box center [356, 390] width 599 height 48
click at [420, 392] on icon at bounding box center [421, 389] width 4 height 6
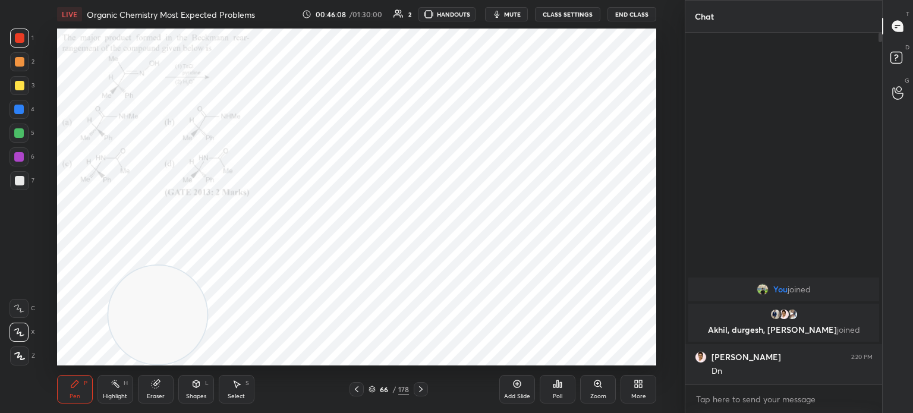
click at [586, 389] on div "Zoom" at bounding box center [598, 389] width 36 height 29
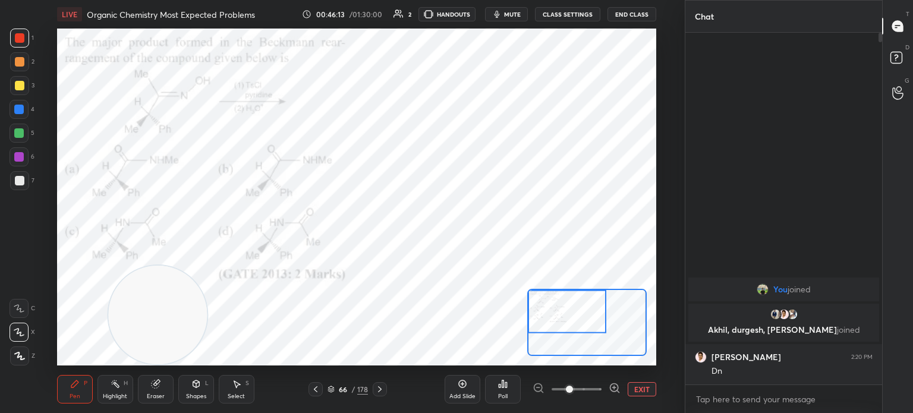
click at [511, 393] on div "Poll" at bounding box center [503, 389] width 36 height 29
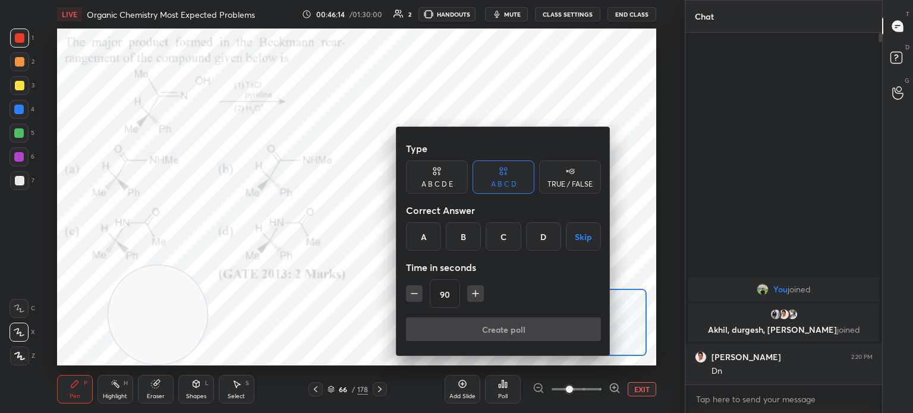
click at [536, 240] on div "D" at bounding box center [543, 236] width 35 height 29
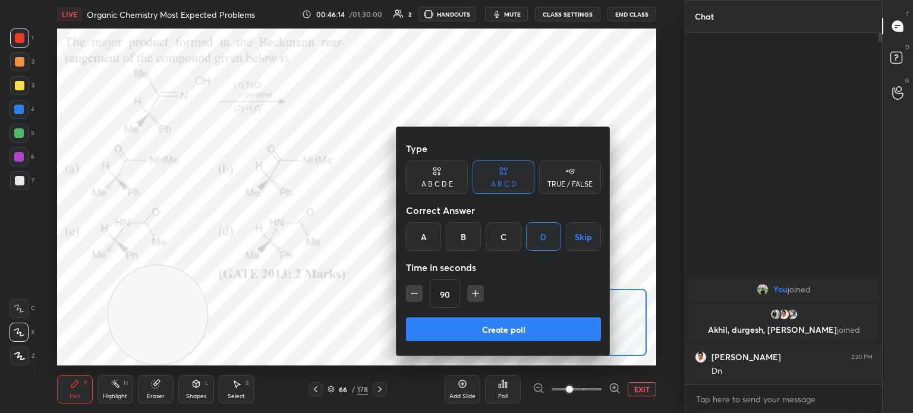
click at [497, 324] on button "Create poll" at bounding box center [503, 329] width 195 height 24
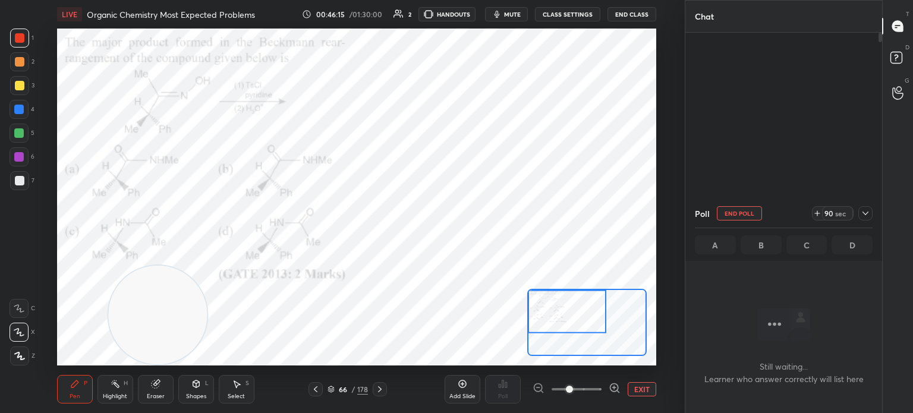
scroll to position [188, 193]
click at [21, 43] on div at bounding box center [19, 38] width 19 height 19
click at [17, 40] on div at bounding box center [20, 38] width 10 height 10
click at [152, 394] on div "Eraser" at bounding box center [156, 397] width 18 height 6
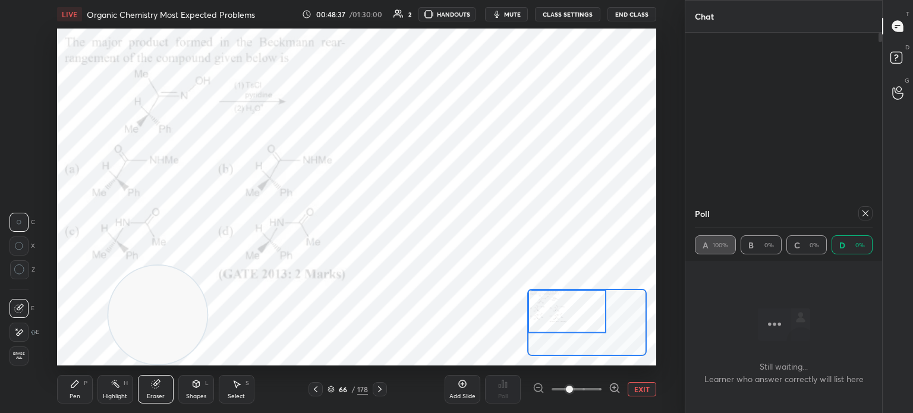
click at [158, 391] on div "Eraser" at bounding box center [156, 389] width 36 height 29
click at [64, 394] on div "Pen P" at bounding box center [75, 389] width 36 height 29
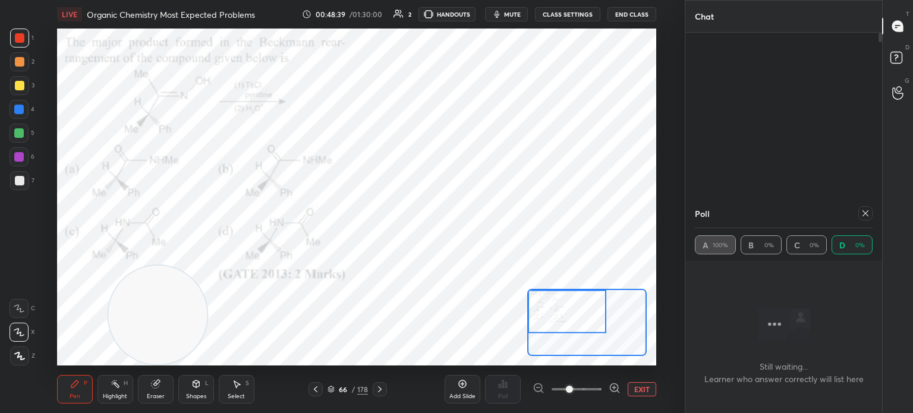
click at [71, 389] on div "Pen P" at bounding box center [75, 389] width 36 height 29
click at [48, 385] on div "LIVE Organic Chemistry Most Expected Problems 00:48:41 / 01:30:00 2 HANDOUTS mu…" at bounding box center [356, 206] width 637 height 413
click at [61, 386] on div "Pen P" at bounding box center [75, 389] width 36 height 29
click at [71, 387] on icon at bounding box center [74, 384] width 7 height 7
click at [164, 388] on div "Eraser" at bounding box center [156, 389] width 36 height 29
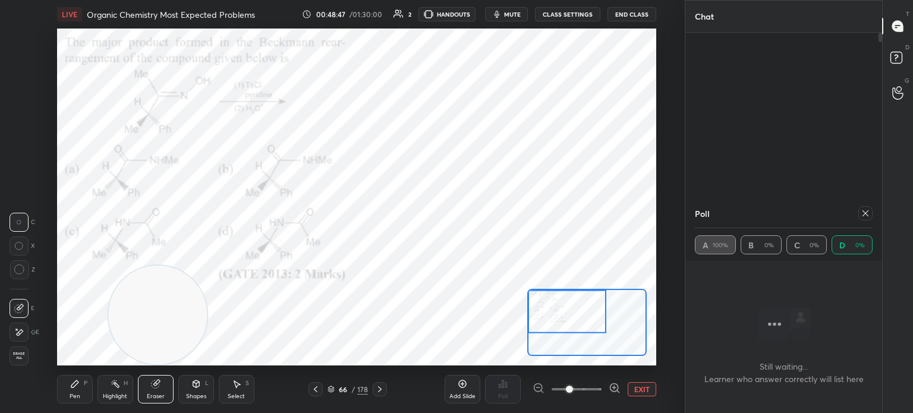
click at [83, 401] on div "Pen P" at bounding box center [75, 389] width 36 height 29
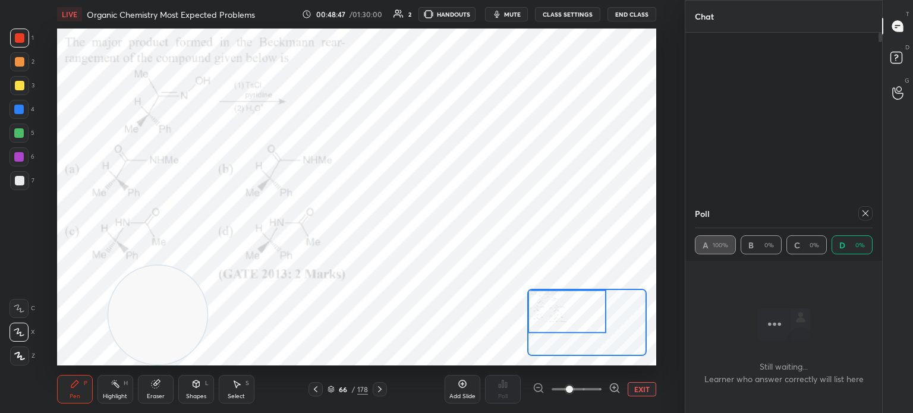
click at [89, 401] on div "Pen P" at bounding box center [75, 389] width 36 height 29
click at [117, 398] on div "Highlight" at bounding box center [115, 397] width 24 height 6
click at [875, 213] on div "Poll A 100% B 0% C 0% D 0%" at bounding box center [784, 230] width 197 height 62
click at [870, 214] on icon at bounding box center [866, 214] width 10 height 10
type textarea "x"
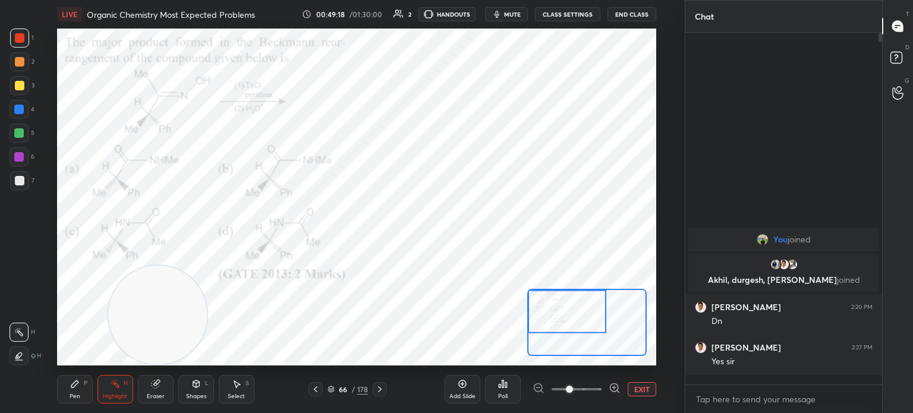
scroll to position [250, 193]
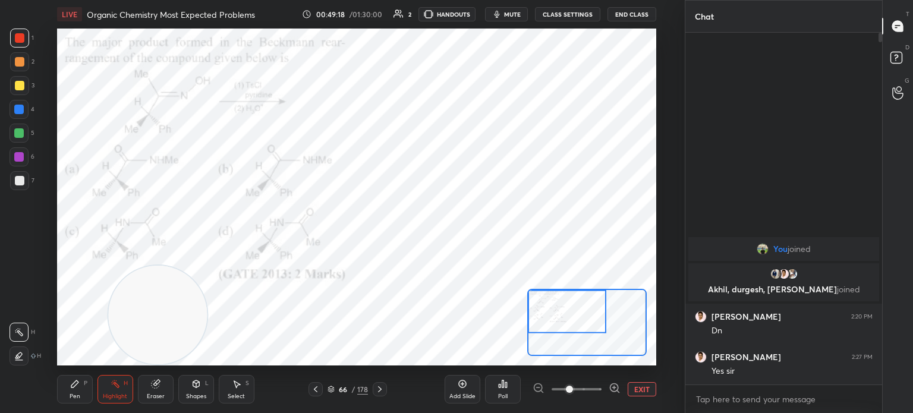
click at [79, 389] on div "Pen P" at bounding box center [75, 389] width 36 height 29
click at [82, 385] on div "Pen P" at bounding box center [75, 389] width 36 height 29
click at [385, 392] on div at bounding box center [380, 389] width 14 height 14
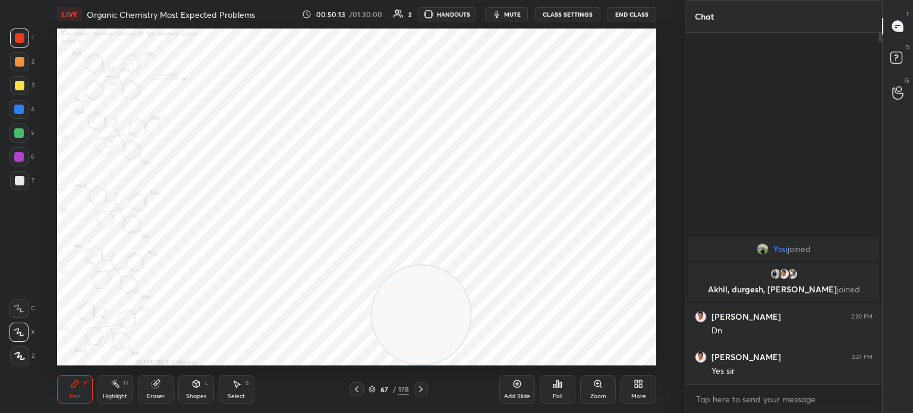
click at [420, 392] on icon at bounding box center [421, 390] width 10 height 10
click at [426, 391] on div at bounding box center [421, 389] width 14 height 14
click at [597, 388] on icon at bounding box center [598, 384] width 10 height 10
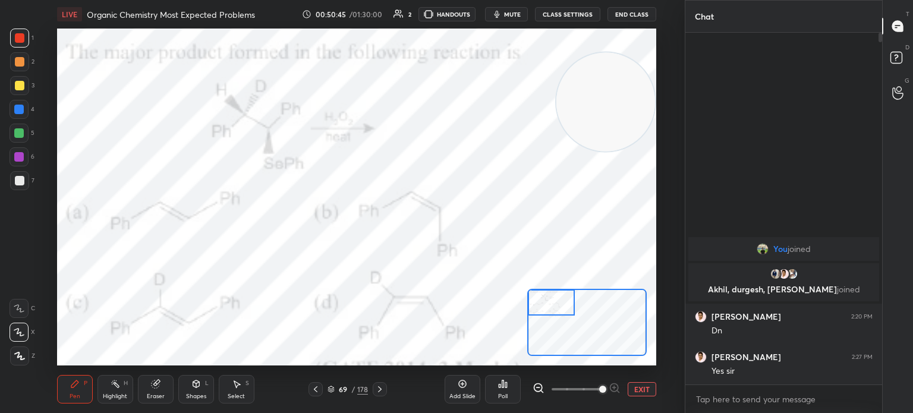
click at [518, 389] on div "Poll" at bounding box center [503, 389] width 36 height 29
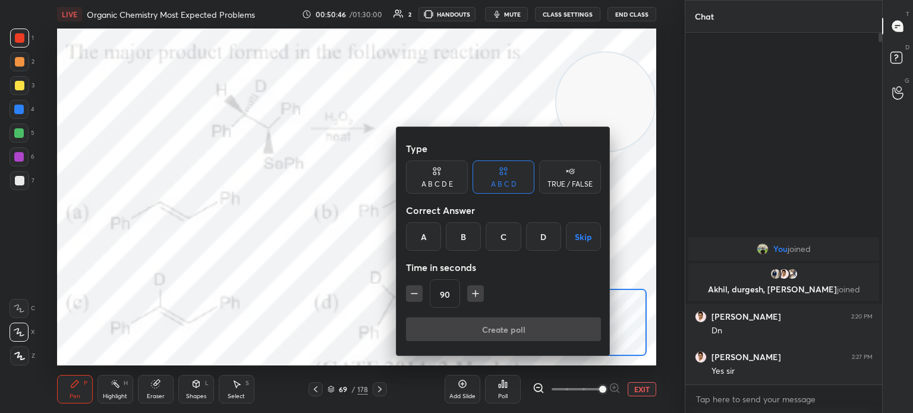
click at [504, 240] on div "C" at bounding box center [503, 236] width 35 height 29
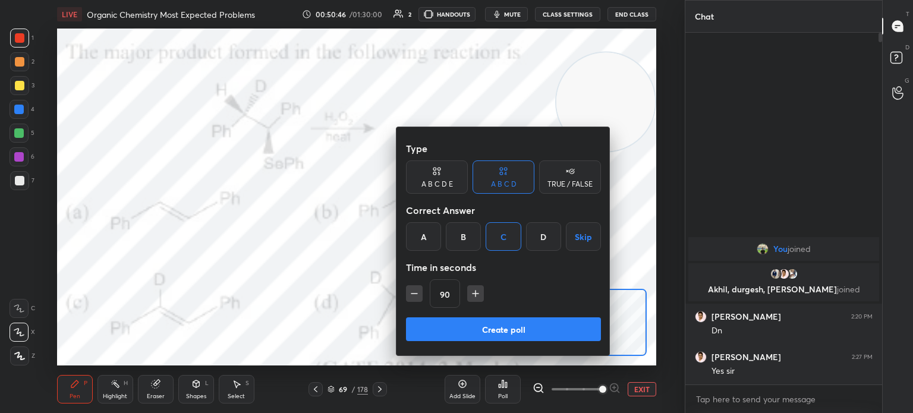
click at [476, 301] on button "button" at bounding box center [475, 293] width 17 height 17
type input "105"
click at [481, 304] on div "105" at bounding box center [503, 293] width 195 height 29
click at [492, 338] on button "Create poll" at bounding box center [503, 329] width 195 height 24
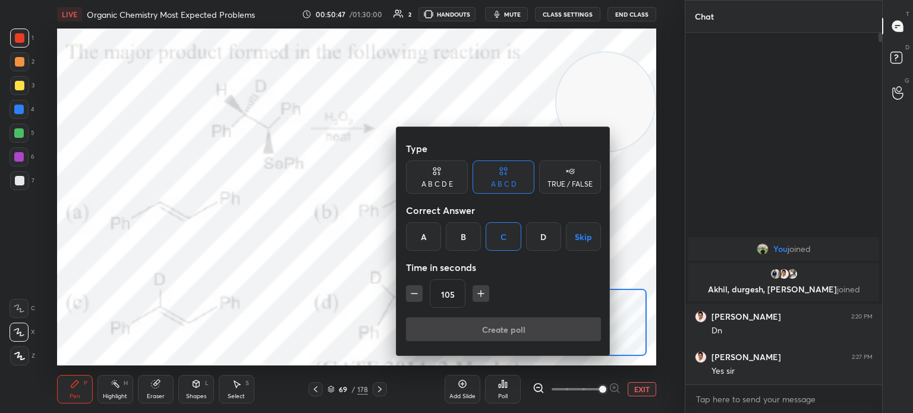
type textarea "x"
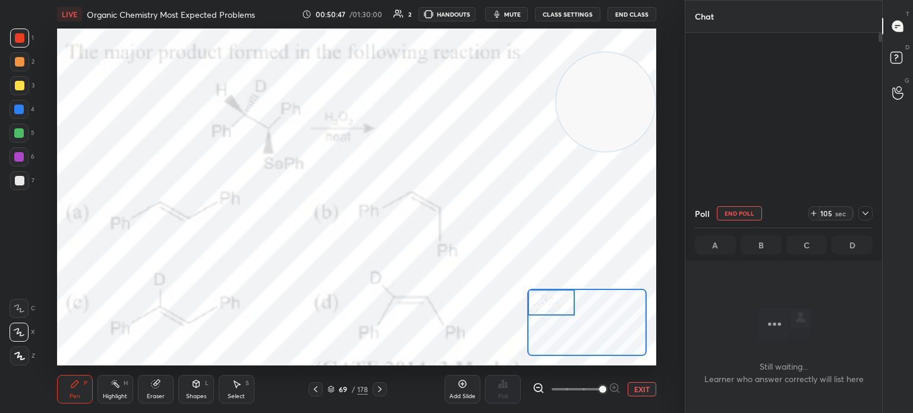
scroll to position [4, 4]
click at [522, 21] on button "mute" at bounding box center [506, 14] width 43 height 14
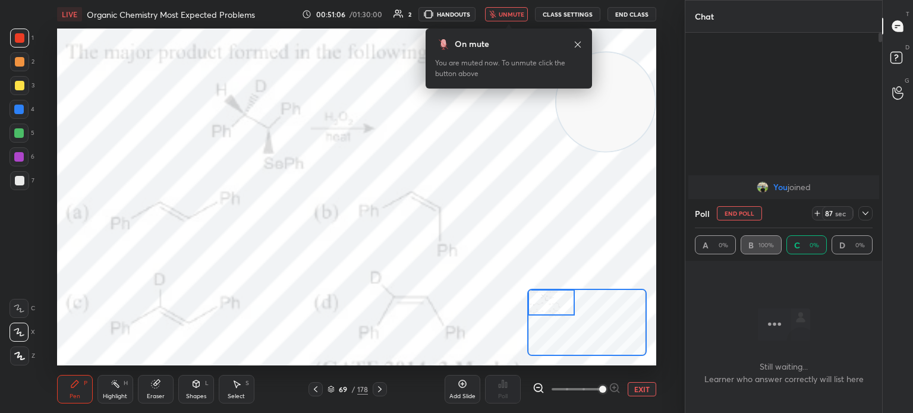
click at [578, 45] on icon at bounding box center [578, 45] width 10 height 10
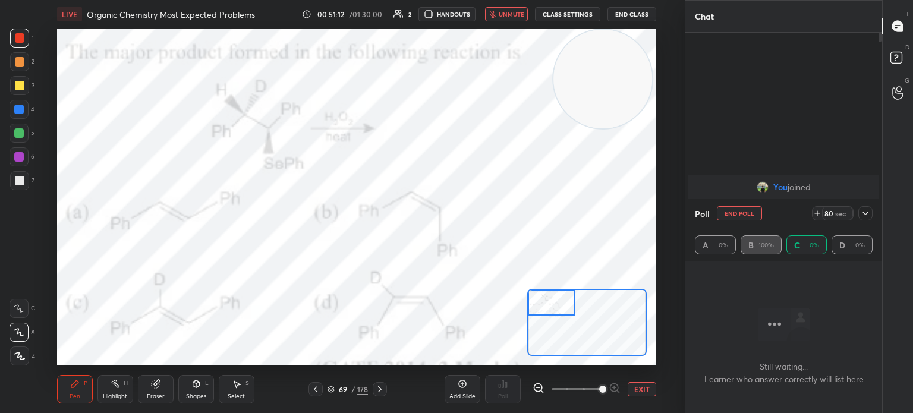
click at [164, 395] on div "Eraser" at bounding box center [156, 397] width 18 height 6
click at [169, 385] on div "Eraser" at bounding box center [156, 389] width 36 height 29
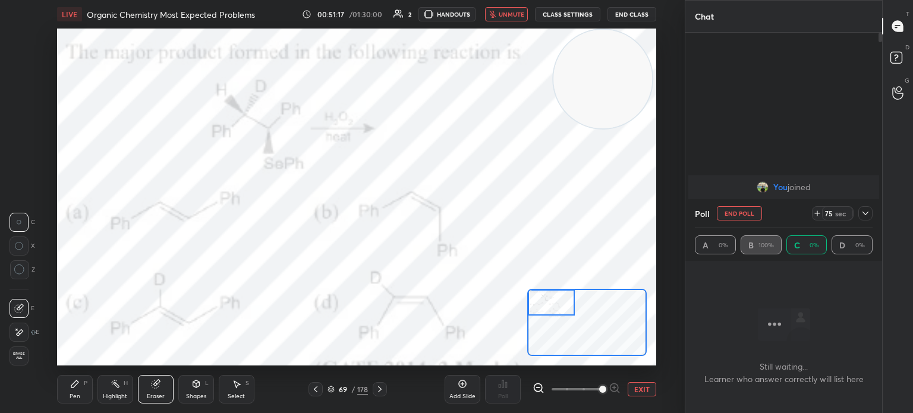
click at [511, 16] on span "unmute" at bounding box center [512, 14] width 26 height 8
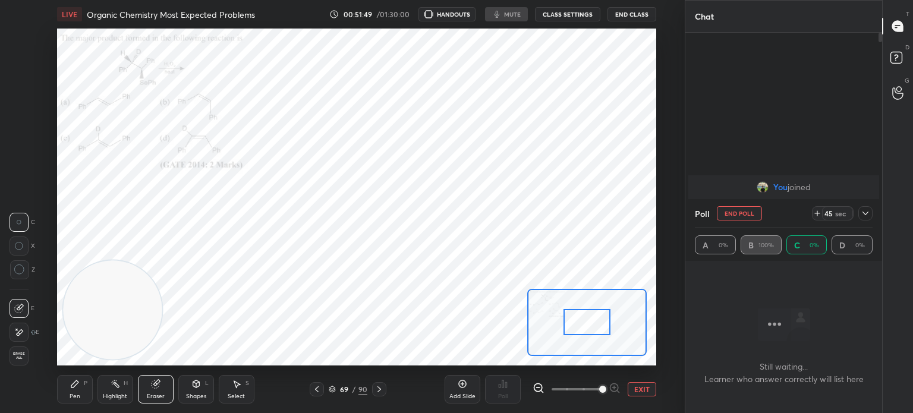
scroll to position [188, 193]
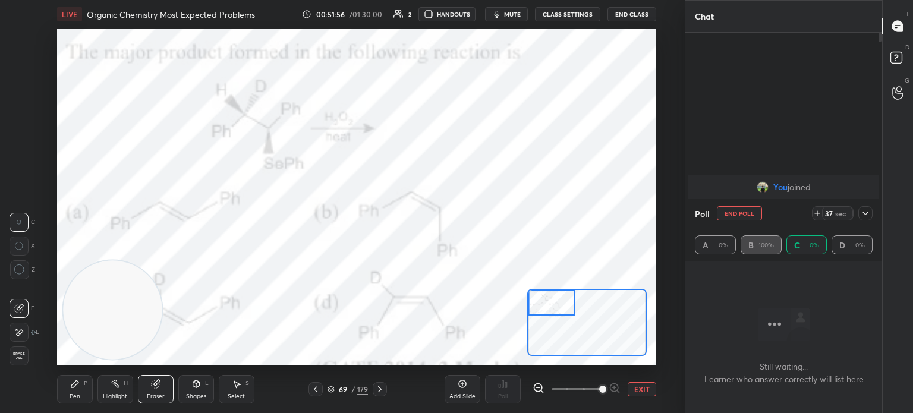
click at [647, 388] on button "EXIT" at bounding box center [642, 389] width 29 height 14
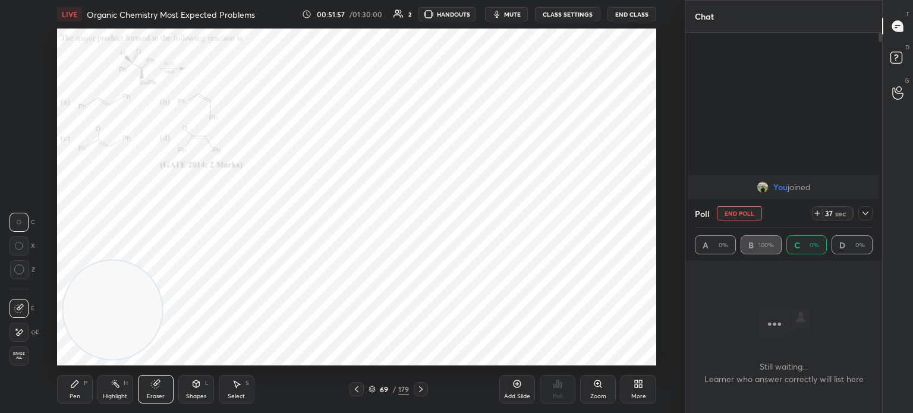
click at [639, 380] on icon at bounding box center [639, 384] width 10 height 10
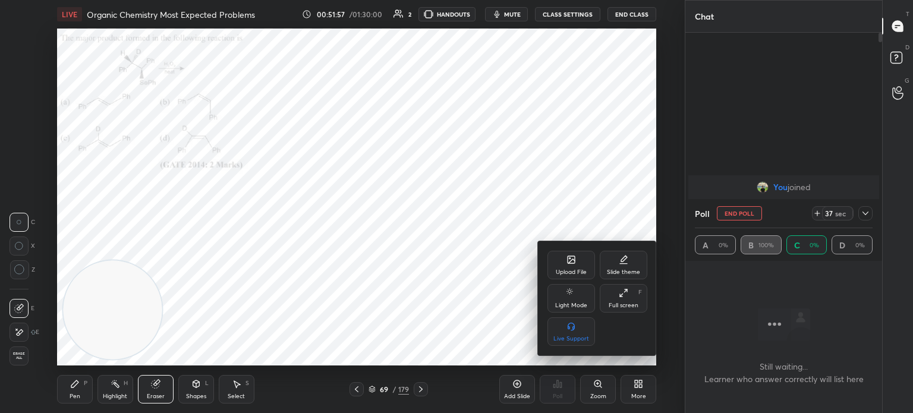
click at [575, 275] on div "Upload File" at bounding box center [571, 272] width 31 height 6
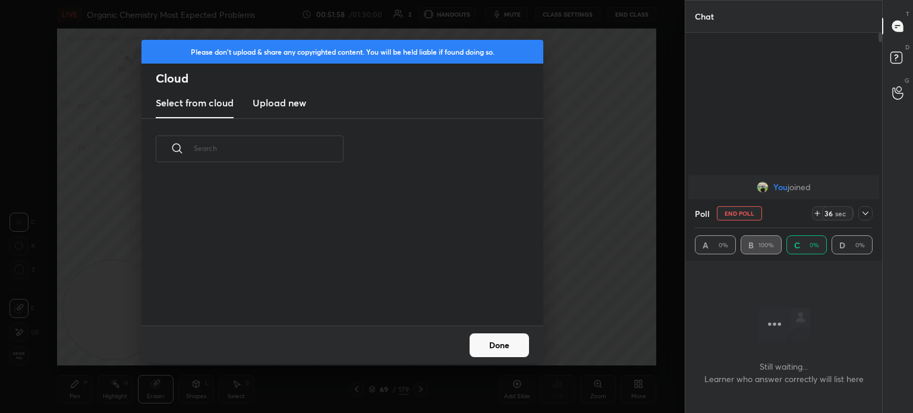
scroll to position [146, 382]
click at [290, 108] on h3 "Upload new" at bounding box center [280, 103] width 54 height 14
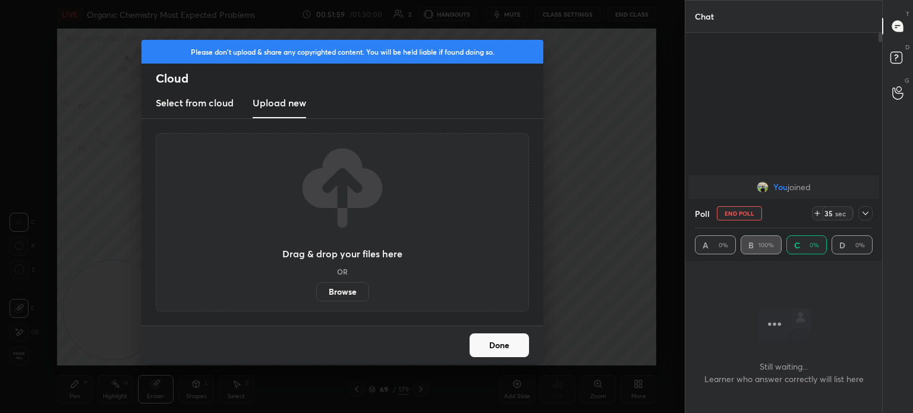
click at [335, 295] on label "Browse" at bounding box center [342, 291] width 53 height 19
click at [316, 295] on input "Browse" at bounding box center [316, 291] width 0 height 19
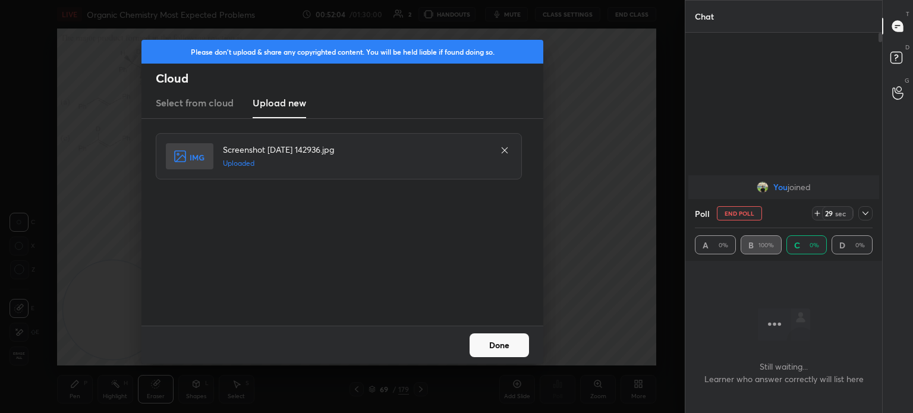
click at [499, 347] on button "Done" at bounding box center [499, 346] width 59 height 24
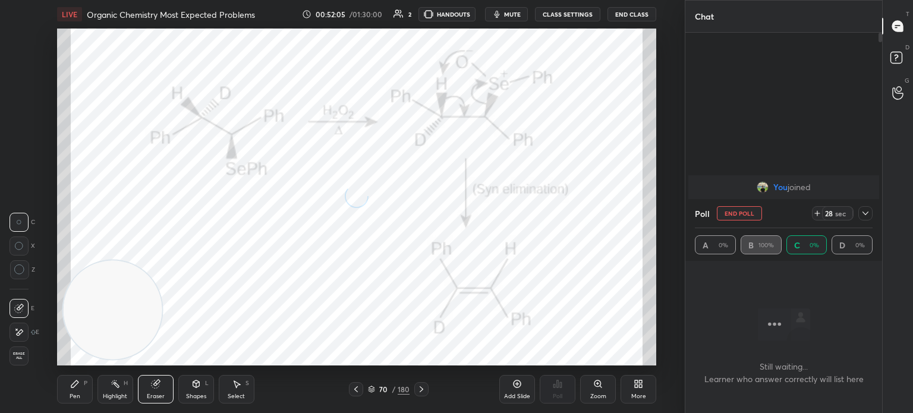
click at [861, 213] on icon at bounding box center [866, 214] width 10 height 10
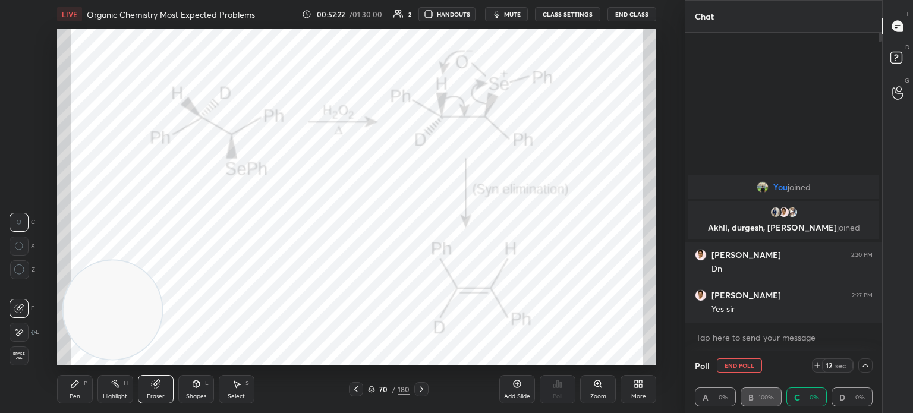
click at [120, 397] on div "Highlight" at bounding box center [115, 397] width 24 height 6
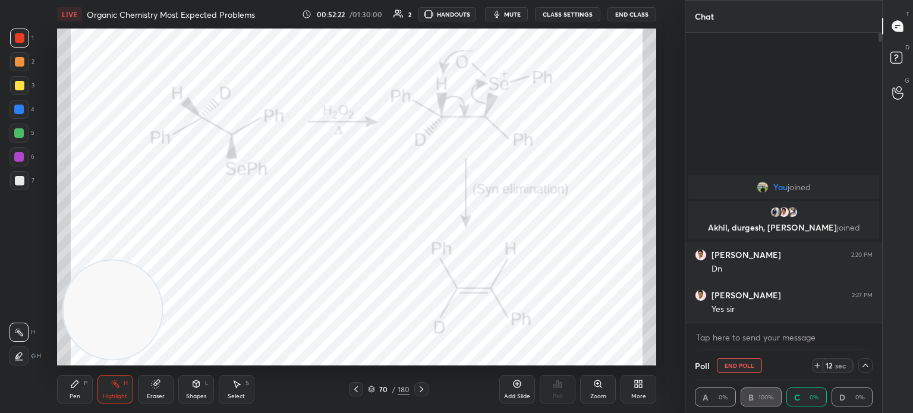
click at [114, 394] on div "Highlight" at bounding box center [115, 397] width 24 height 6
click at [869, 364] on icon at bounding box center [866, 366] width 10 height 10
type textarea "x"
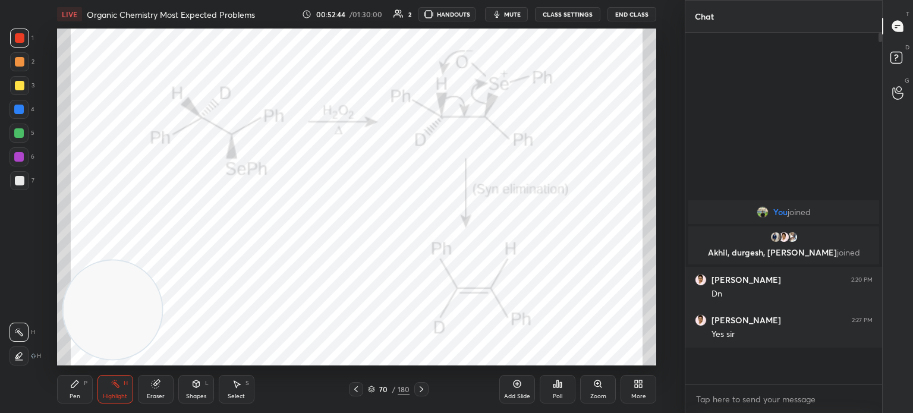
scroll to position [3, 4]
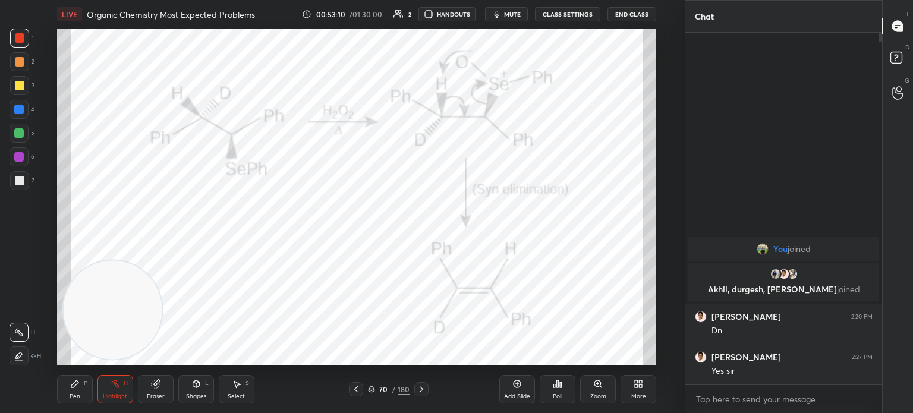
click at [88, 395] on div "Pen P" at bounding box center [75, 389] width 36 height 29
click at [87, 390] on div "Pen P" at bounding box center [75, 389] width 36 height 29
click at [110, 395] on div "Highlight" at bounding box center [115, 397] width 24 height 6
click at [120, 380] on div "Highlight H" at bounding box center [116, 389] width 36 height 29
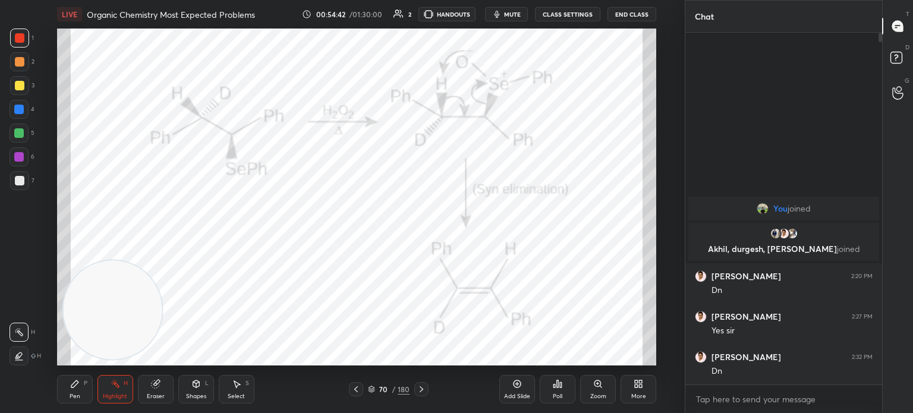
click at [418, 386] on icon at bounding box center [422, 390] width 10 height 10
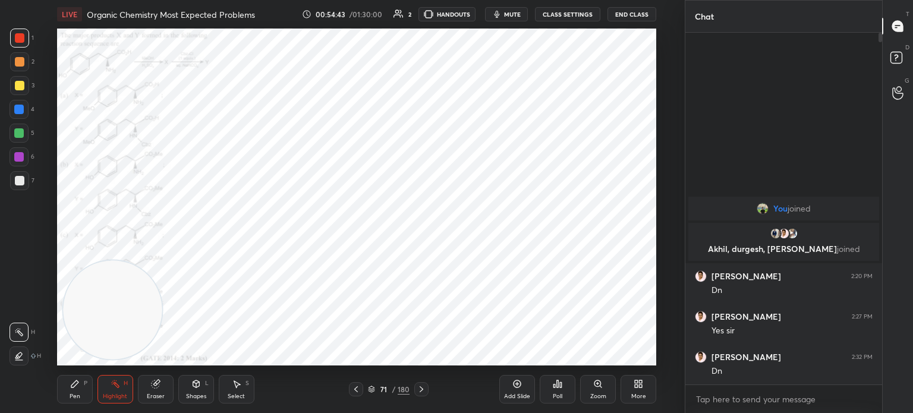
click at [425, 386] on icon at bounding box center [422, 390] width 10 height 10
click at [426, 387] on icon at bounding box center [422, 390] width 10 height 10
click at [426, 388] on div at bounding box center [421, 389] width 14 height 14
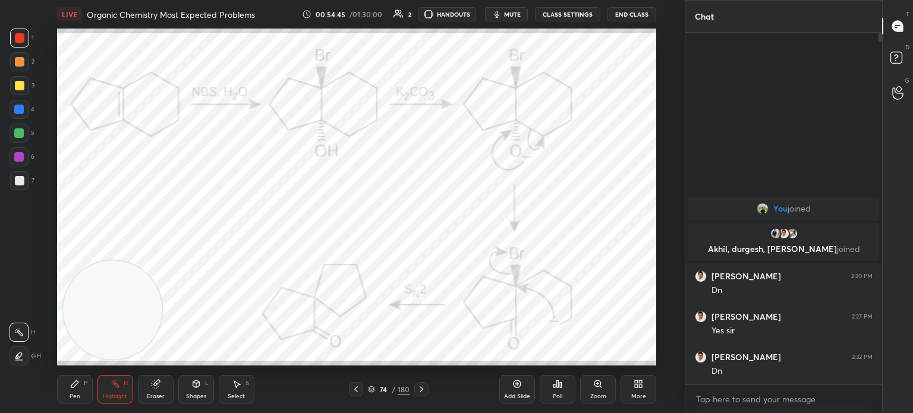
click at [375, 374] on div "Pen P Highlight H Eraser Shapes L Select S 74 / 180 Add Slide Poll Zoom More" at bounding box center [356, 390] width 599 height 48
click at [376, 373] on div "Pen P Highlight H Eraser Shapes L Select S 74 / 180 Add Slide Poll Zoom More" at bounding box center [356, 390] width 599 height 48
click at [376, 371] on div "Pen P Highlight H Eraser Shapes L Select S 74 / 180 Add Slide Poll Zoom More" at bounding box center [356, 390] width 599 height 48
click at [379, 368] on div "Pen P Highlight H Eraser Shapes L Select S 74 / 180 Add Slide Poll Zoom More" at bounding box center [356, 390] width 599 height 48
click at [360, 389] on icon at bounding box center [356, 390] width 10 height 10
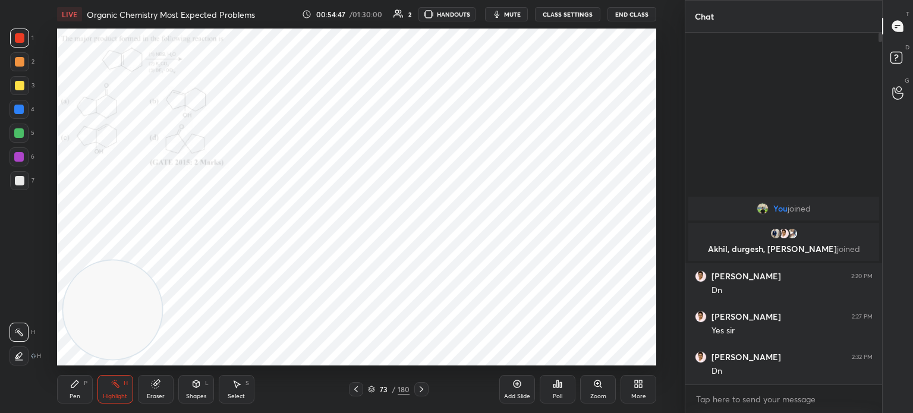
click at [354, 389] on icon at bounding box center [356, 390] width 10 height 10
click at [354, 383] on div at bounding box center [356, 389] width 14 height 14
click at [431, 389] on div "71 / 180" at bounding box center [388, 389] width 221 height 14
click at [431, 392] on div "71 / 180" at bounding box center [388, 389] width 221 height 14
click at [427, 386] on div at bounding box center [421, 389] width 14 height 14
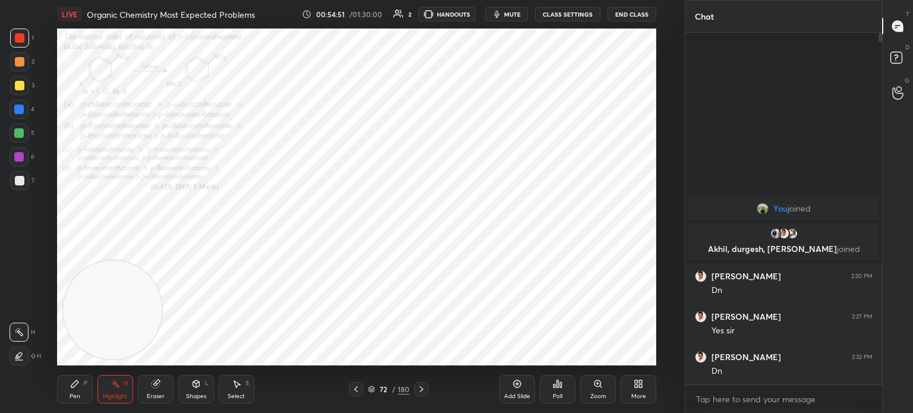
click at [426, 387] on div at bounding box center [421, 389] width 14 height 14
click at [512, 14] on span "mute" at bounding box center [512, 14] width 17 height 8
click at [561, 11] on button "CLASS SETTINGS" at bounding box center [567, 14] width 65 height 14
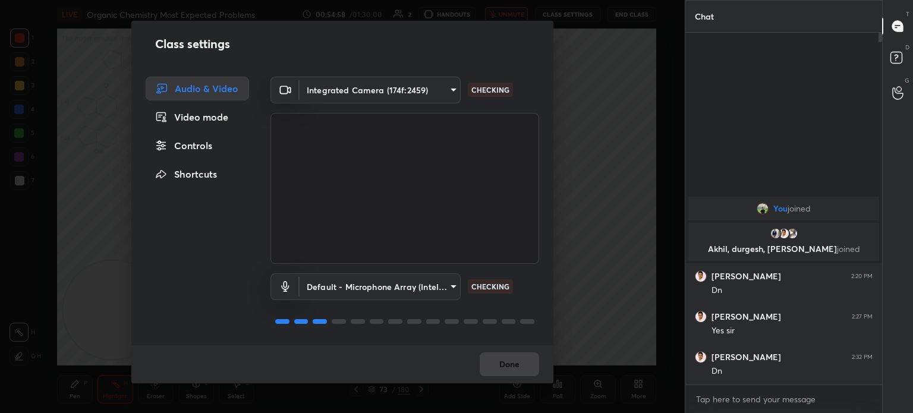
click at [427, 92] on body "1 2 3 4 5 6 7 C X Z C X Z E E Erase all H H LIVE Organic Chemistry Most Expecte…" at bounding box center [456, 206] width 913 height 413
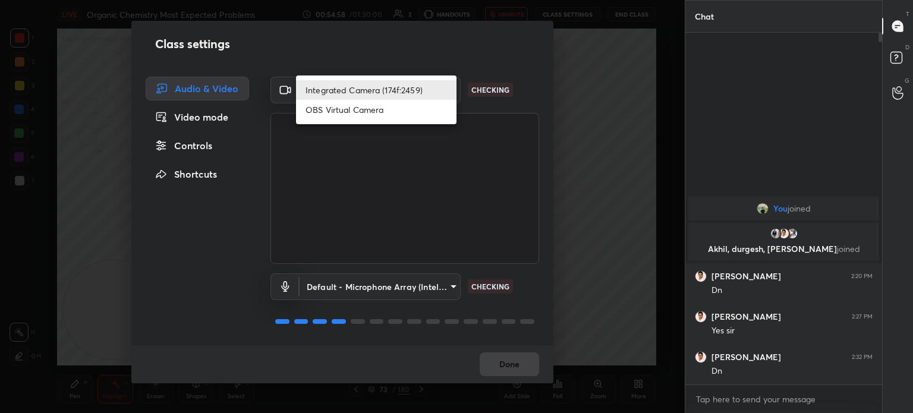
click at [428, 110] on li "OBS Virtual Camera" at bounding box center [376, 110] width 161 height 20
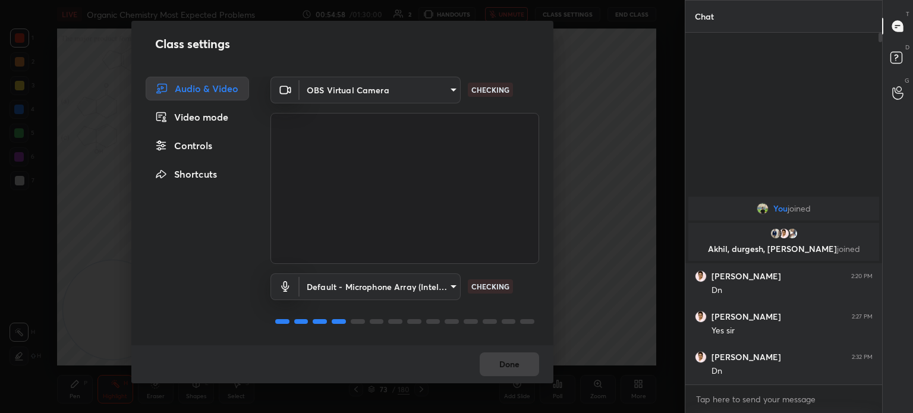
type input "68a8993dd87bda3d5b66c110c3b6a96e94b8352f026b6fb61be91fdecf3cec3e"
click at [525, 356] on button "Done" at bounding box center [509, 365] width 59 height 24
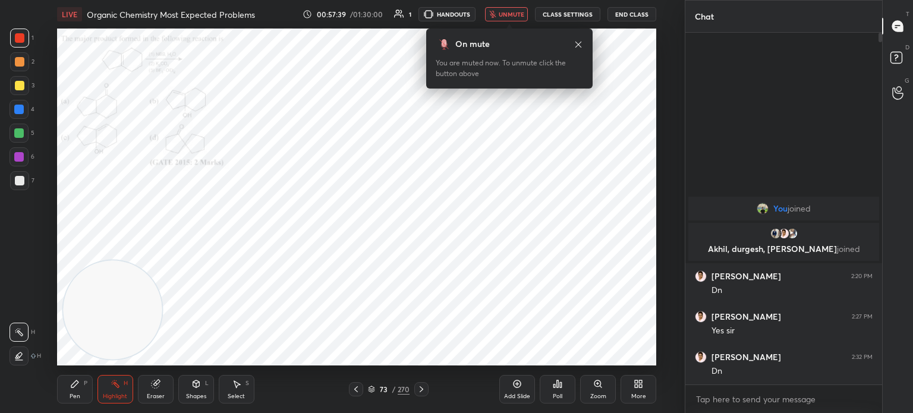
click at [580, 31] on div "On mute You are muted now. To unmute click the button above" at bounding box center [509, 59] width 166 height 60
click at [577, 40] on icon at bounding box center [579, 45] width 10 height 10
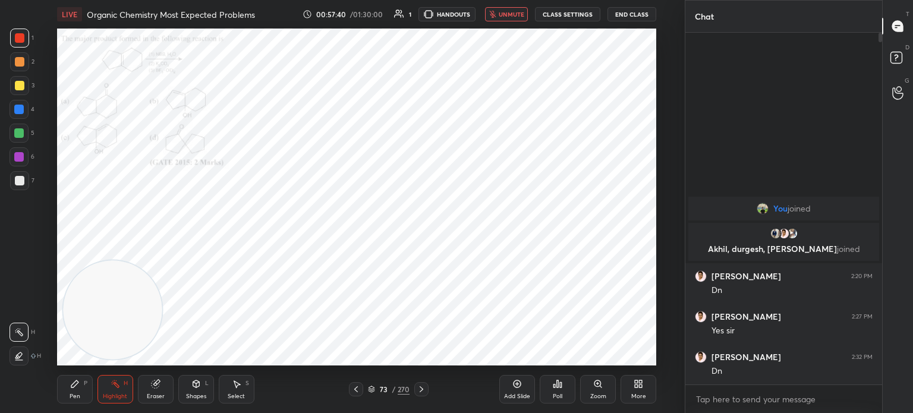
click at [565, 13] on button "CLASS SETTINGS" at bounding box center [567, 14] width 65 height 14
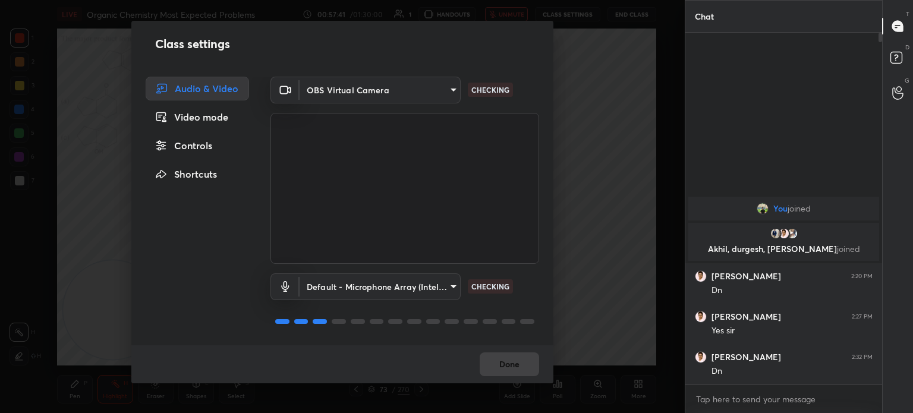
click at [423, 95] on body "1 2 3 4 5 6 7 C X Z C X Z E E Erase all H H LIVE Organic Chemistry Most Expecte…" at bounding box center [456, 206] width 913 height 413
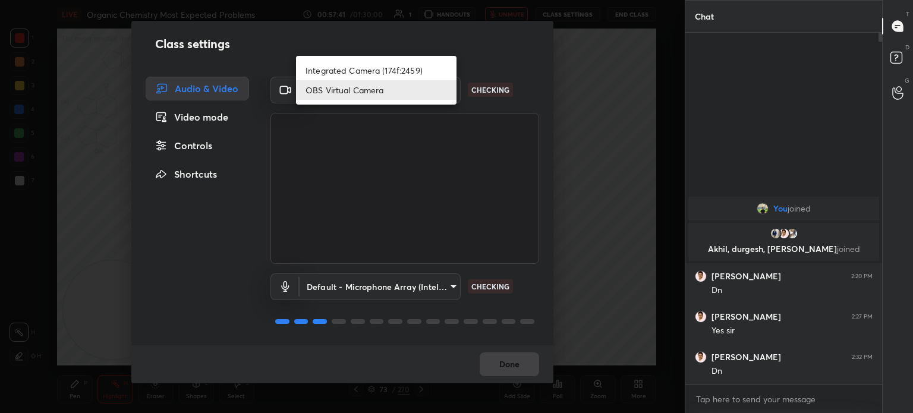
click at [426, 59] on ul "Integrated Camera (174f:2459) OBS Virtual Camera" at bounding box center [376, 80] width 161 height 49
click at [426, 64] on li "Integrated Camera (174f:2459)" at bounding box center [376, 71] width 161 height 20
type input "508fb433e1996cd6e8905166ba7ed748c512908726d307d94b000c2f198a4065"
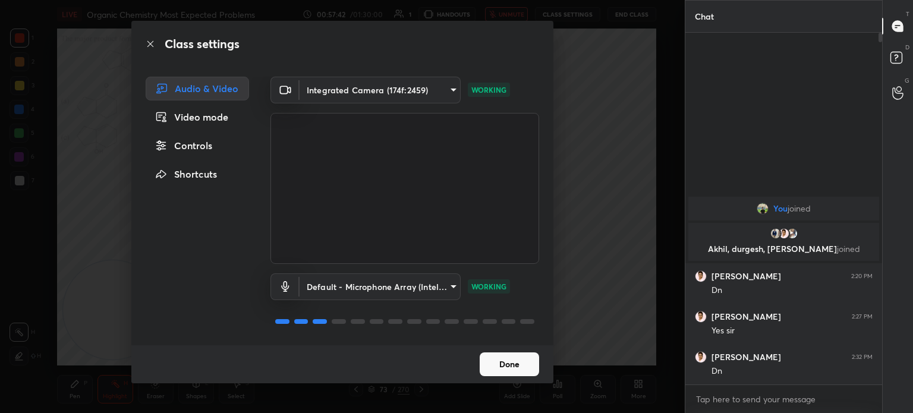
click at [524, 366] on button "Done" at bounding box center [509, 365] width 59 height 24
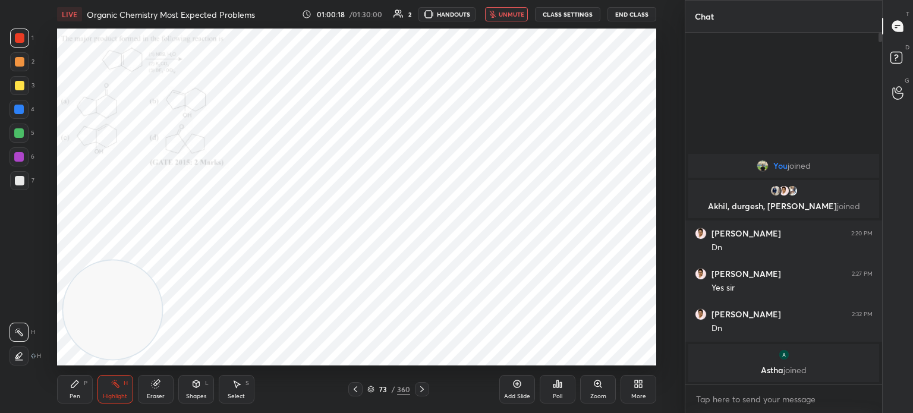
click at [570, 18] on button "CLASS SETTINGS" at bounding box center [567, 14] width 65 height 14
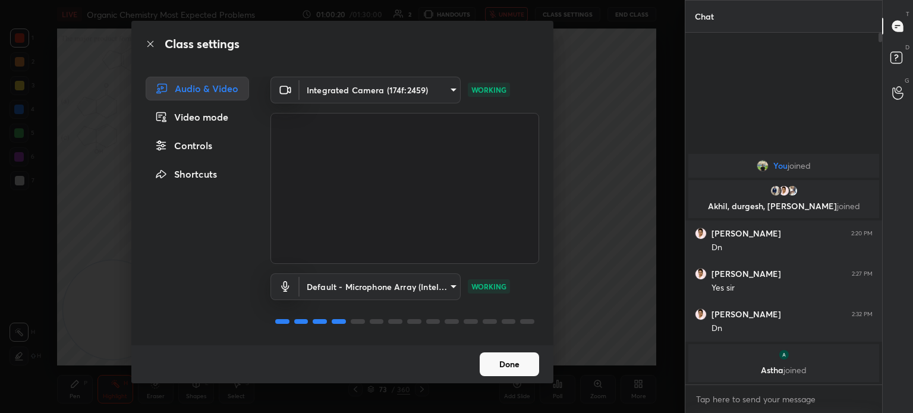
click at [520, 368] on button "Done" at bounding box center [509, 365] width 59 height 24
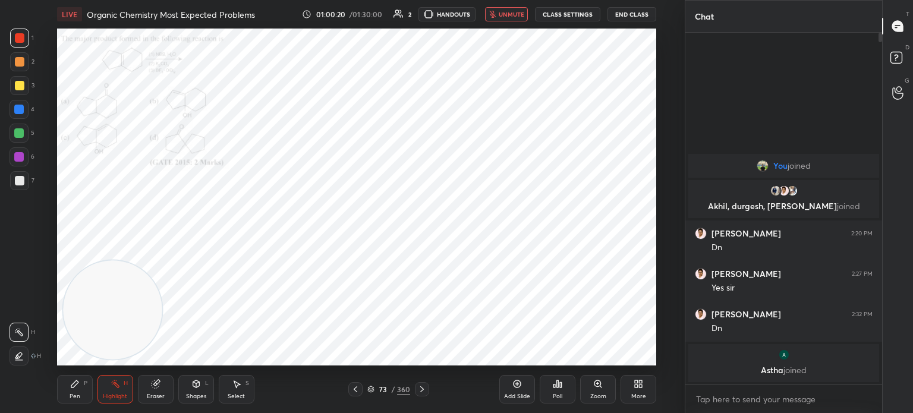
click at [518, 366] on button "Done" at bounding box center [509, 365] width 59 height 24
click at [633, 15] on button "End Class" at bounding box center [632, 14] width 49 height 14
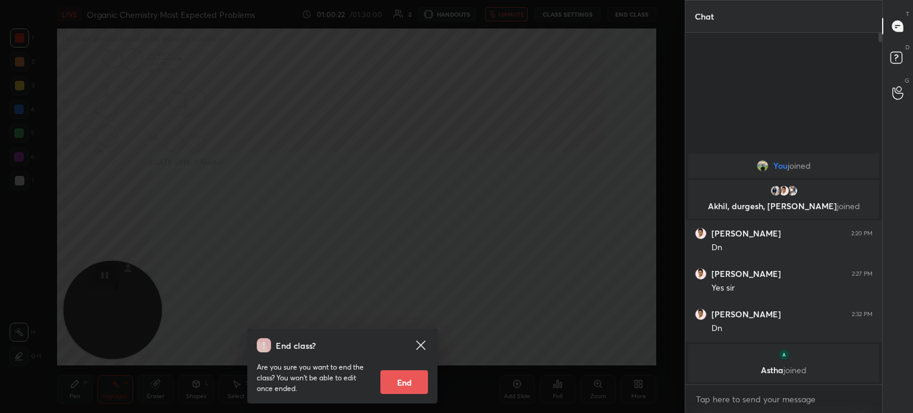
click at [566, 140] on div "End class? Are you sure you want to end the class? You won’t be able to edit on…" at bounding box center [342, 206] width 685 height 413
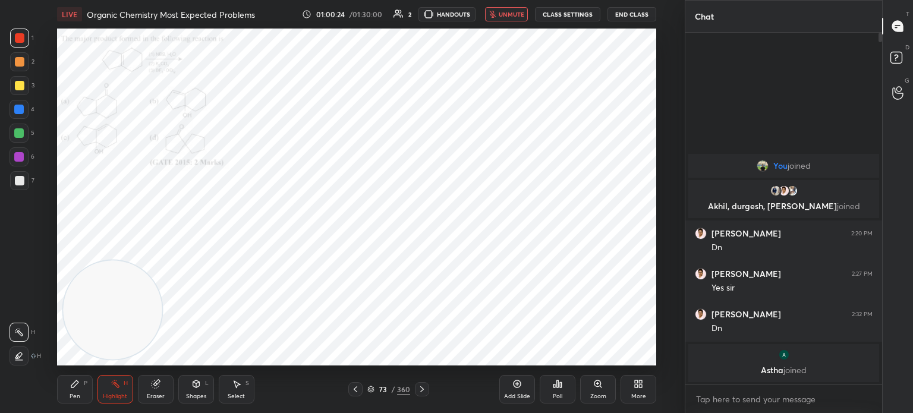
click at [628, 4] on div "LIVE Organic Chemistry Most Expected Problems 01:00:24 / 01:30:00 2 HANDOUTS un…" at bounding box center [356, 14] width 599 height 29
click at [627, 14] on button "End Class" at bounding box center [632, 14] width 49 height 14
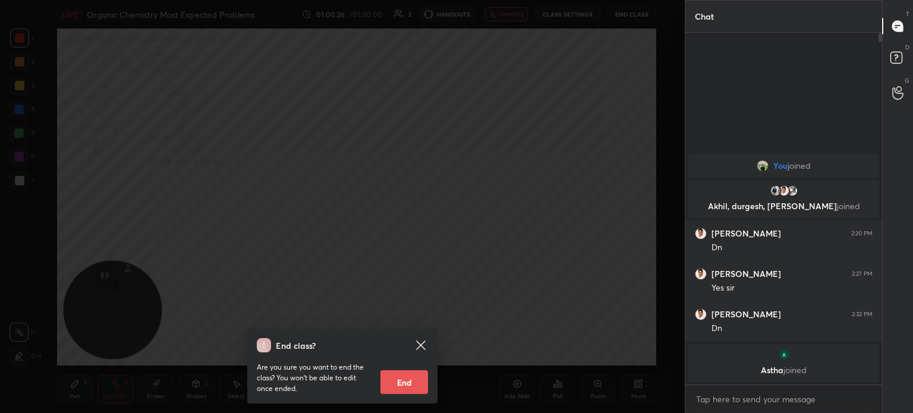
click at [425, 350] on icon at bounding box center [420, 345] width 9 height 9
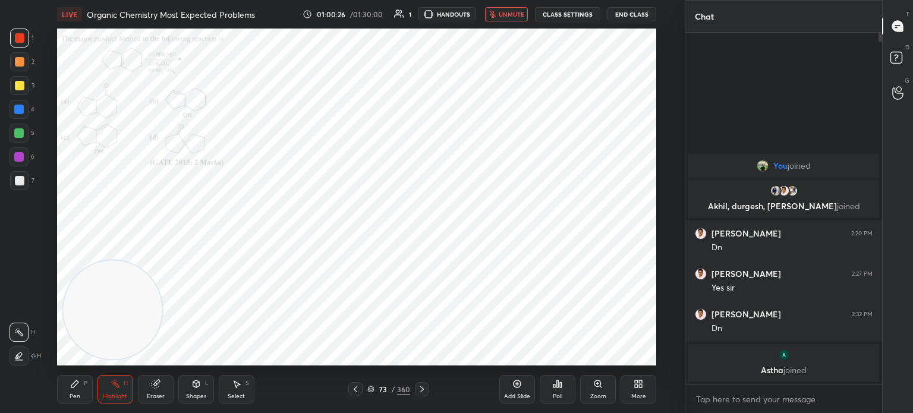
click at [627, 16] on button "End Class" at bounding box center [632, 14] width 49 height 14
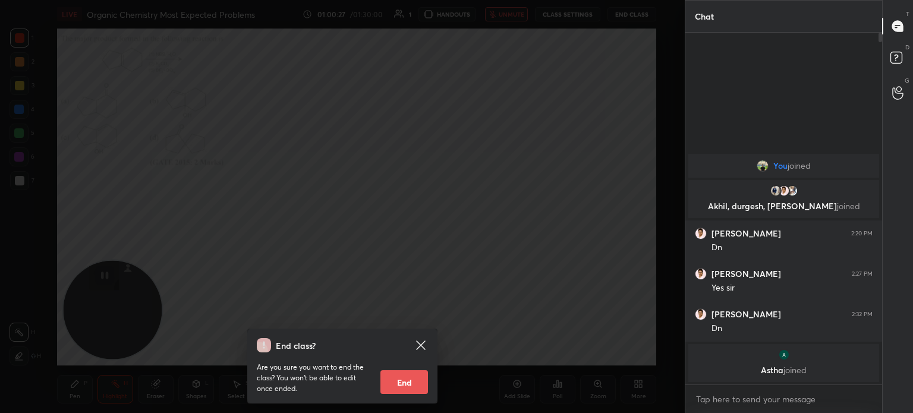
click at [464, 291] on div "End class? Are you sure you want to end the class? You won’t be able to edit on…" at bounding box center [342, 206] width 685 height 413
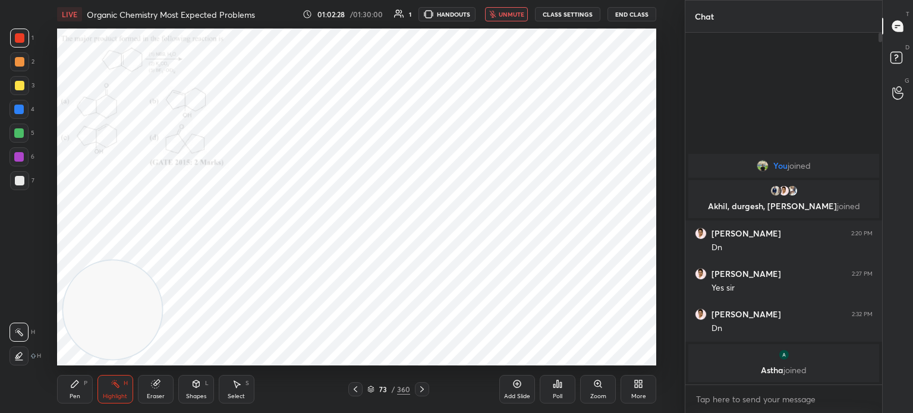
click at [516, 13] on span "unmute" at bounding box center [512, 14] width 26 height 8
click at [515, 14] on span "mute" at bounding box center [512, 14] width 17 height 8
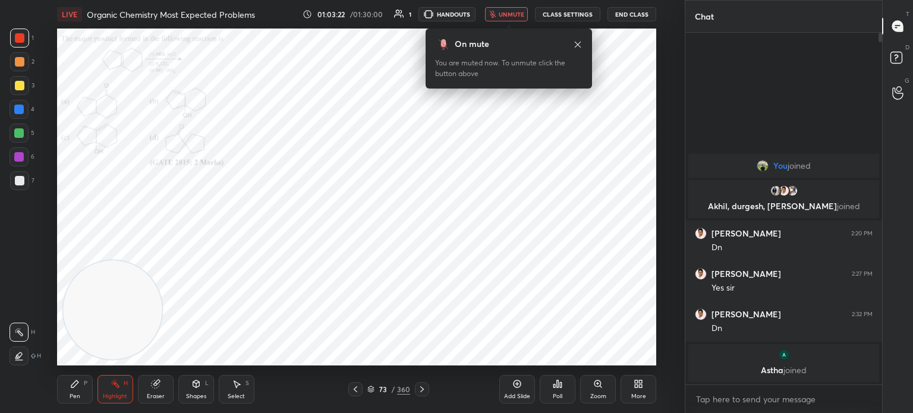
click at [576, 46] on icon at bounding box center [578, 45] width 10 height 10
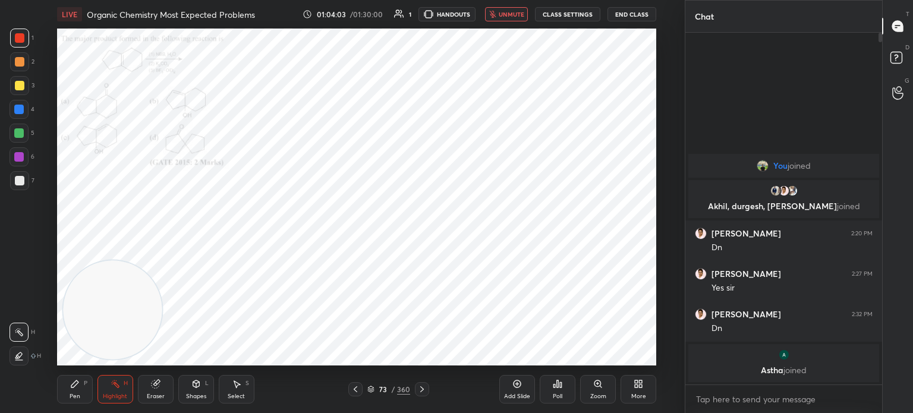
click at [504, 9] on button "unmute" at bounding box center [506, 14] width 43 height 14
click at [514, 13] on span "mute" at bounding box center [512, 14] width 17 height 8
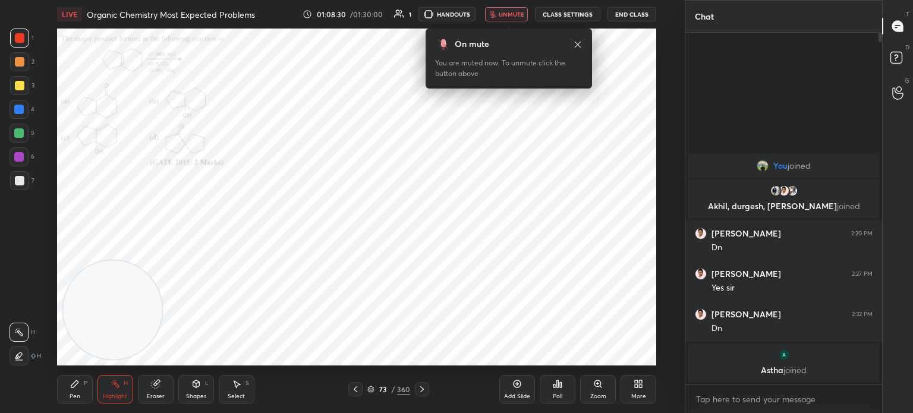
click at [575, 47] on icon at bounding box center [578, 45] width 10 height 10
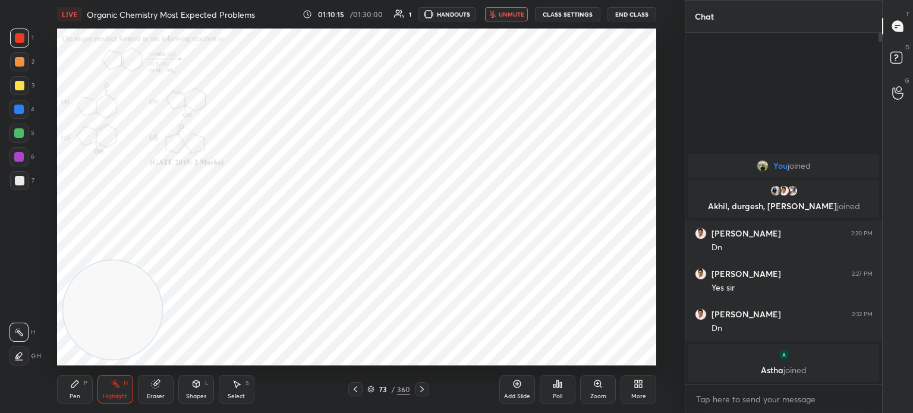
click at [506, 16] on span "unmute" at bounding box center [512, 14] width 26 height 8
click at [644, 14] on button "End Class" at bounding box center [632, 14] width 49 height 14
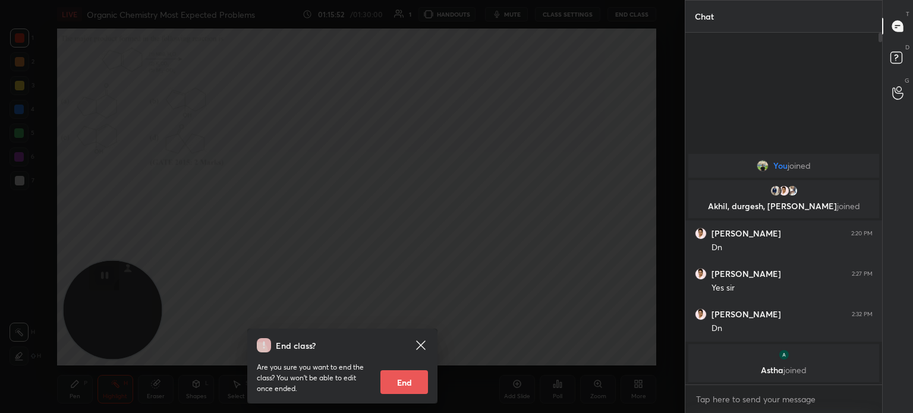
click at [444, 295] on div "End class? Are you sure you want to end the class? You won’t be able to edit on…" at bounding box center [342, 206] width 685 height 413
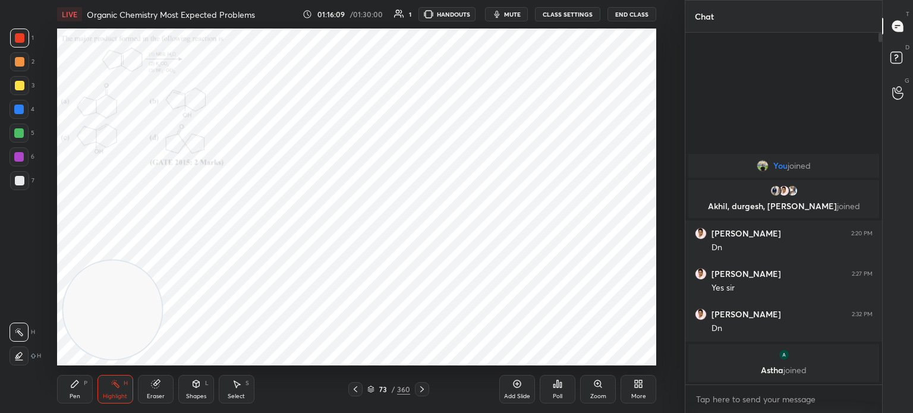
click at [636, 14] on button "End Class" at bounding box center [632, 14] width 49 height 14
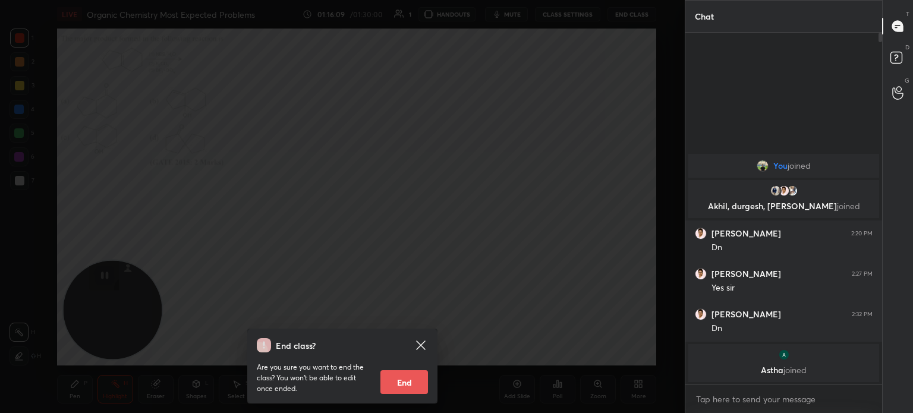
click at [561, 218] on div "End class? Are you sure you want to end the class? You won’t be able to edit on…" at bounding box center [342, 206] width 685 height 413
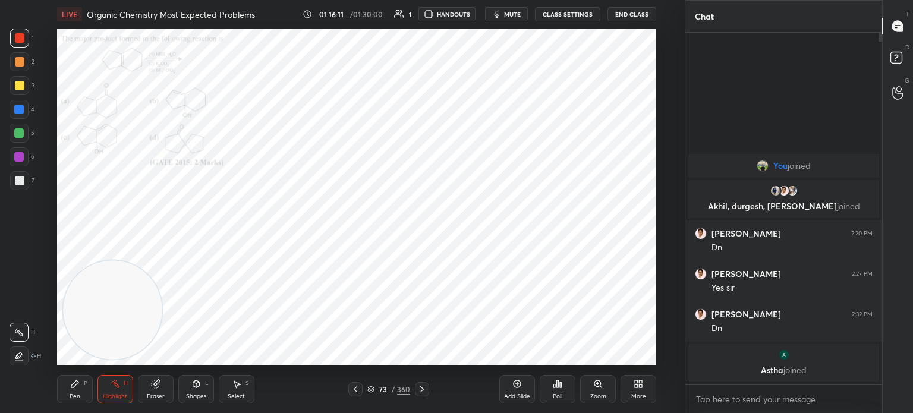
click at [633, 9] on button "End Class" at bounding box center [632, 14] width 49 height 14
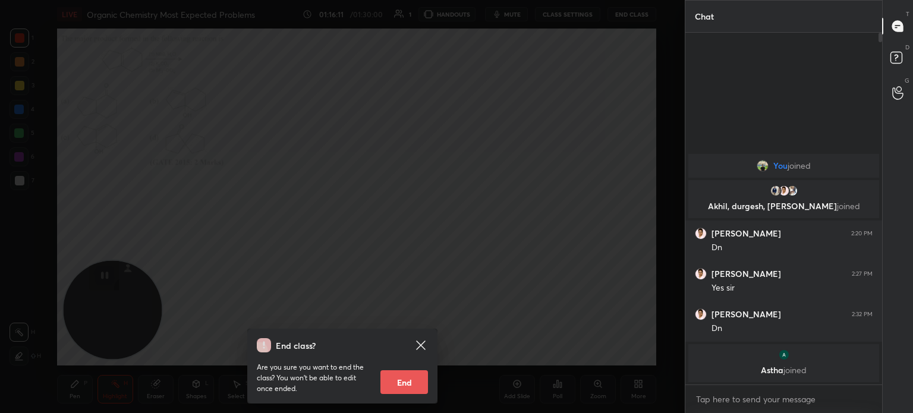
click at [530, 229] on div "End class? Are you sure you want to end the class? You won’t be able to edit on…" at bounding box center [342, 206] width 685 height 413
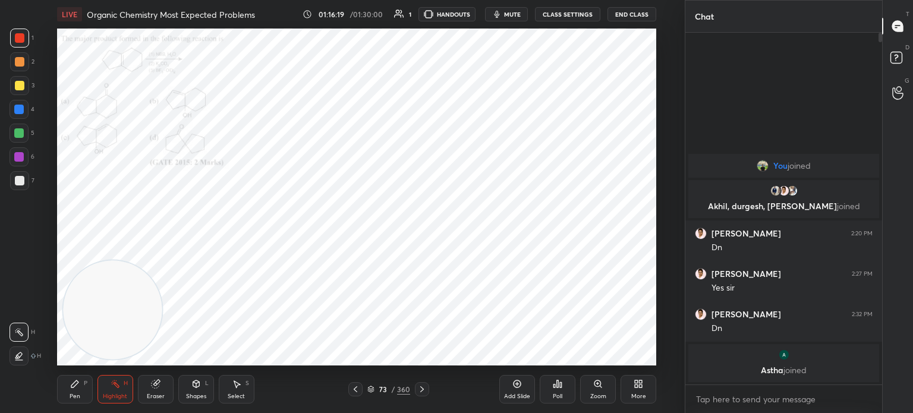
click at [631, 11] on button "End Class" at bounding box center [632, 14] width 49 height 14
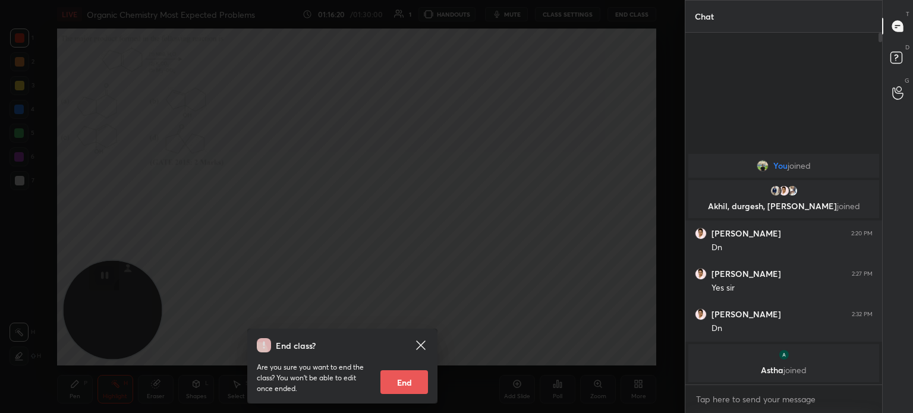
click at [441, 297] on div "End class? Are you sure you want to end the class? You won’t be able to edit on…" at bounding box center [342, 206] width 685 height 413
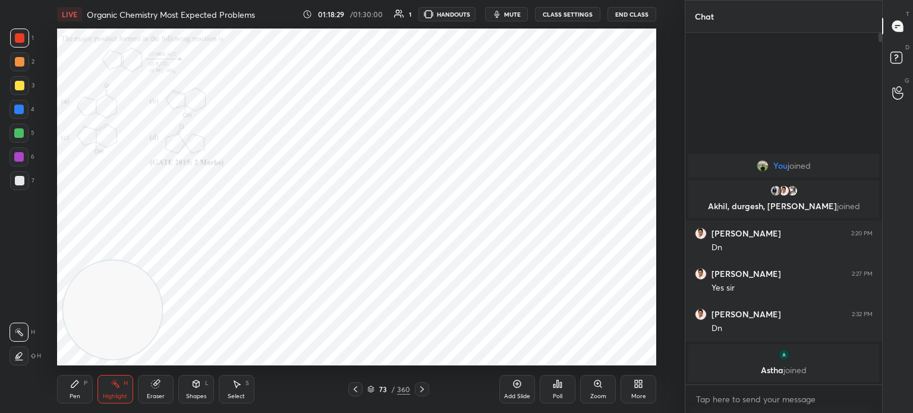
click at [606, 16] on div "01:18:29 / 01:30:00 1 HANDOUTS mute CLASS SETTINGS End Class" at bounding box center [480, 14] width 354 height 14
click at [628, 12] on button "End Class" at bounding box center [632, 14] width 49 height 14
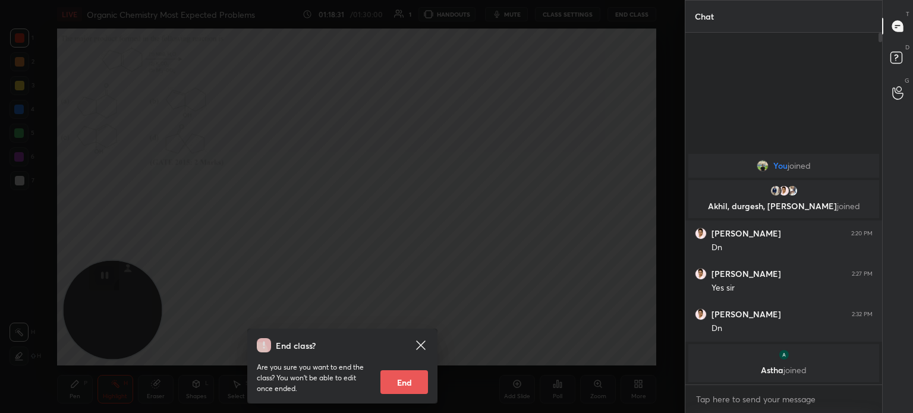
click at [426, 311] on div "End class? Are you sure you want to end the class? You won’t be able to edit on…" at bounding box center [342, 206] width 685 height 413
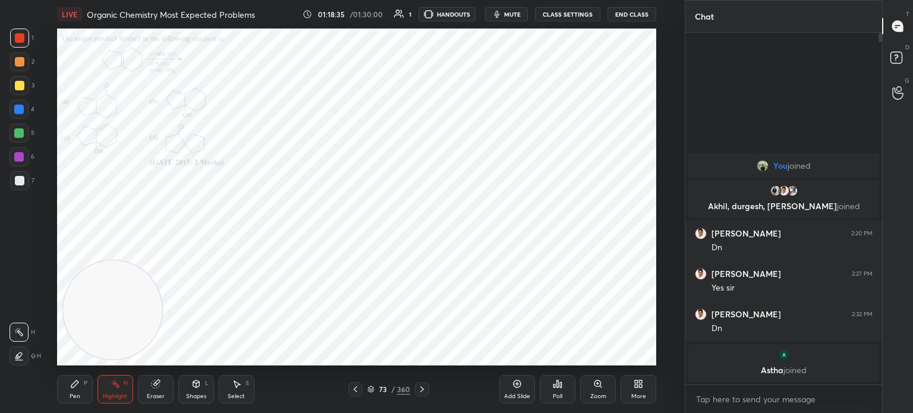
click at [642, 14] on button "End Class" at bounding box center [632, 14] width 49 height 14
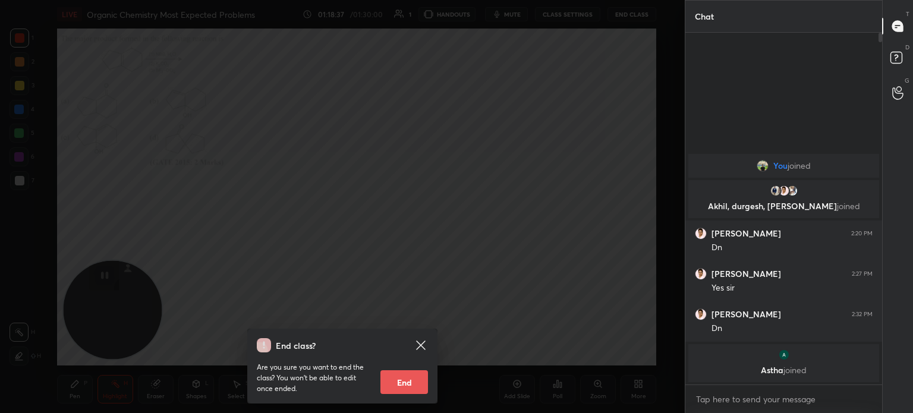
click at [422, 382] on button "End" at bounding box center [405, 382] width 48 height 24
type textarea "x"
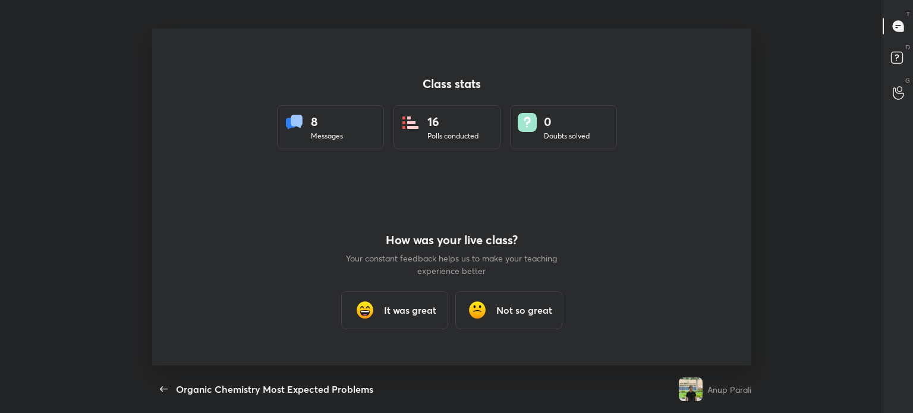
scroll to position [337, 904]
